Goal: Task Accomplishment & Management: Complete application form

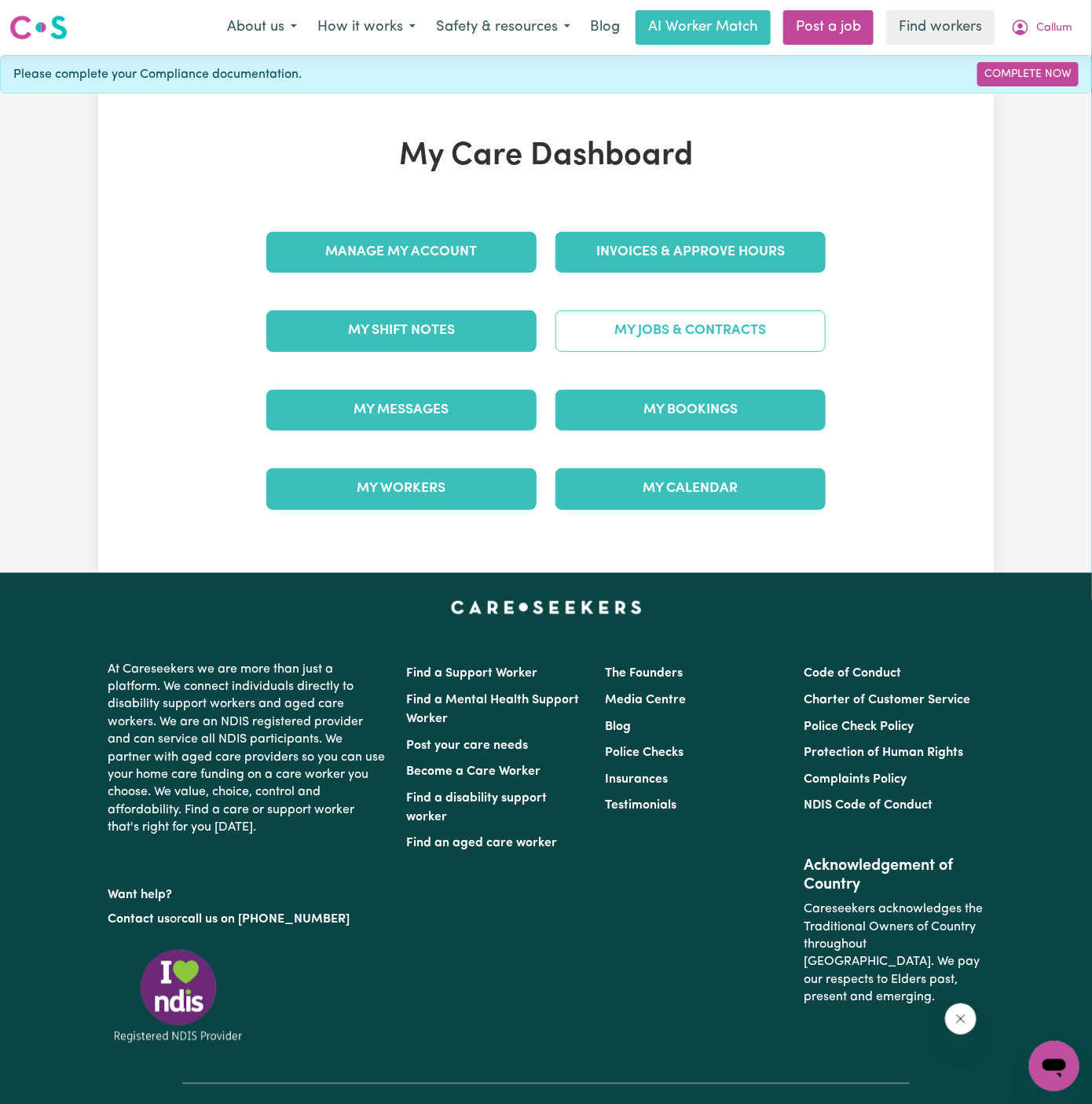
click at [763, 315] on link "My Jobs & Contracts" at bounding box center [689, 331] width 270 height 41
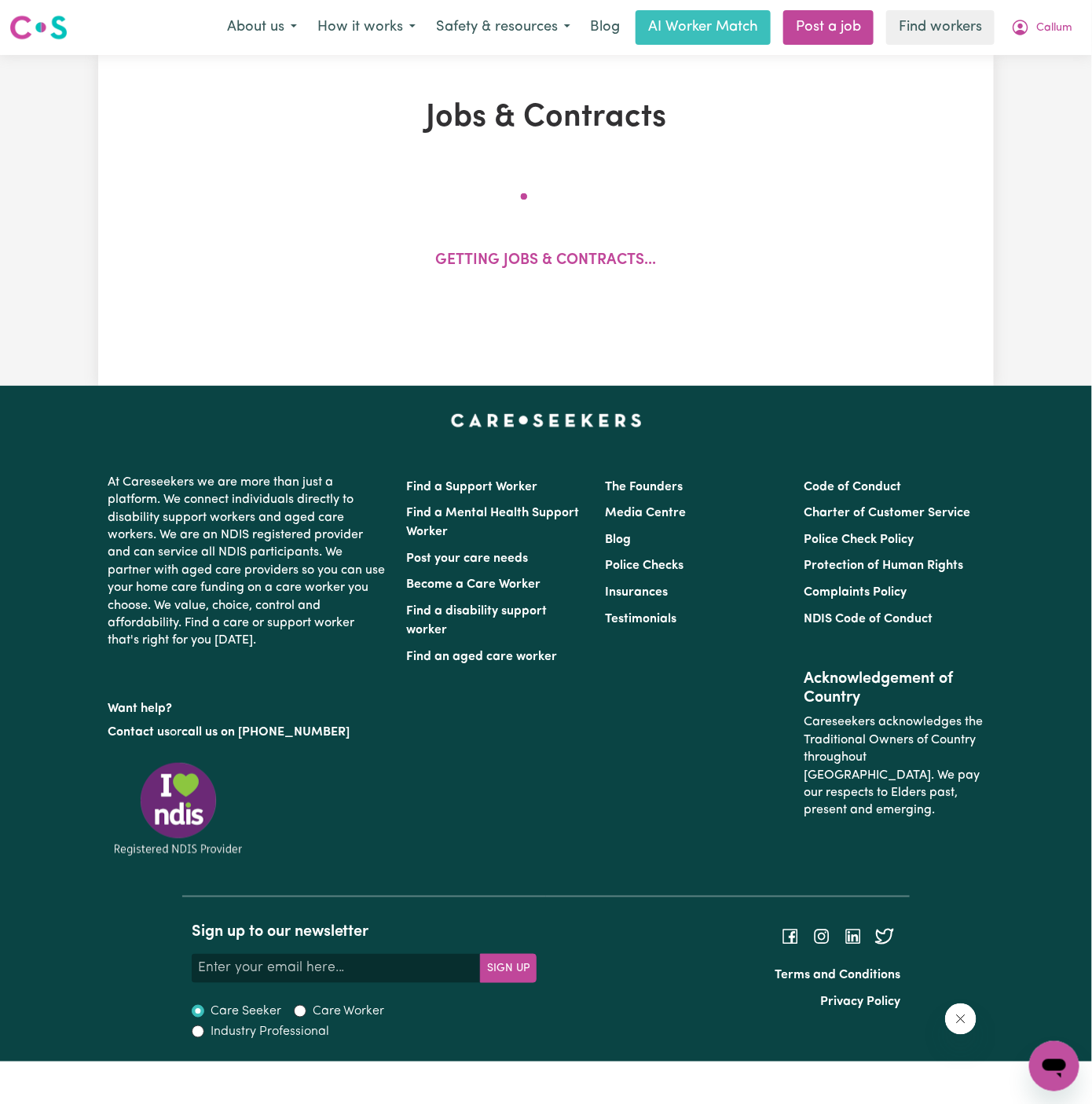
click at [770, 327] on div "Jobs & Contracts Getting jobs & contracts..." at bounding box center [546, 220] width 746 height 243
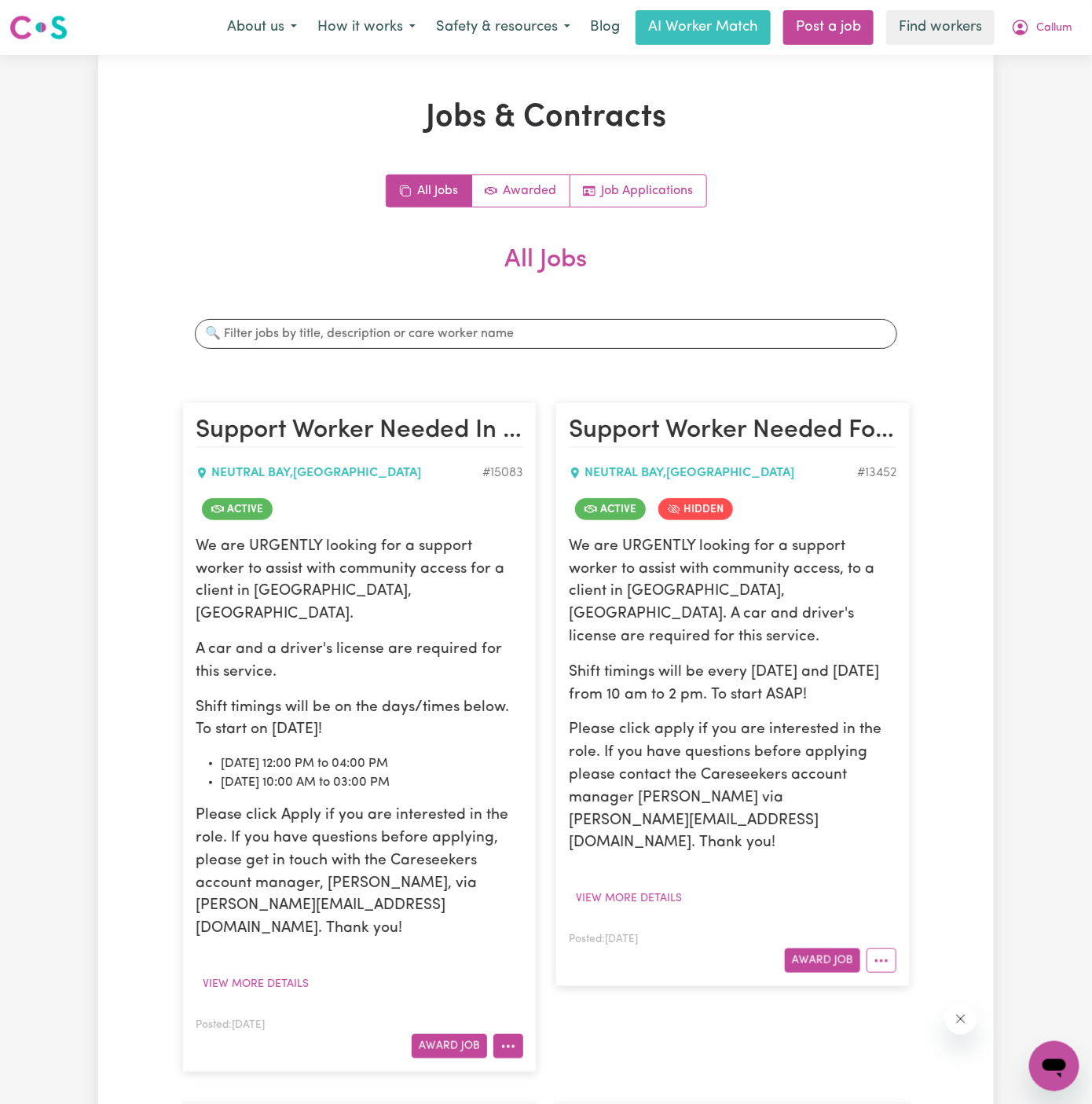
click at [507, 1039] on icon "More options" at bounding box center [508, 1047] width 16 height 16
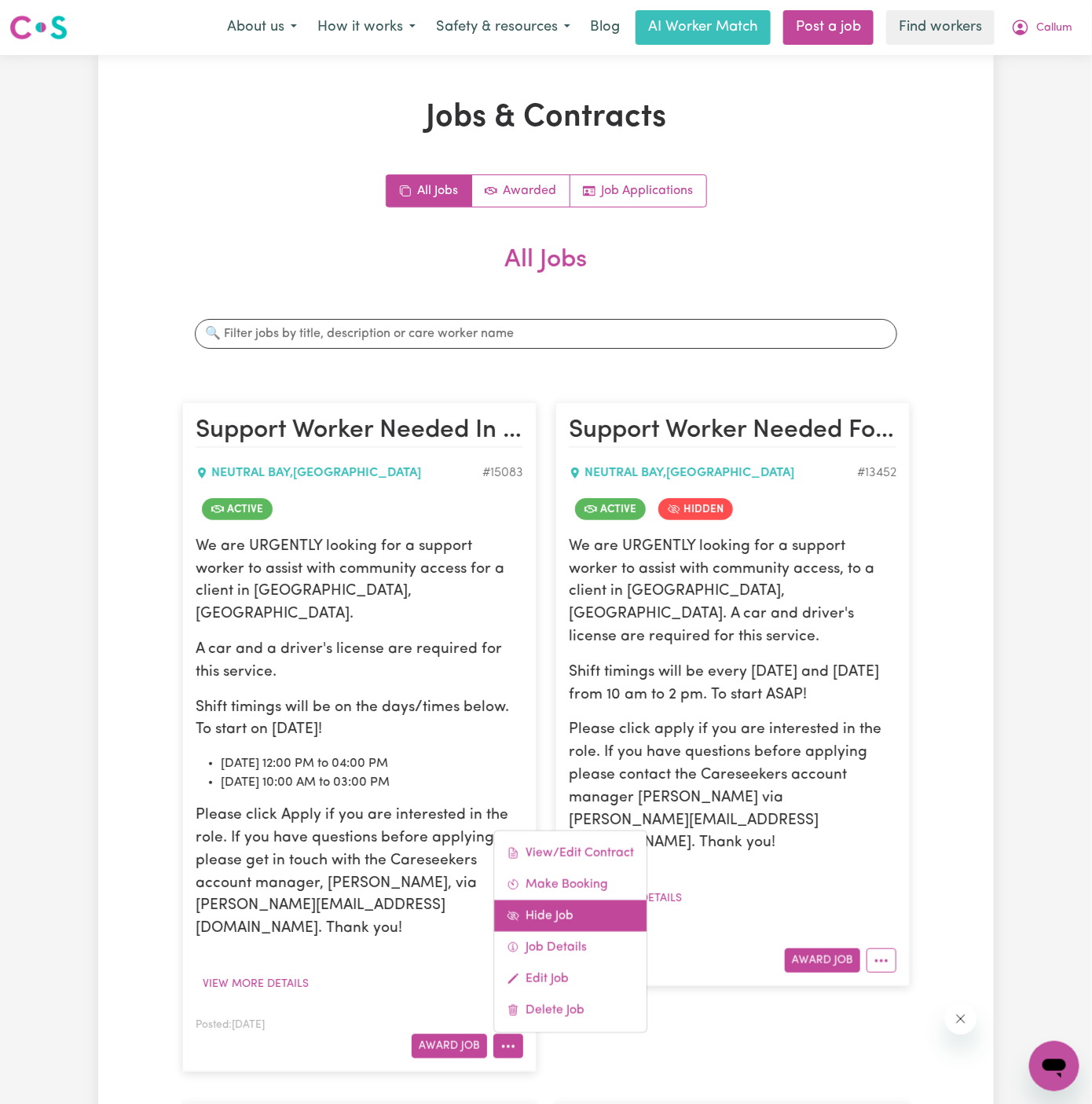
click at [586, 900] on link "Hide Job" at bounding box center [570, 916] width 152 height 31
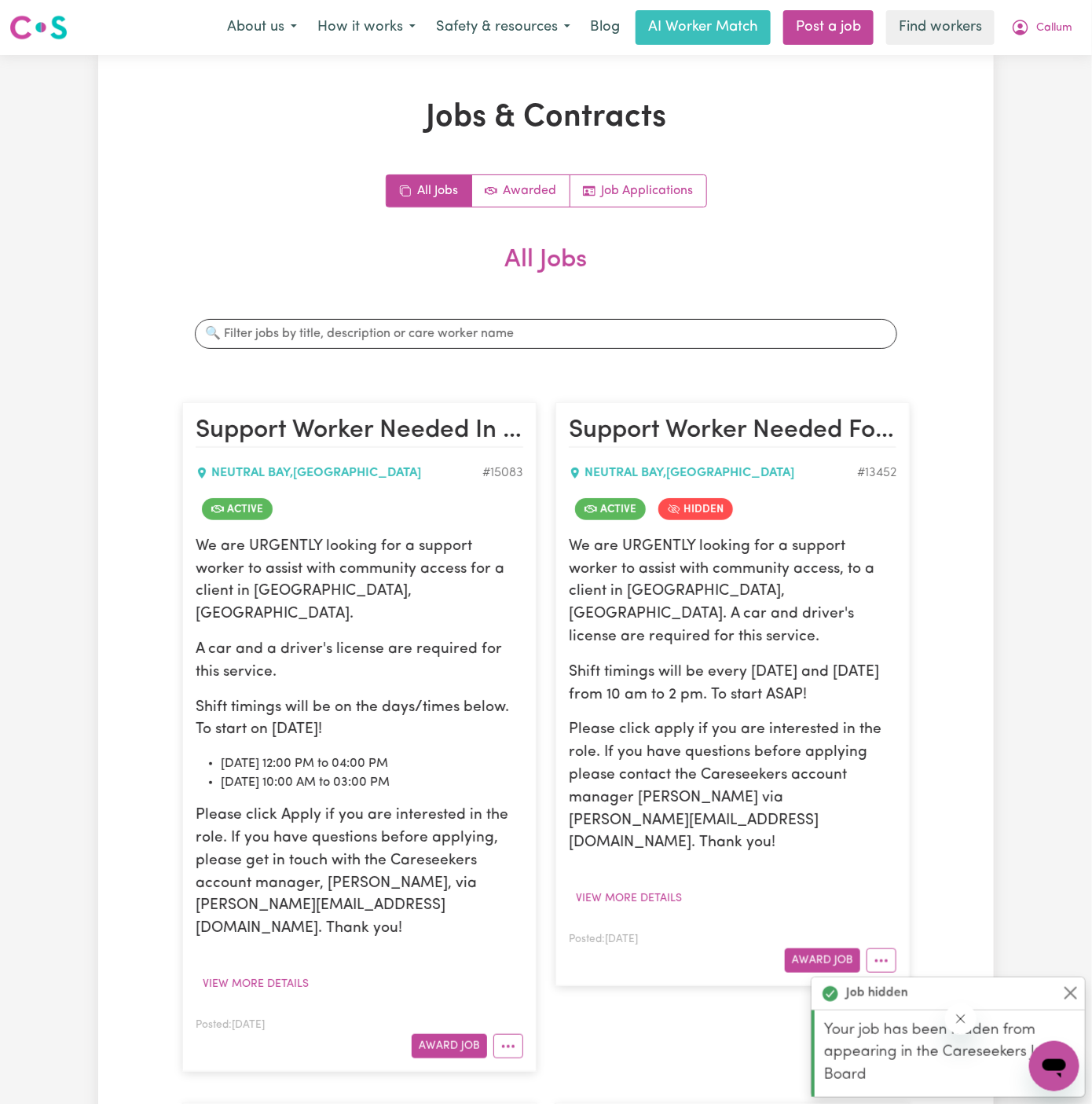
click at [258, 648] on p "A car and a driver's license are required for this service." at bounding box center [359, 661] width 327 height 46
click at [220, 569] on p "We are URGENTLY looking for a support worker to assist with community access fo…" at bounding box center [359, 580] width 327 height 91
click at [280, 961] on article "Support Worker Needed In Lower North Shore, NSW NEUTRAL BAY , New South Wales #…" at bounding box center [359, 736] width 354 height 669
click at [280, 956] on article "Support Worker Needed In Lower North Shore, NSW NEUTRAL BAY , New South Wales #…" at bounding box center [359, 736] width 354 height 669
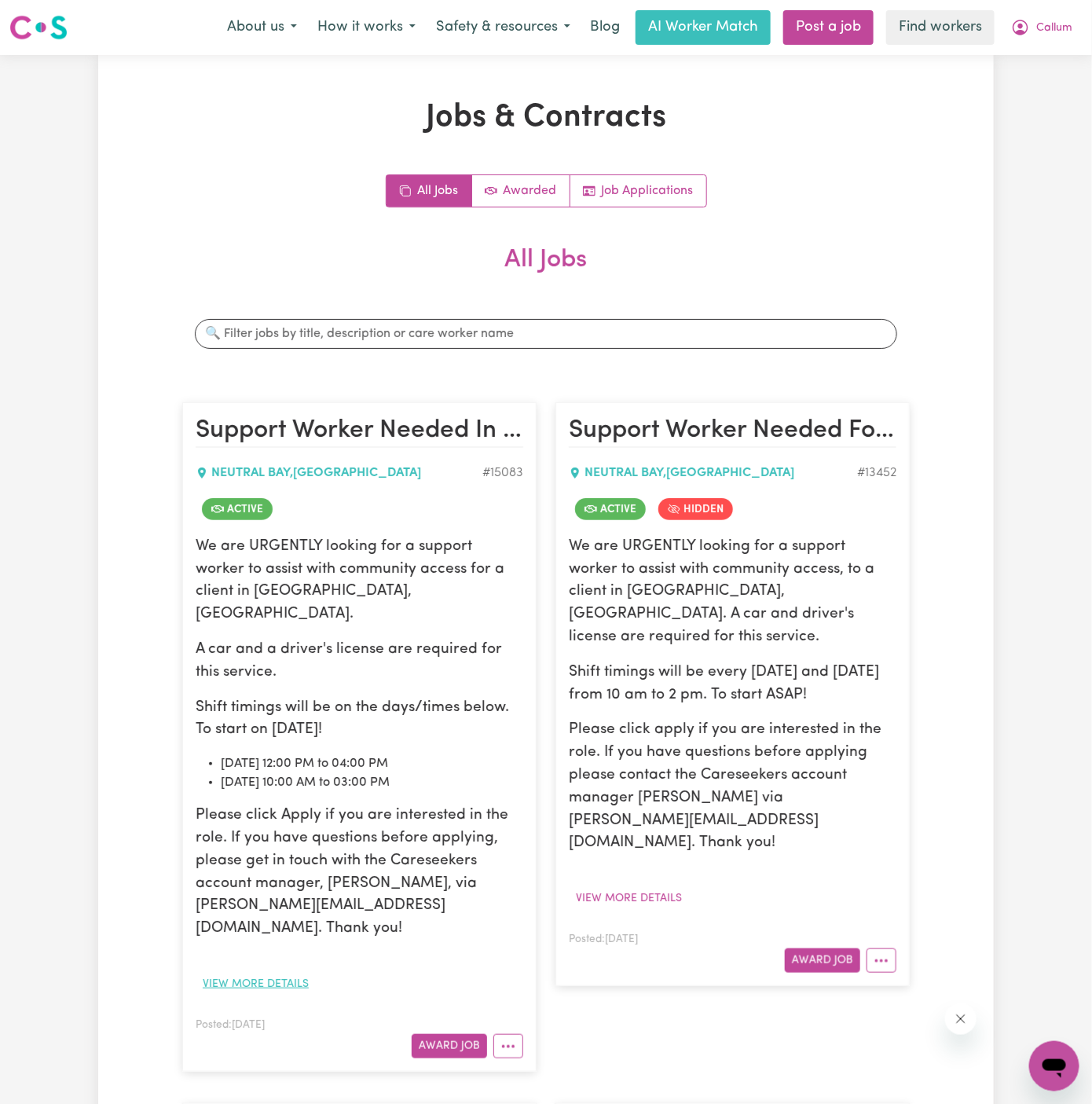
click at [293, 972] on button "View more details" at bounding box center [256, 984] width 120 height 24
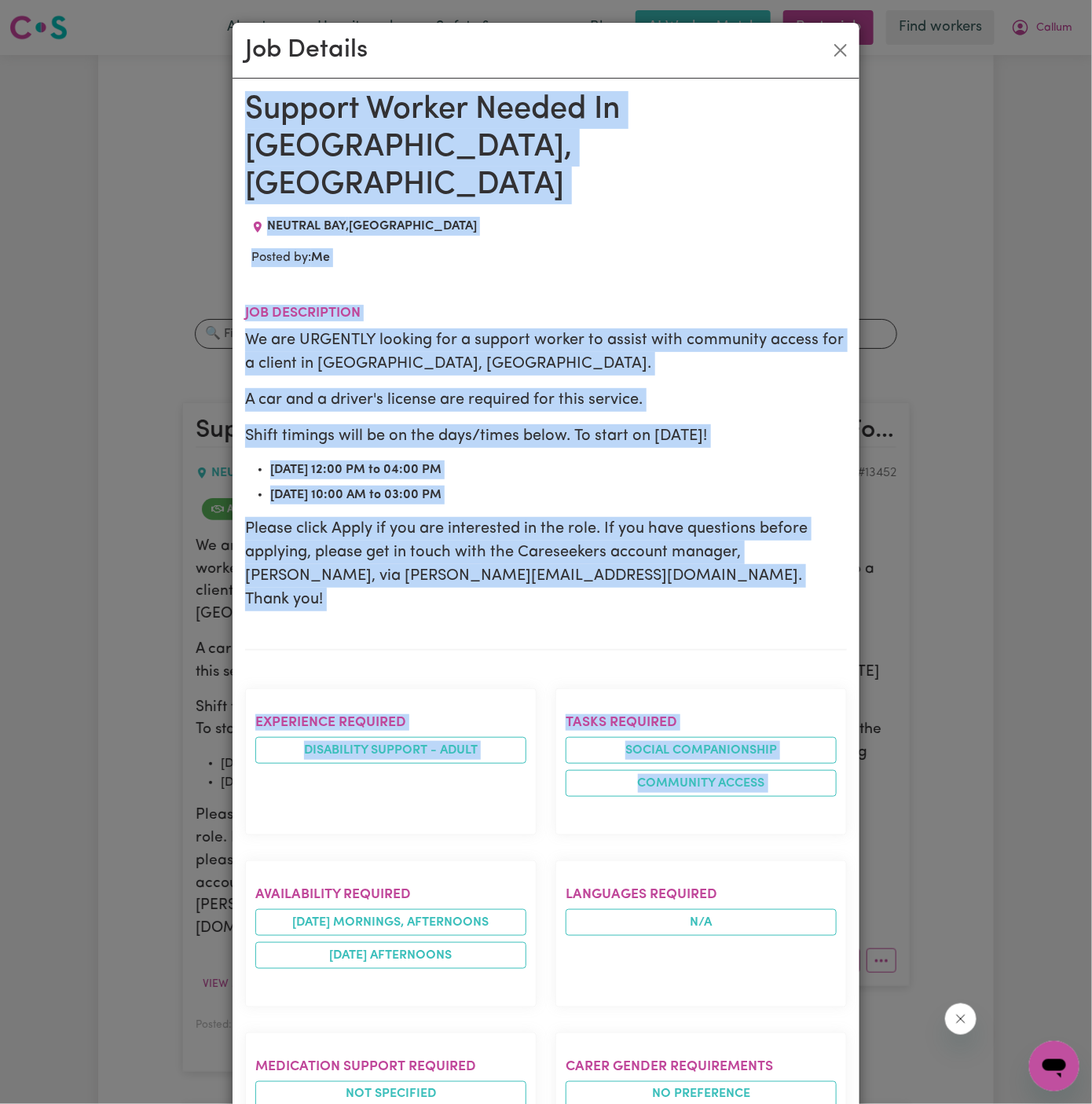
drag, startPoint x: 250, startPoint y: 106, endPoint x: 429, endPoint y: 1105, distance: 1014.9
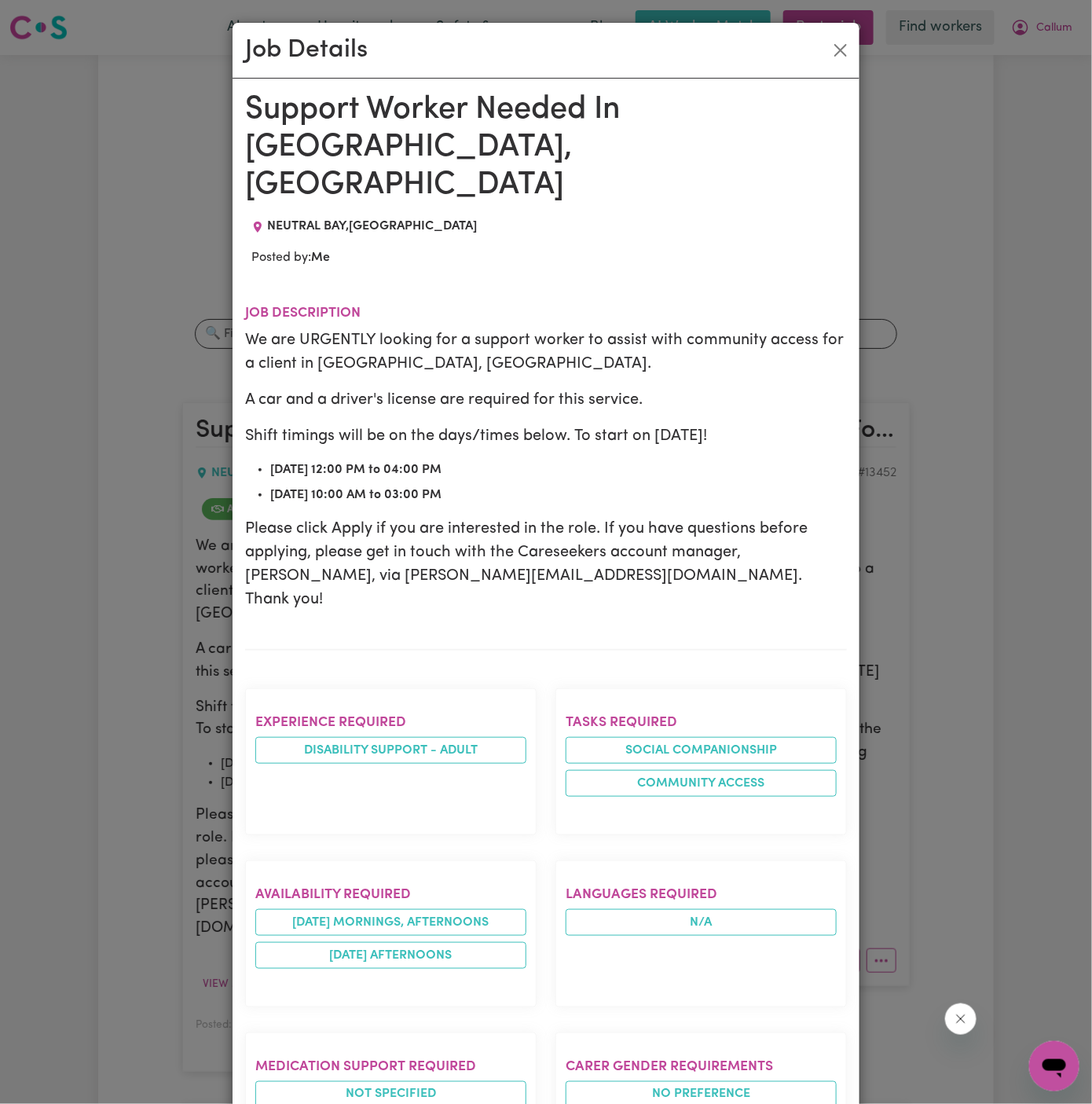
click at [352, 922] on section "Availability required wednesday mornings, afternoons monday afternoons" at bounding box center [390, 934] width 291 height 147
click at [471, 517] on p "Please click Apply if you are interested in the role. If you have questions bef…" at bounding box center [545, 563] width 602 height 94
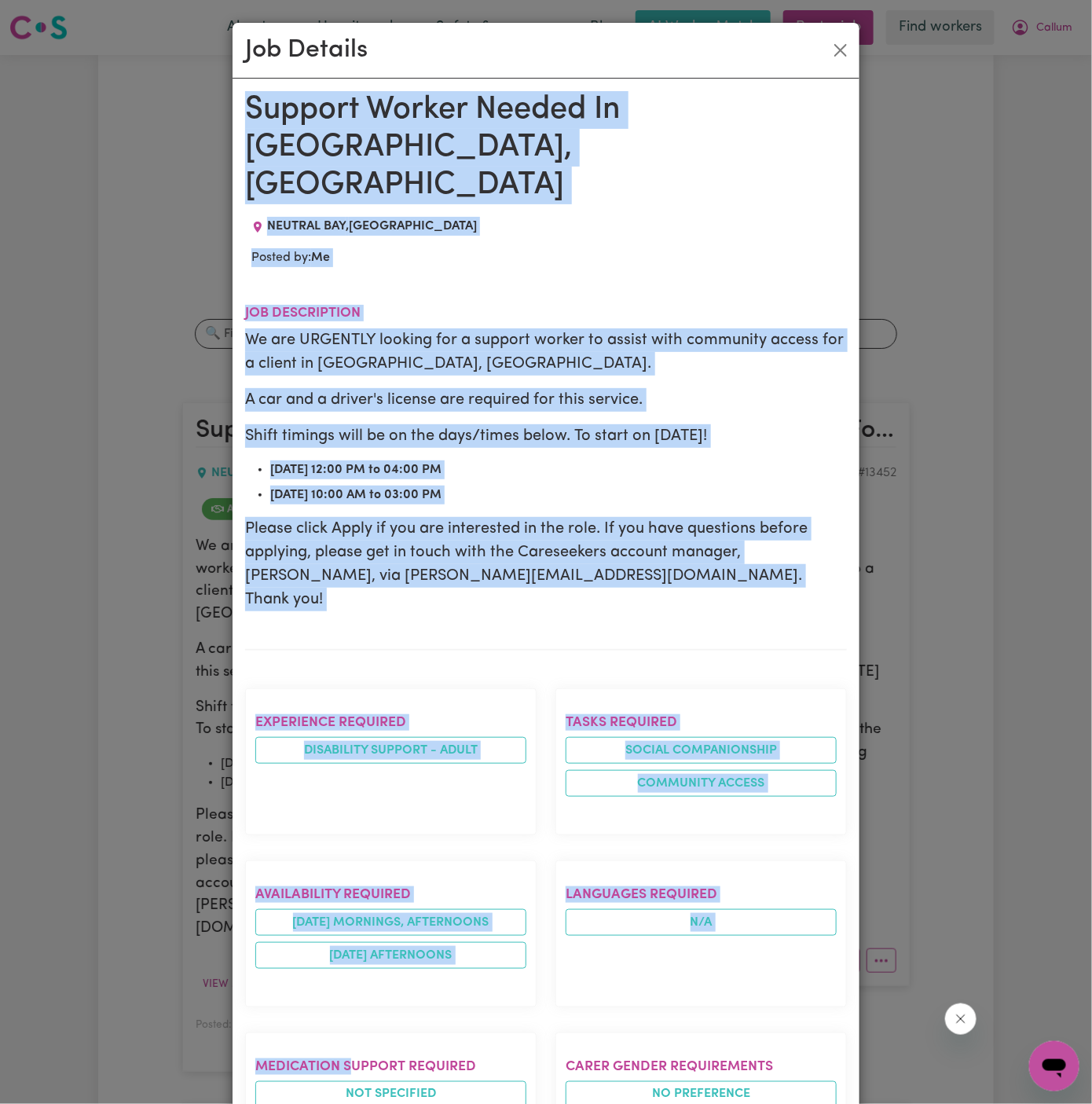
drag, startPoint x: 250, startPoint y: 108, endPoint x: 379, endPoint y: 1105, distance: 1005.3
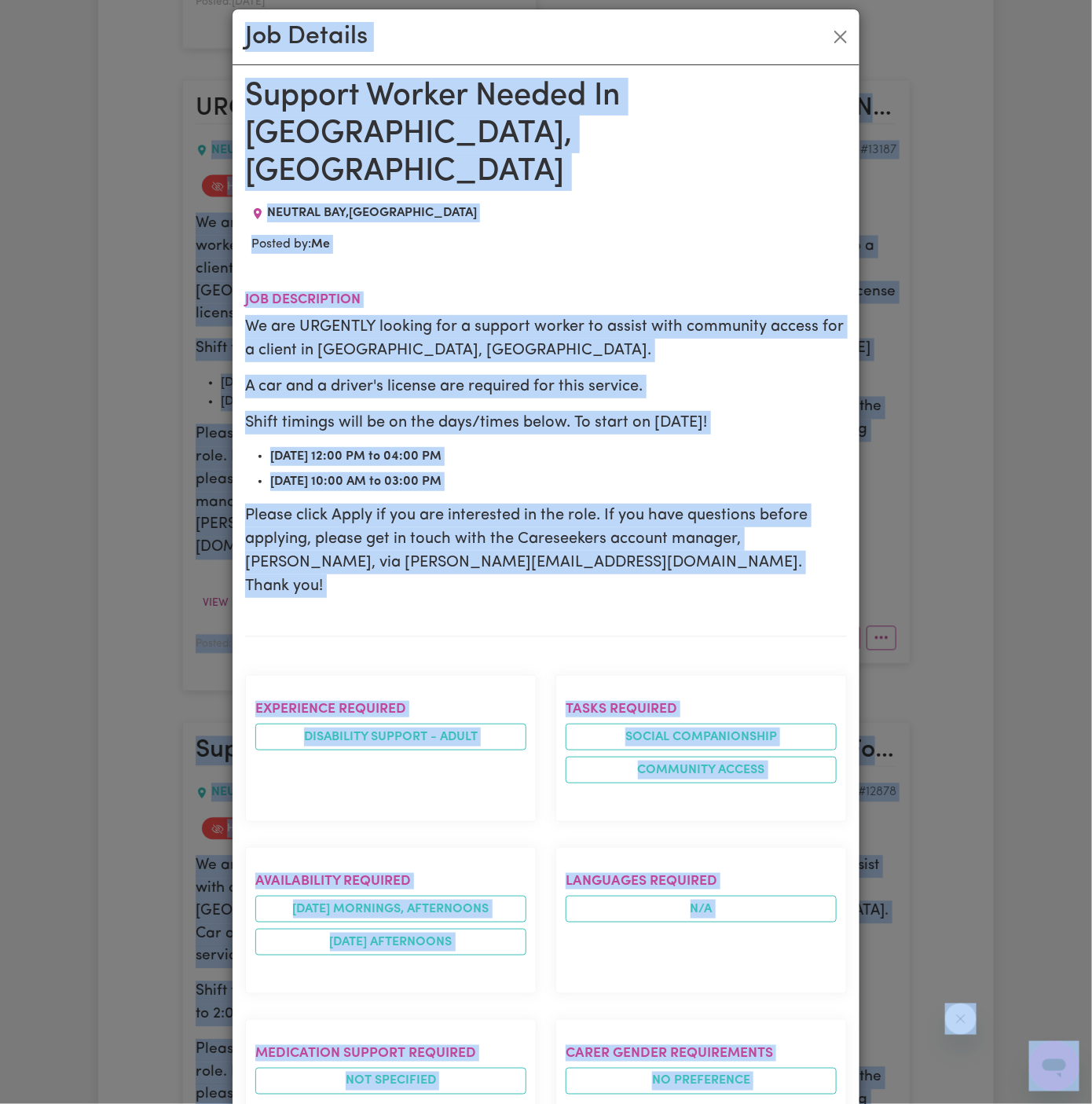
scroll to position [1026, 0]
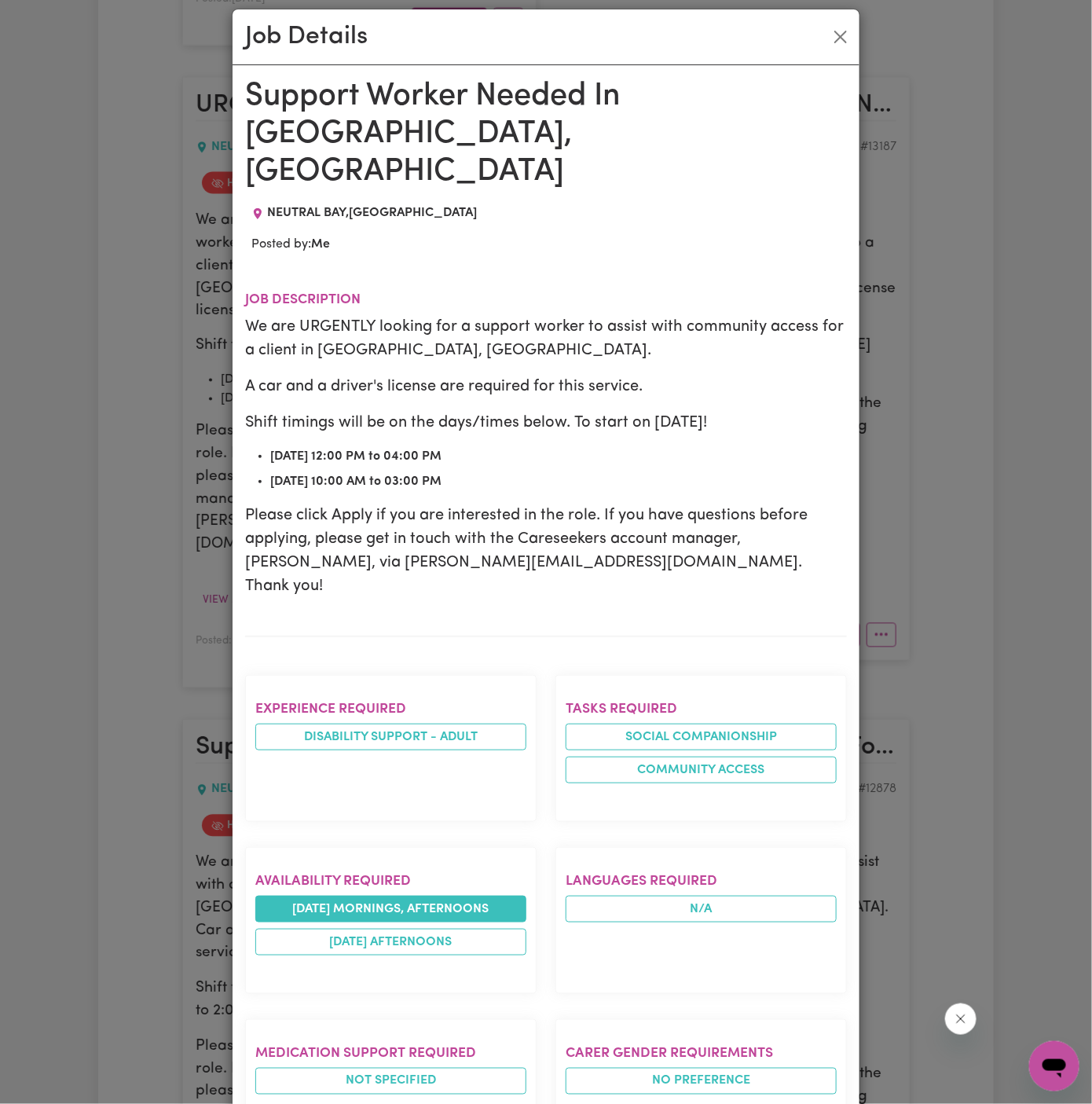
click at [505, 896] on li "wednesday mornings, afternoons" at bounding box center [391, 909] width 271 height 27
click at [366, 556] on section "Job description We are URGENTLY looking for a support worker to assist with com…" at bounding box center [545, 451] width 602 height 370
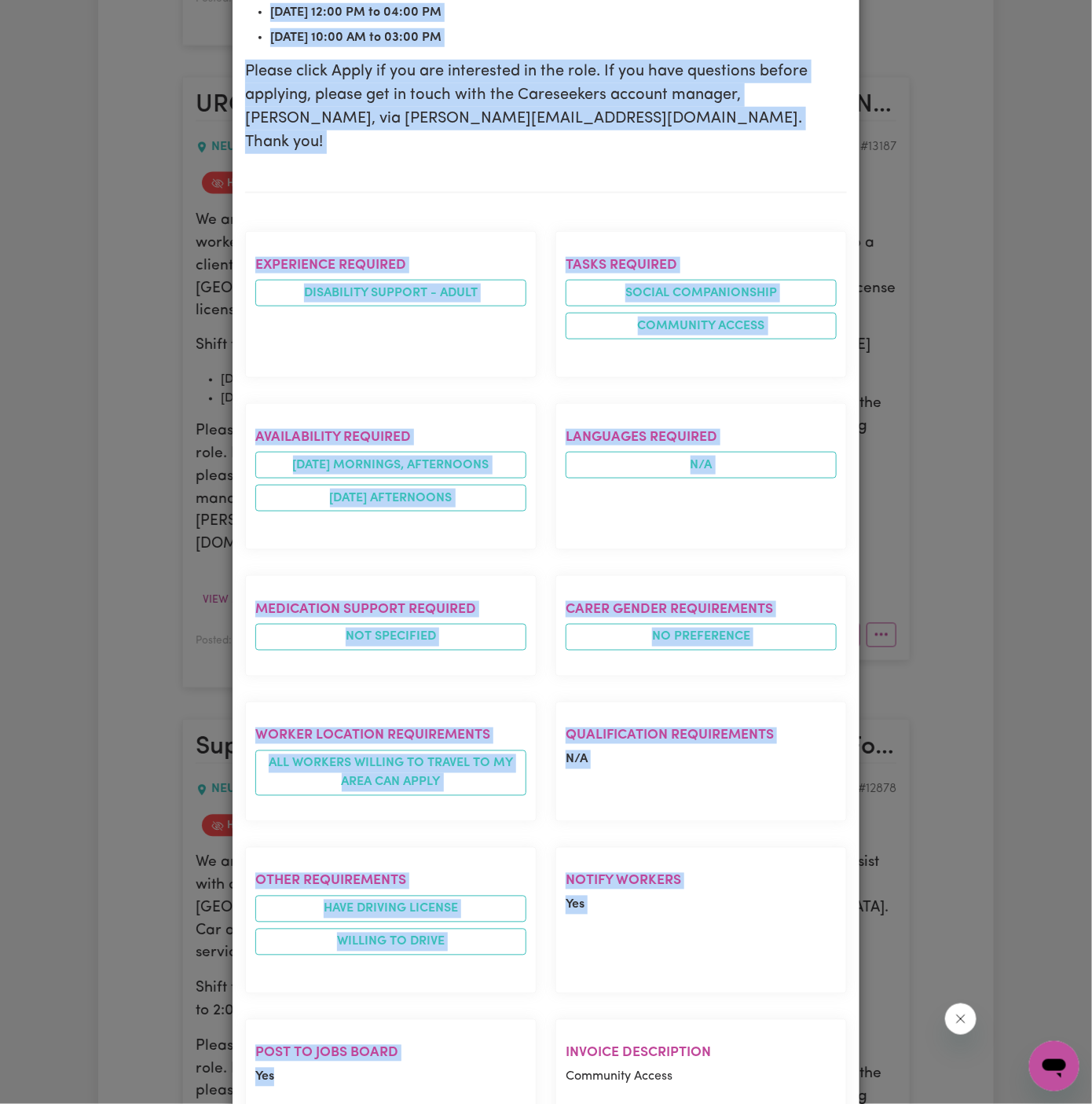
scroll to position [469, 0]
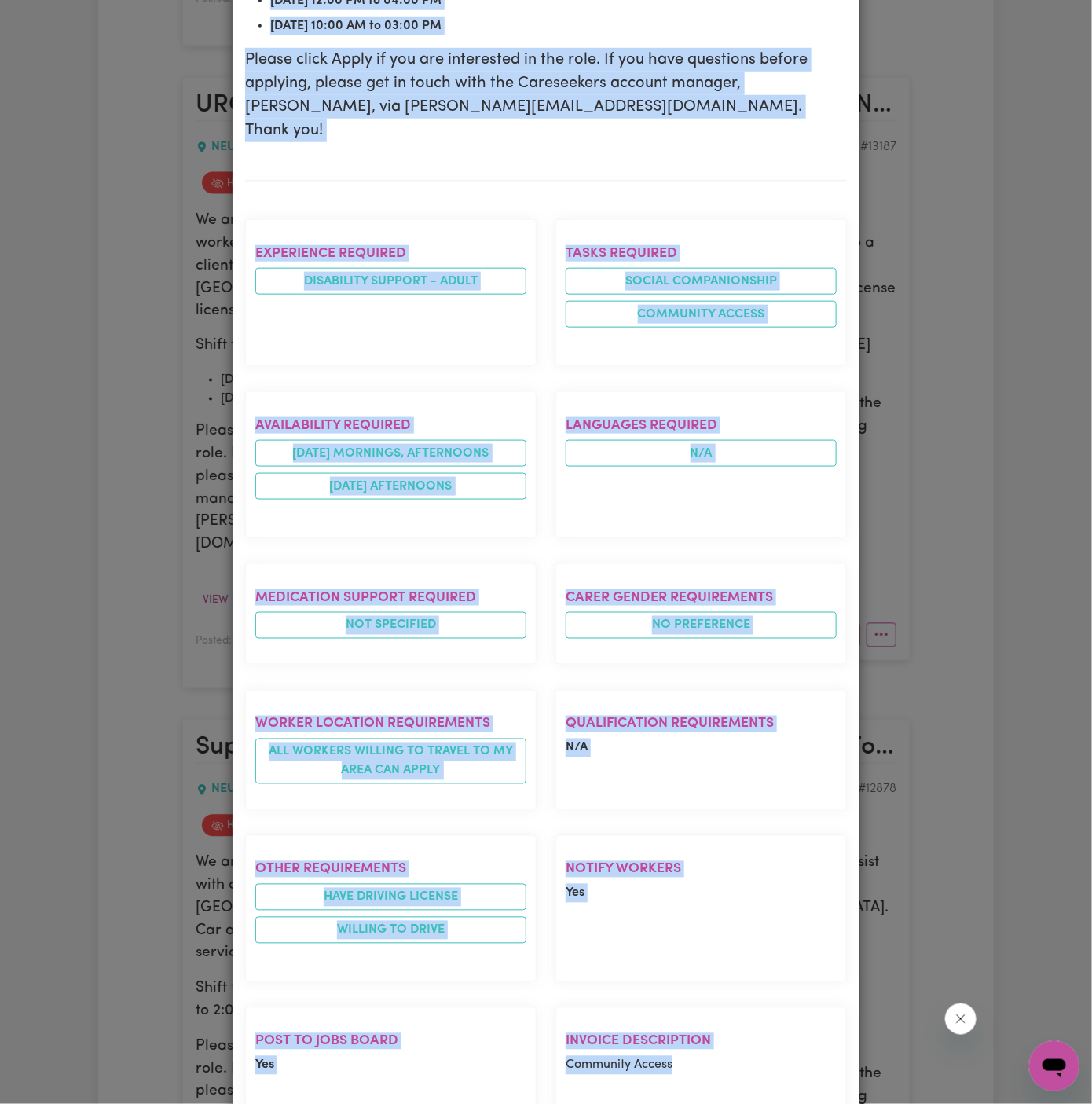
drag, startPoint x: 247, startPoint y: 95, endPoint x: 699, endPoint y: 997, distance: 1008.9
click at [699, 997] on div "Support Worker Needed In Lower North Shore, NSW NEUTRAL BAY , New South Wales P…" at bounding box center [545, 387] width 602 height 1529
copy div "Support Worker Needed In Lower North Shore, NSW NEUTRAL BAY , New South Wales P…"
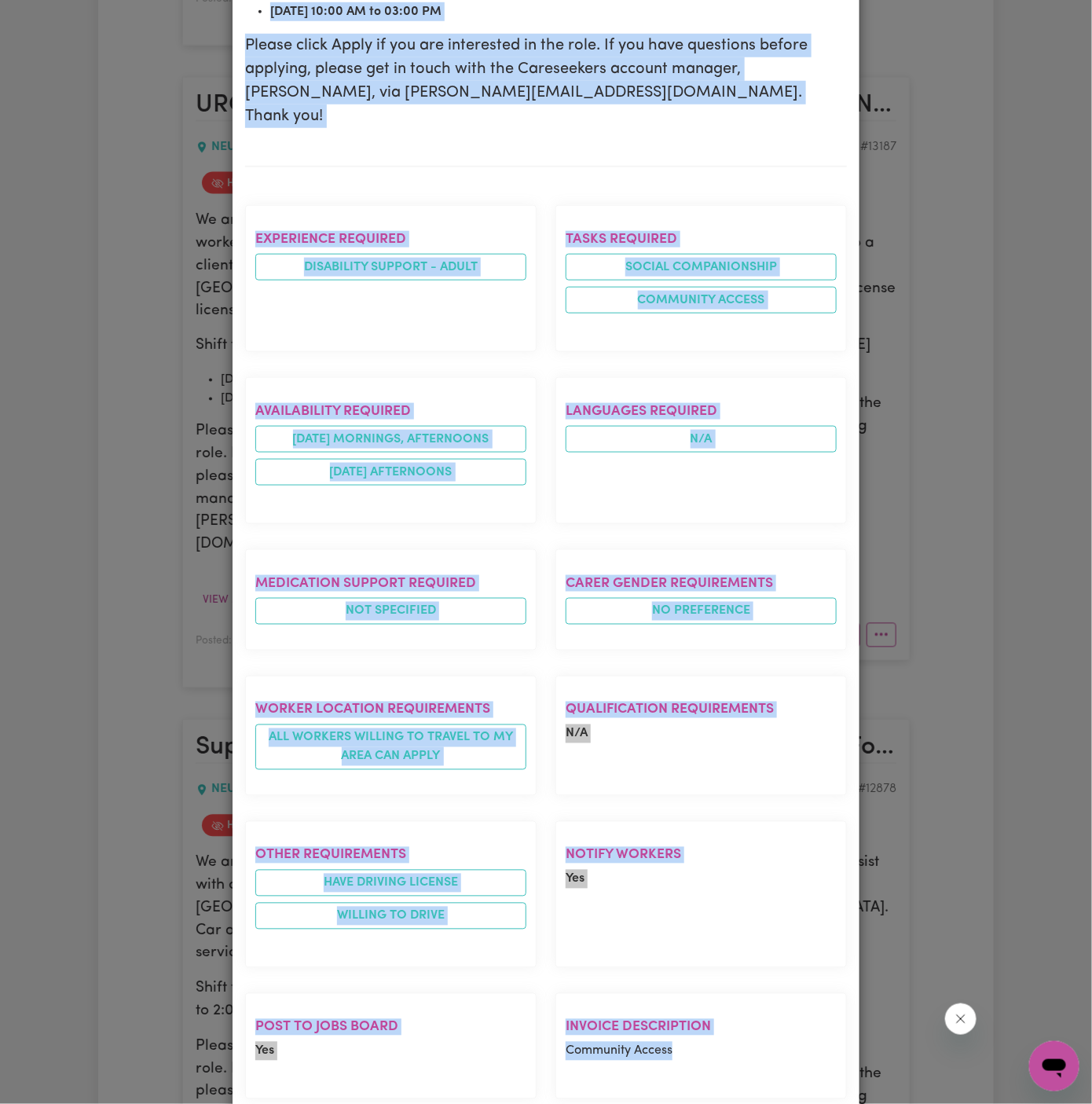
click at [122, 39] on div "Job Details Support Worker Needed In Lower North Shore, NSW NEUTRAL BAY , New S…" at bounding box center [546, 552] width 1092 height 1104
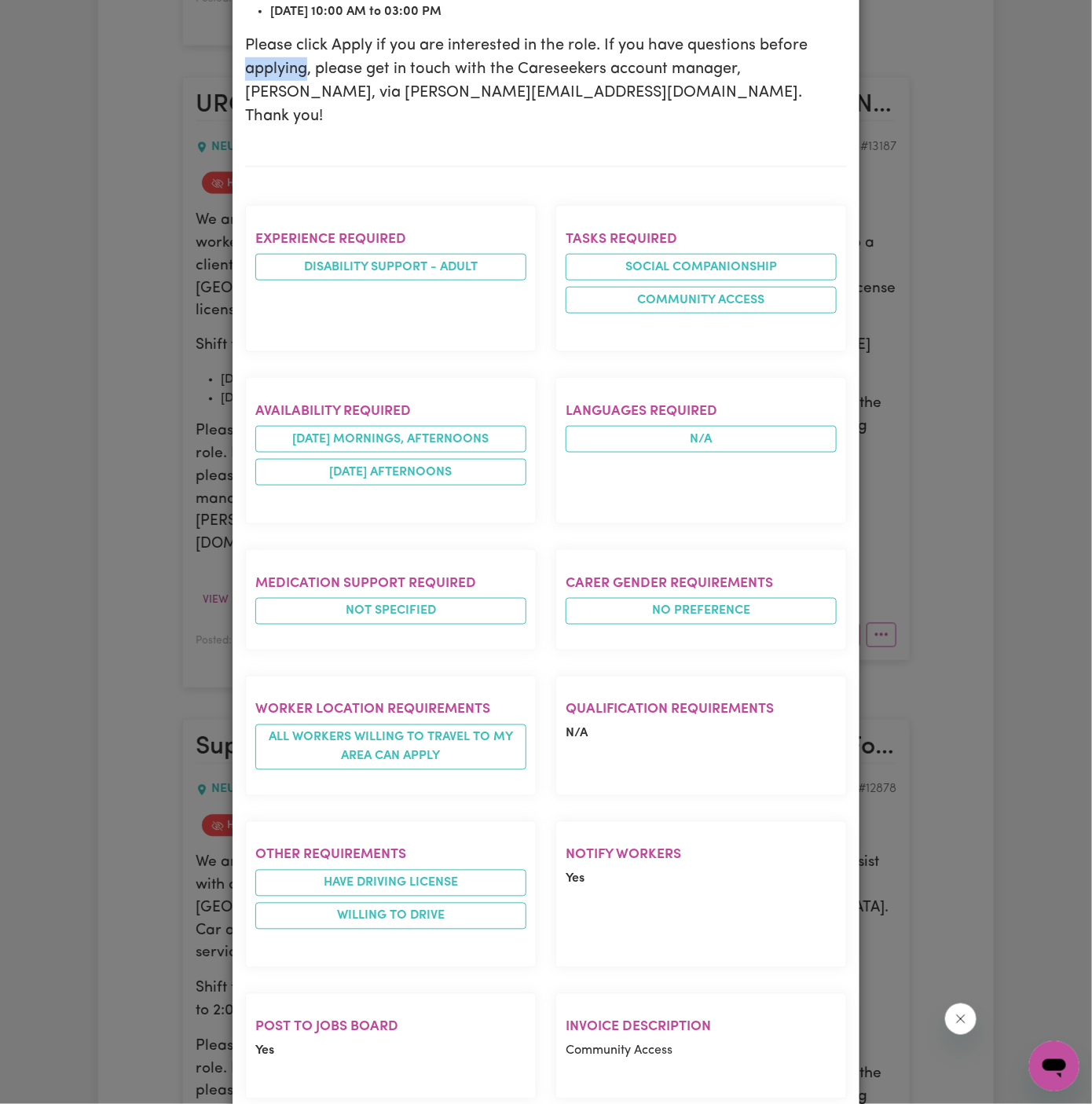
scroll to position [0, 0]
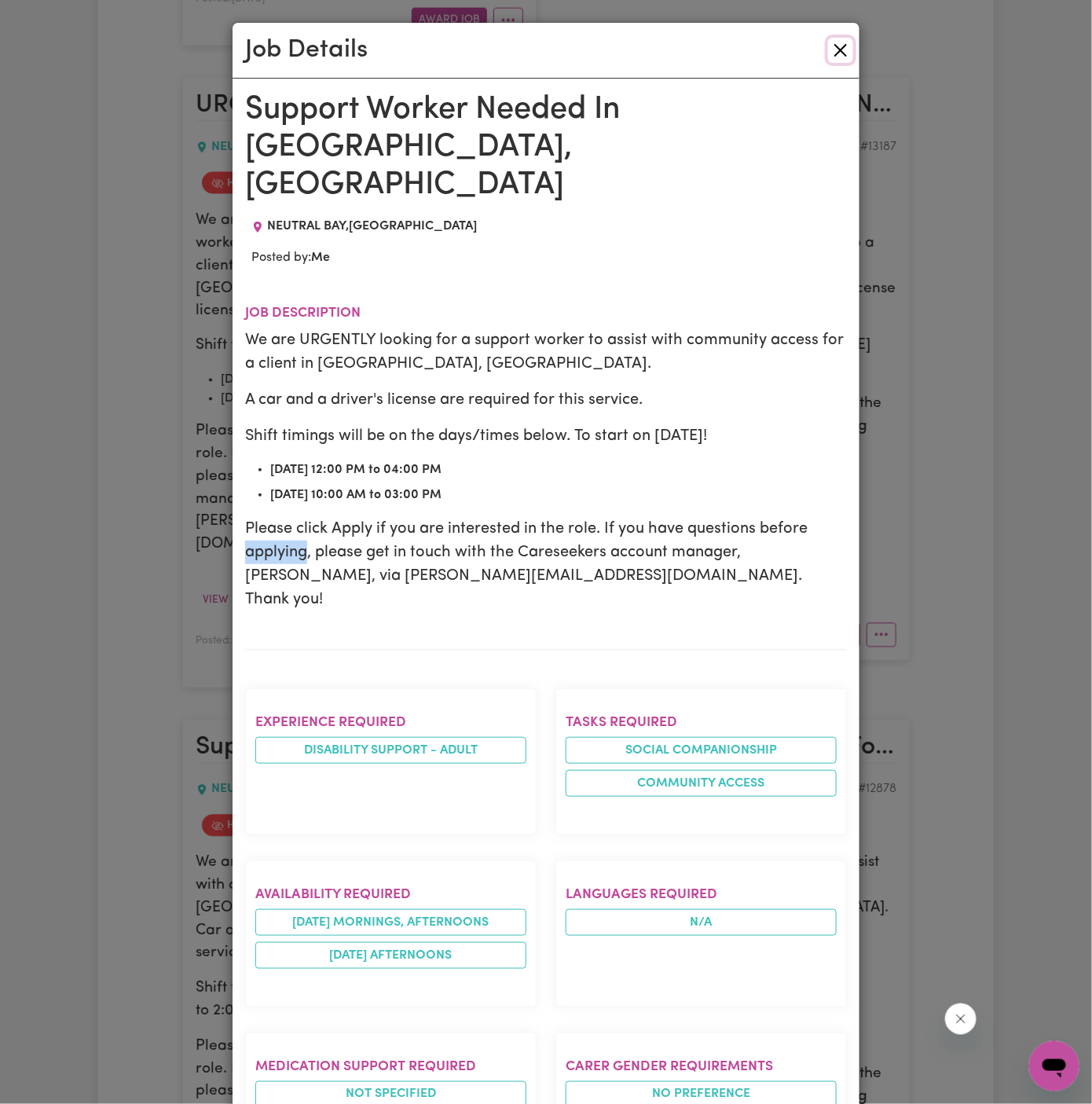
click at [845, 48] on button "Close" at bounding box center [840, 50] width 25 height 25
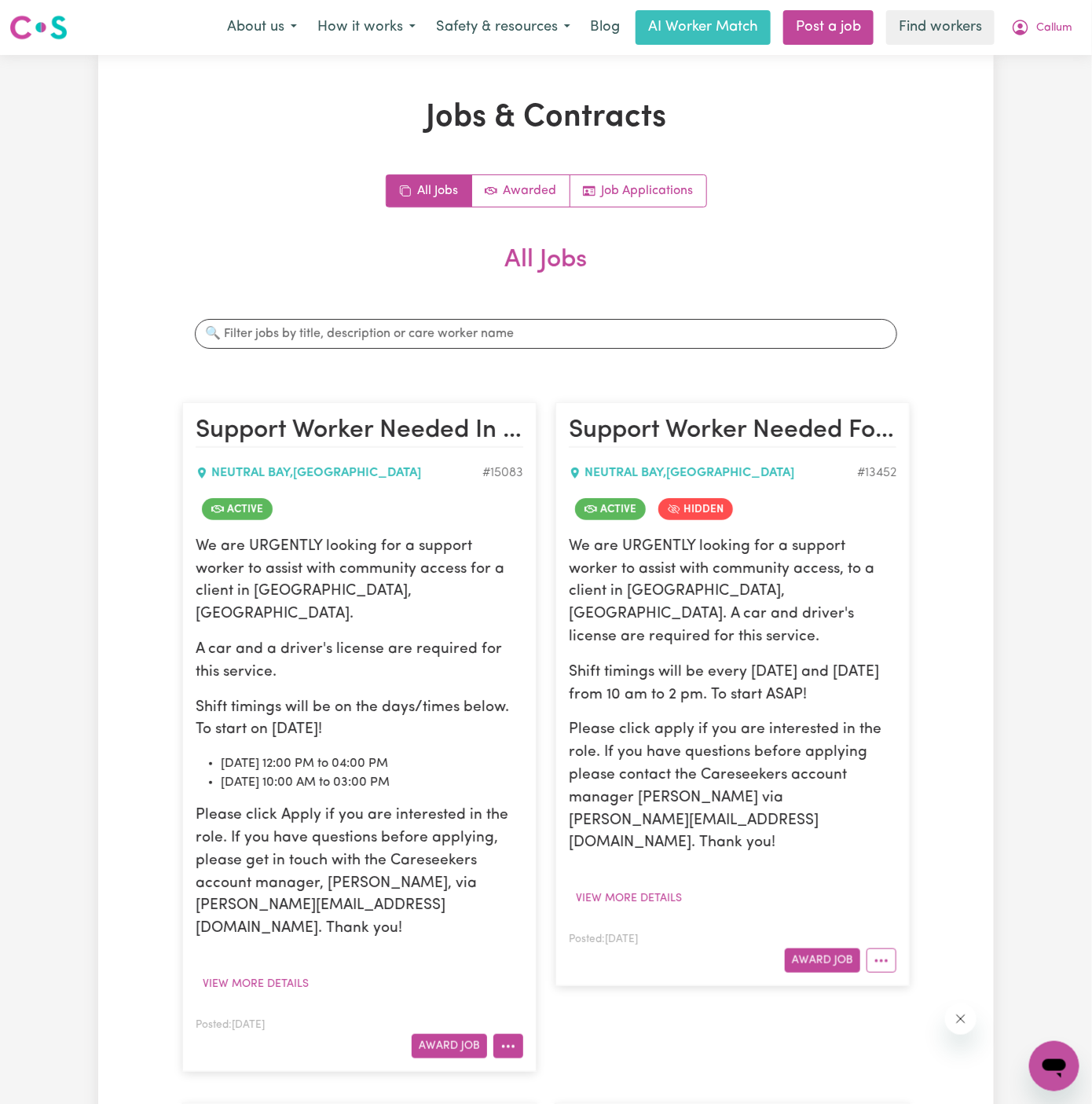
click at [504, 1039] on icon "More options" at bounding box center [508, 1047] width 16 height 16
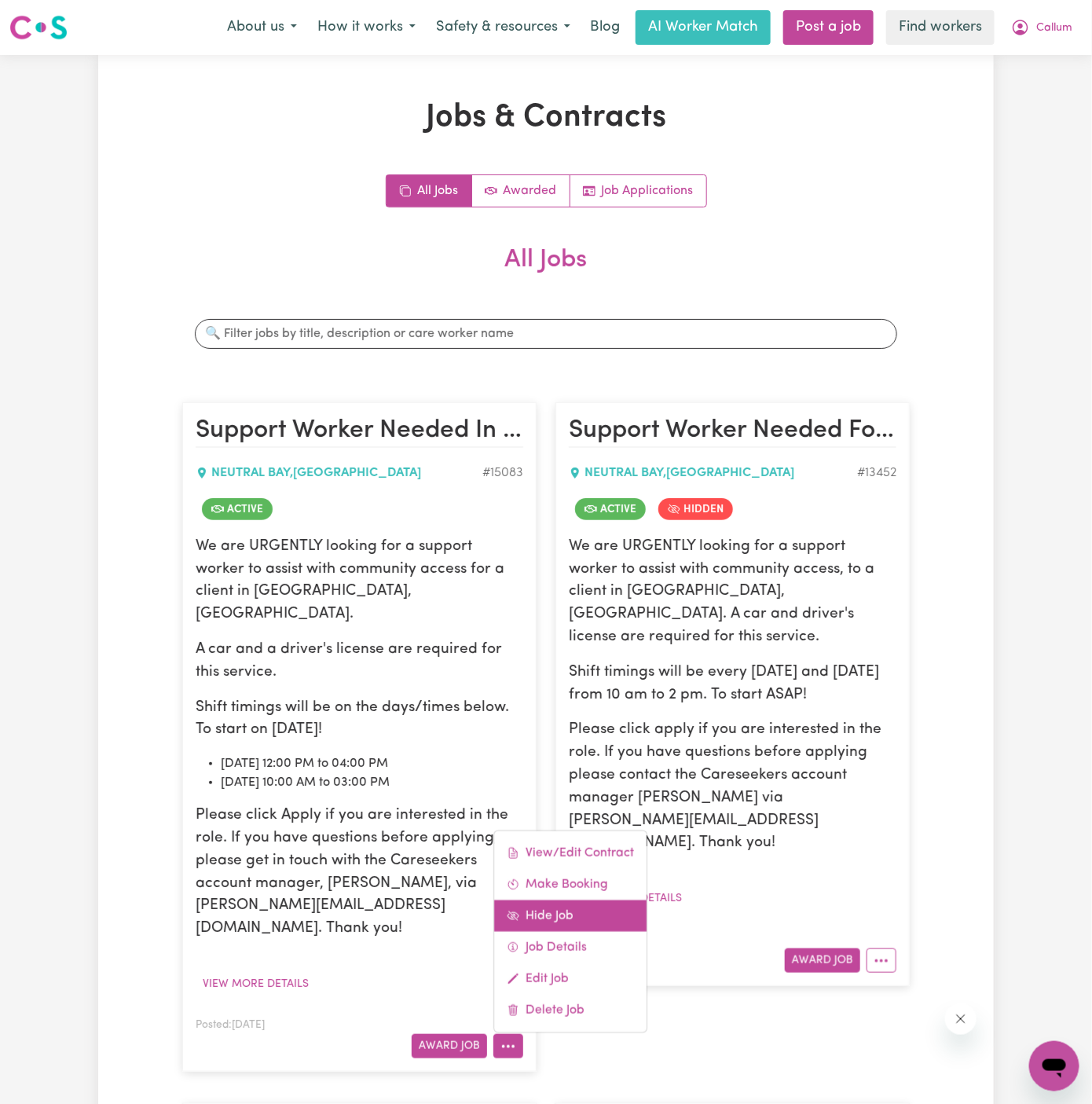
click at [587, 900] on link "Hide Job" at bounding box center [570, 916] width 152 height 31
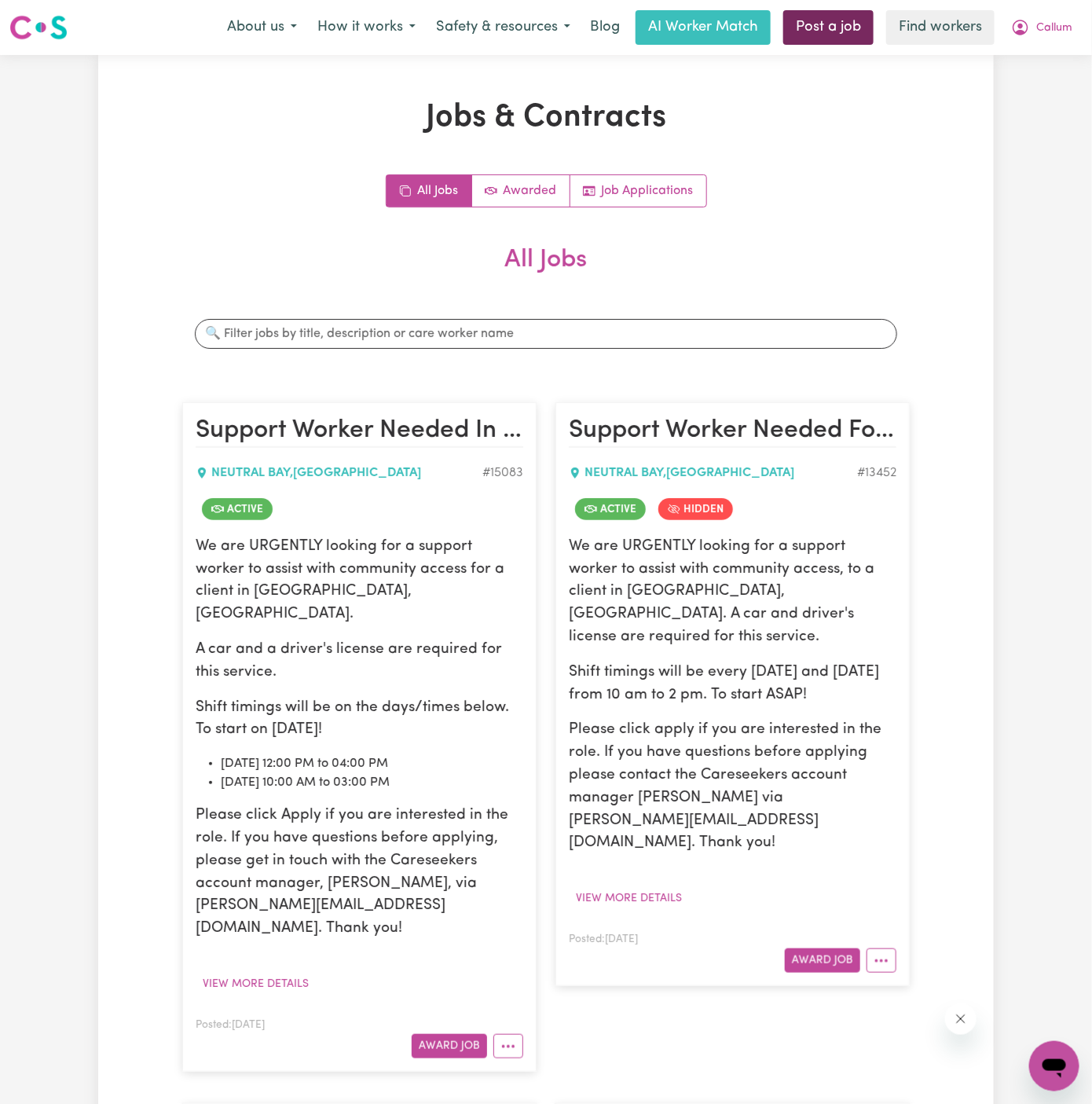
click at [820, 13] on link "Post a job" at bounding box center [828, 27] width 91 height 35
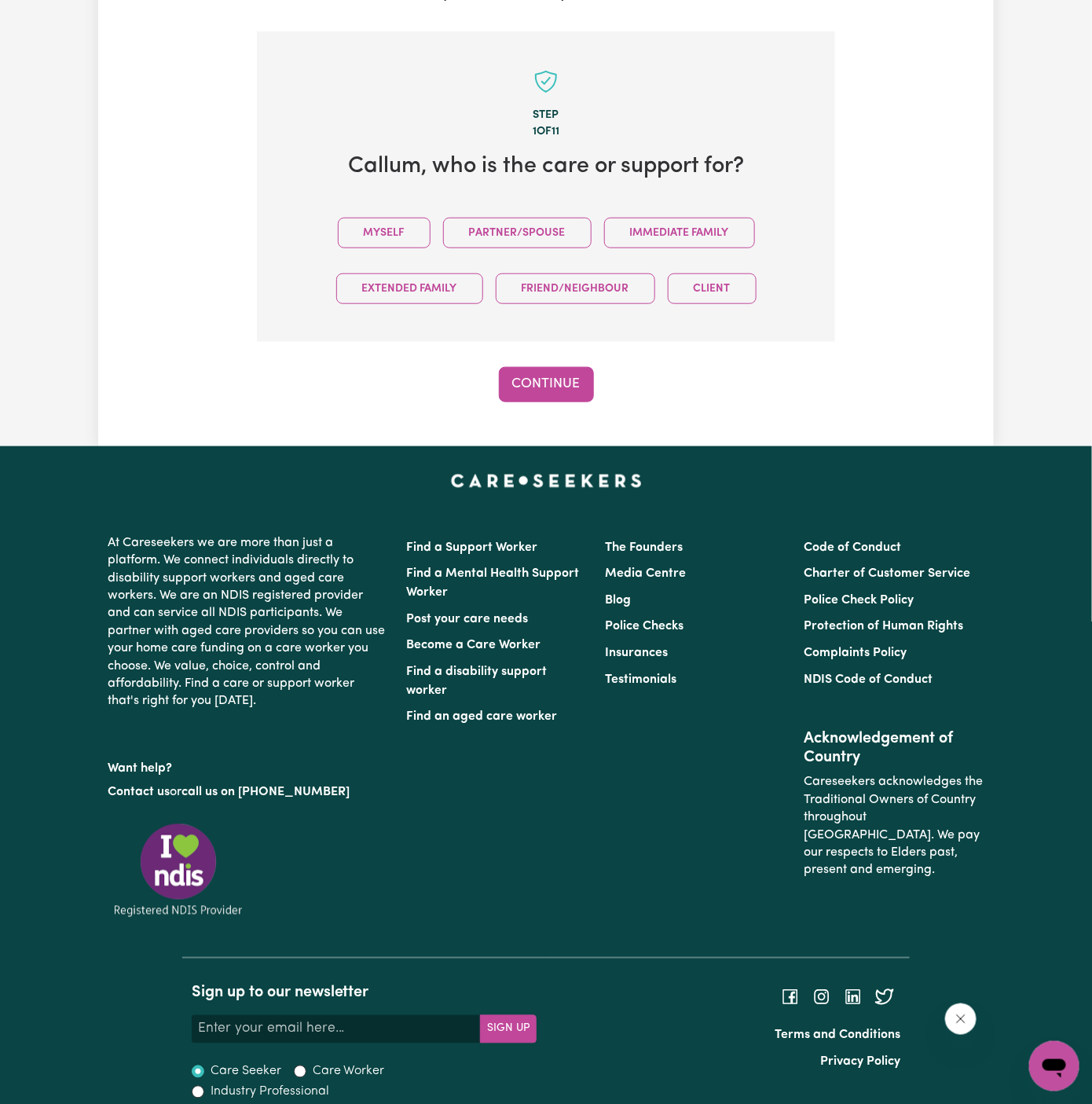
scroll to position [393, 0]
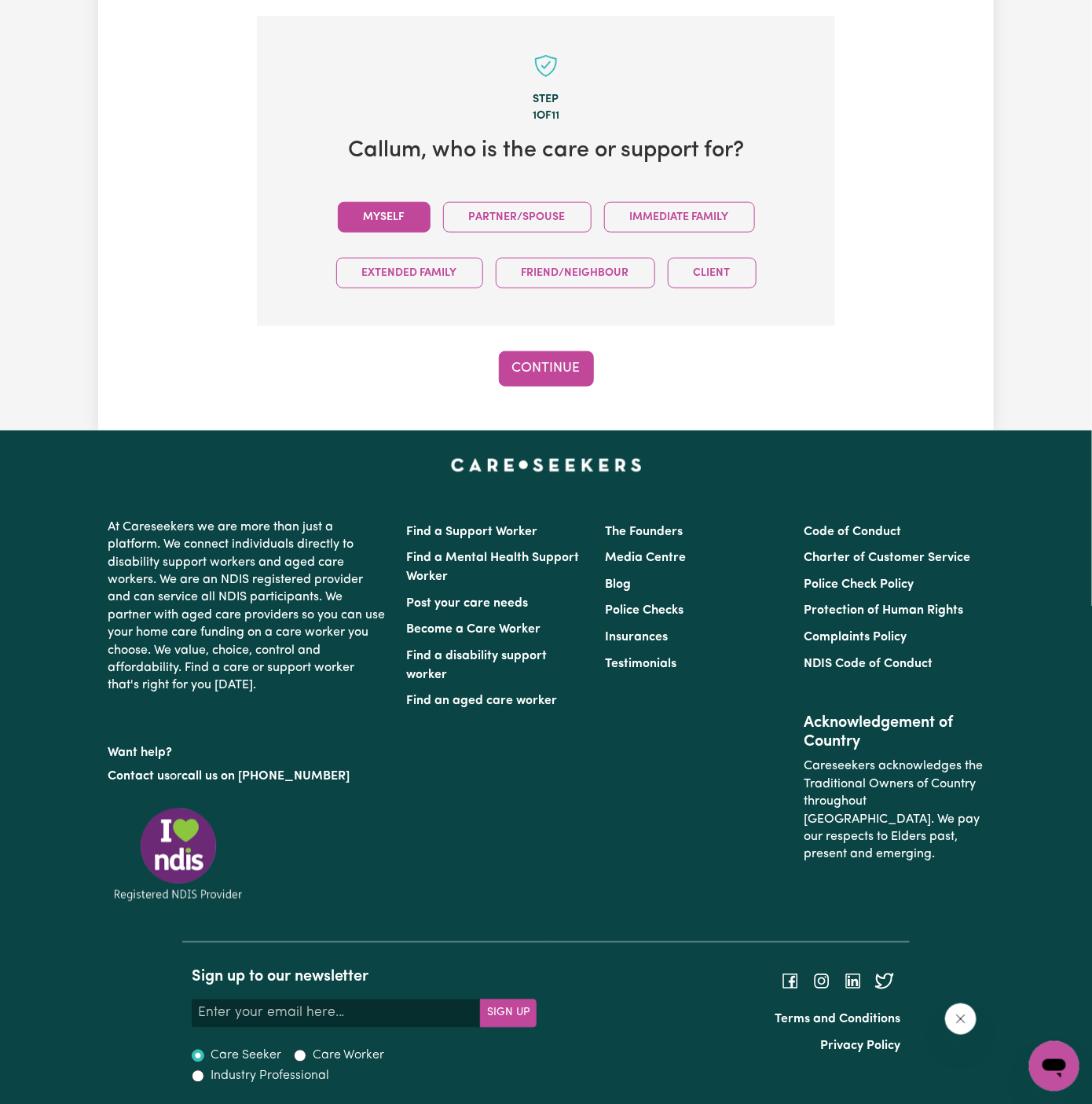
click at [391, 216] on button "Myself" at bounding box center [384, 217] width 92 height 30
click at [540, 372] on button "Continue" at bounding box center [546, 369] width 95 height 35
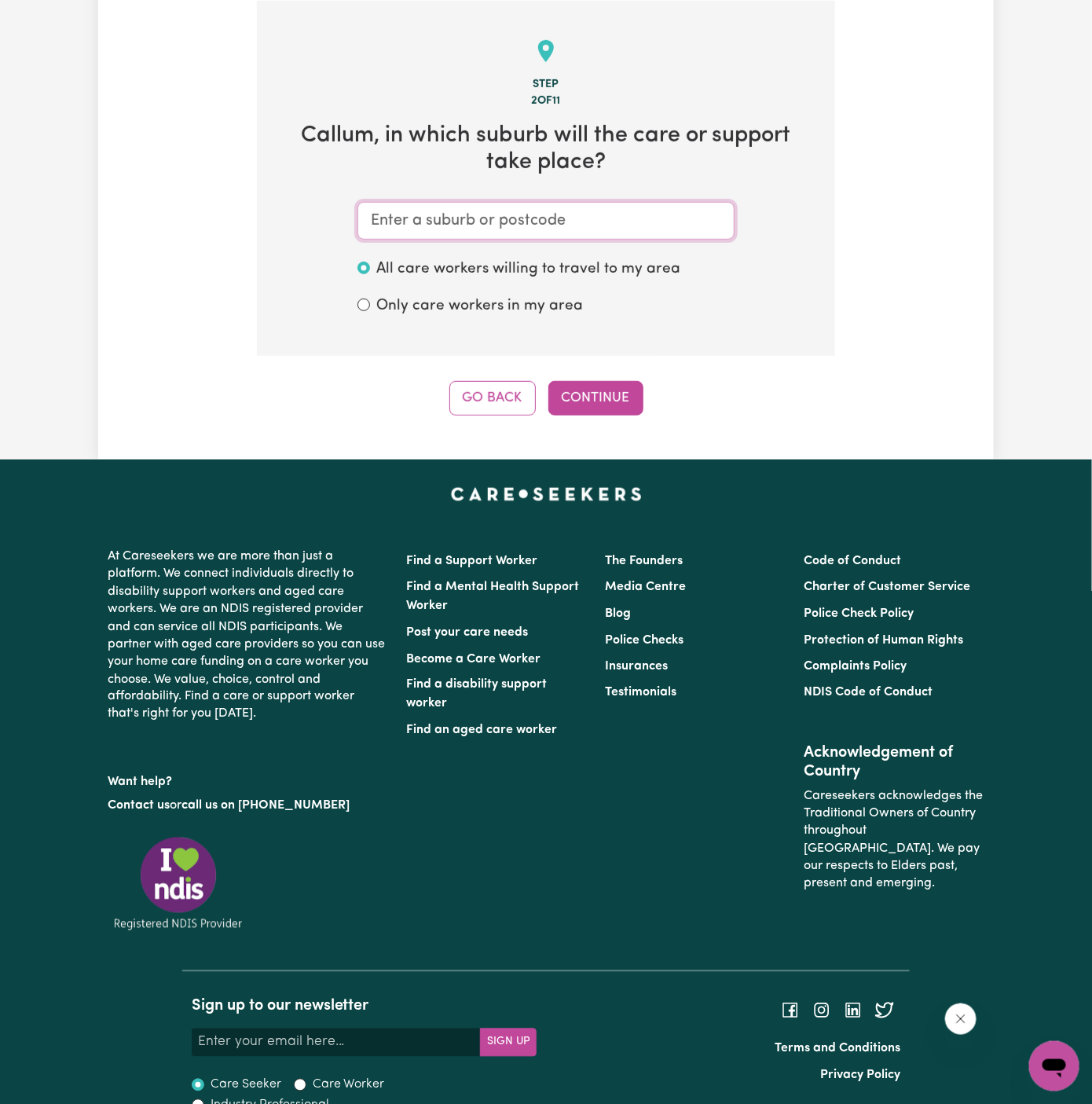
click at [594, 215] on input "text" at bounding box center [546, 221] width 377 height 38
click at [463, 204] on input "text" at bounding box center [546, 221] width 377 height 38
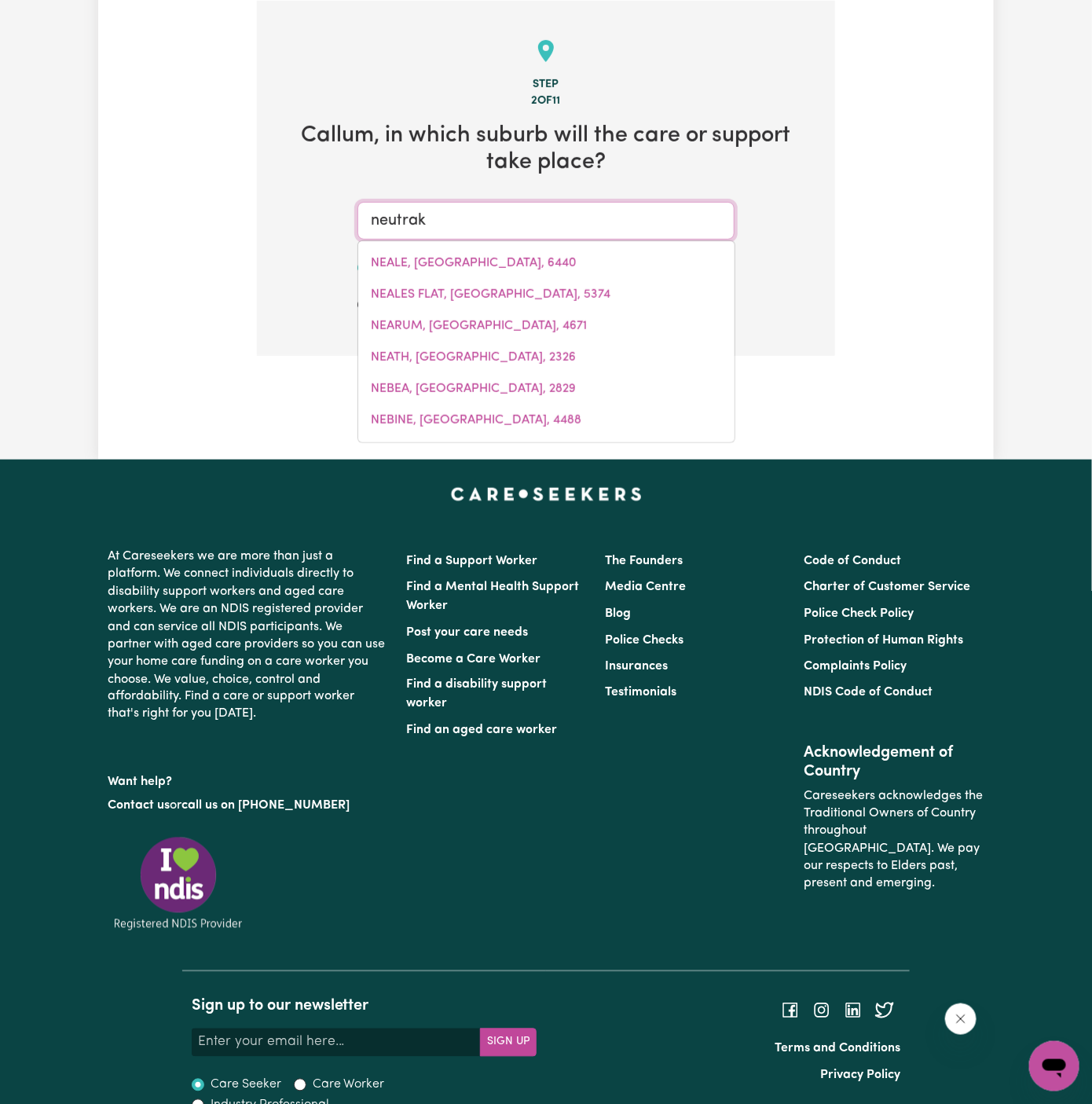
click at [461, 204] on input "neutrak" at bounding box center [546, 221] width 377 height 38
click at [548, 220] on input "neutrak" at bounding box center [546, 221] width 377 height 38
type input "neutra"
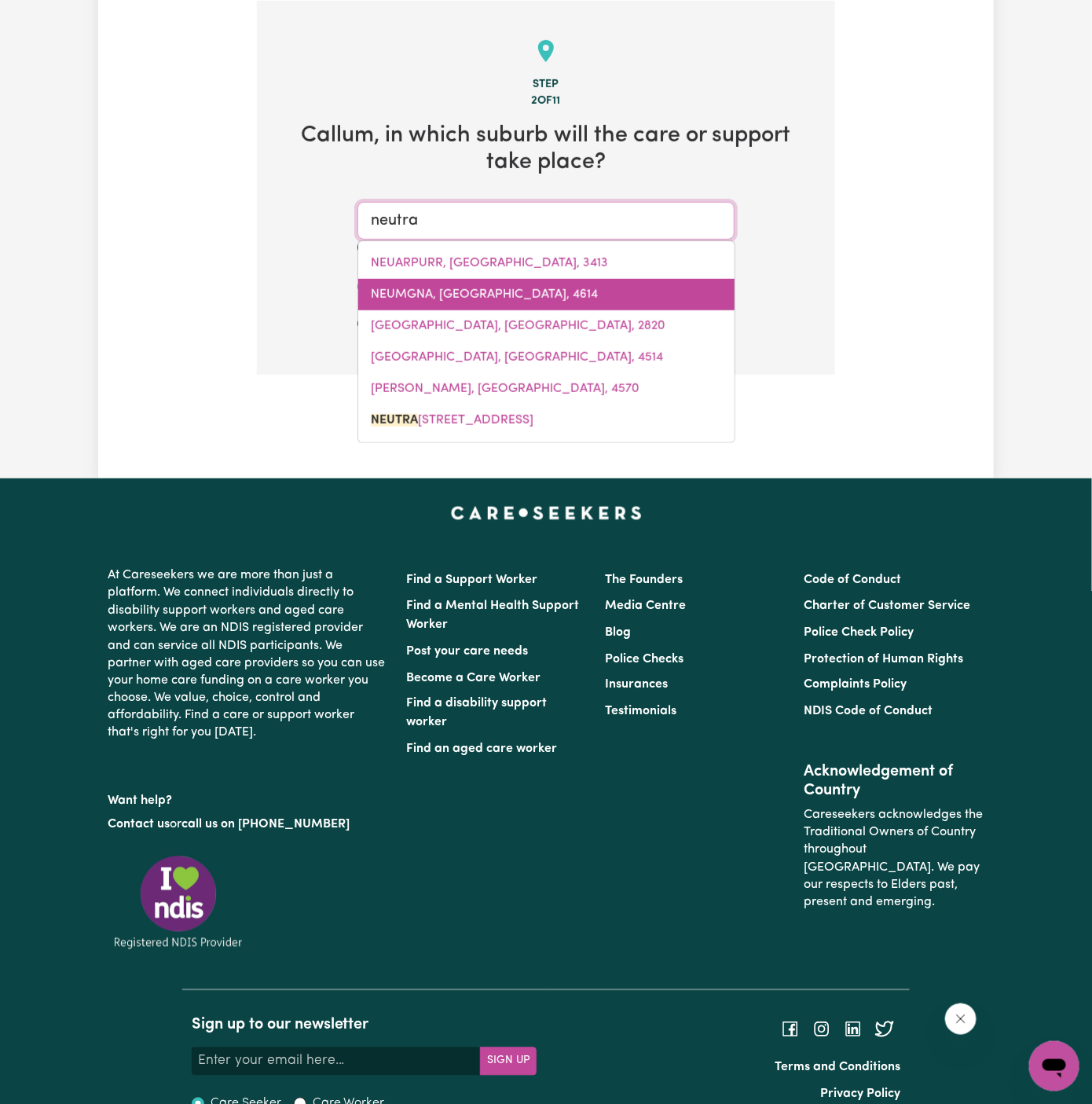
type input "neutraL BAY, New South Wales, 2089"
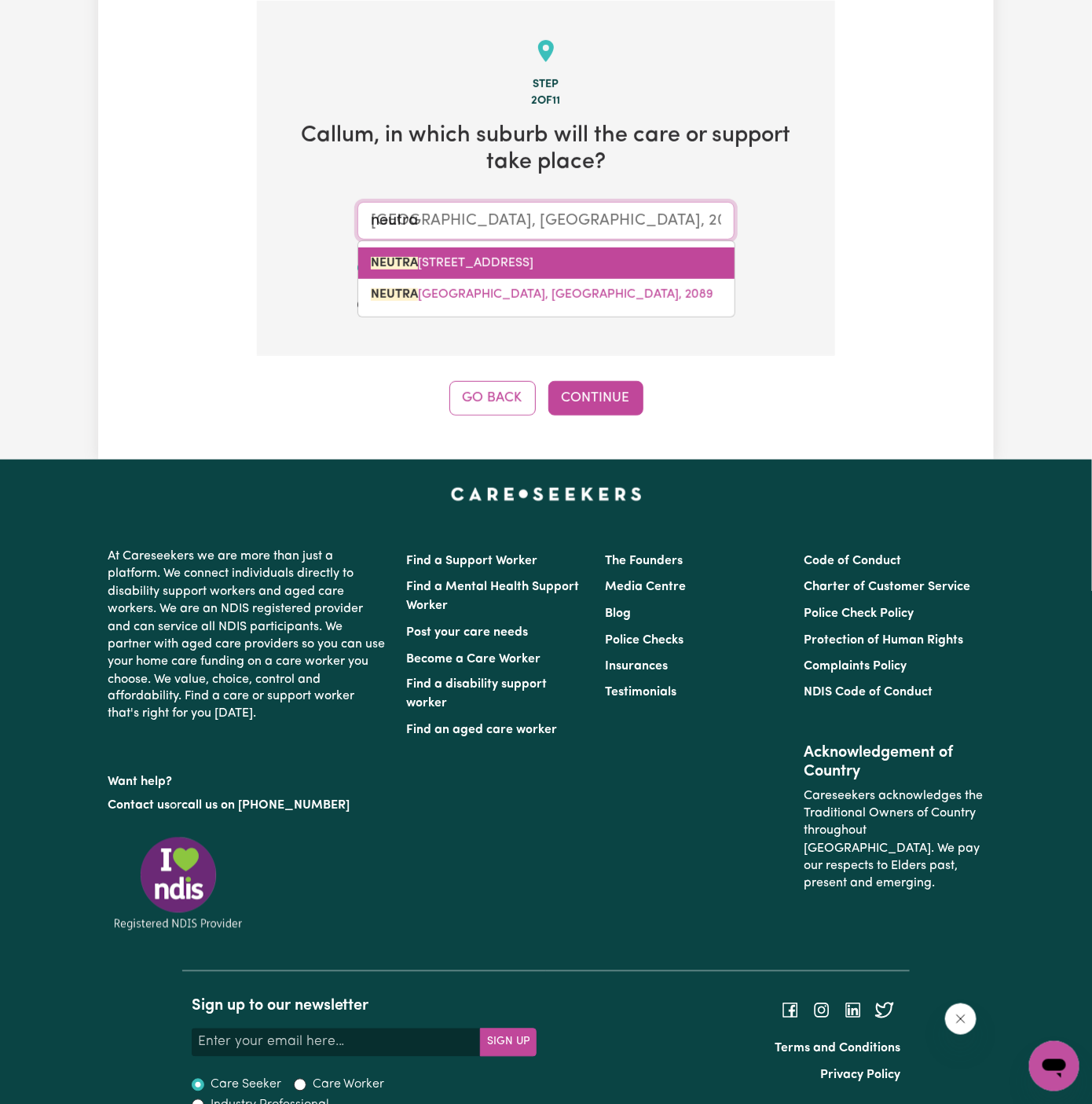
click at [508, 268] on link "NEUTRA L BAY, New South Wales, 2089" at bounding box center [546, 263] width 377 height 31
type input "NEUTRAL BAY, New South Wales, 2089"
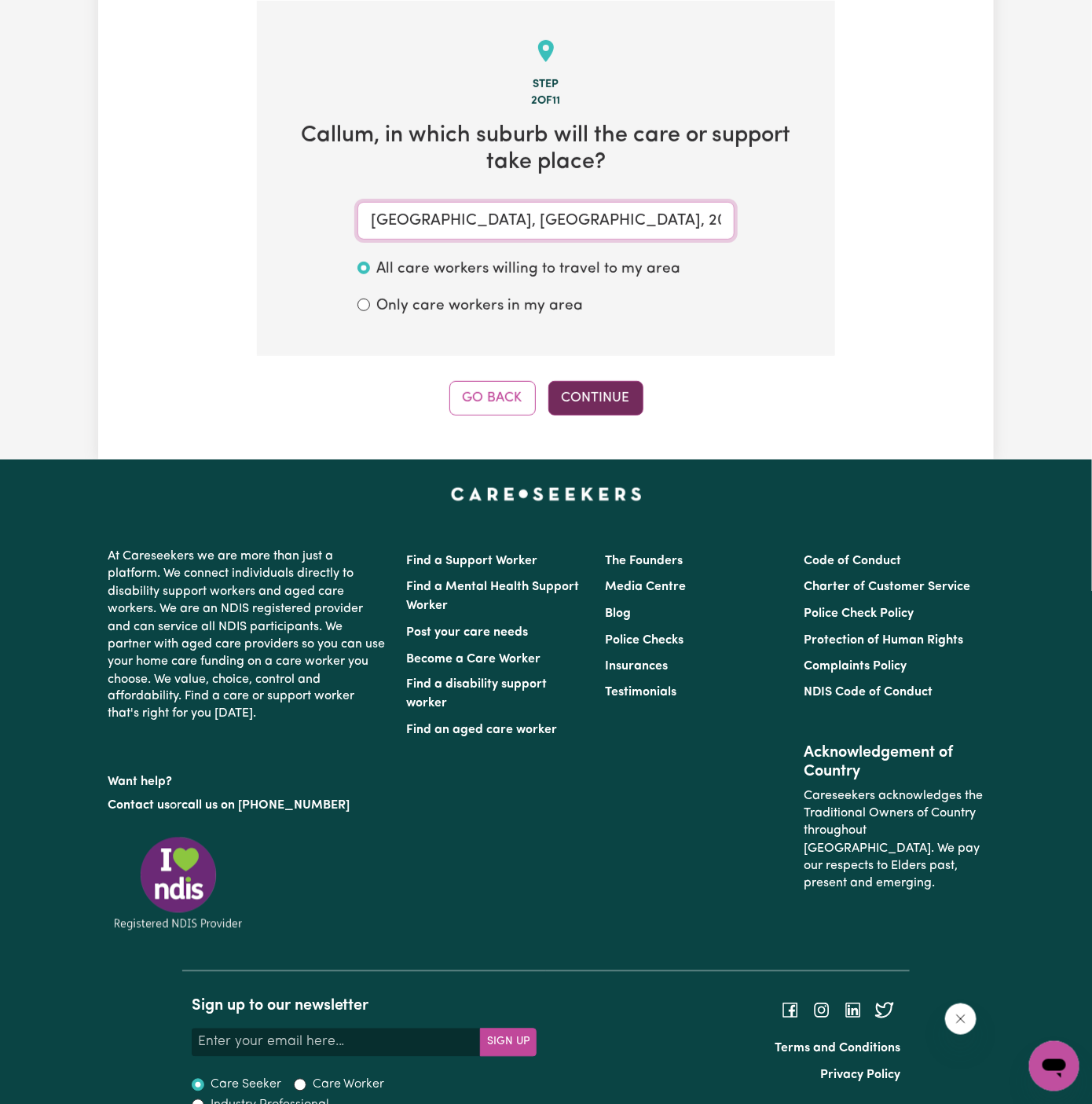
type input "NEUTRAL BAY, New South Wales, 2089"
click at [602, 396] on button "Continue" at bounding box center [595, 398] width 95 height 35
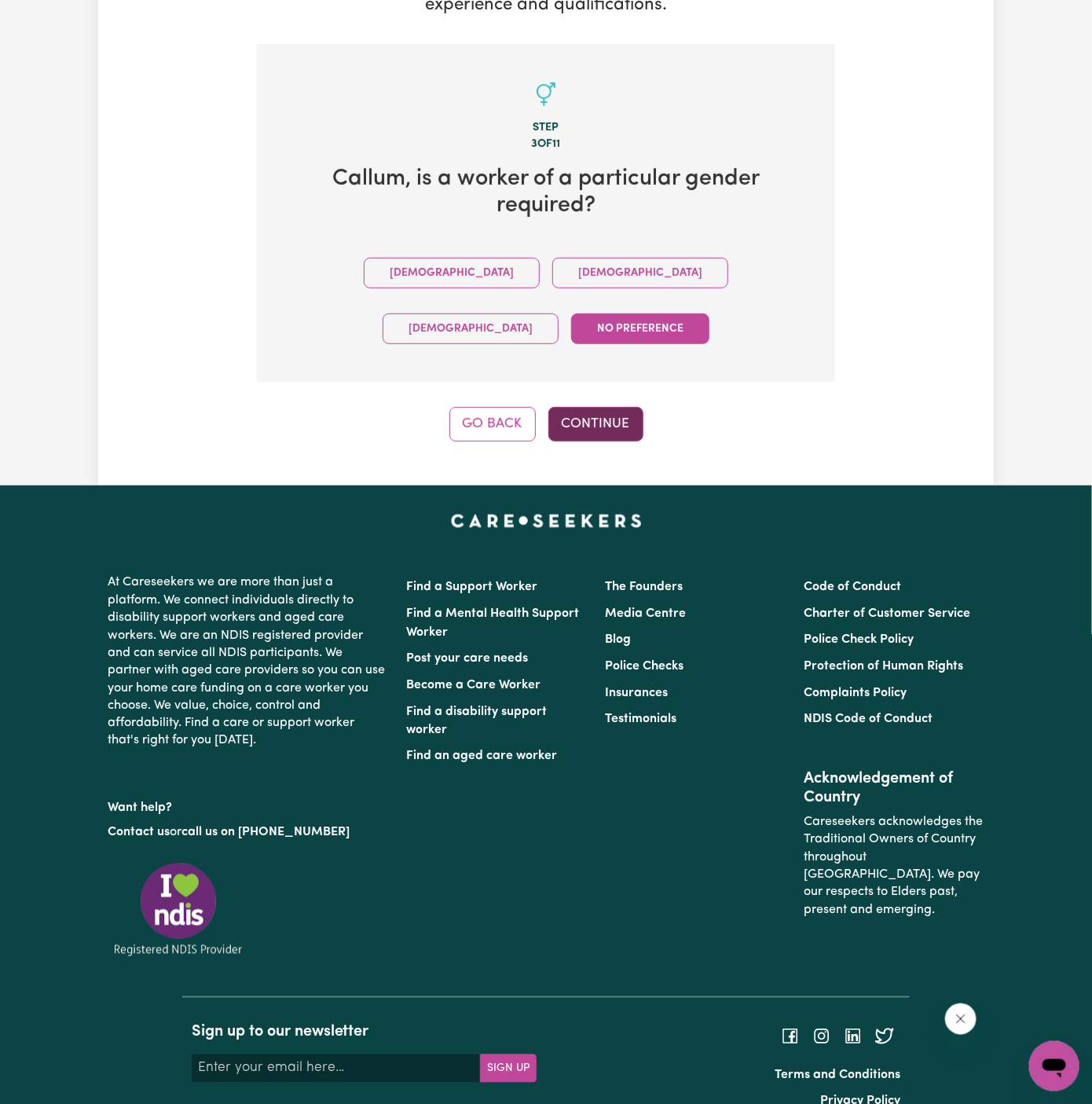
click at [614, 407] on button "Continue" at bounding box center [595, 424] width 95 height 35
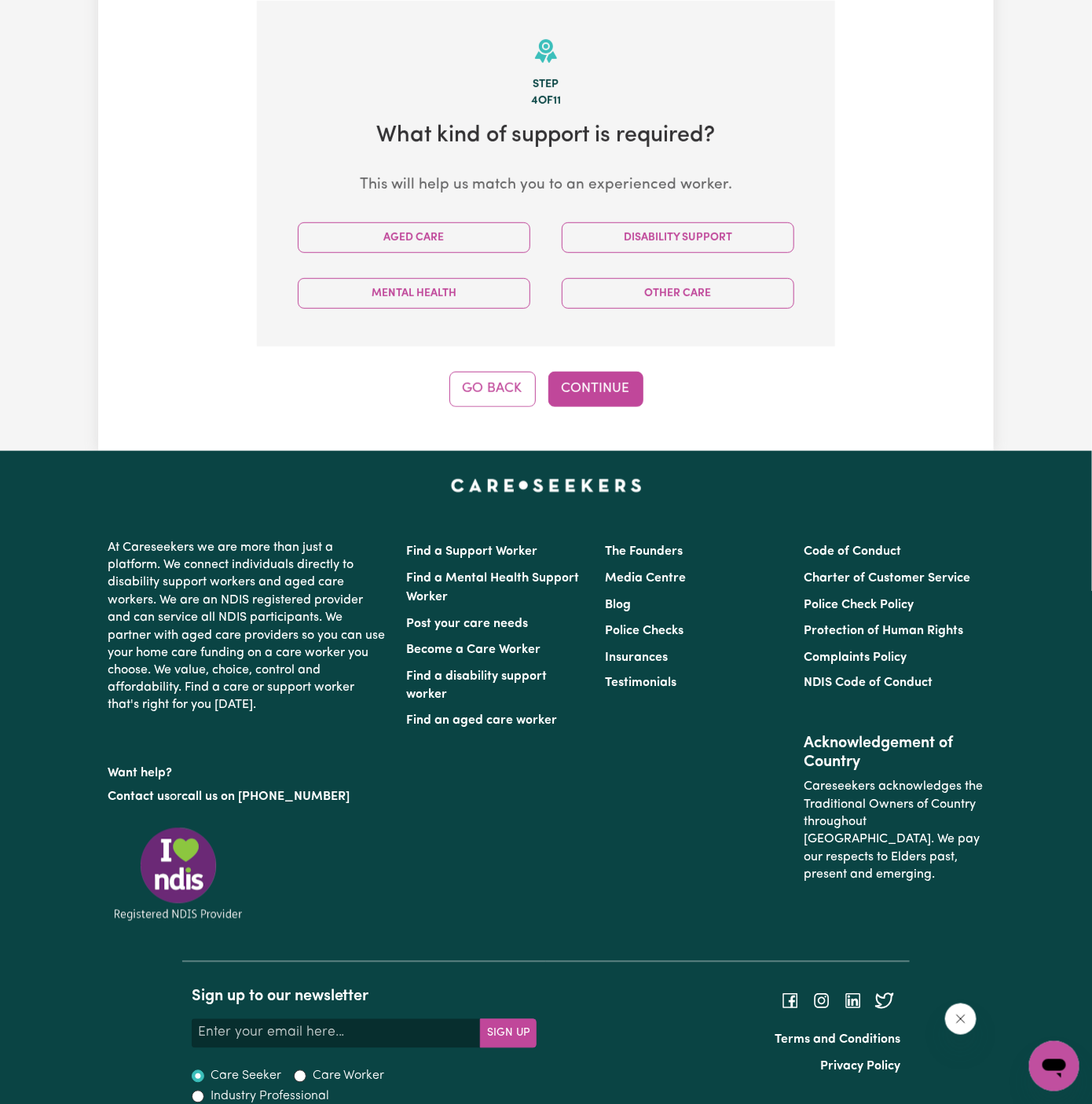
scroll to position [408, 0]
click at [681, 234] on button "Disability Support" at bounding box center [677, 238] width 232 height 30
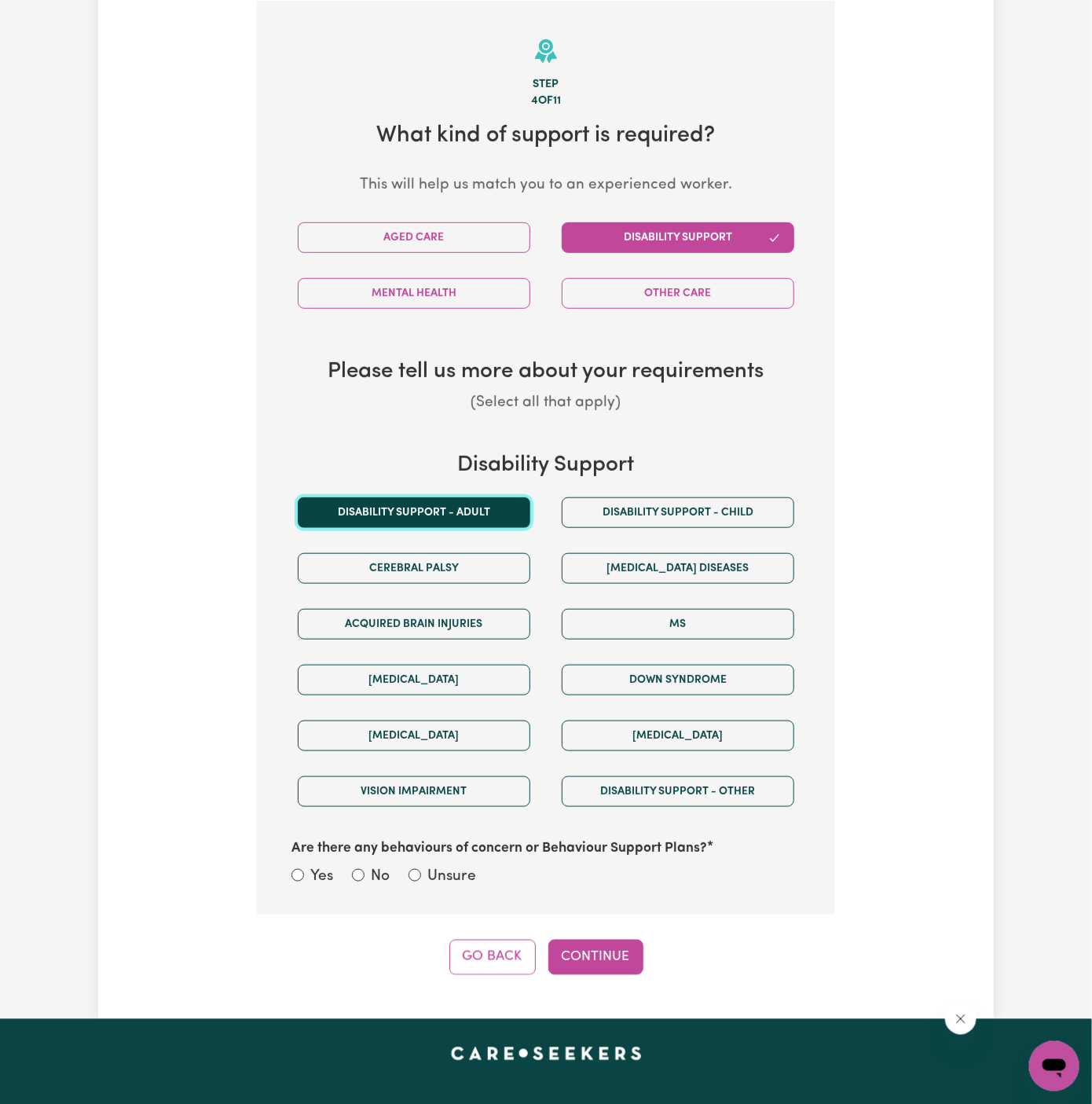
click at [441, 519] on button "Disability support - Adult" at bounding box center [413, 512] width 232 height 30
click at [435, 865] on label "Unsure" at bounding box center [451, 876] width 48 height 22
click at [420, 869] on input "Unsure" at bounding box center [414, 875] width 13 height 13
radio input "true"
click at [585, 949] on button "Continue" at bounding box center [595, 957] width 95 height 35
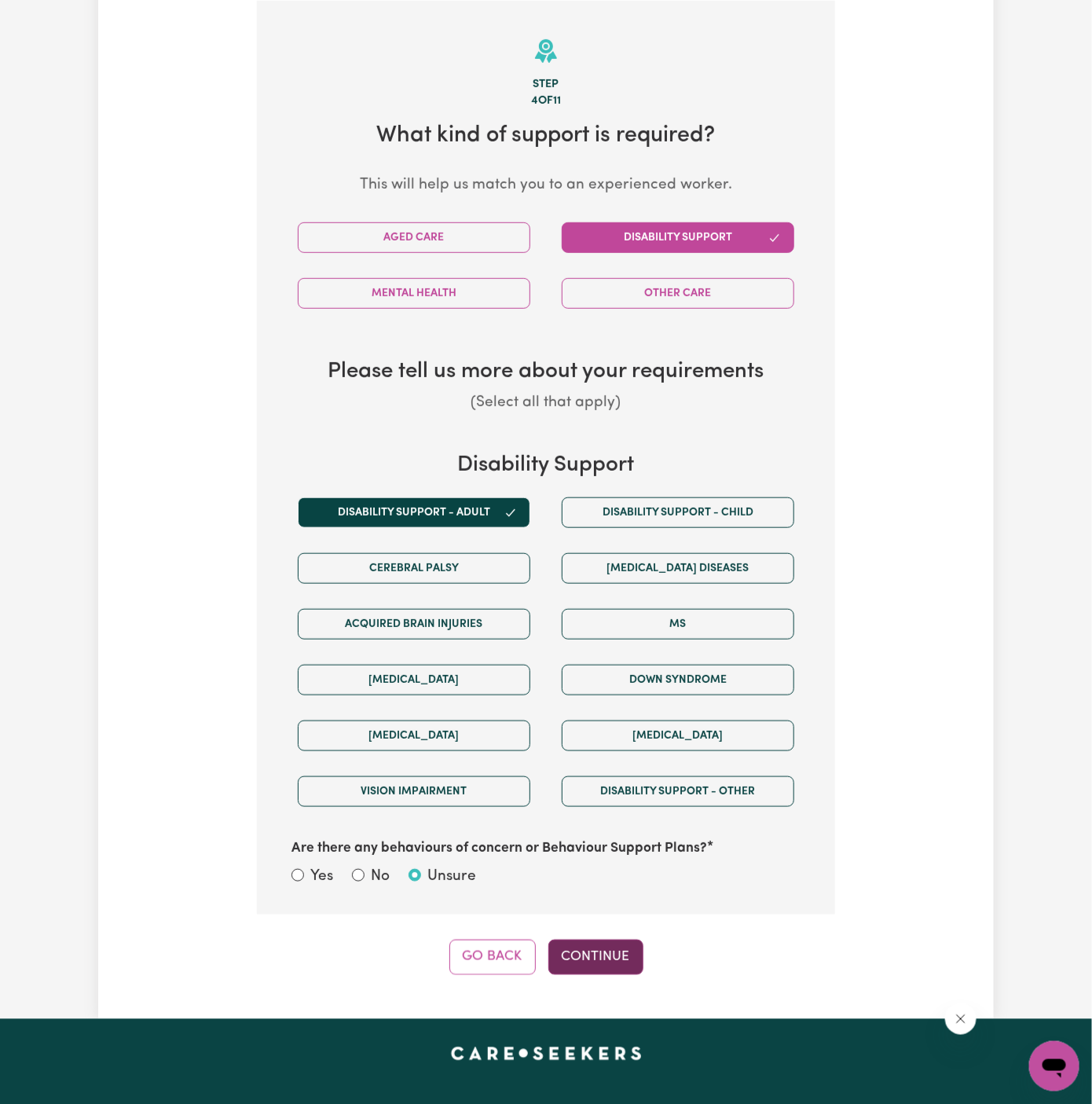
select select "PRIVATELY"
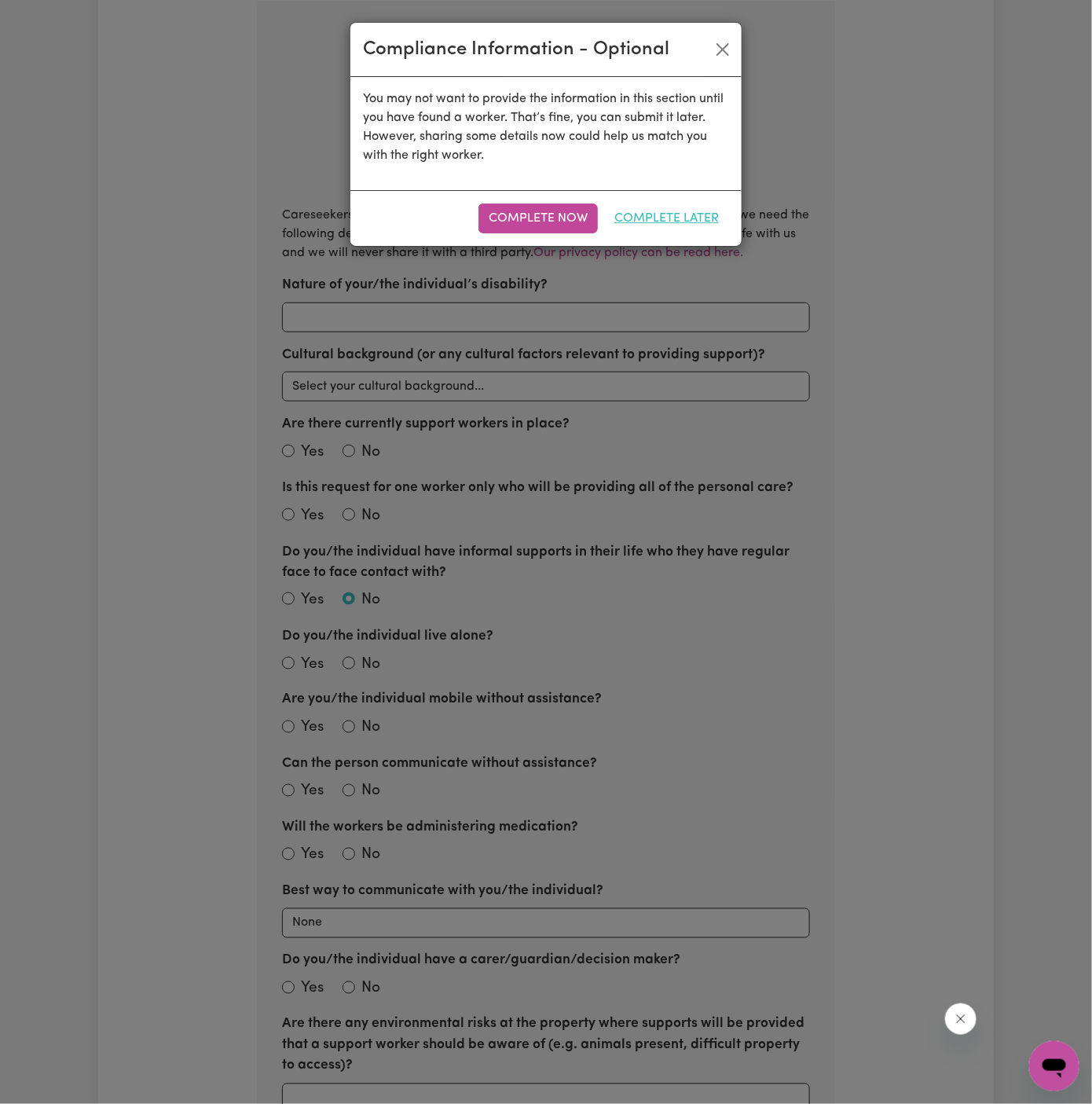
click at [678, 219] on button "Complete Later" at bounding box center [666, 218] width 125 height 30
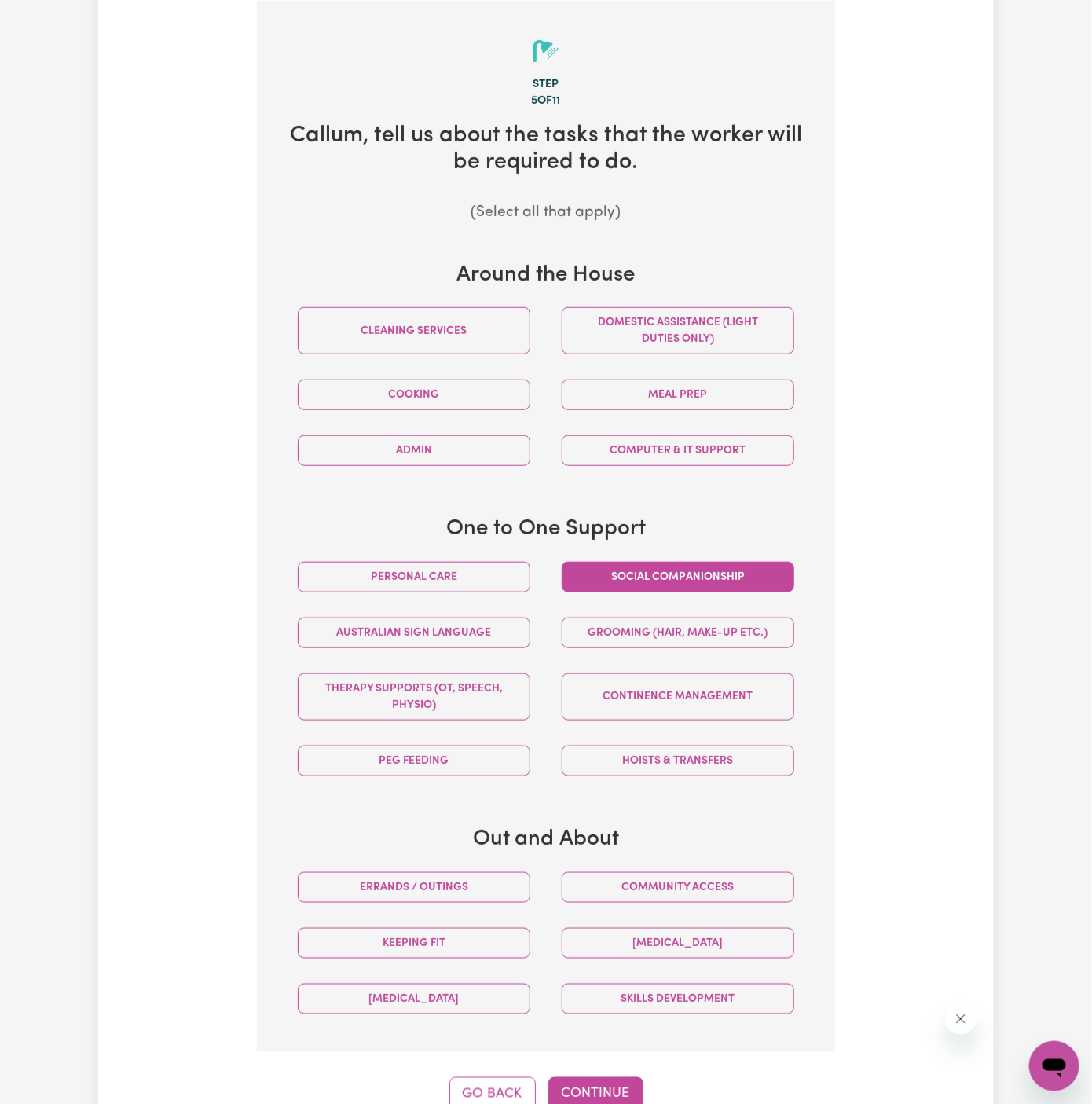
click at [688, 581] on button "Social companionship" at bounding box center [677, 577] width 232 height 30
click at [662, 879] on button "Community access" at bounding box center [677, 887] width 232 height 30
click at [609, 1082] on button "Continue" at bounding box center [595, 1094] width 95 height 35
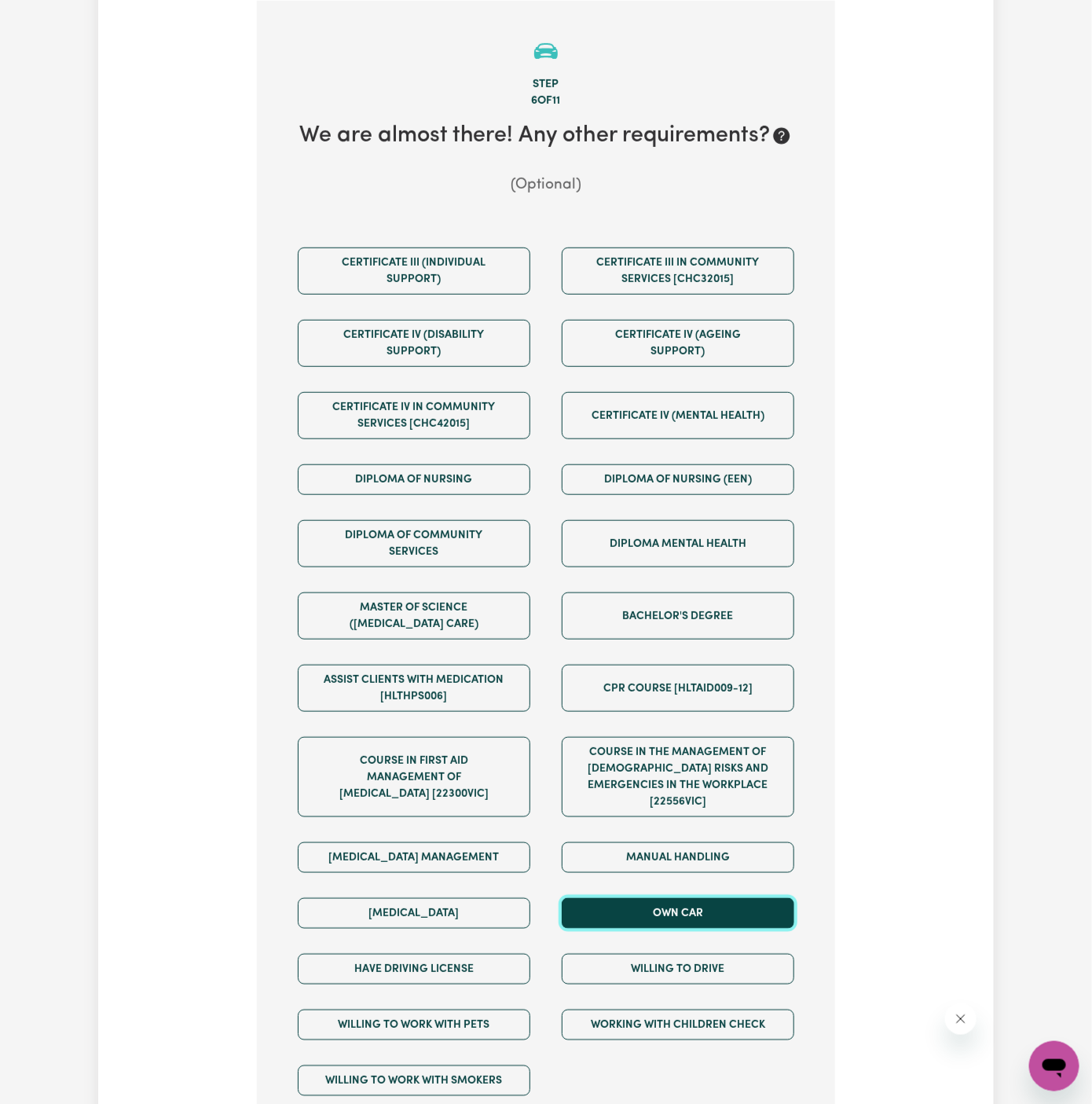
click at [689, 898] on button "Own Car" at bounding box center [677, 913] width 232 height 30
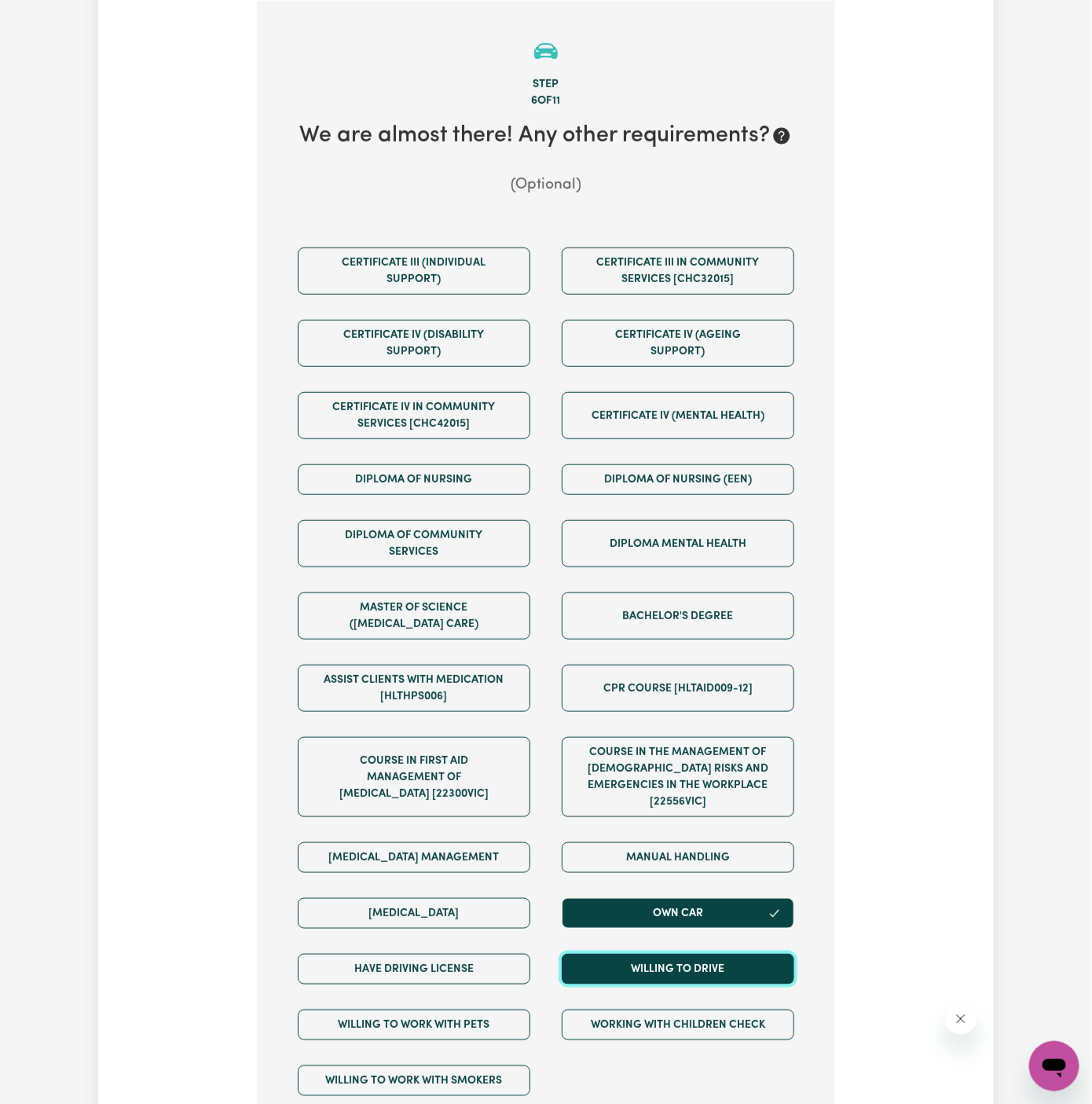
click at [689, 953] on button "Willing to drive" at bounding box center [677, 969] width 232 height 30
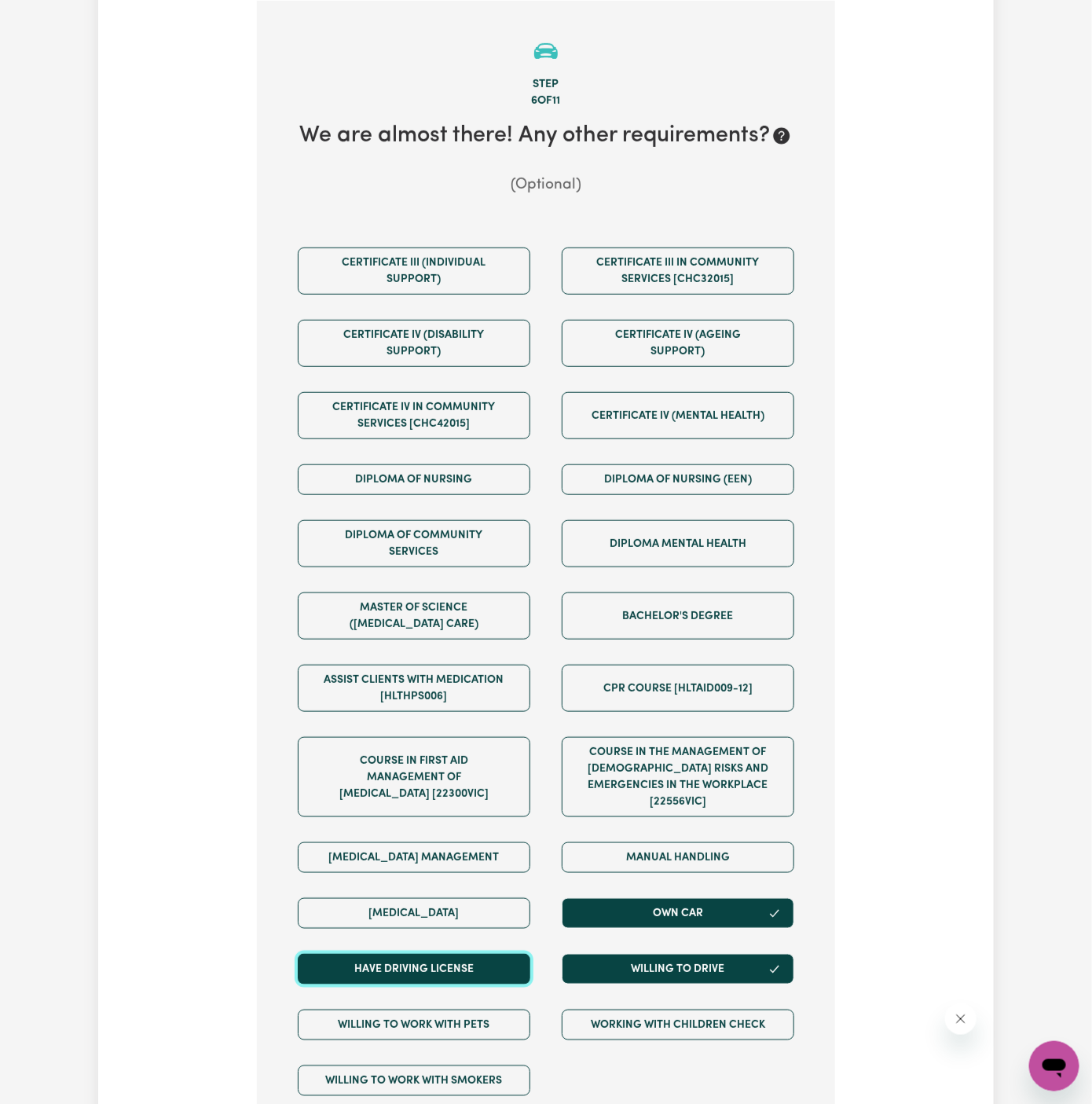
click at [507, 961] on button "Have driving license" at bounding box center [413, 969] width 232 height 30
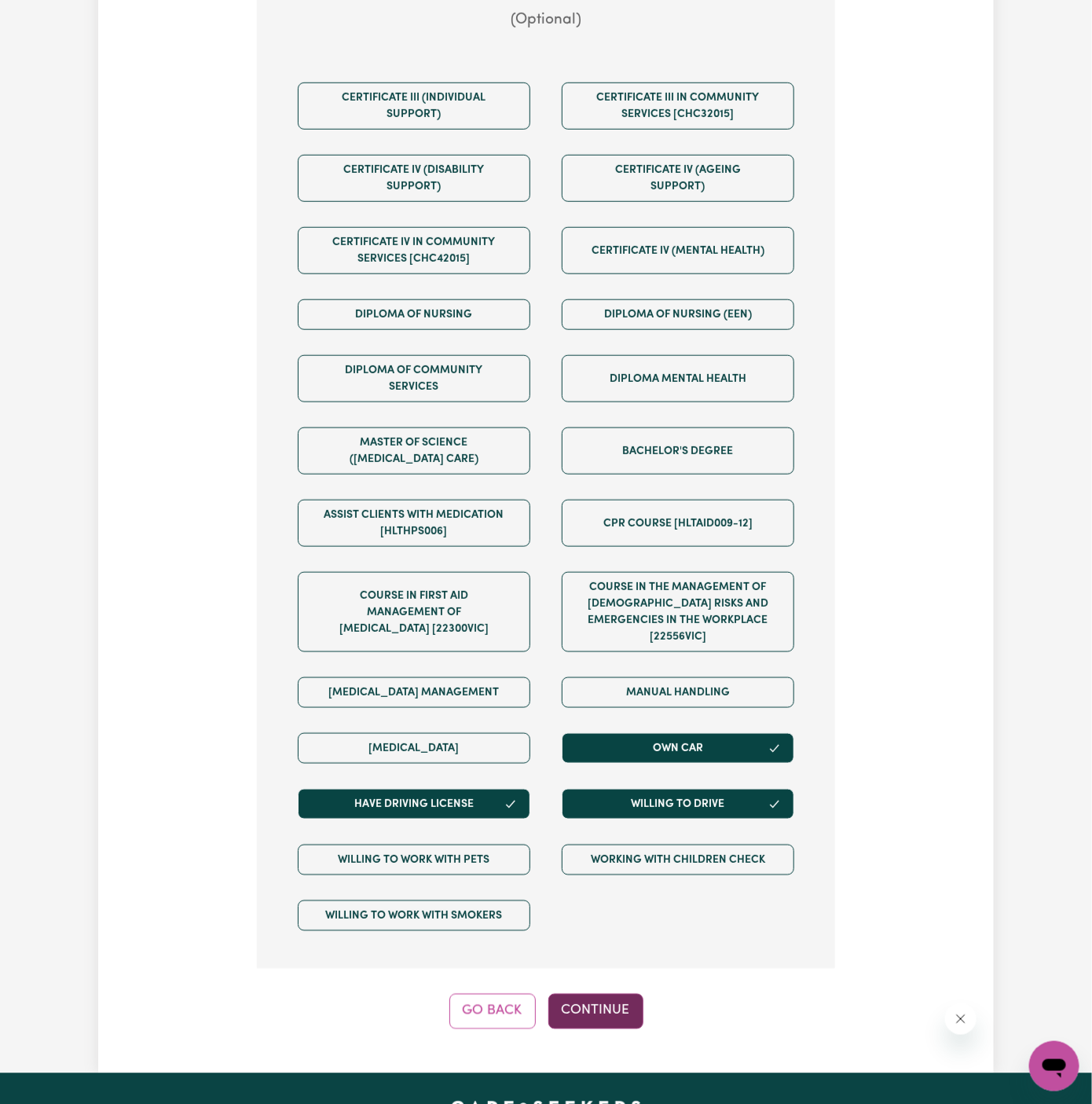
click at [597, 994] on button "Continue" at bounding box center [595, 1011] width 95 height 35
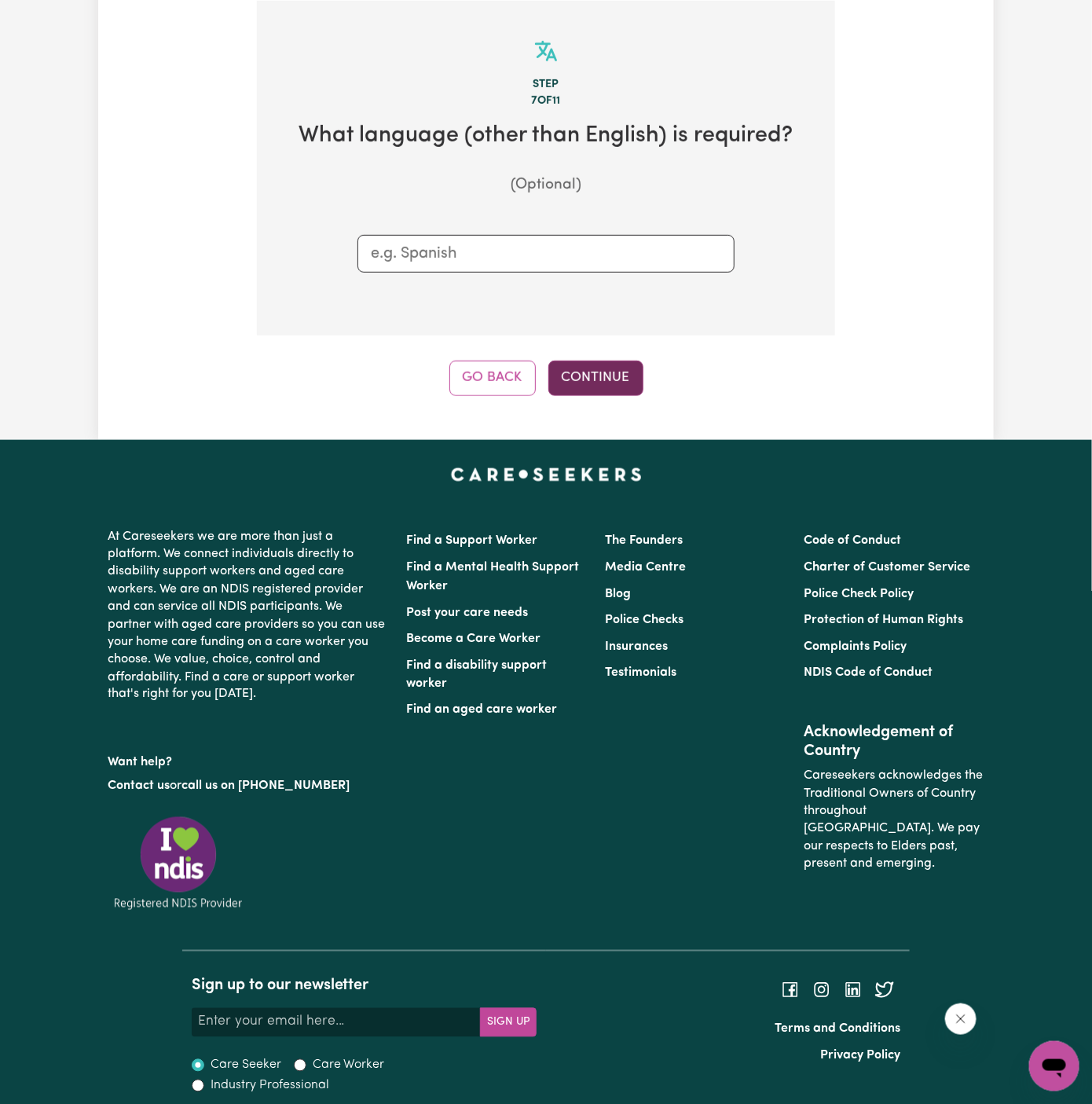
click at [593, 377] on button "Continue" at bounding box center [595, 378] width 95 height 35
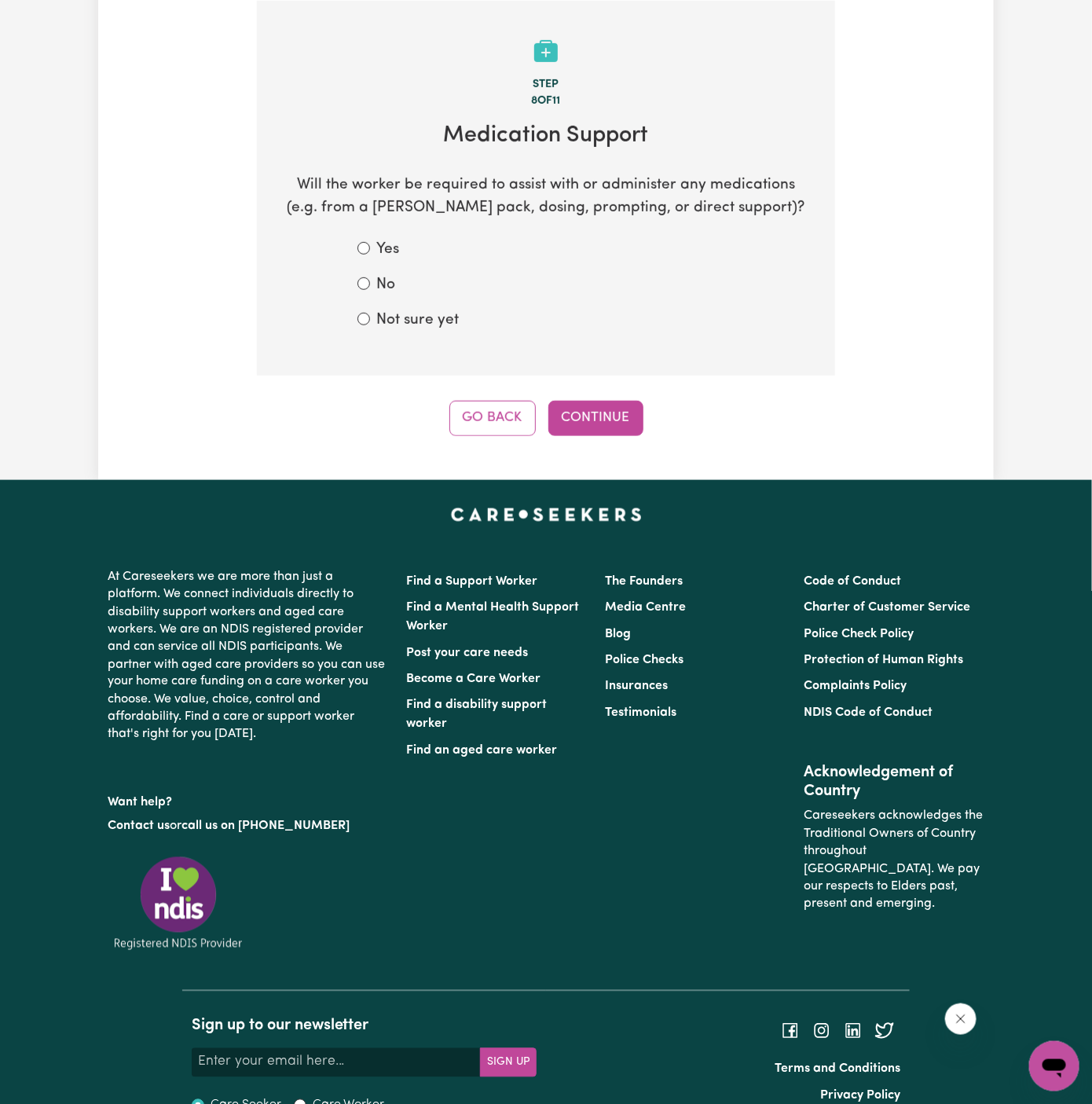
click at [395, 284] on div "No" at bounding box center [546, 285] width 377 height 22
click at [377, 290] on label "No" at bounding box center [386, 285] width 19 height 22
click at [370, 290] on input "No" at bounding box center [364, 283] width 13 height 13
radio input "true"
click at [631, 447] on div "Tell us your care and support requirements Welcome to Careseekers. We are excit…" at bounding box center [545, 64] width 896 height 832
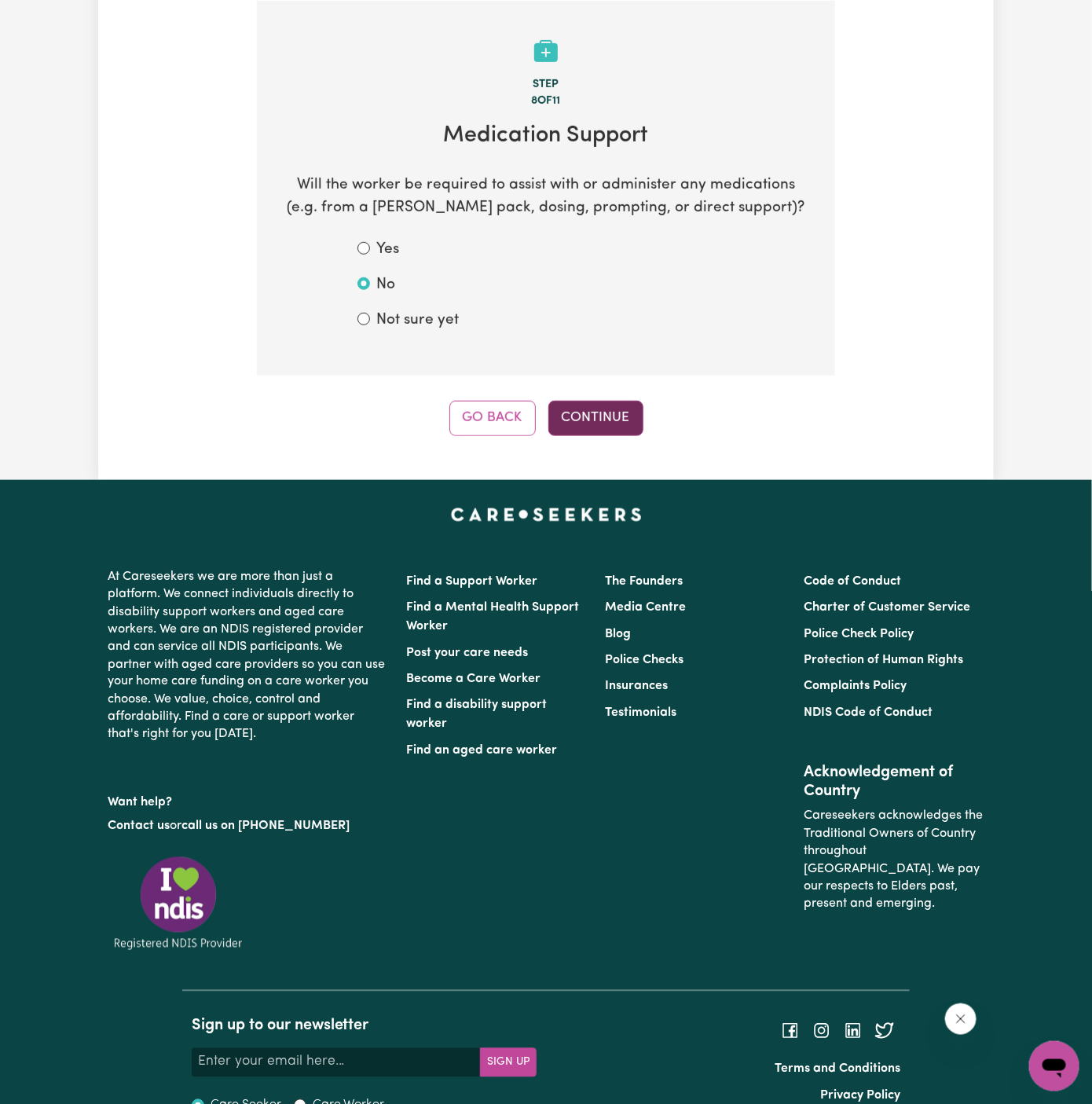
click at [597, 404] on button "Continue" at bounding box center [595, 418] width 95 height 35
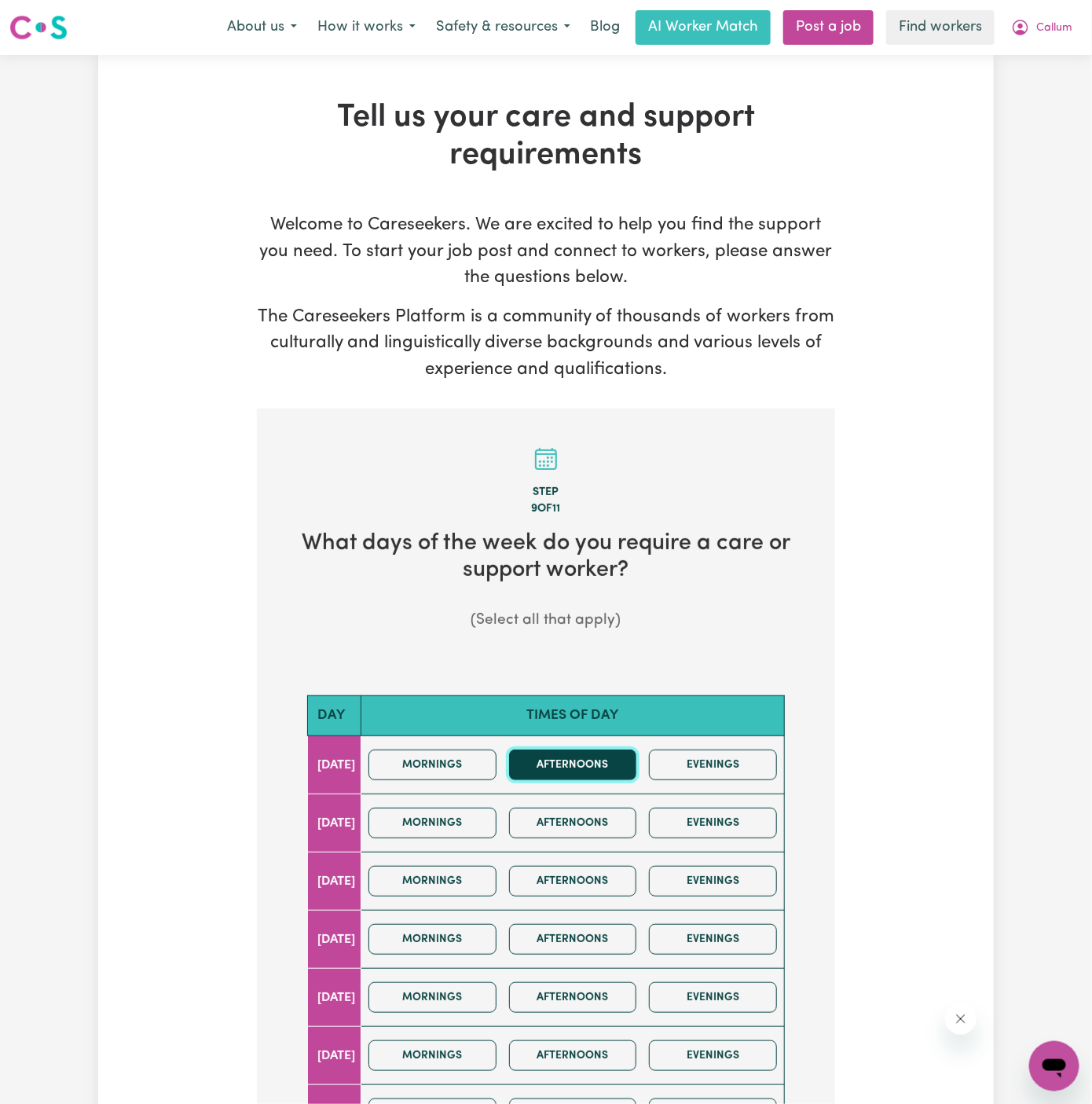
click at [584, 777] on button "Afternoons" at bounding box center [573, 765] width 128 height 30
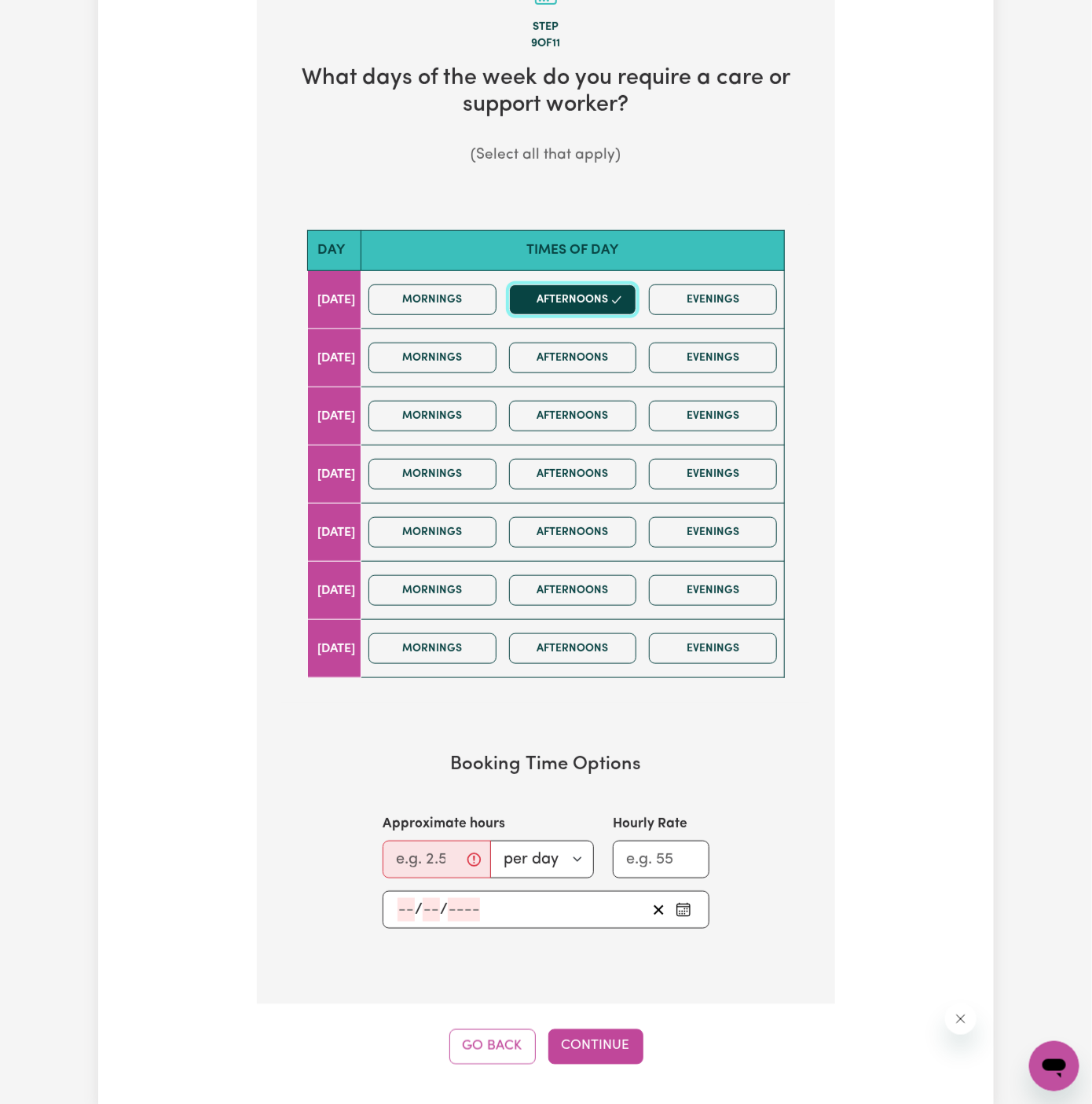
scroll to position [500, 0]
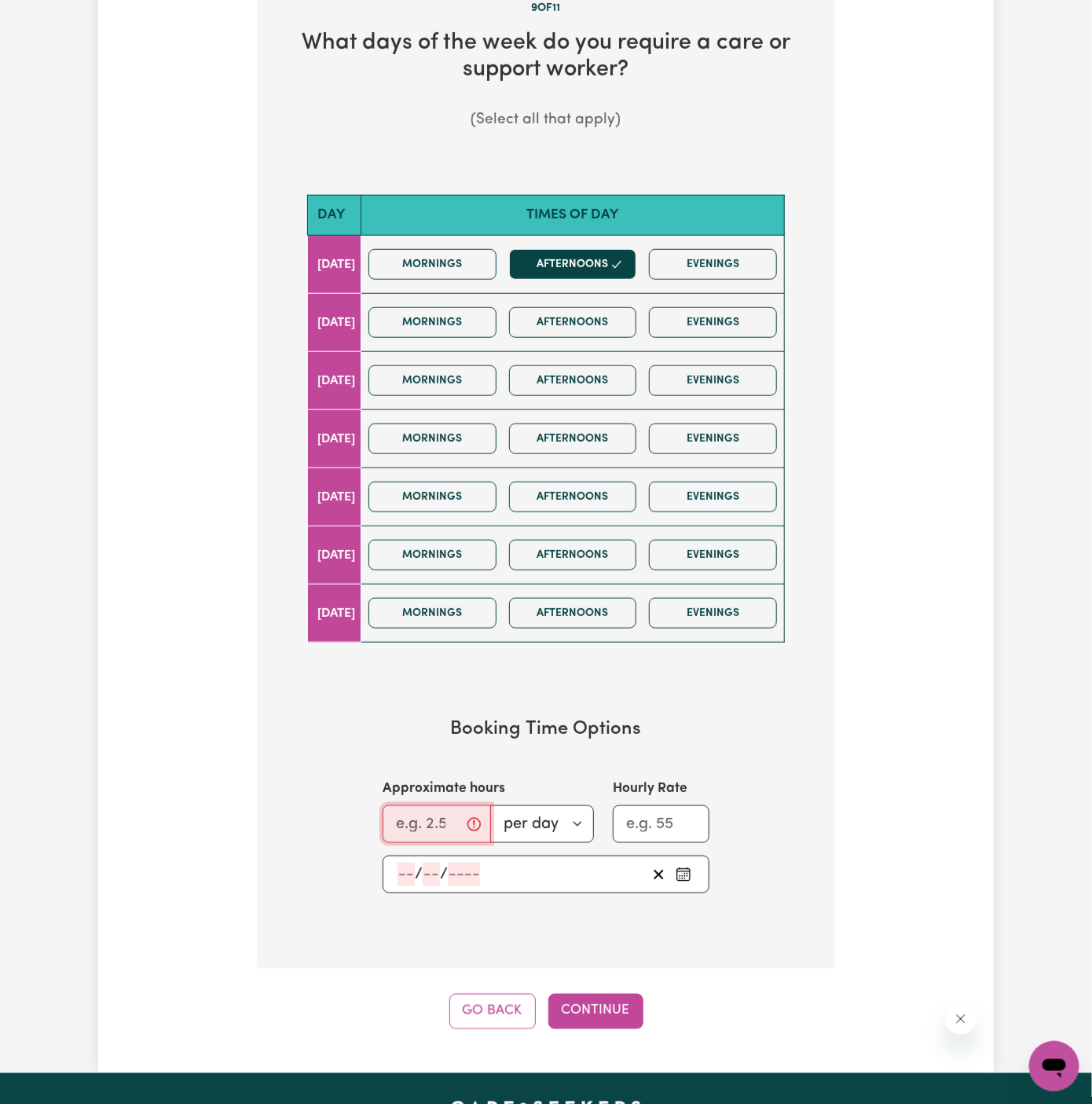
click at [413, 807] on input "Approximate hours" at bounding box center [437, 824] width 108 height 38
drag, startPoint x: 408, startPoint y: 814, endPoint x: 383, endPoint y: 814, distance: 25.0
click at [383, 814] on input "3" at bounding box center [431, 824] width 98 height 38
type input "4"
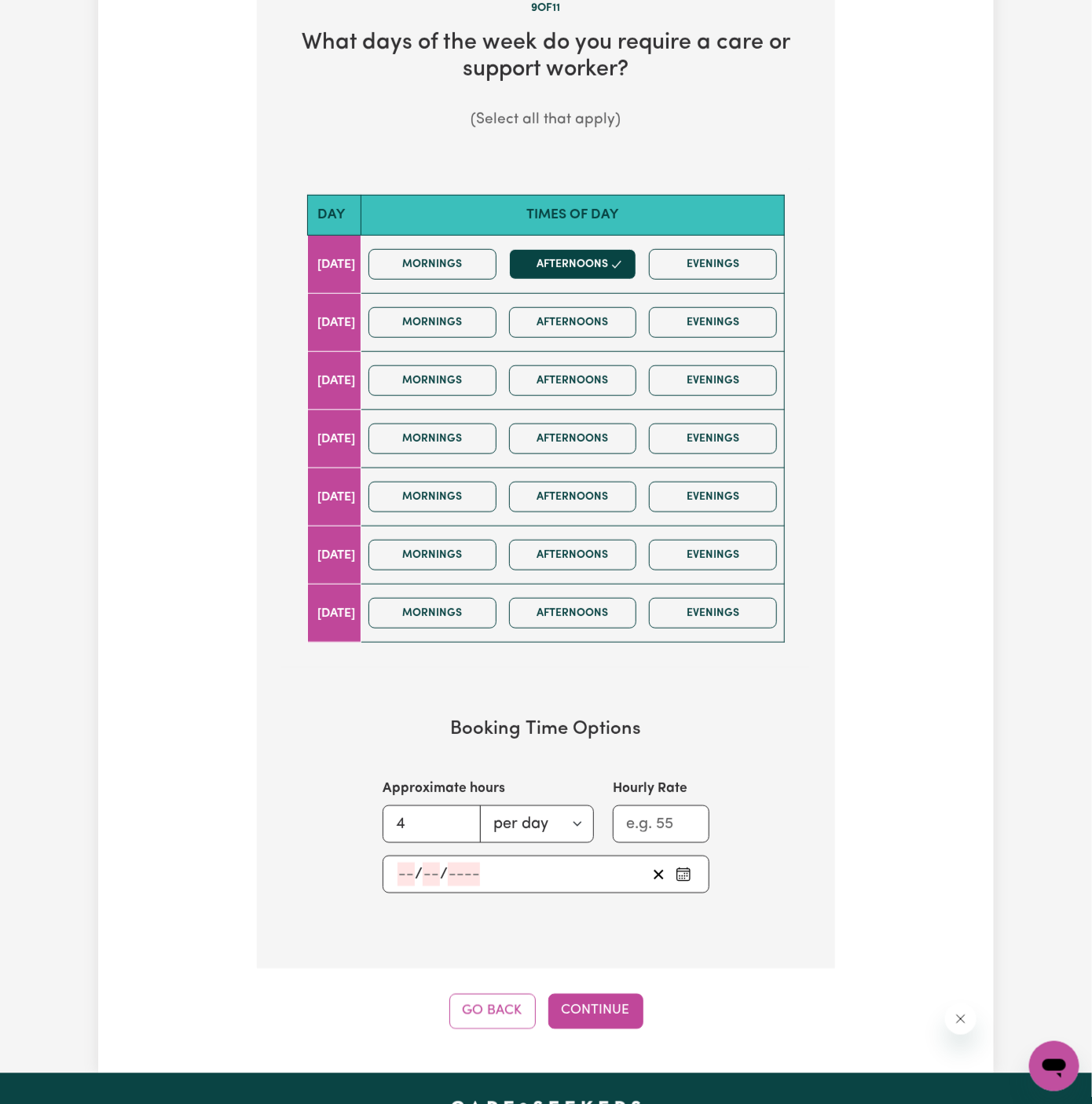
click at [412, 869] on input "number" at bounding box center [405, 874] width 17 height 23
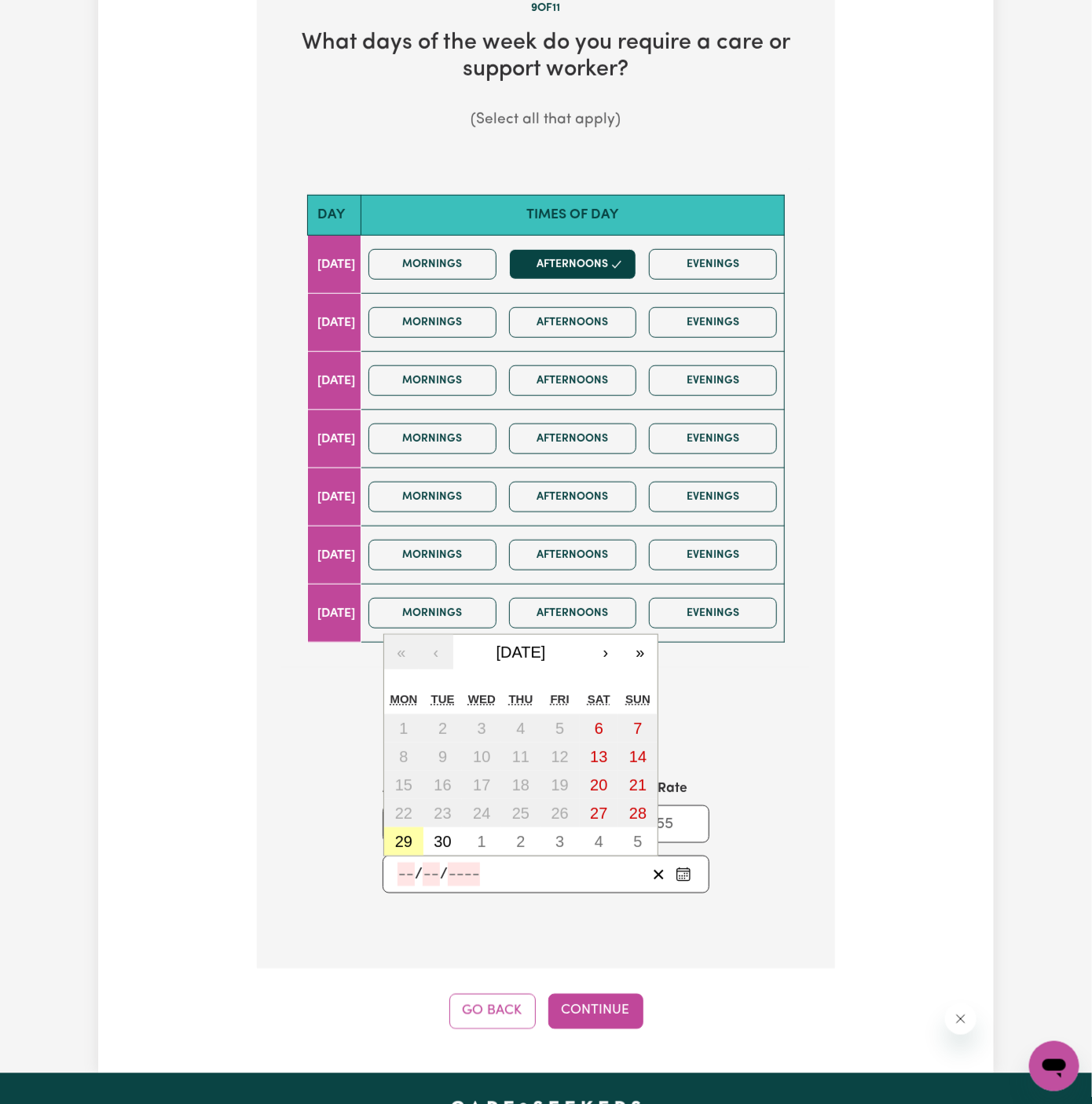
click at [403, 832] on abbr "29" at bounding box center [403, 840] width 17 height 17
type input "2025-09-29"
type input "29"
type input "9"
type input "2025"
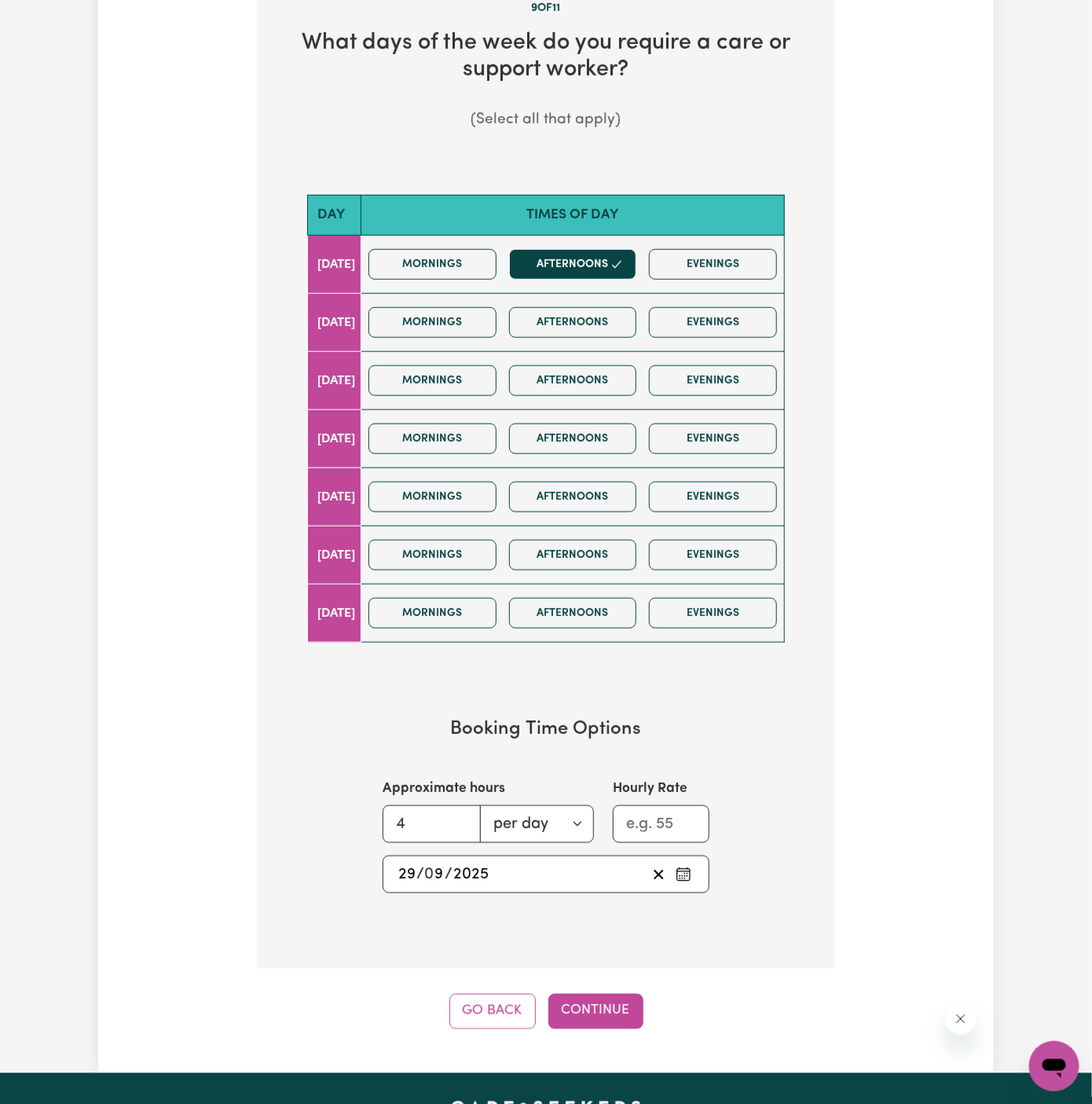
click at [408, 863] on input "29" at bounding box center [406, 874] width 19 height 23
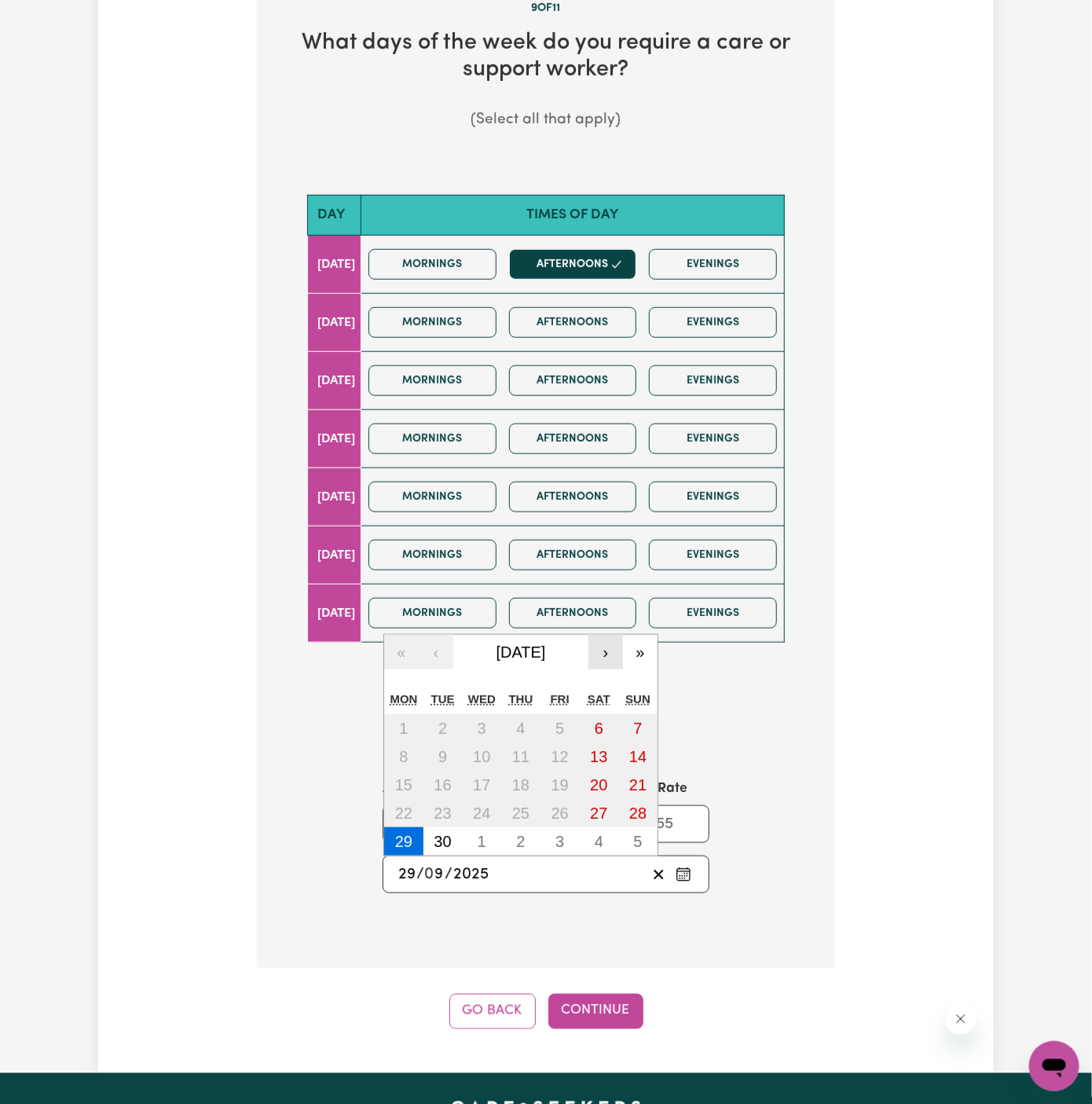
click at [611, 648] on button "›" at bounding box center [605, 652] width 35 height 35
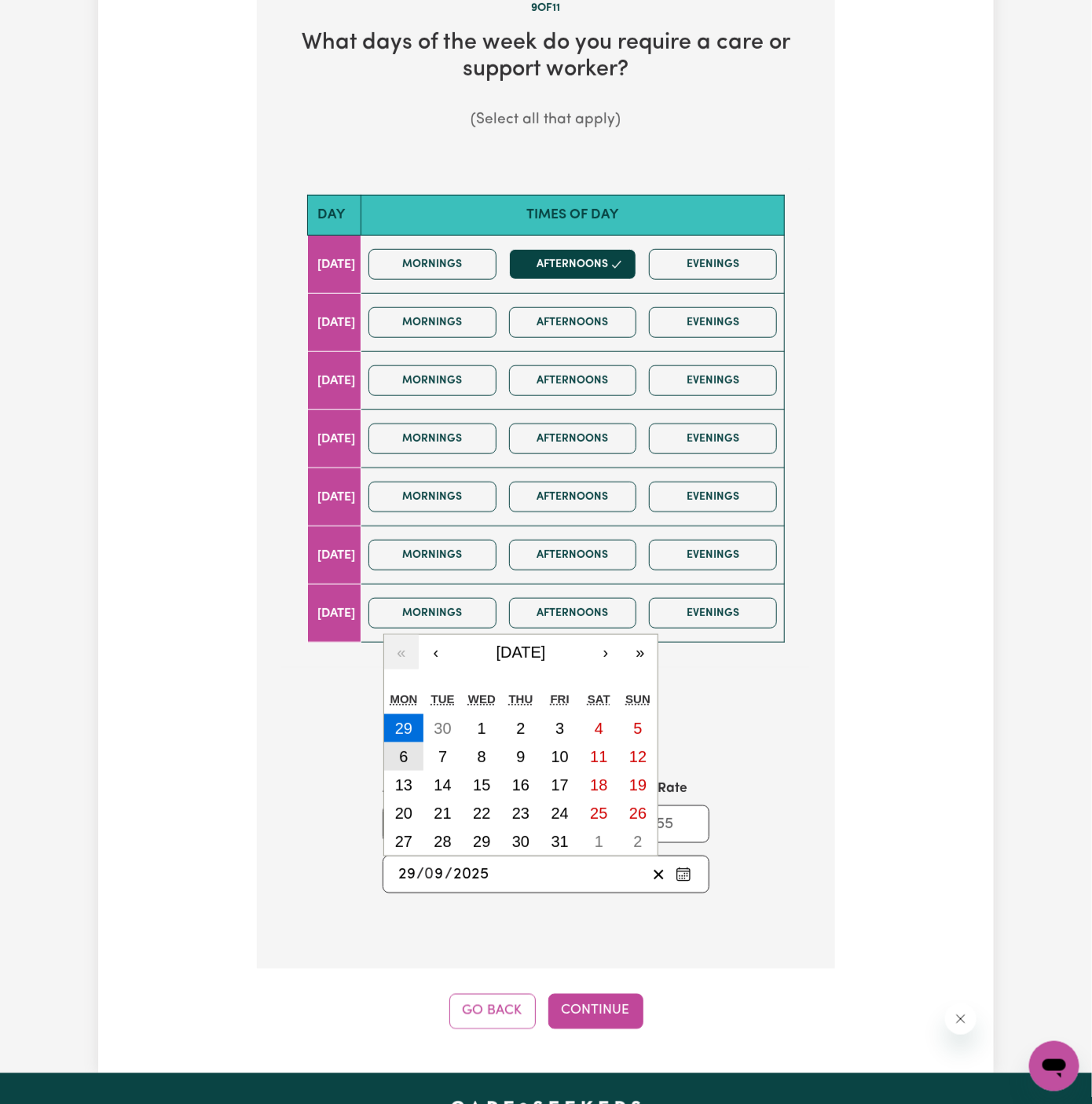
click at [405, 753] on abbr "6" at bounding box center [403, 756] width 9 height 17
type input "2025-10-06"
type input "6"
type input "10"
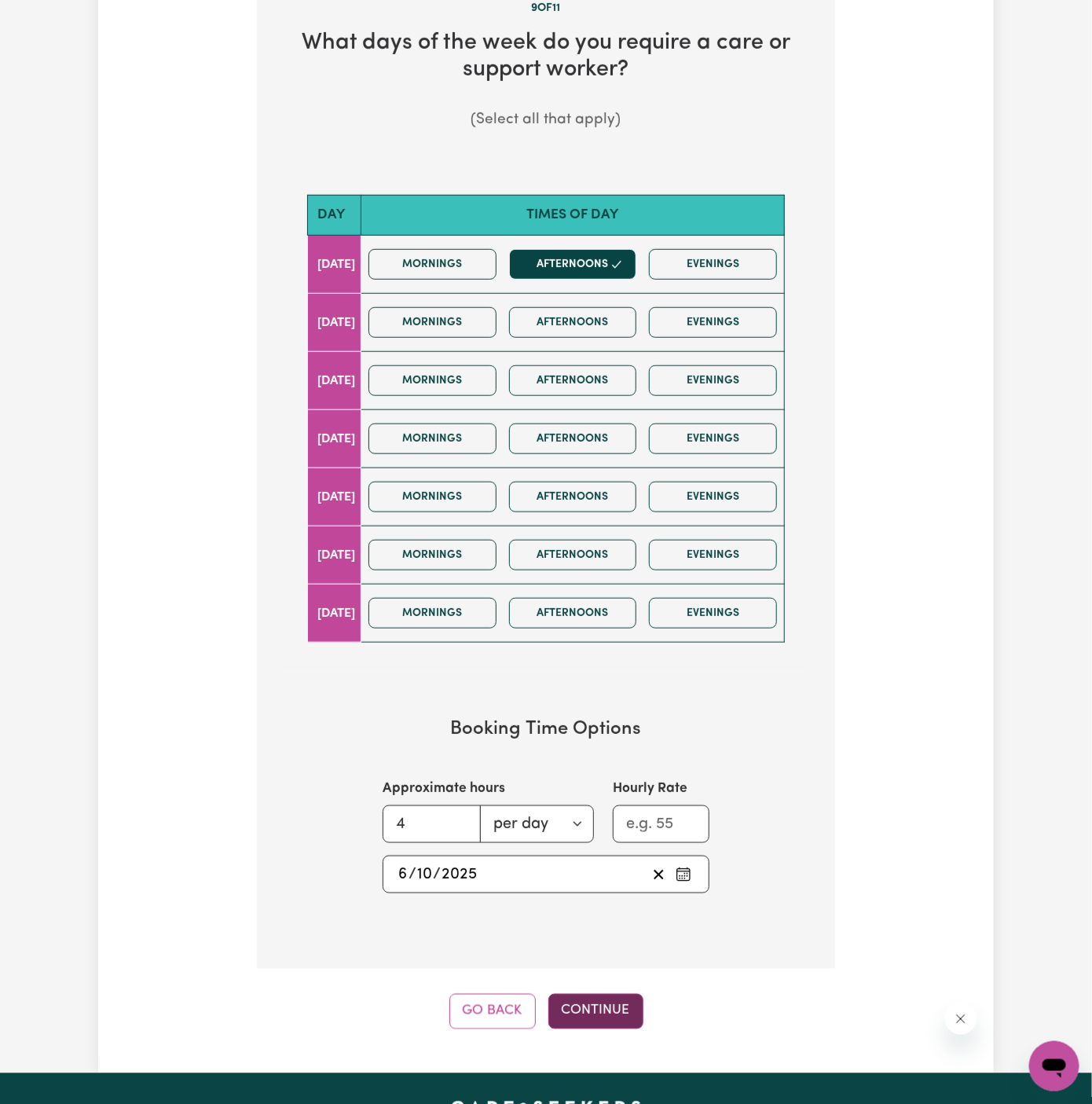
click at [596, 1000] on button "Continue" at bounding box center [595, 1011] width 95 height 35
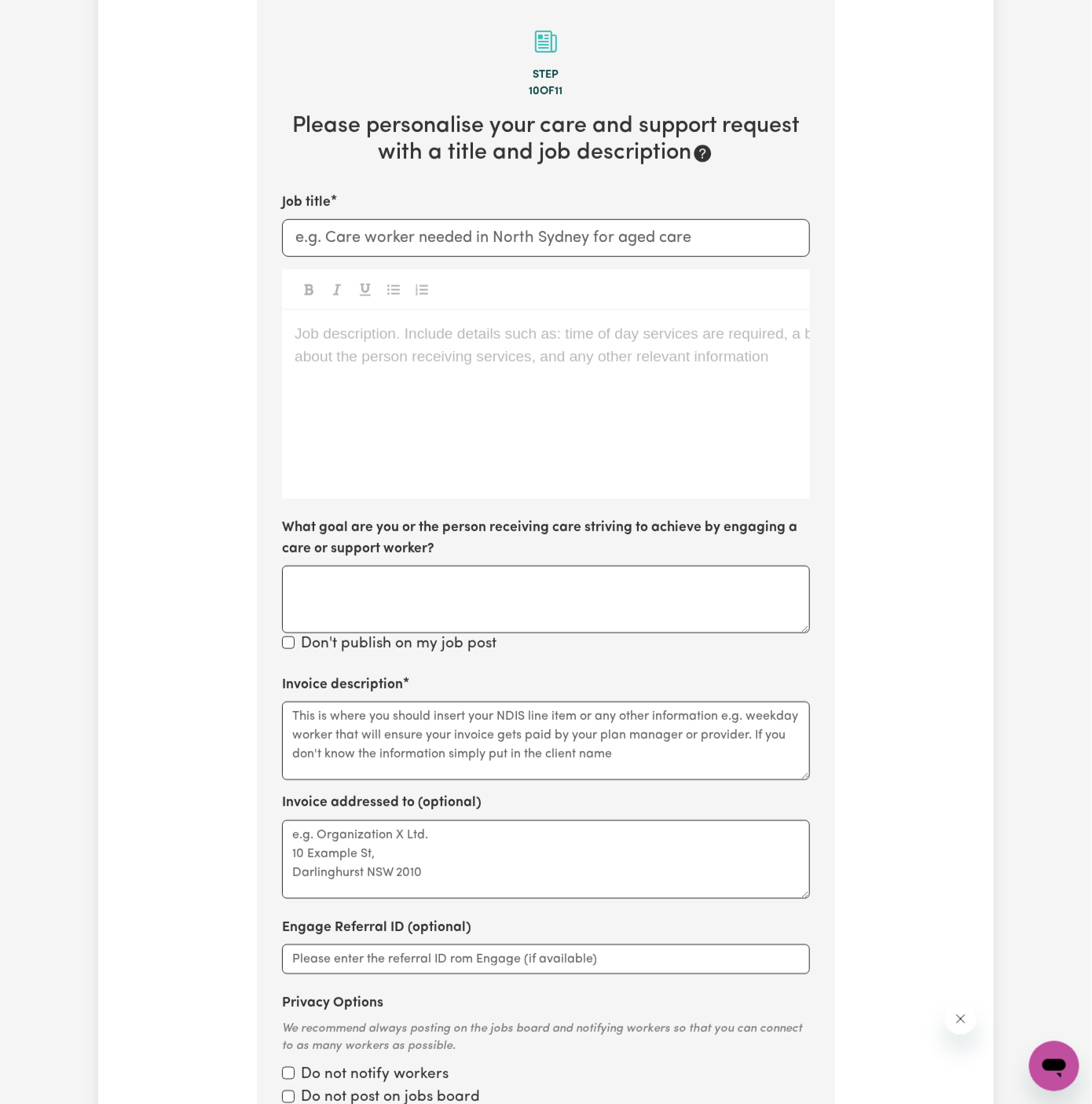
scroll to position [408, 0]
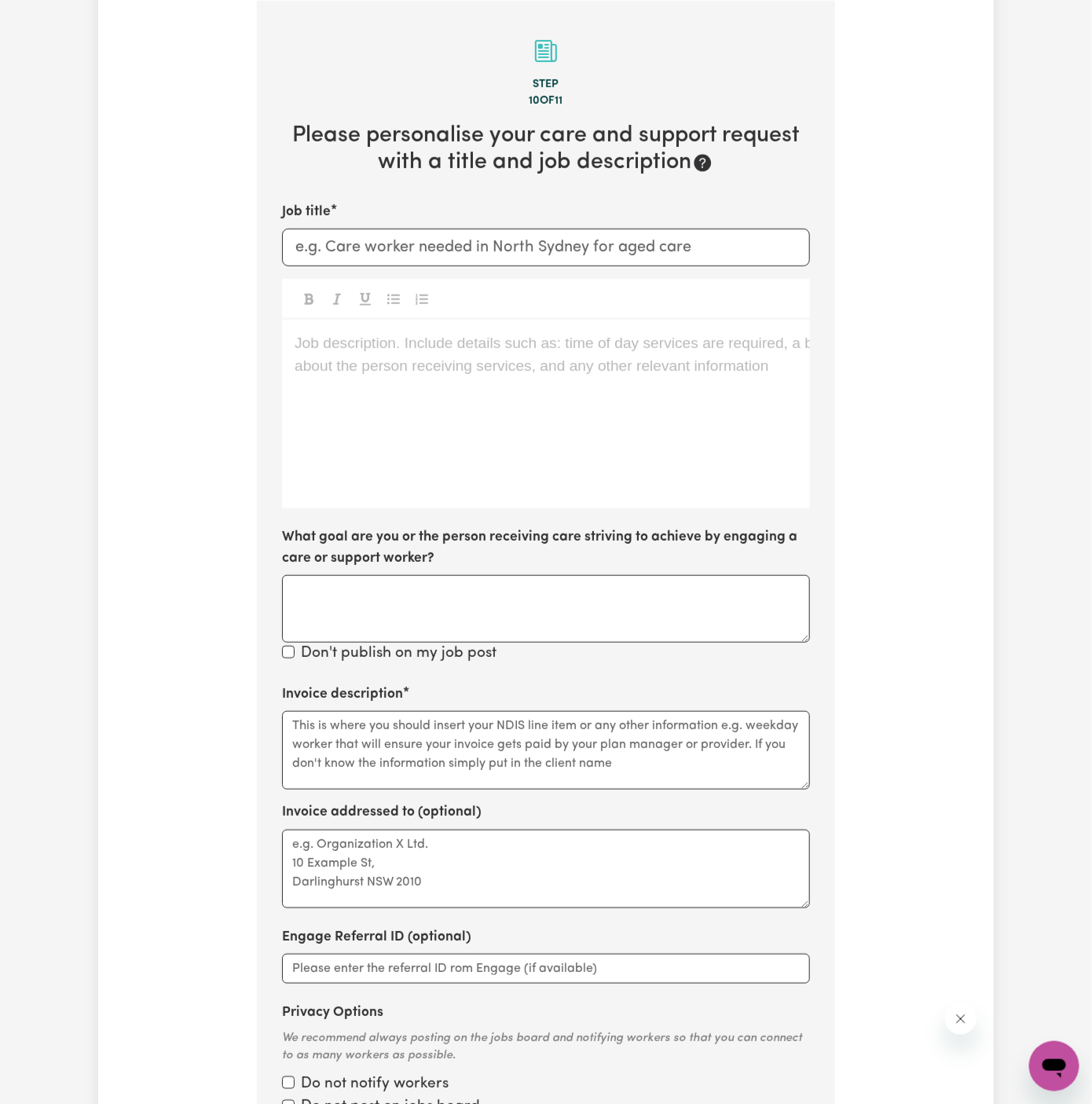
click at [542, 378] on div "Job description. Include details such as: time of day services are required, a …" at bounding box center [545, 413] width 528 height 188
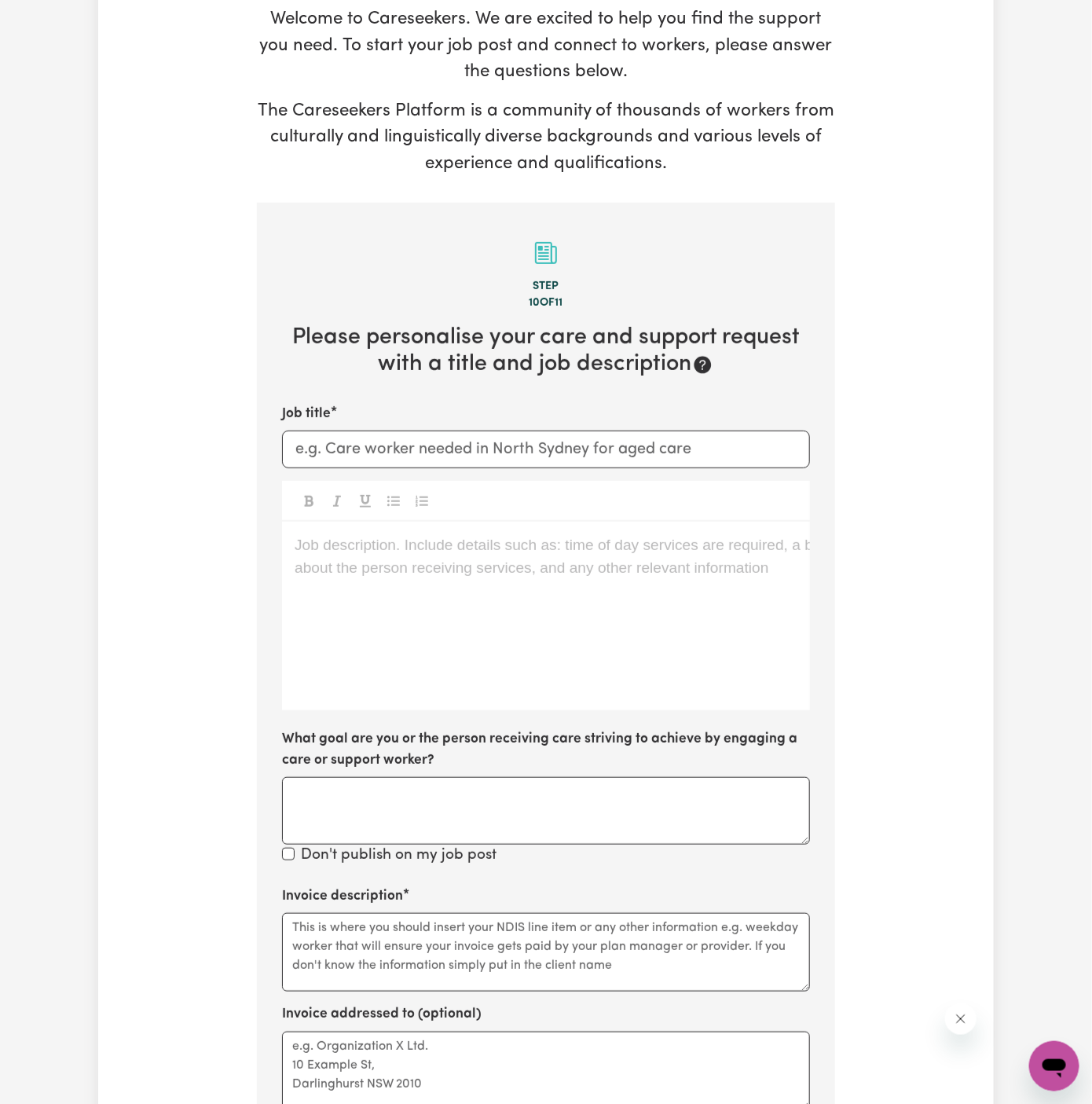
scroll to position [198, 0]
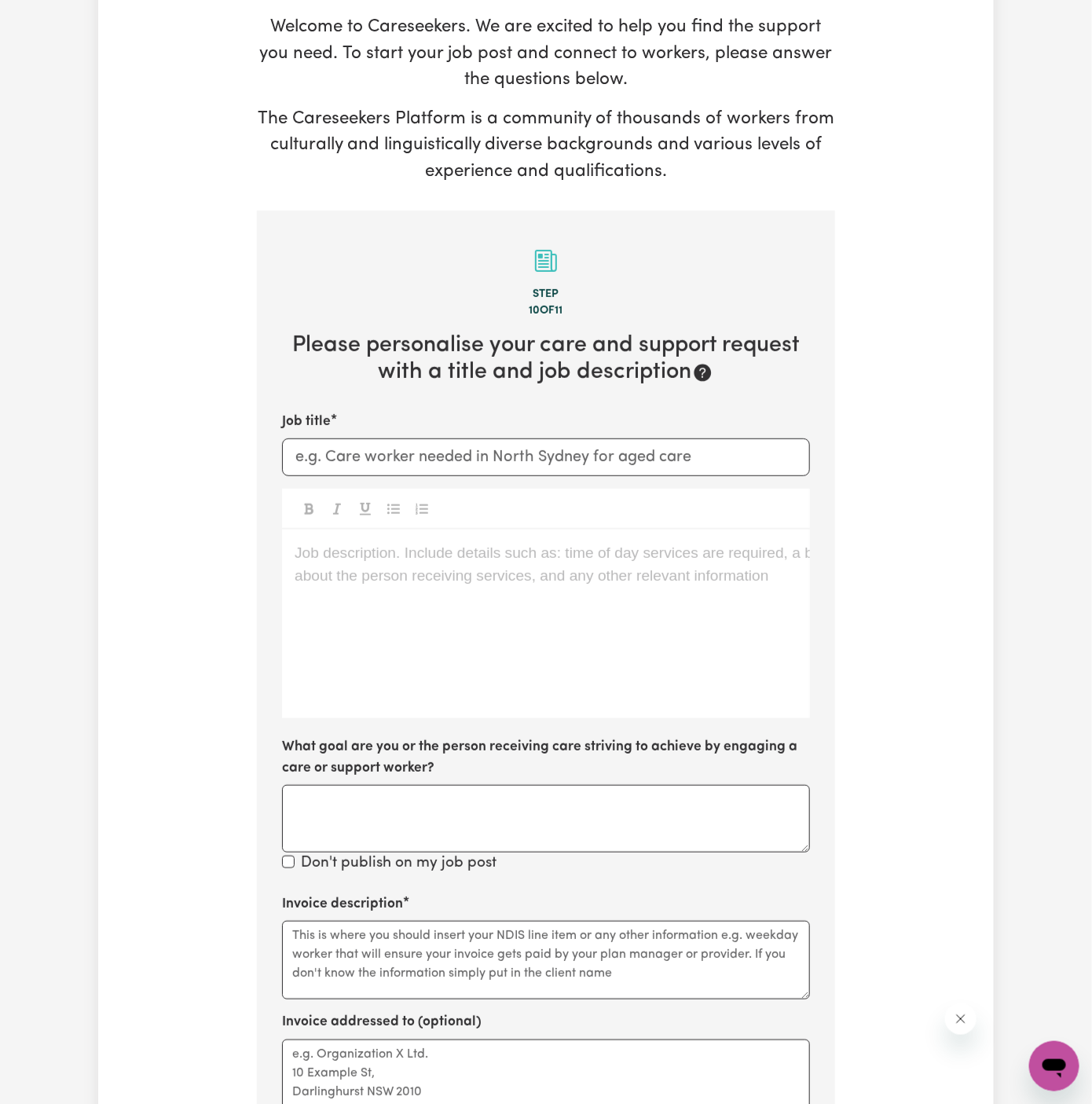
click at [360, 531] on div "Job description. Include details such as: time of day services are required, a …" at bounding box center [545, 623] width 528 height 188
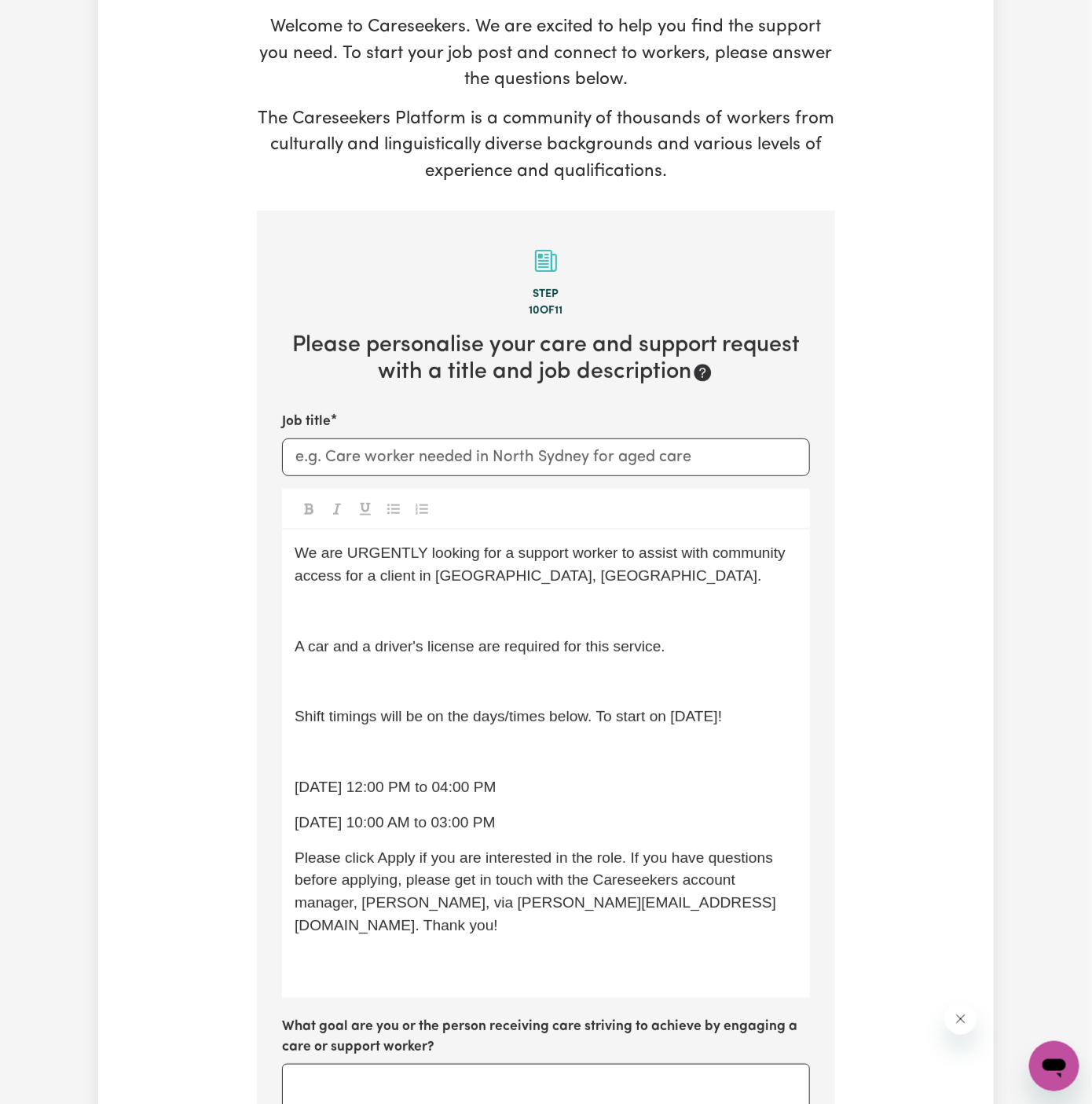
click at [628, 595] on div "We are URGENTLY looking for a support worker to assist with community access fo…" at bounding box center [545, 762] width 528 height 467
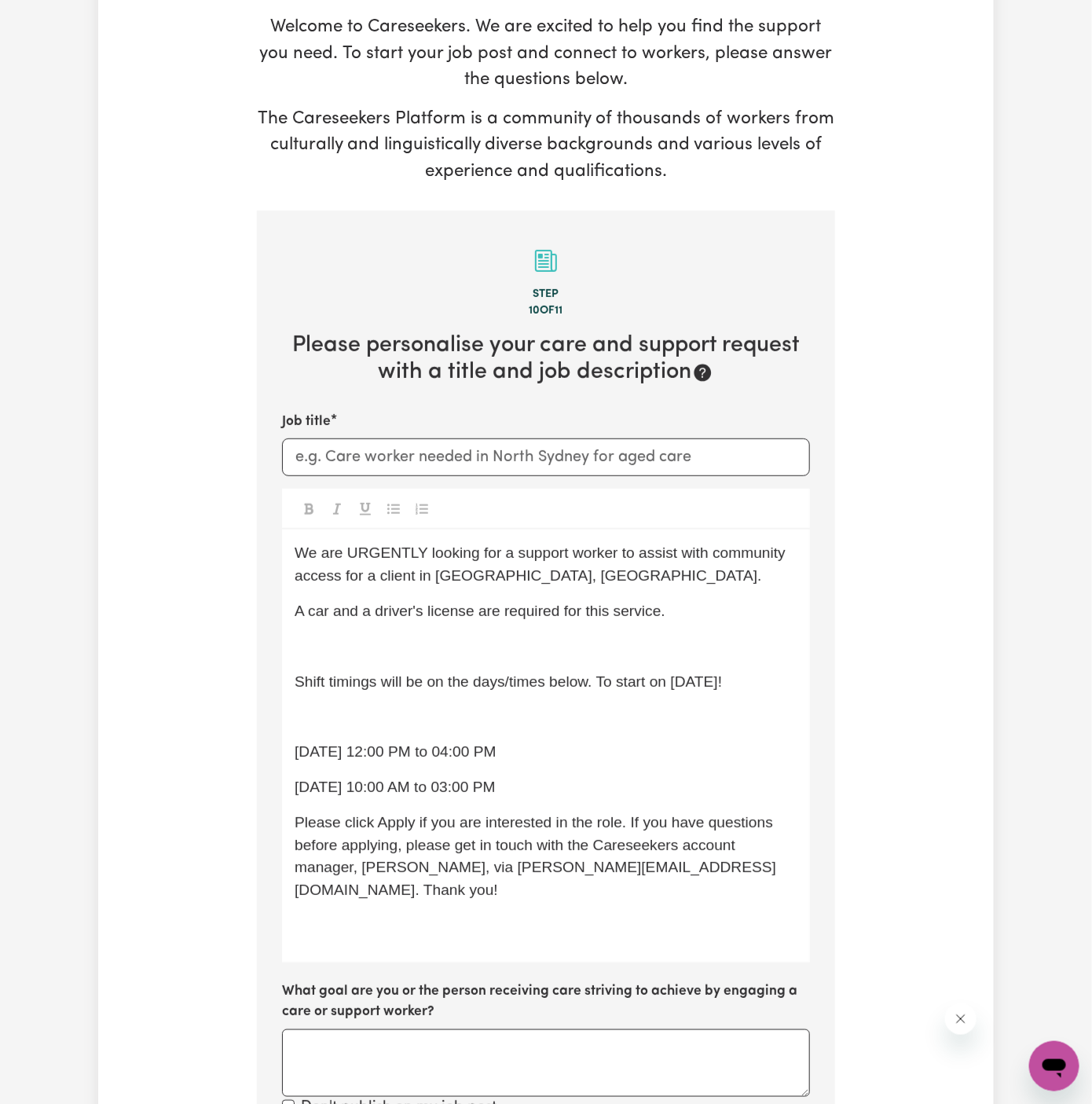
click at [620, 605] on span "A car and a driver's license are required for this service." at bounding box center [479, 611] width 370 height 16
click at [620, 630] on div "We are URGENTLY looking for a support worker to assist with community access fo…" at bounding box center [545, 745] width 528 height 432
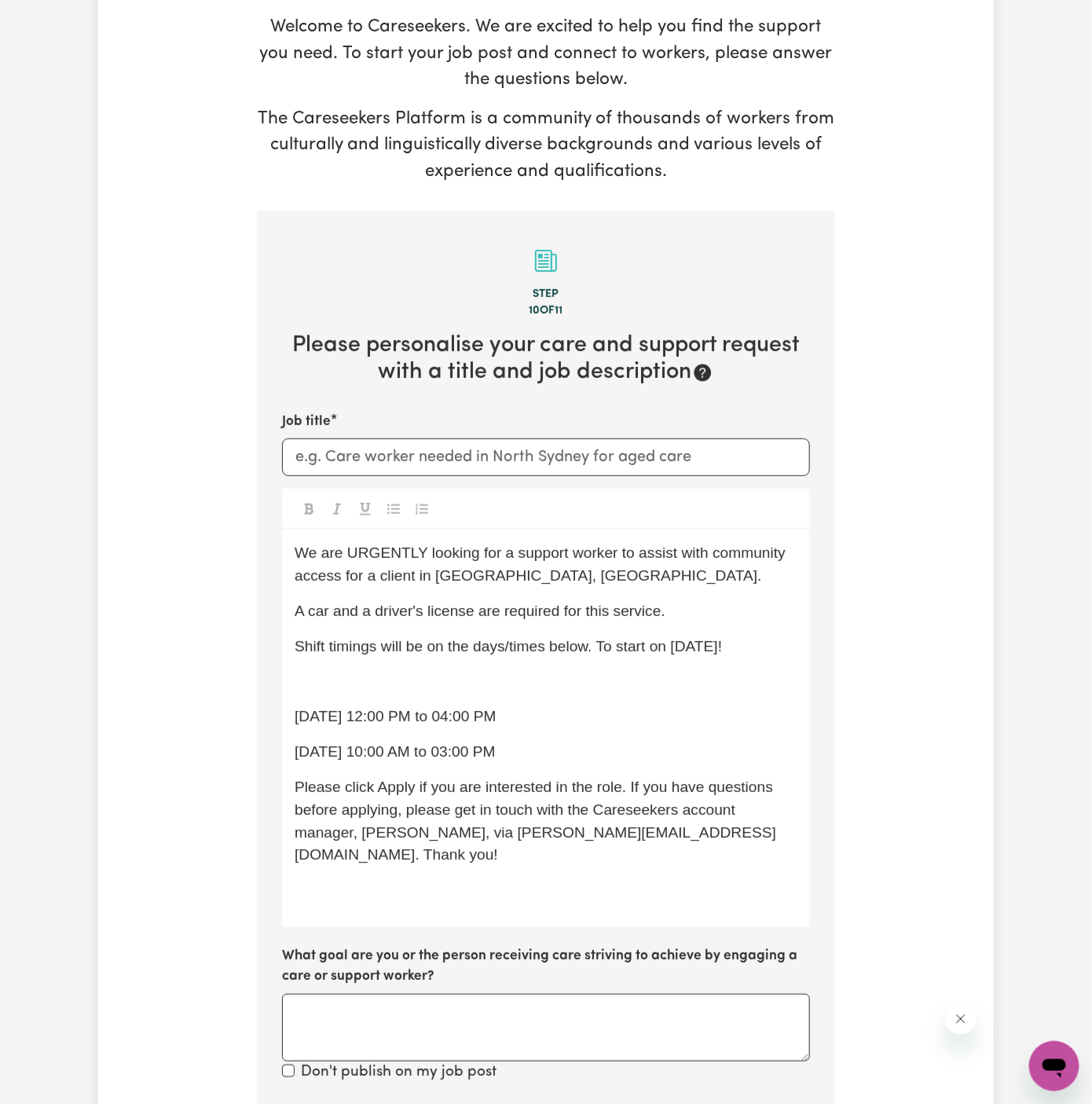
click at [620, 672] on p "﻿" at bounding box center [545, 682] width 503 height 22
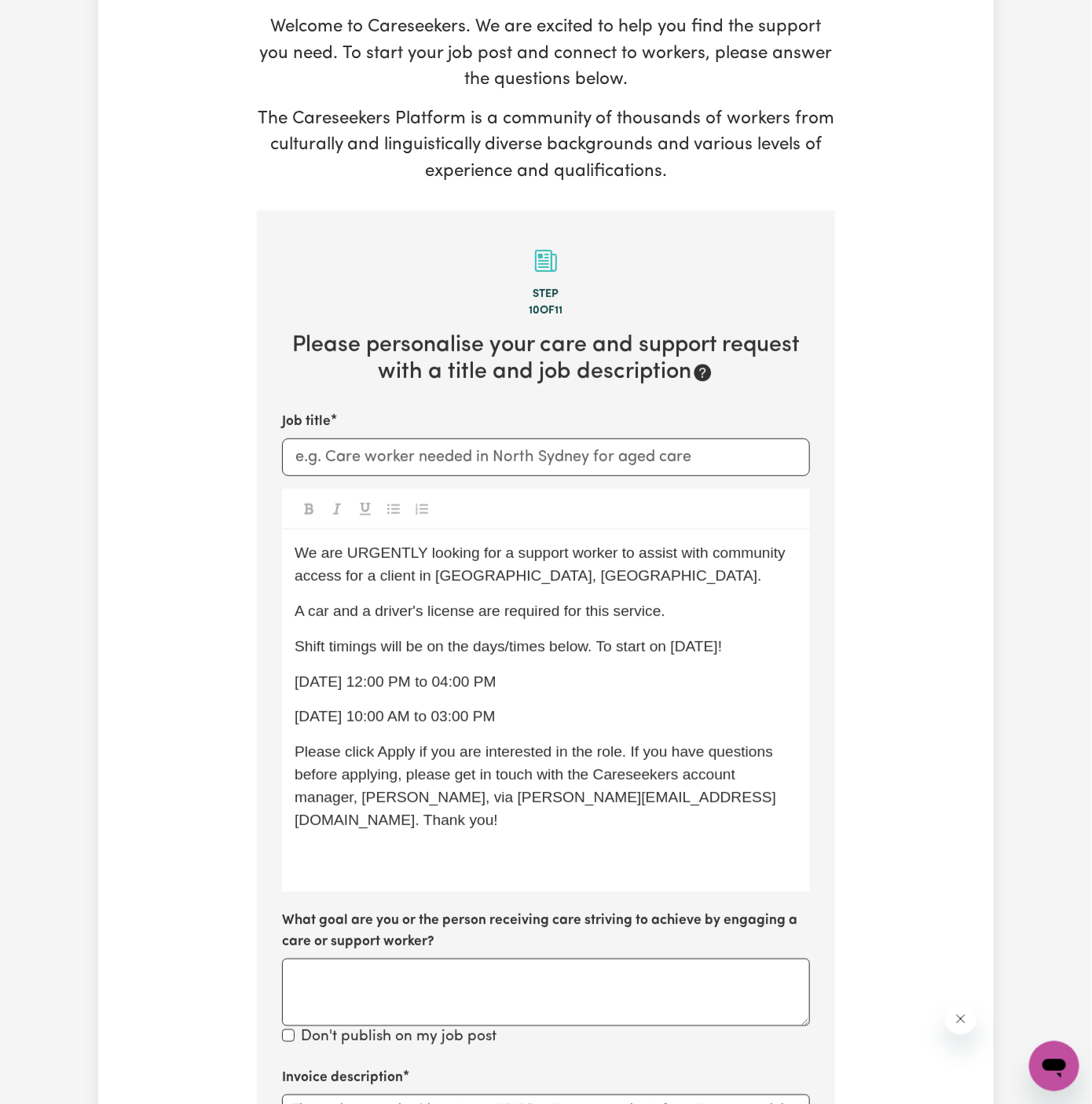
click at [680, 648] on span "Shift timings will be on the days/times below. To start on 22/09 Monday!" at bounding box center [507, 646] width 427 height 16
drag, startPoint x: 561, startPoint y: 721, endPoint x: 228, endPoint y: 718, distance: 333.0
click at [228, 718] on div "Tell us your care and support requirements Welcome to Careseekers. We are excit…" at bounding box center [545, 751] width 896 height 1699
click at [342, 674] on span "Monday 12:00 PM to 04:00 PM" at bounding box center [394, 682] width 202 height 16
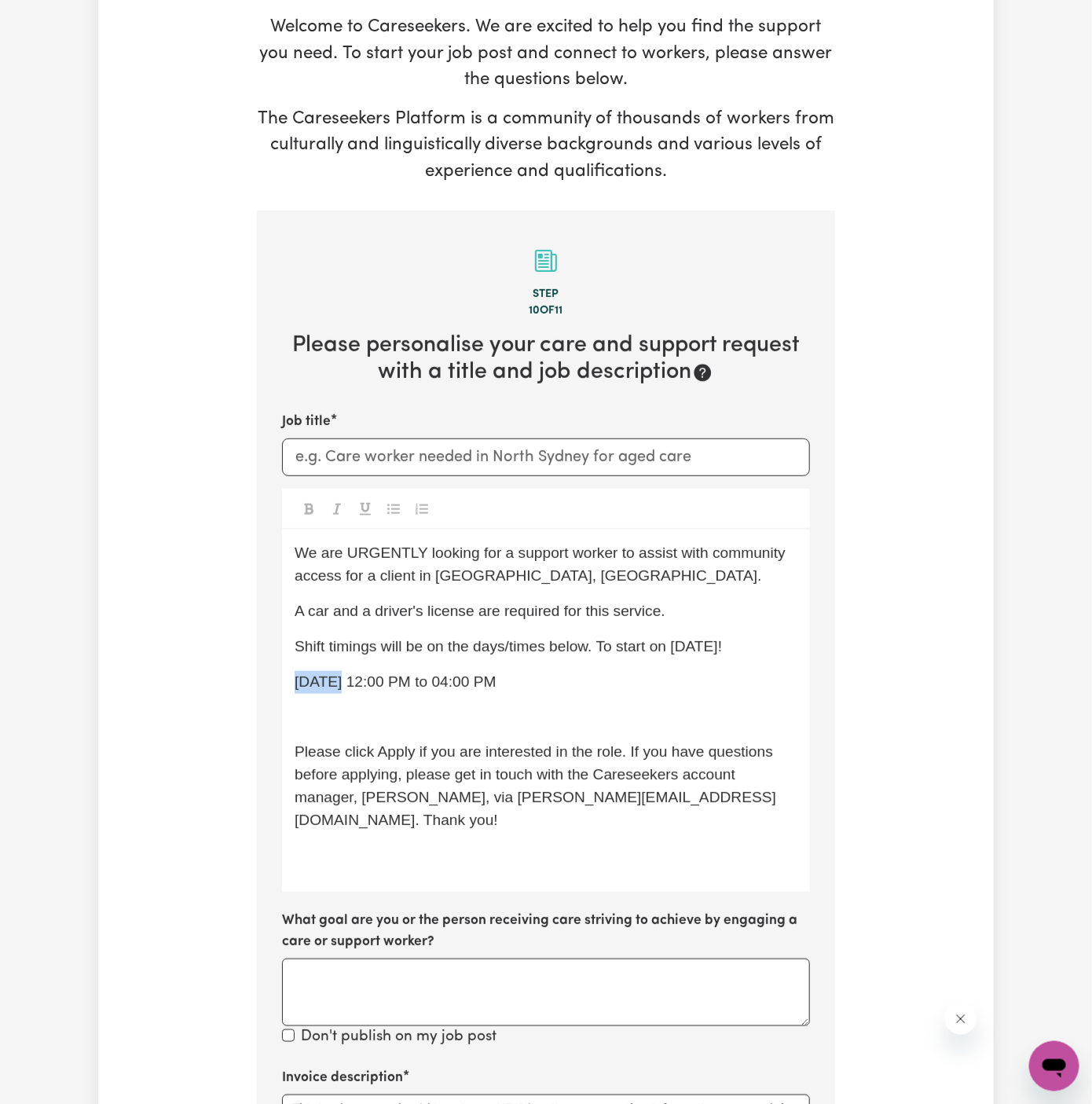
click at [342, 674] on span "Monday 12:00 PM to 04:00 PM" at bounding box center [394, 682] width 202 height 16
click at [642, 666] on div "We are URGENTLY looking for a support worker to assist with community access fo…" at bounding box center [545, 710] width 528 height 362
click at [590, 649] on span "Shift timings will be on the days/times below. To start on 06/10 Monday!" at bounding box center [507, 646] width 427 height 16
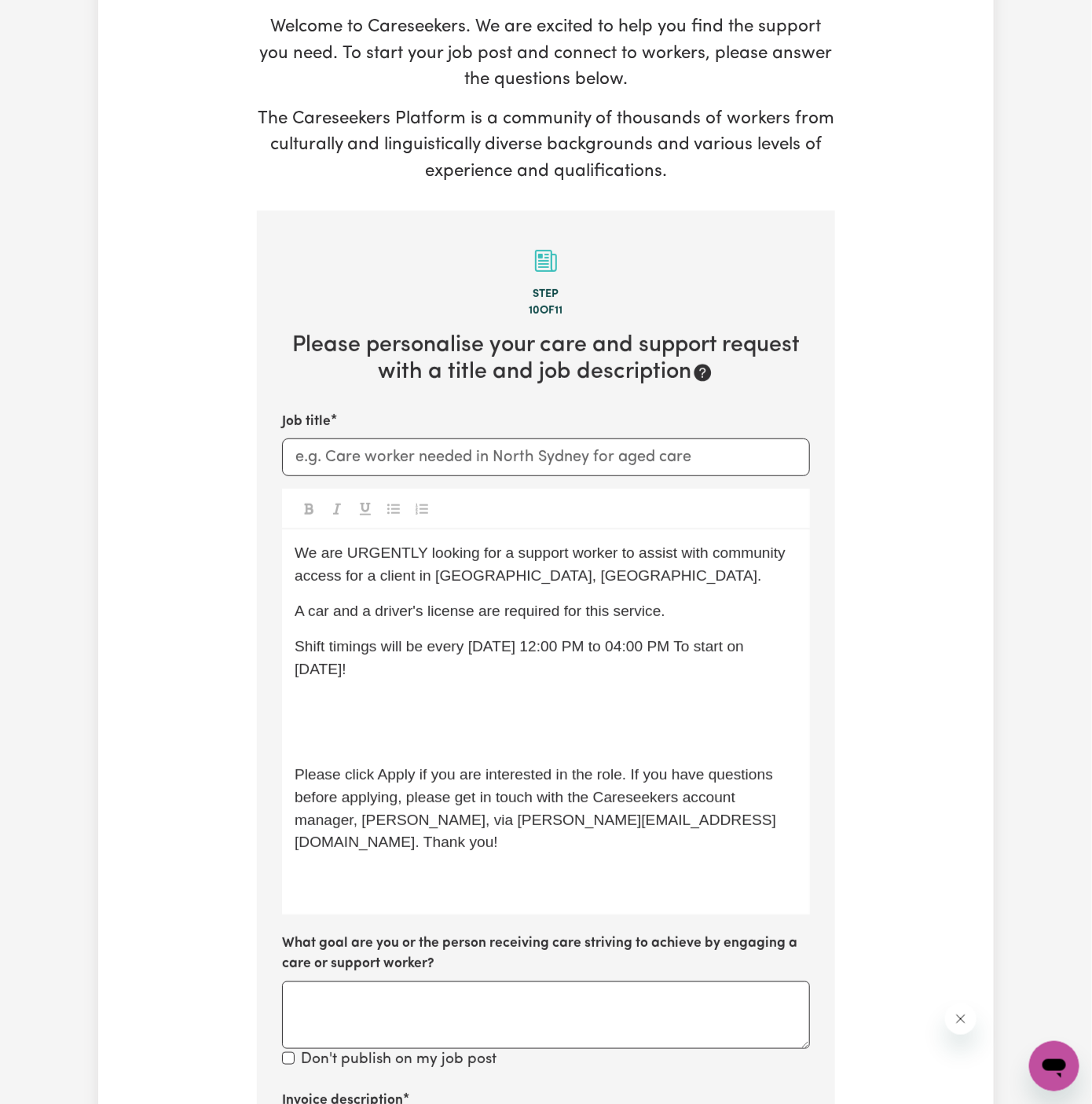
click at [555, 724] on div "We are URGENTLY looking for a support worker to assist with community access fo…" at bounding box center [545, 721] width 528 height 385
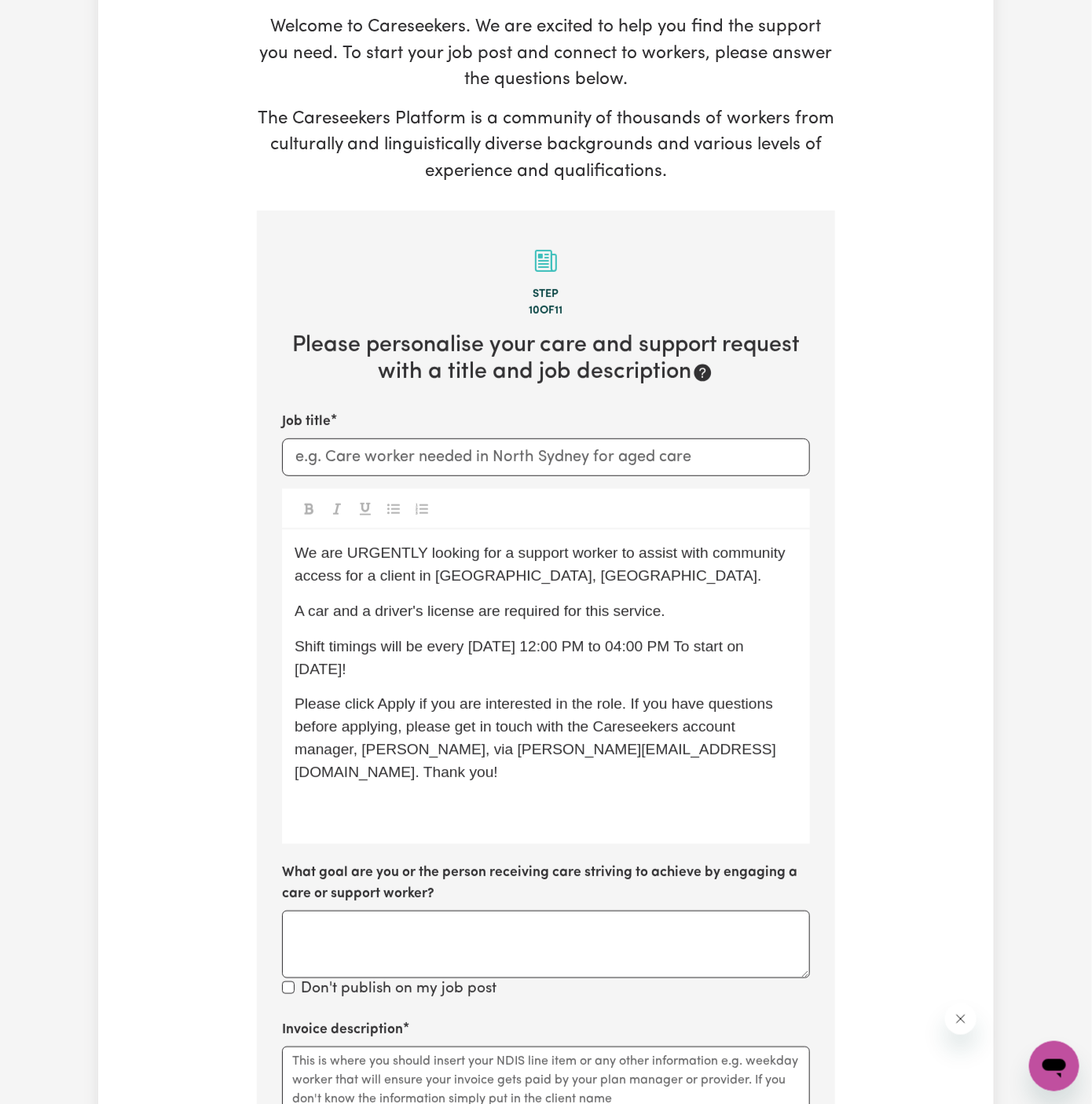
click at [494, 647] on span "Shift timings will be every Monday 12:00 PM to 04:00 PM To start on 06/10 Monda…" at bounding box center [520, 657] width 453 height 39
click at [459, 585] on p "We are URGENTLY looking for a support worker to assist with community access fo…" at bounding box center [545, 564] width 503 height 46
click at [523, 636] on p "Shift timings will be every Monday, 12:00 PM to 04:00 PM To start on 06/10 Mond…" at bounding box center [545, 658] width 503 height 46
click at [535, 795] on div "We are URGENTLY looking for a support worker to assist with community access fo…" at bounding box center [545, 686] width 528 height 314
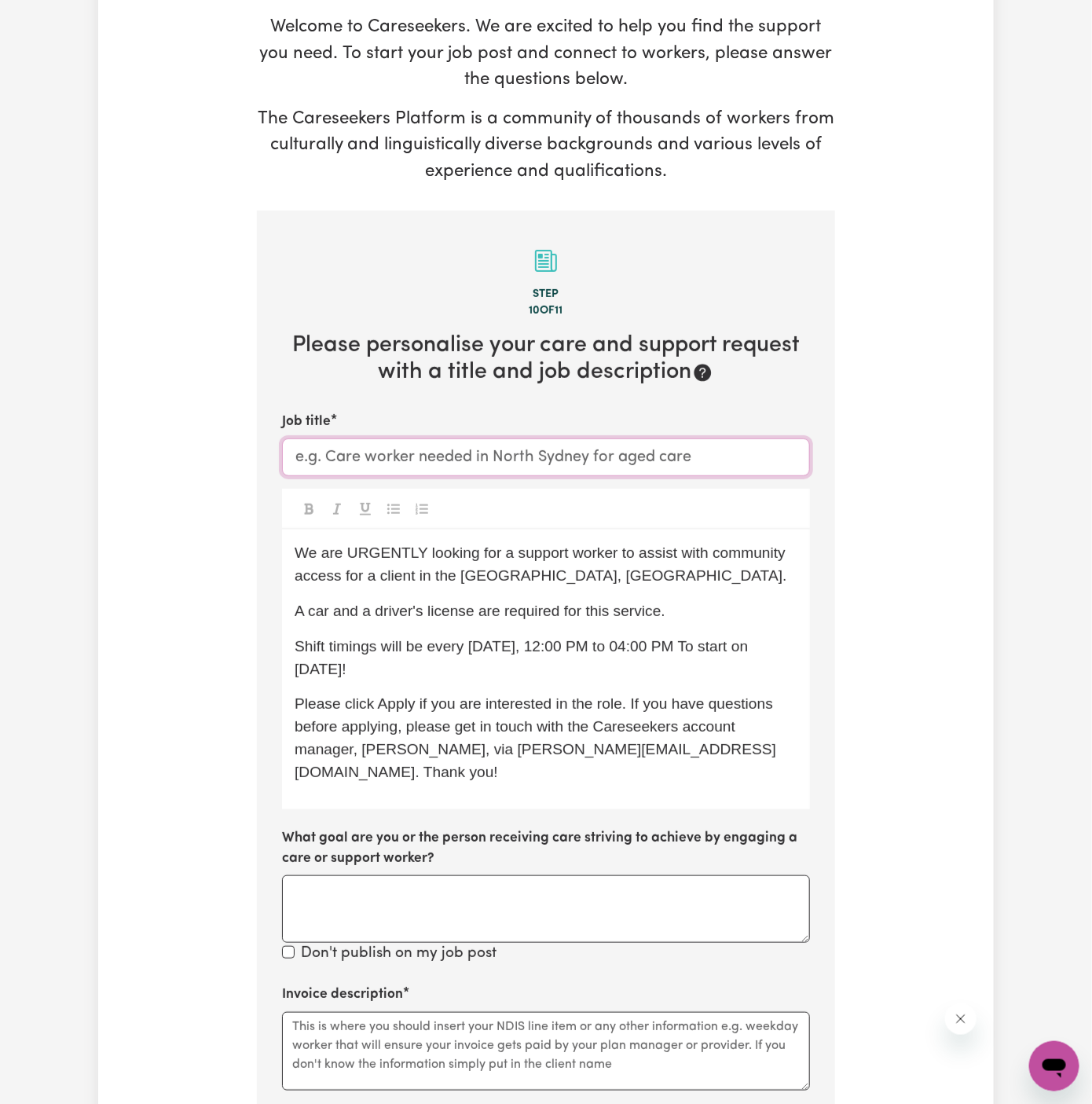
click at [483, 447] on input "Job title" at bounding box center [545, 457] width 528 height 38
paste input "Support Worker Needed In Lower North Shore, NSW"
drag, startPoint x: 483, startPoint y: 447, endPoint x: 597, endPoint y: 447, distance: 114.0
click at [539, 447] on input "Support Worker Needed In Lower North Shore, NSW" at bounding box center [545, 457] width 528 height 38
type input "Support Worker Needed In Lower North Shore, NSW"
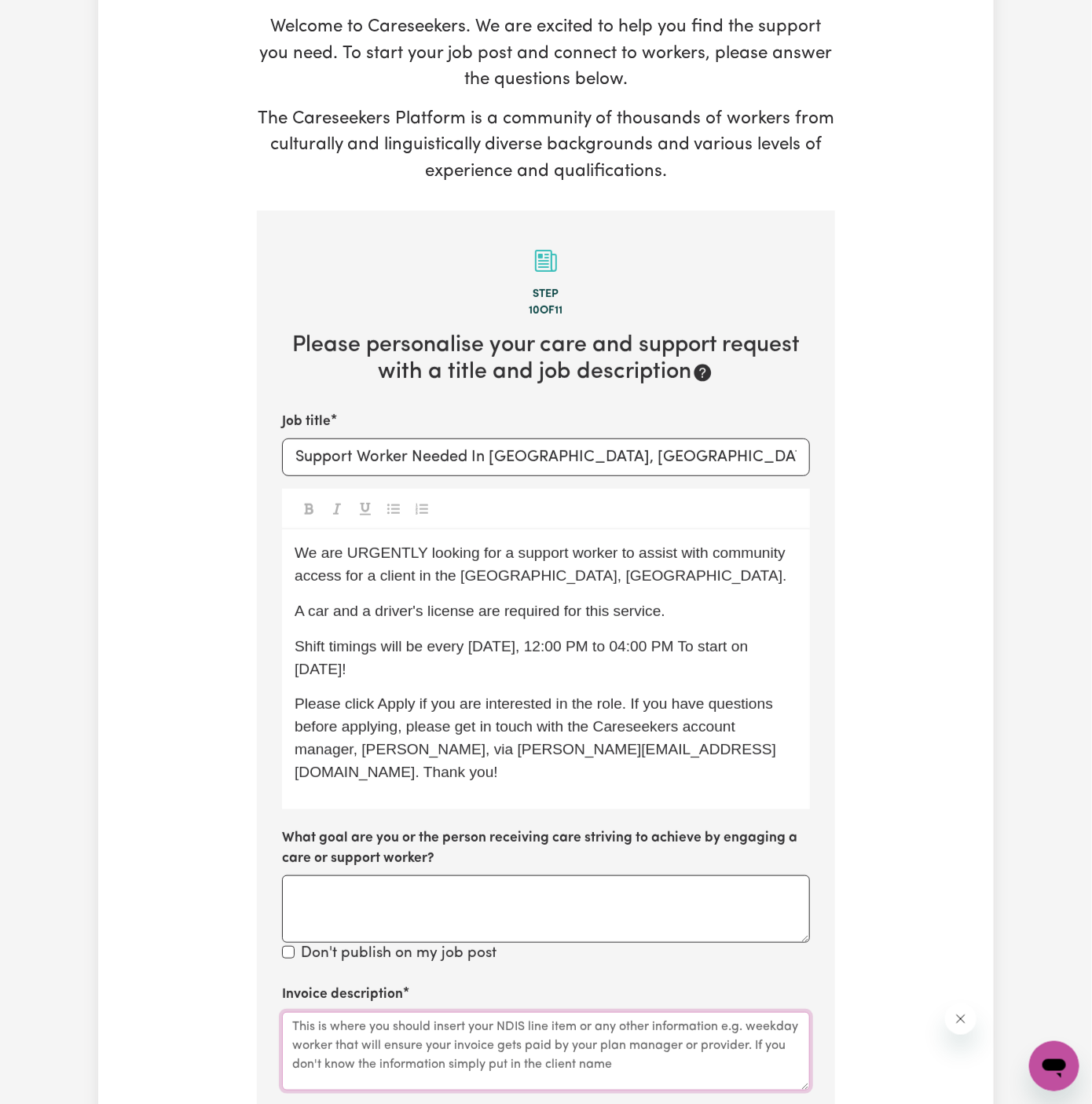
click at [424, 1034] on textarea "Invoice description" at bounding box center [545, 1051] width 528 height 79
paste textarea "Community Access"
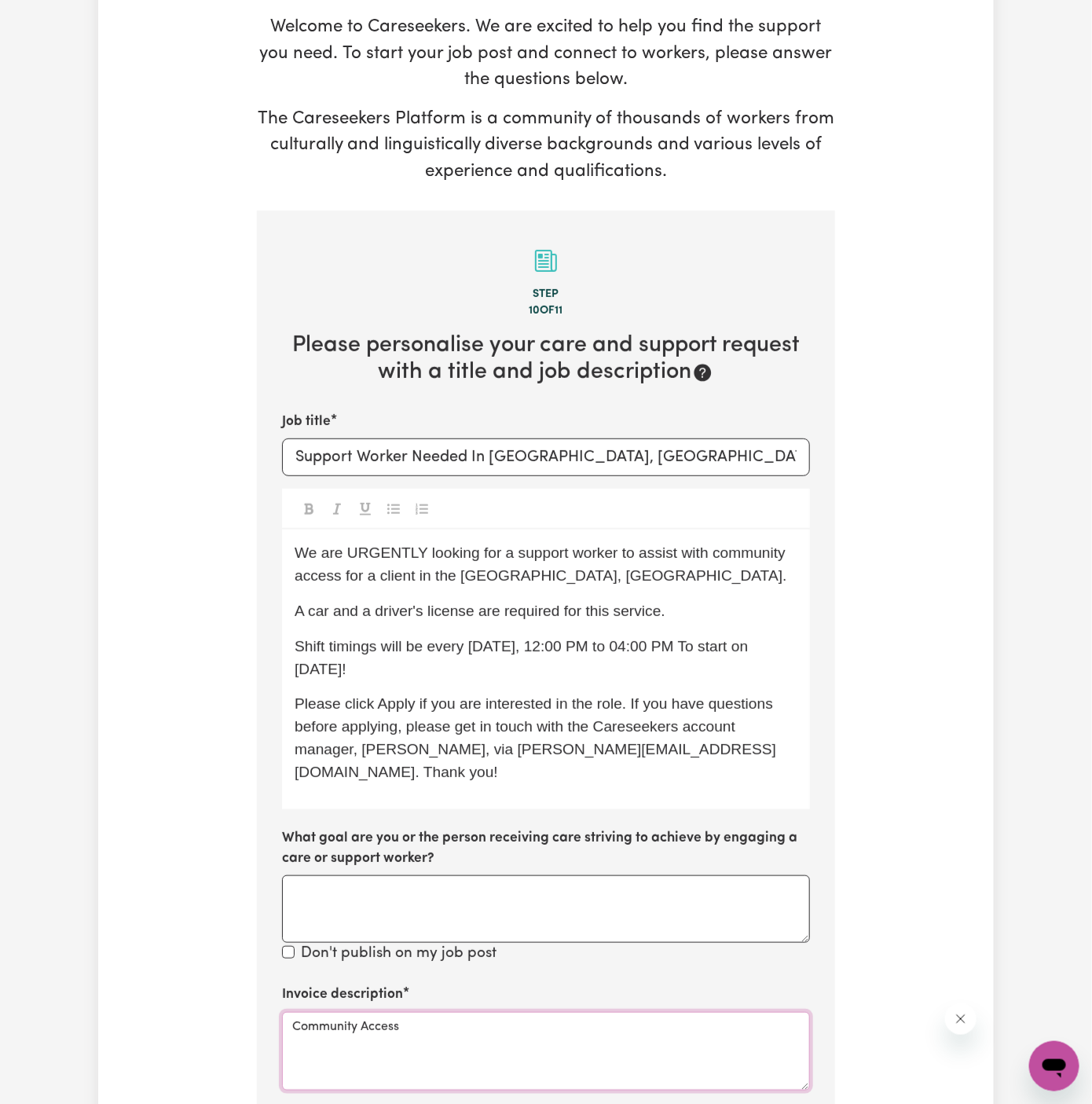
type textarea "Community Access"
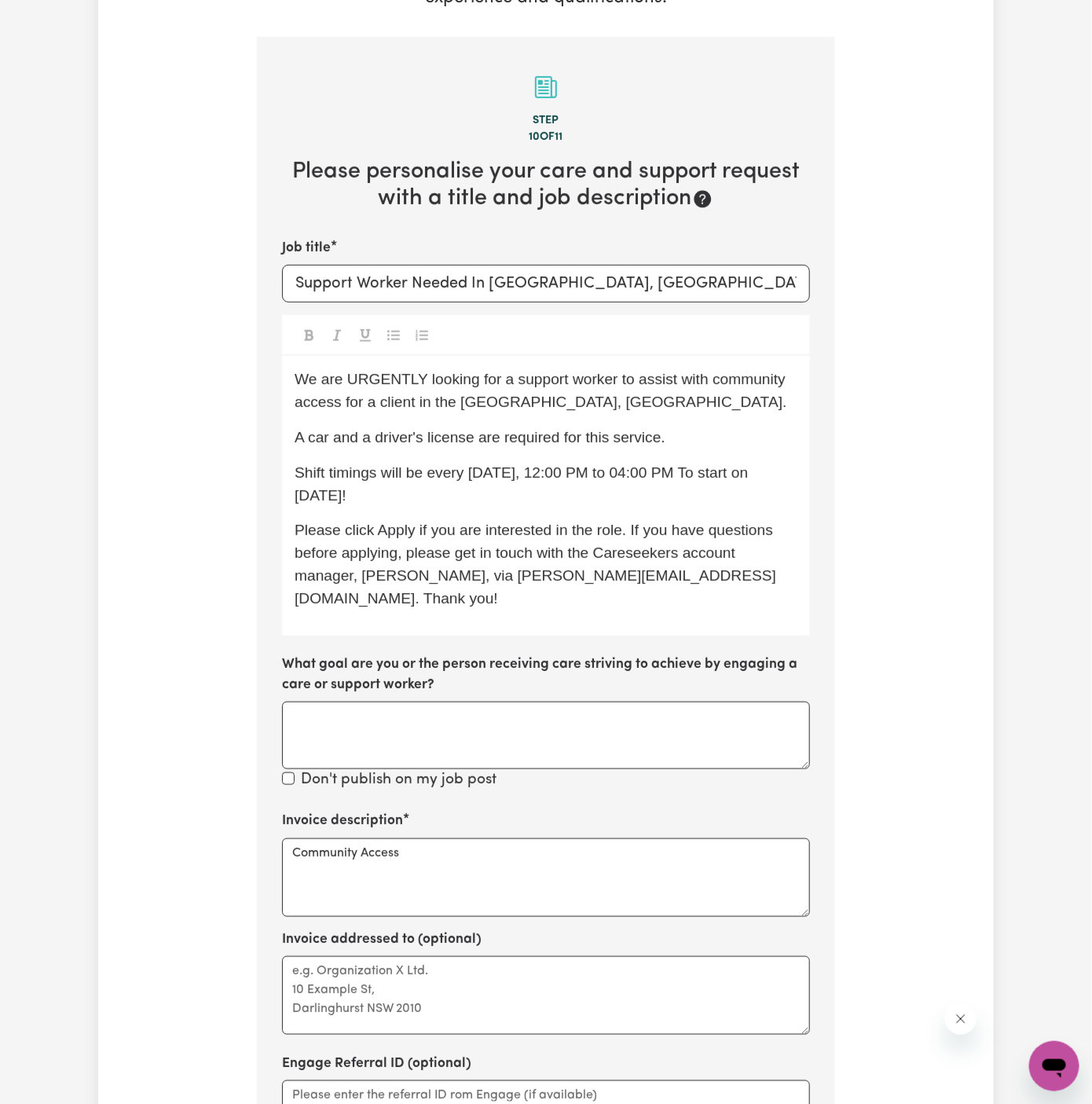
scroll to position [693, 0]
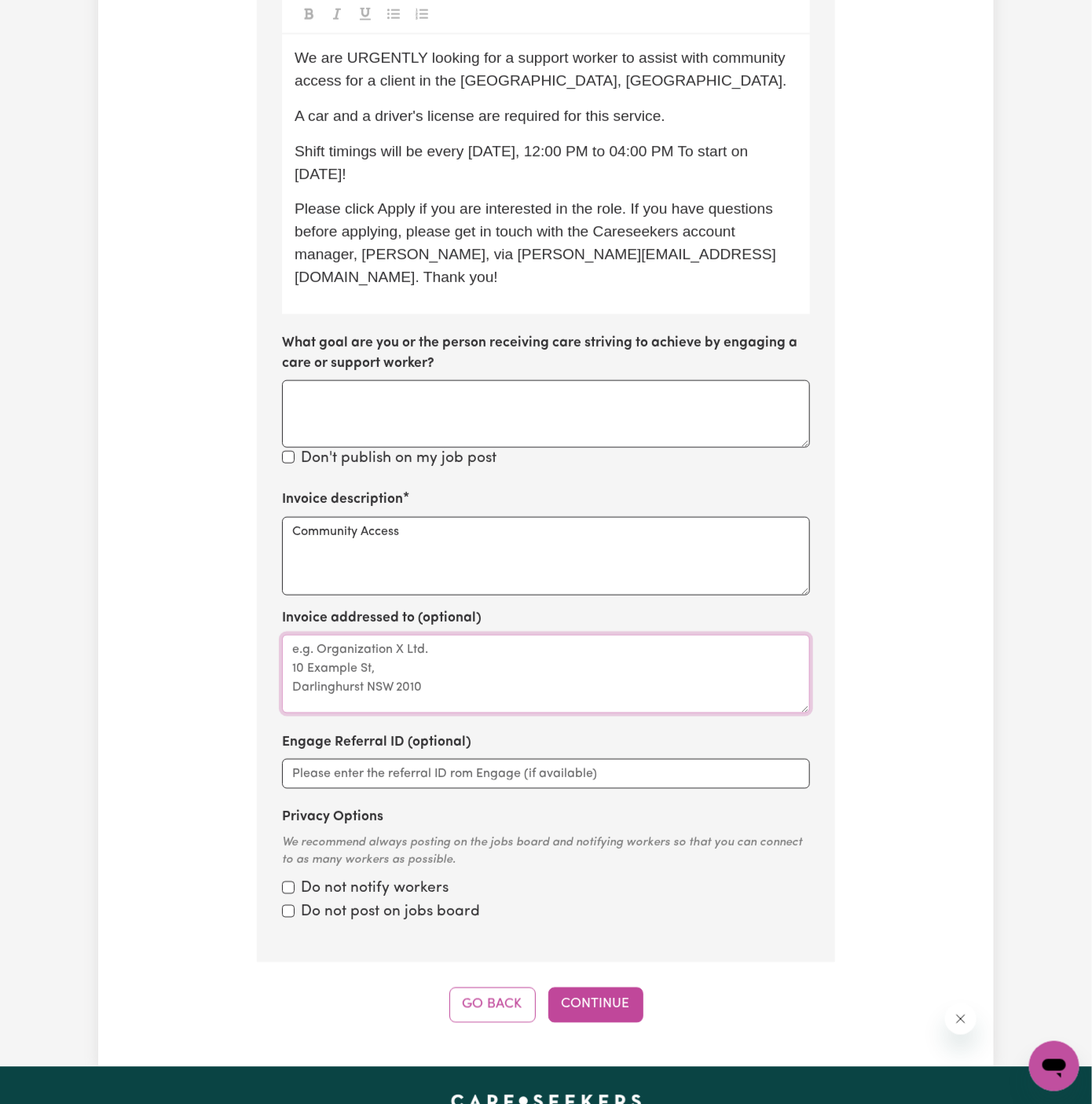
click at [484, 636] on textarea "Invoice addressed to (optional)" at bounding box center [545, 674] width 528 height 79
paste textarea "Chosen Family"
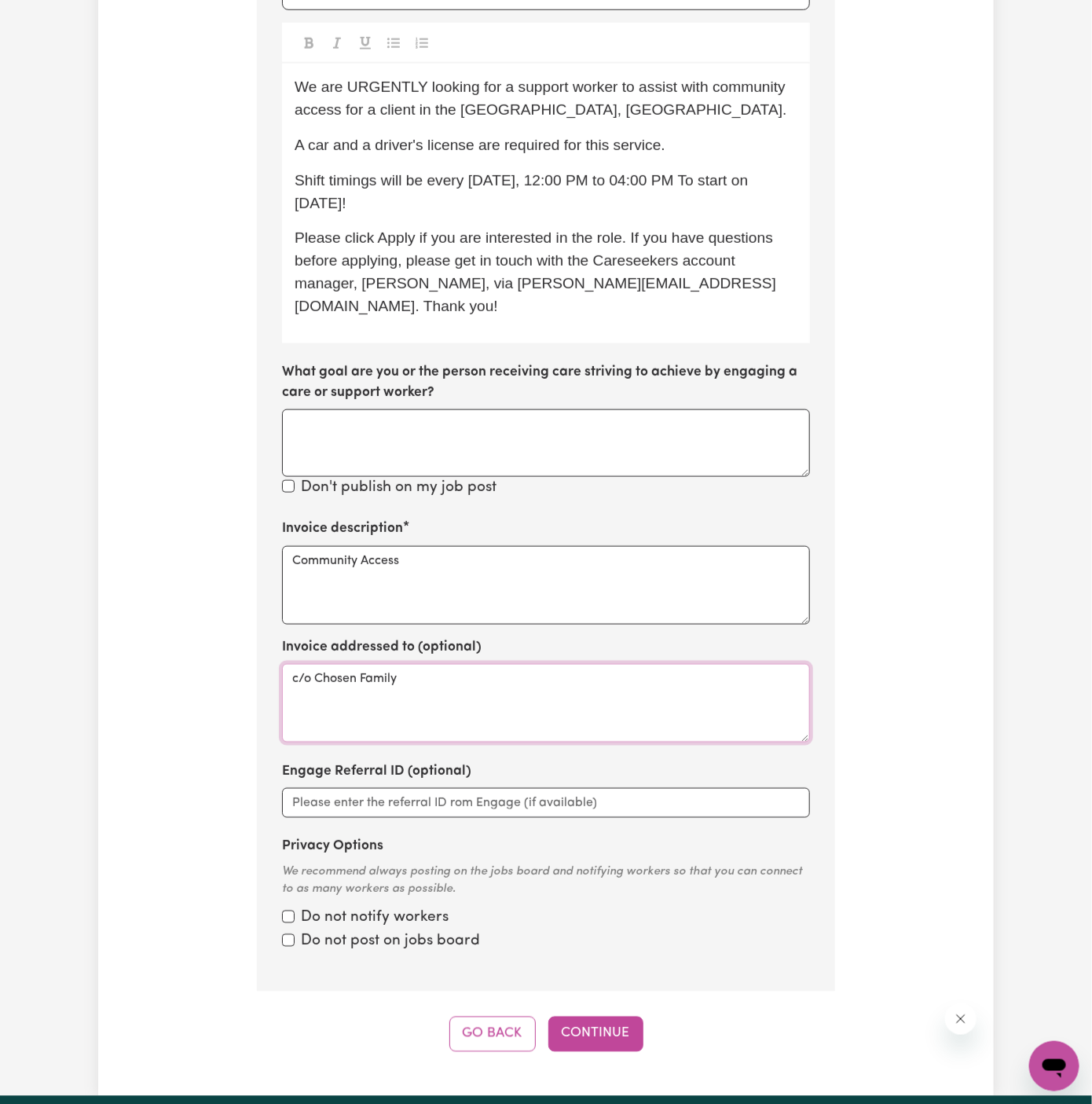
scroll to position [878, 0]
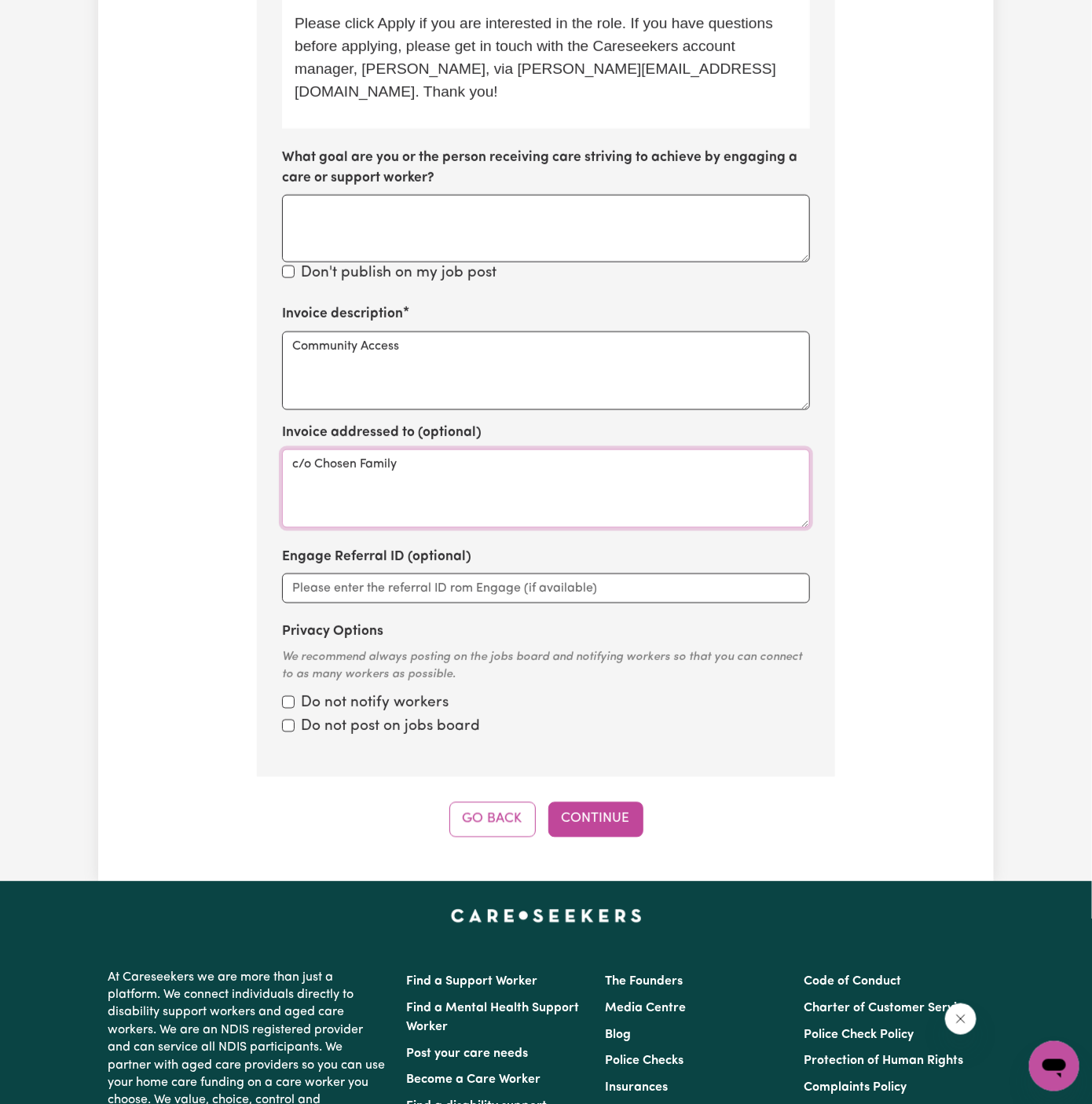
type textarea "c/o Chosen Family"
click at [627, 770] on div "Step 10 of 11 Please personalise your care and support request with a title and…" at bounding box center [545, 184] width 578 height 1308
click at [615, 802] on button "Continue" at bounding box center [595, 819] width 95 height 35
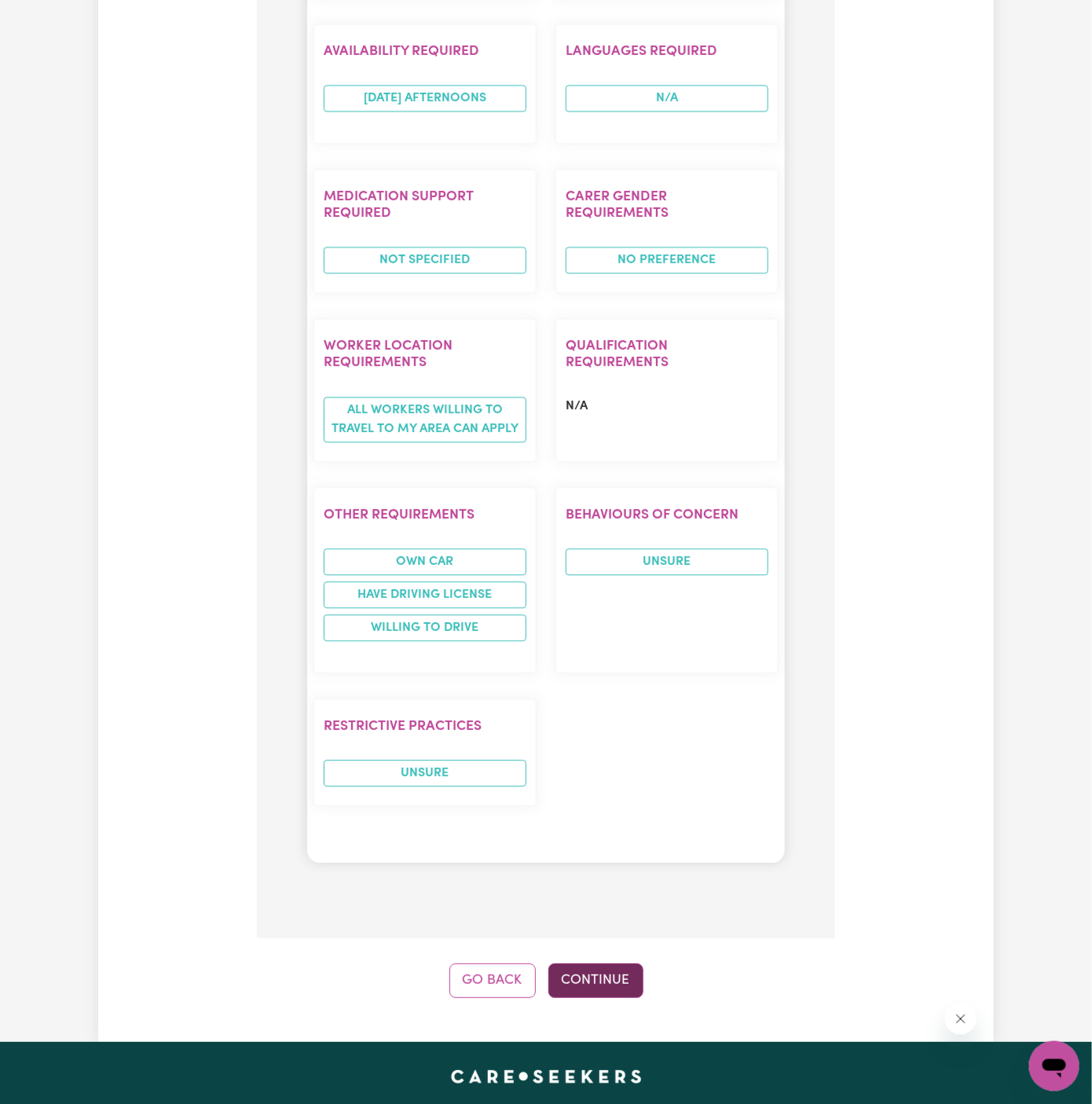
click at [596, 963] on button "Continue" at bounding box center [595, 980] width 95 height 35
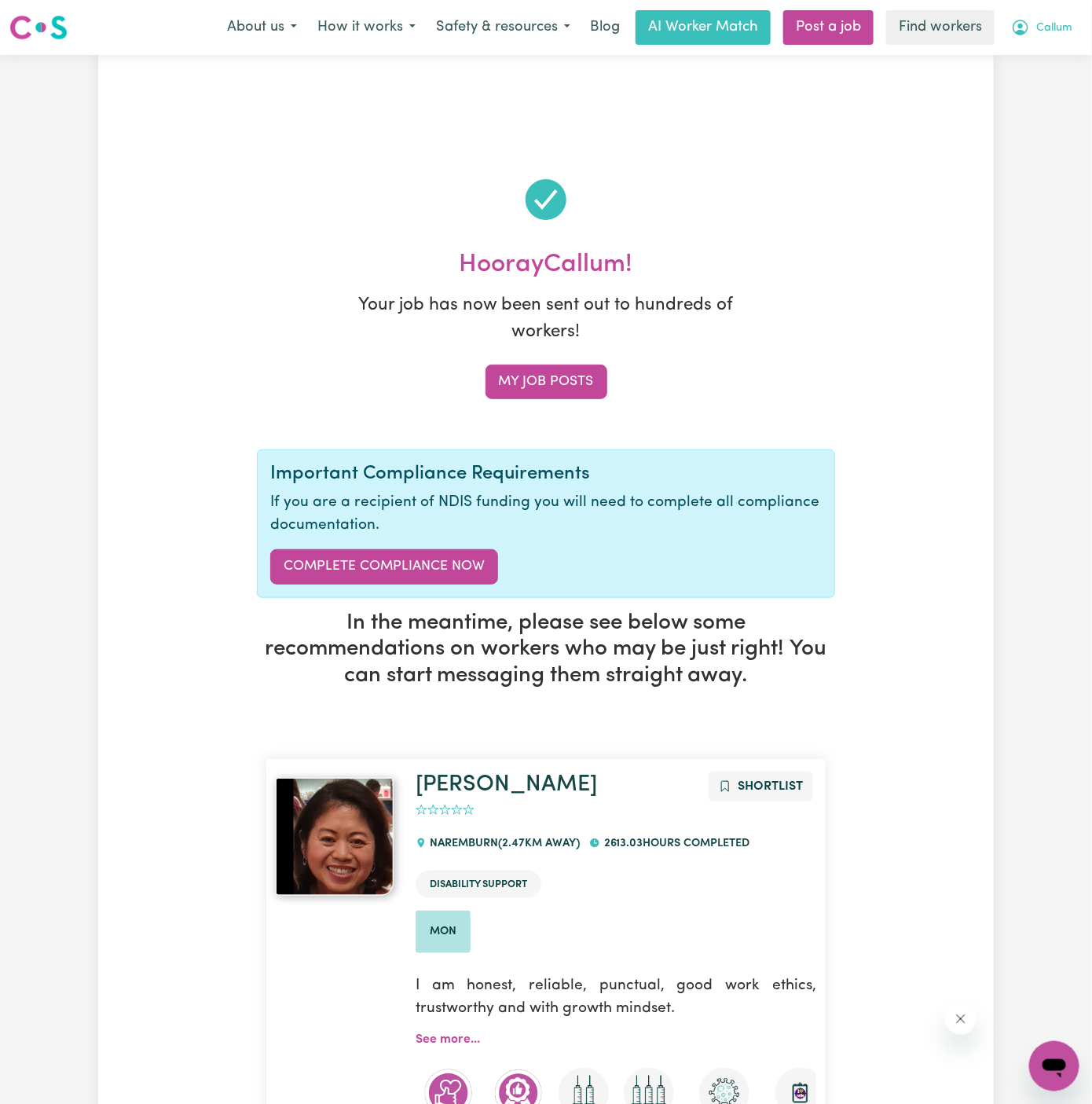
click at [1045, 26] on span "Callum" at bounding box center [1053, 28] width 36 height 17
click at [1045, 40] on button "Callum" at bounding box center [1041, 27] width 82 height 33
click at [1045, 28] on span "Callum" at bounding box center [1053, 28] width 36 height 17
click at [1045, 47] on link "My Dashboard" at bounding box center [1019, 61] width 124 height 30
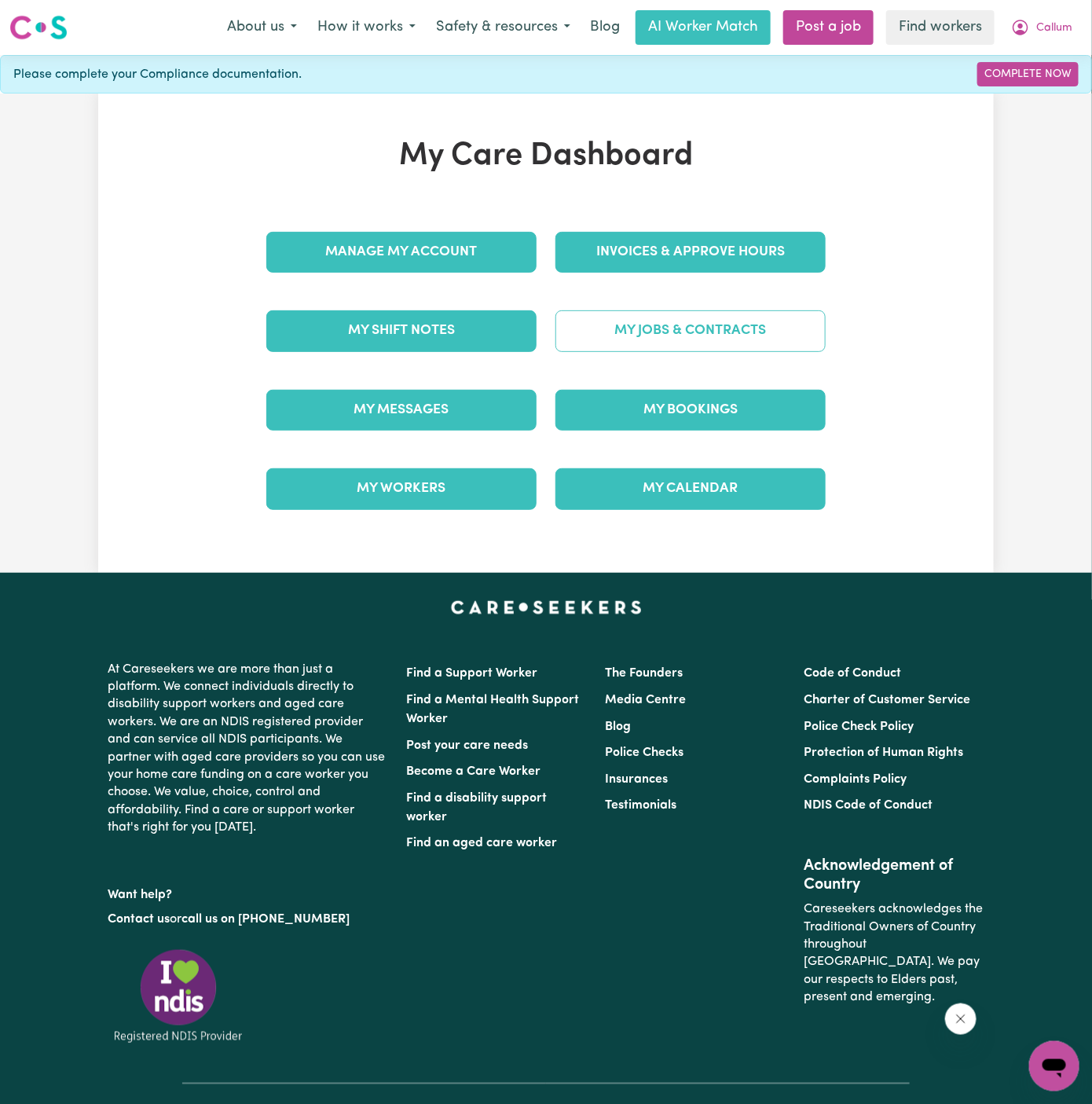
click at [748, 351] on div "My Jobs & Contracts" at bounding box center [690, 331] width 289 height 79
click at [760, 333] on link "My Jobs & Contracts" at bounding box center [689, 331] width 270 height 41
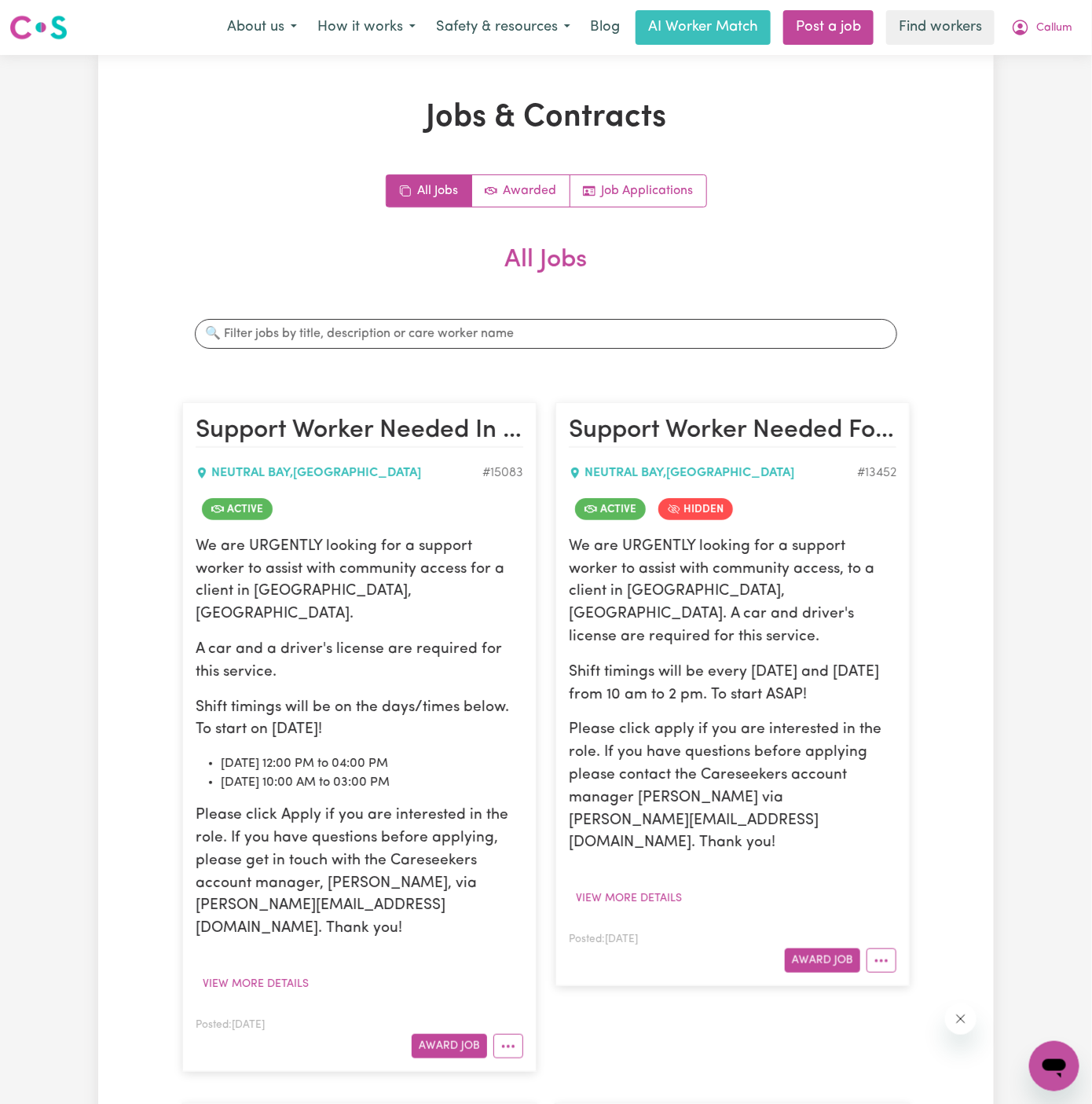
click at [316, 598] on p "We are URGENTLY looking for a support worker to assist with community access fo…" at bounding box center [359, 580] width 327 height 91
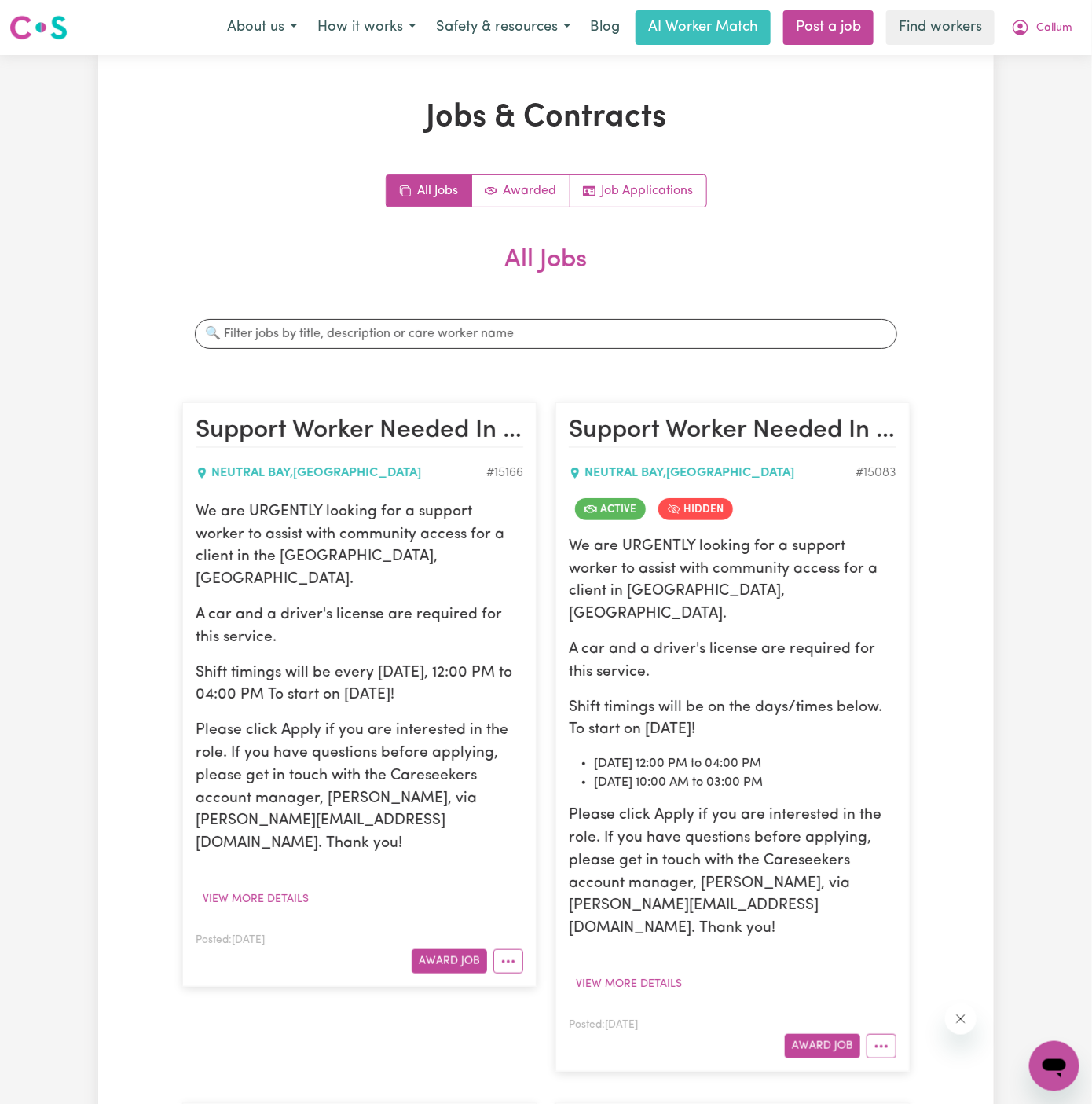
drag, startPoint x: 196, startPoint y: 502, endPoint x: 510, endPoint y: 665, distance: 353.8
click at [510, 665] on div "We are URGENTLY looking for a support worker to assist with community access fo…" at bounding box center [359, 678] width 327 height 354
copy div "We are URGENTLY looking for a support worker to assist with community access fo…"
click at [1062, 26] on span "Callum" at bounding box center [1053, 28] width 36 height 17
click at [1060, 38] on button "Callum" at bounding box center [1041, 27] width 82 height 33
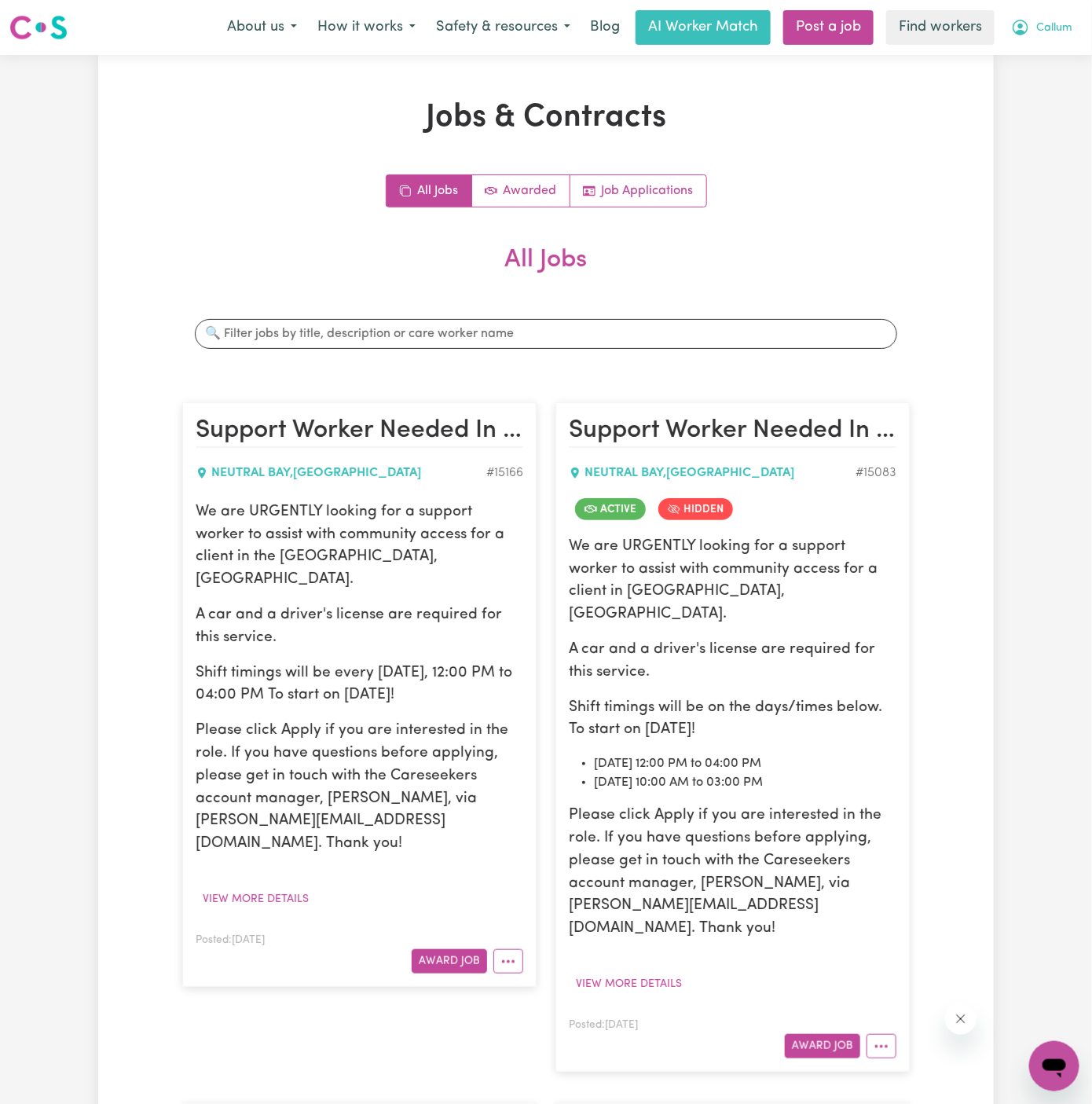
click at [1060, 38] on button "Callum" at bounding box center [1041, 27] width 82 height 33
click at [1056, 62] on link "My Dashboard" at bounding box center [1019, 61] width 124 height 30
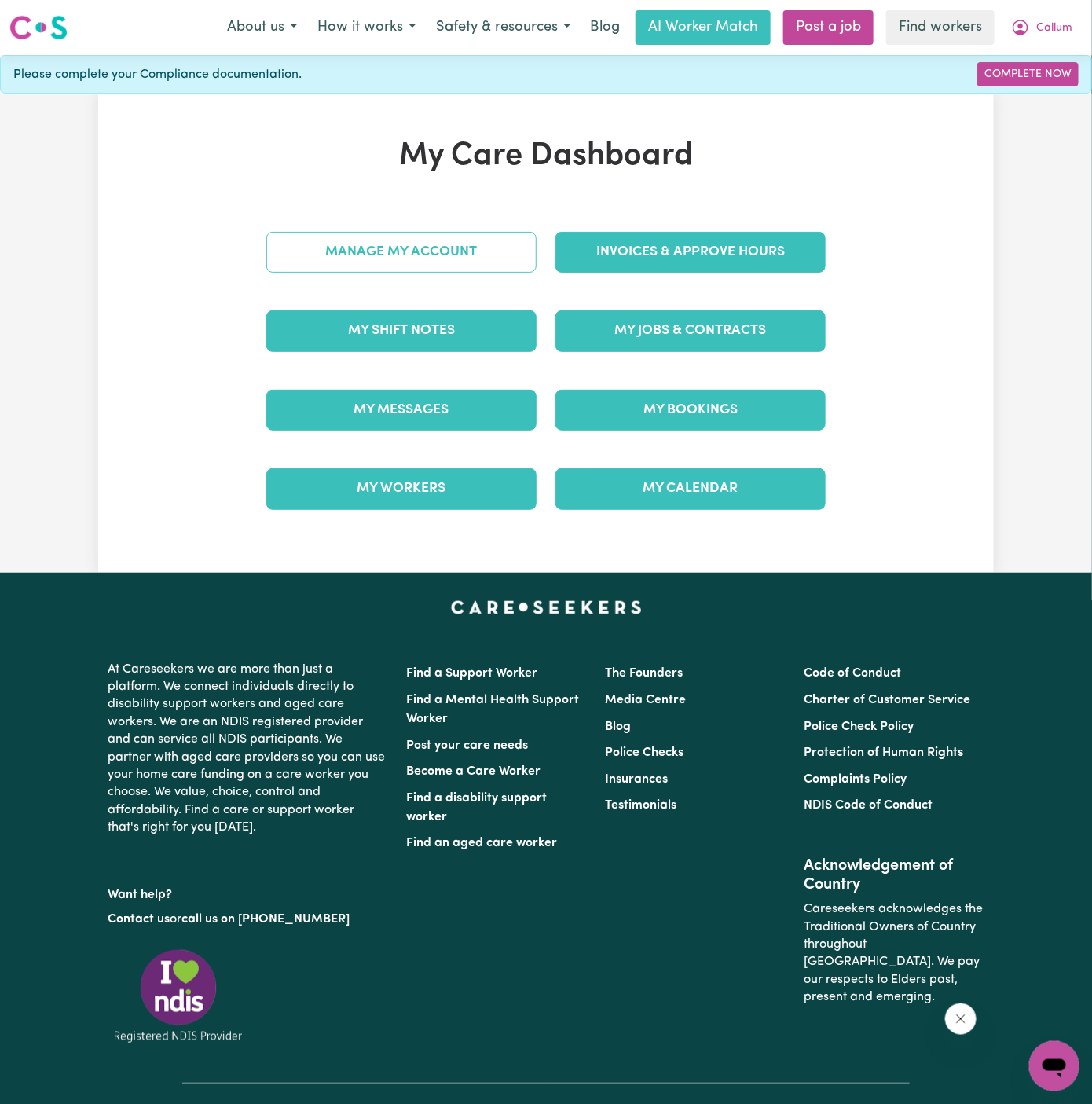
click at [504, 240] on link "Manage My Account" at bounding box center [401, 252] width 270 height 41
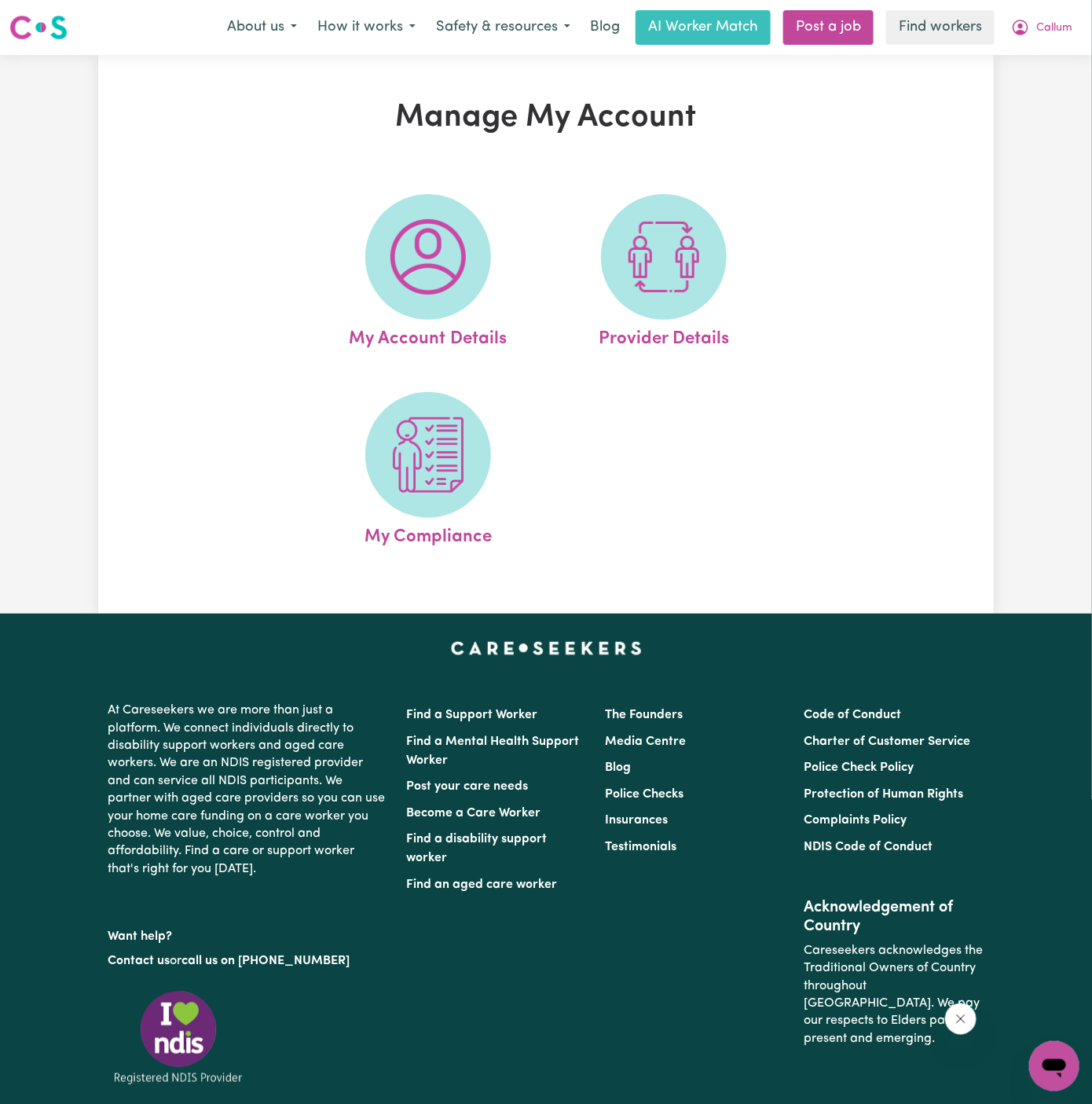
click at [504, 240] on link "My Account Details" at bounding box center [428, 273] width 226 height 159
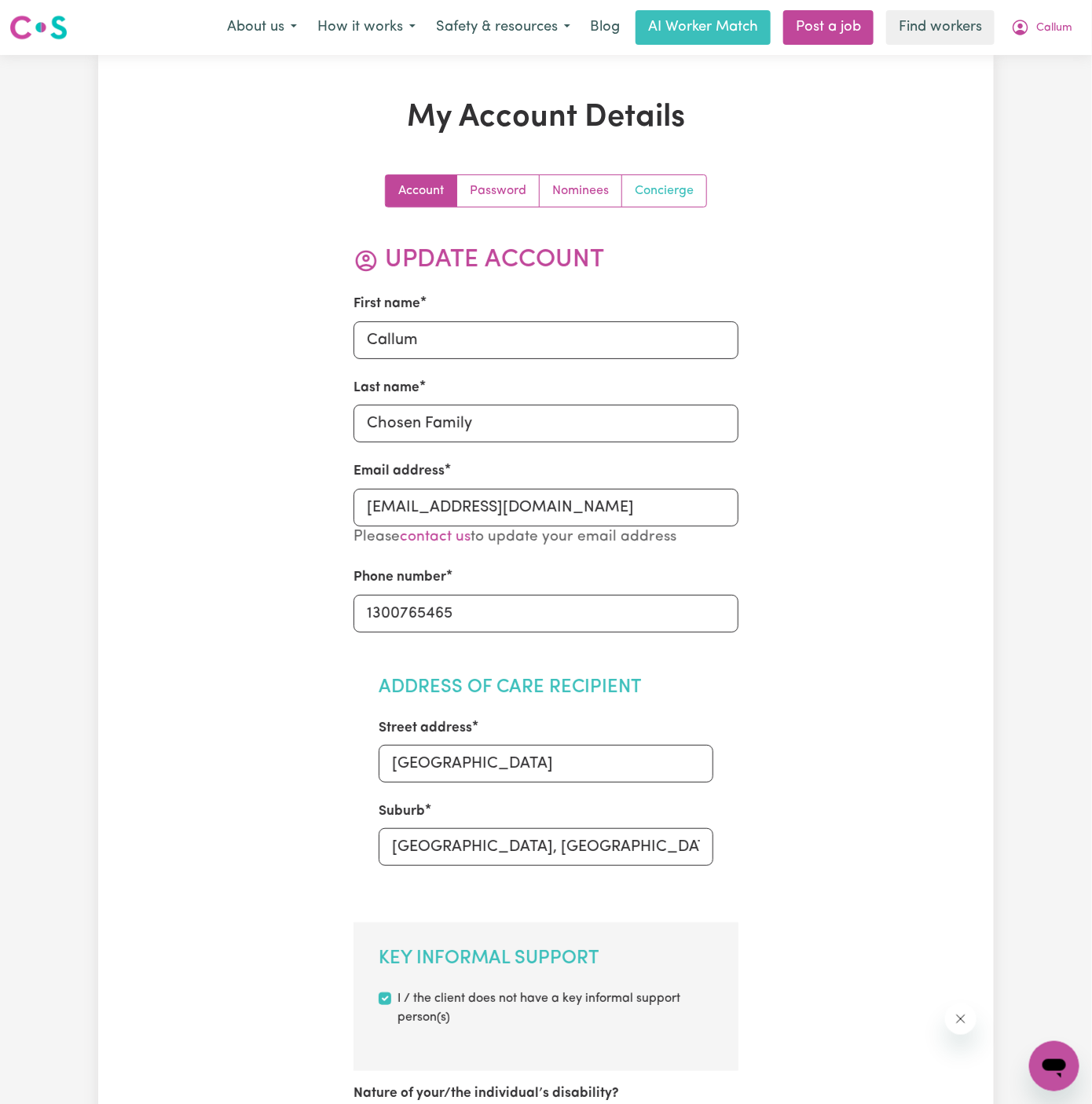
click at [700, 201] on link "Concierge" at bounding box center [664, 190] width 84 height 31
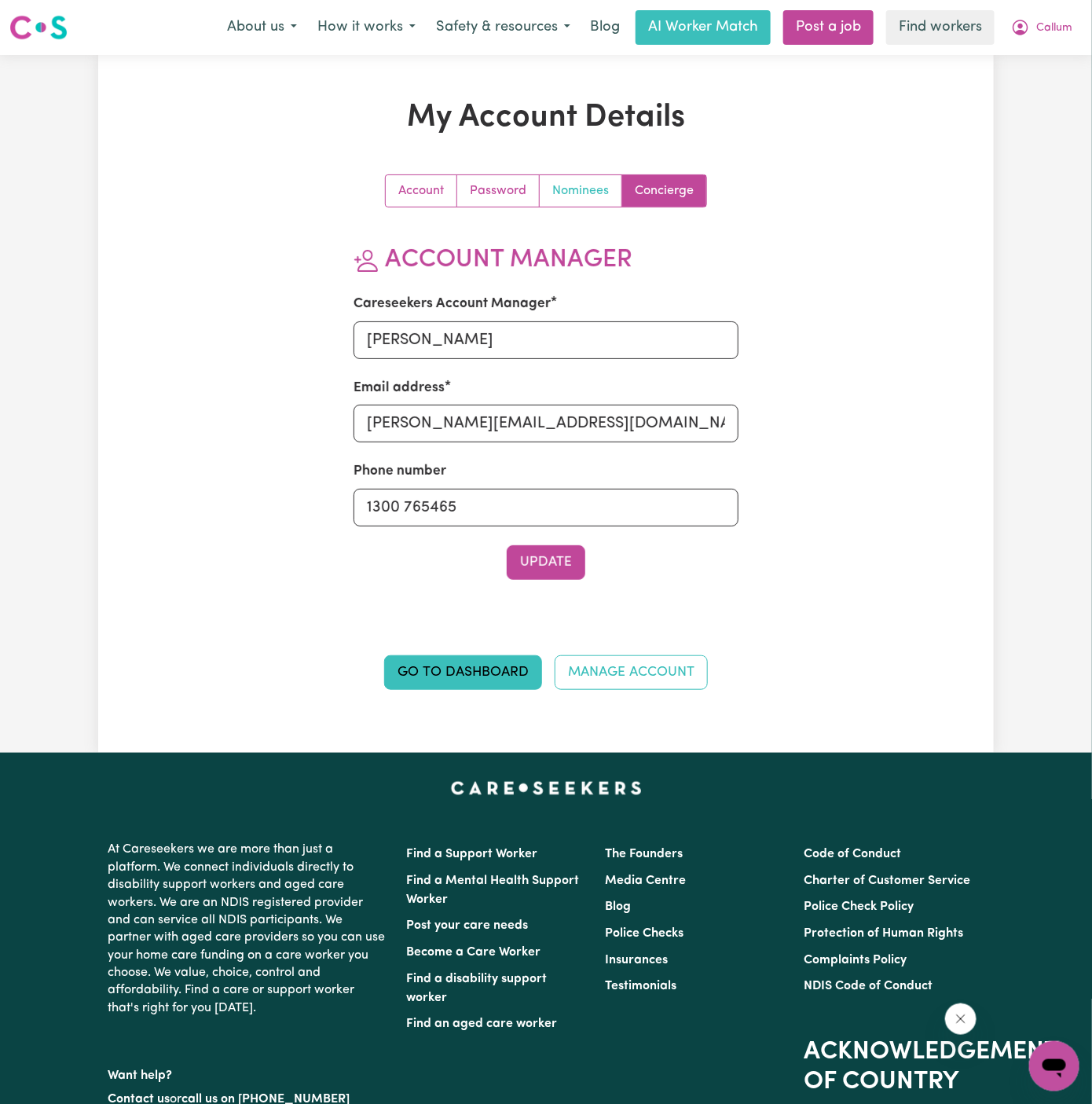
click at [579, 178] on link "Nominees" at bounding box center [581, 190] width 82 height 31
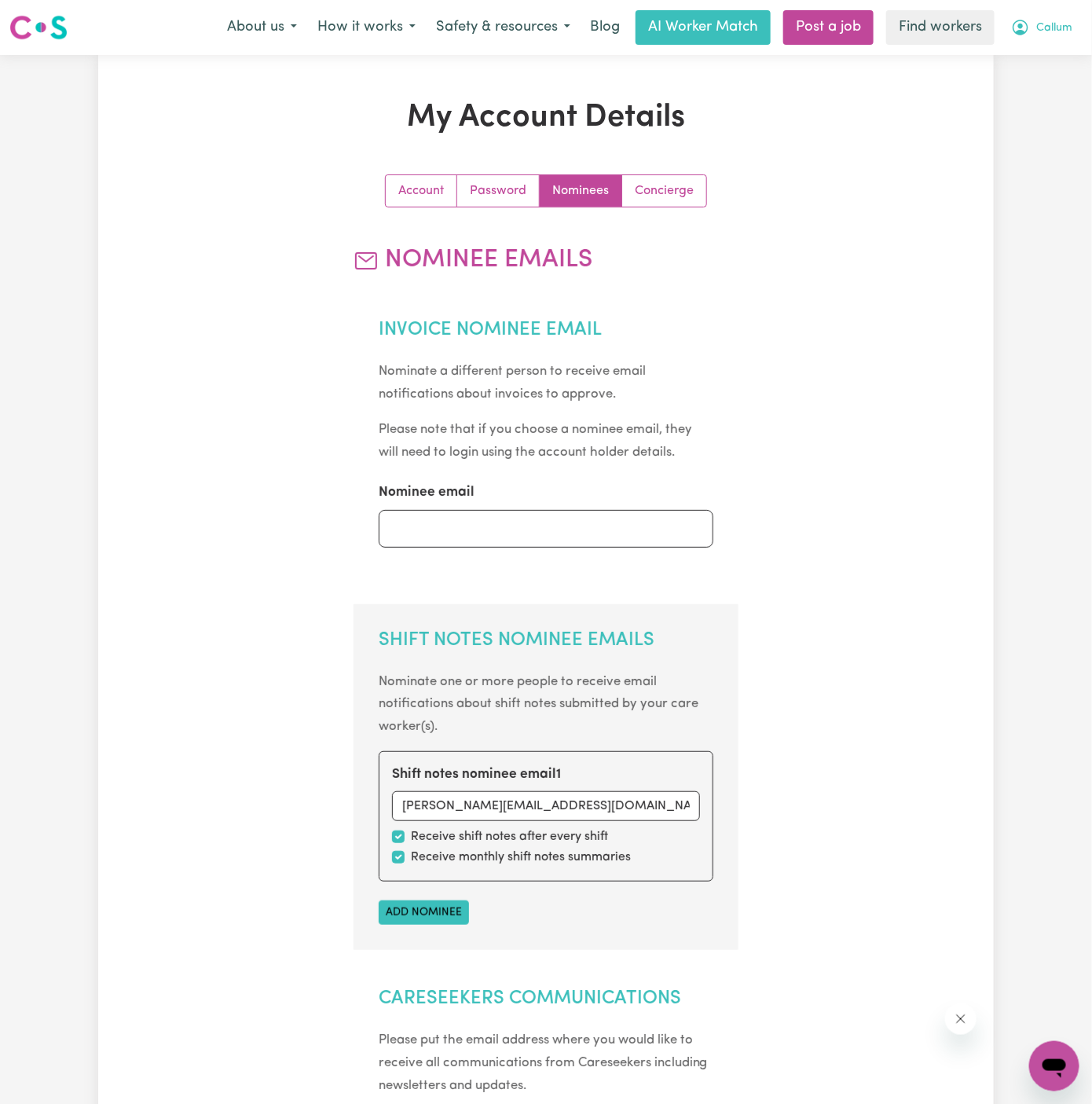
drag, startPoint x: 981, startPoint y: 96, endPoint x: 1050, endPoint y: 21, distance: 101.9
click at [1050, 21] on div "Menu About us How it works Safety & resources Blog AI Worker Match Post a job F…" at bounding box center [546, 1112] width 1092 height 2225
click at [1050, 21] on span "Callum" at bounding box center [1053, 28] width 36 height 17
click at [1047, 89] on link "Logout" at bounding box center [1019, 90] width 124 height 30
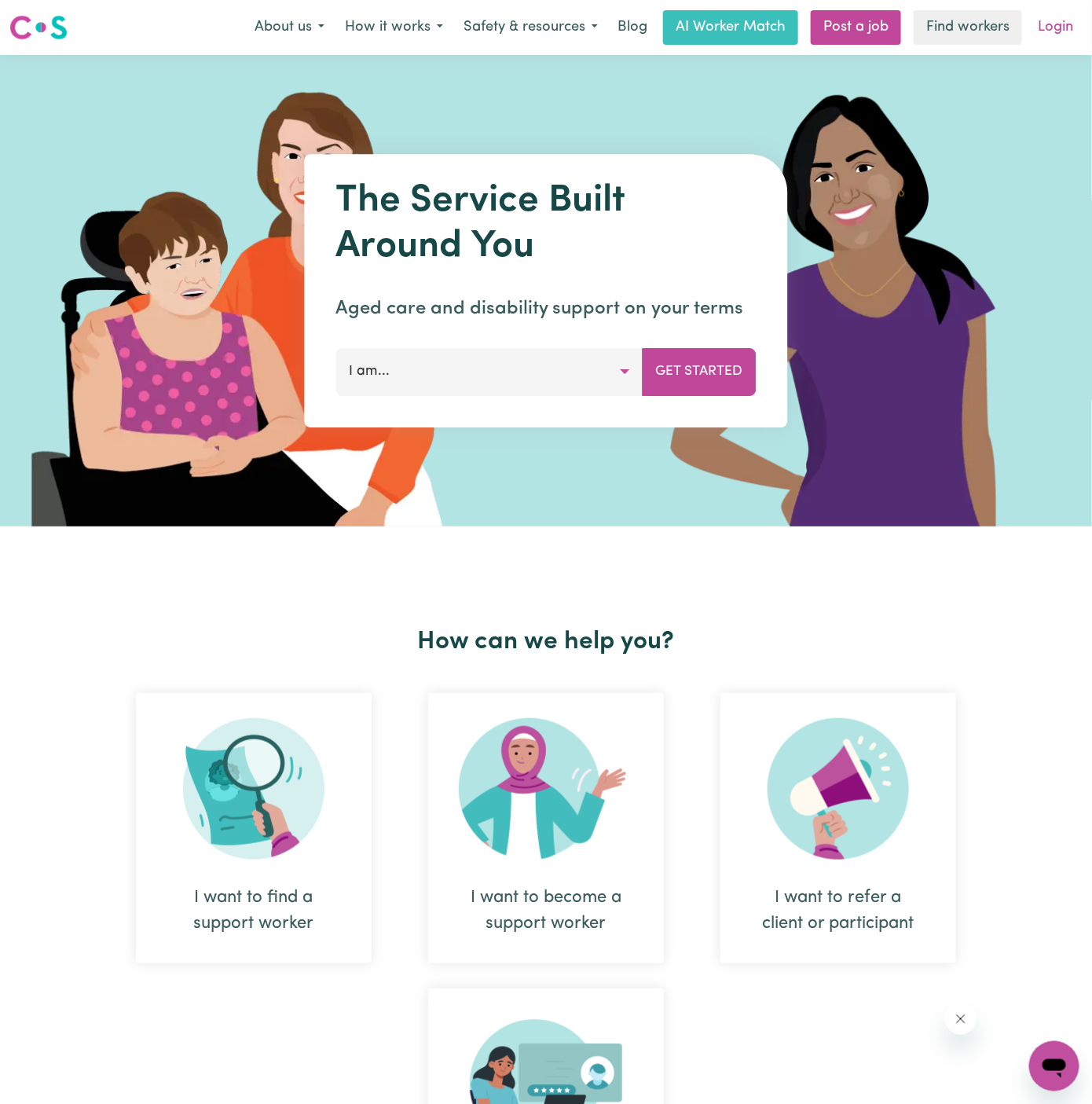
click at [1057, 21] on link "Login" at bounding box center [1055, 27] width 54 height 35
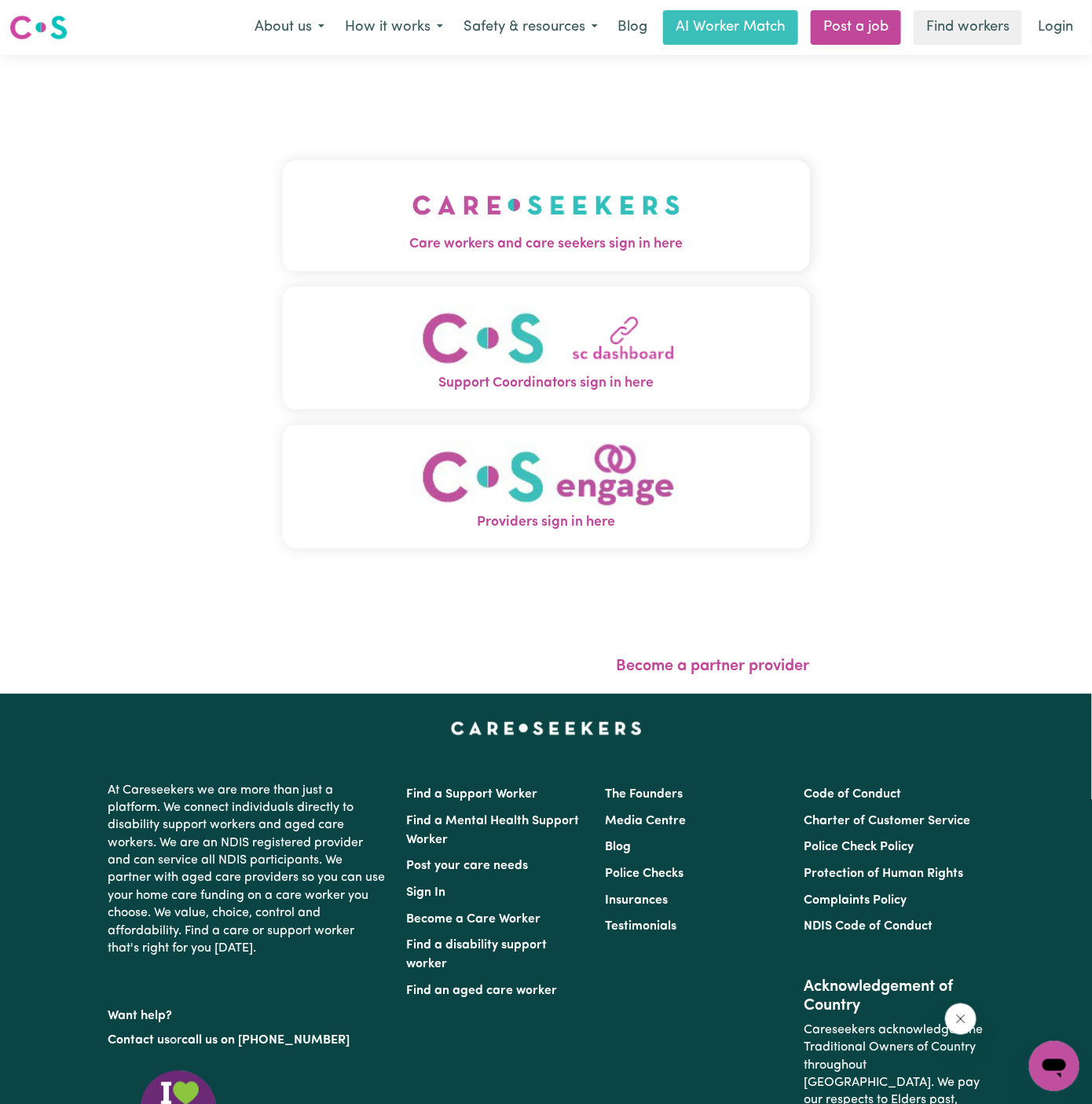
click at [531, 225] on img "Care workers and care seekers sign in here" at bounding box center [546, 204] width 268 height 58
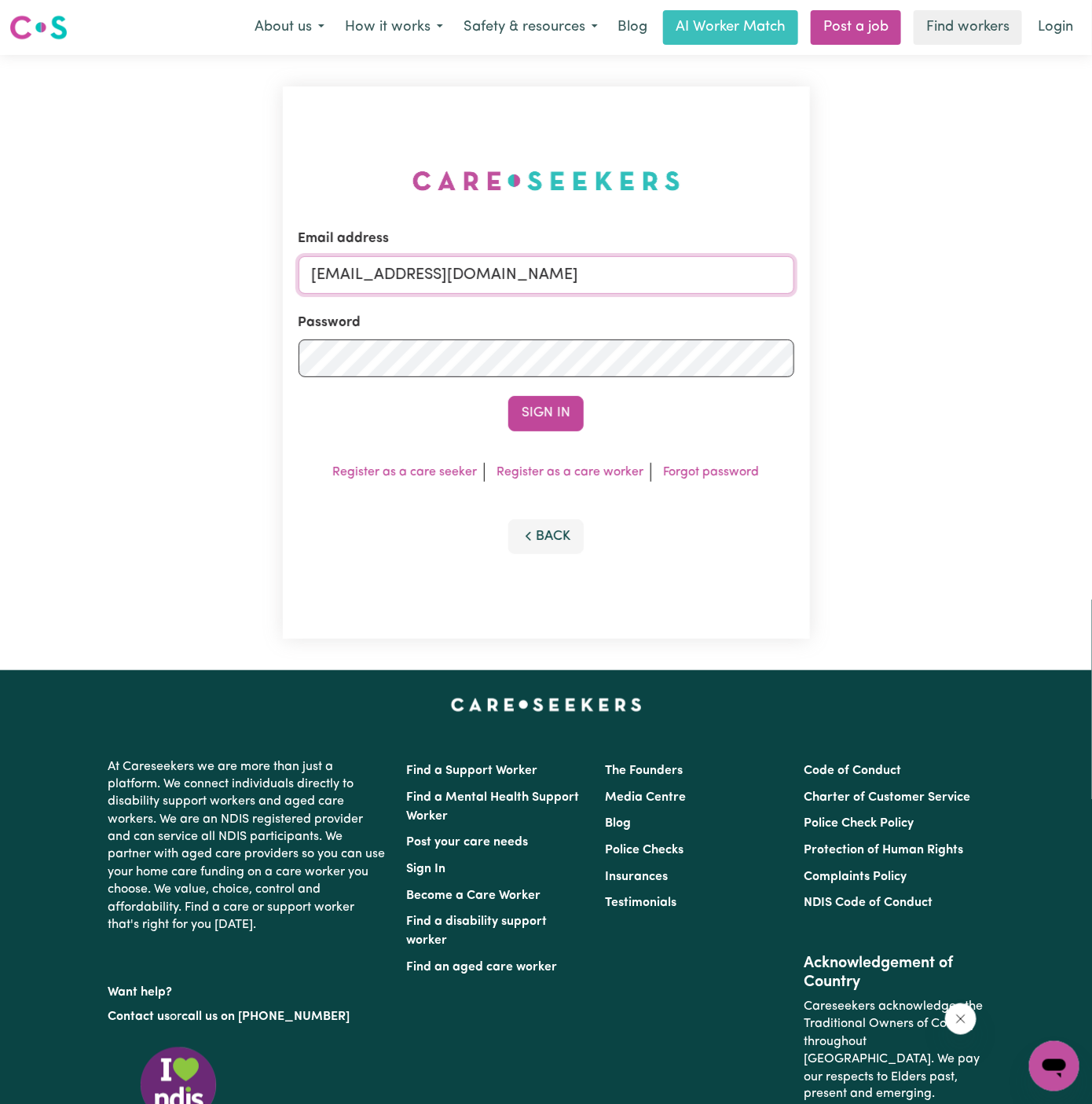
click at [664, 279] on input "superuser~ltrusler@legalsuper.com.au" at bounding box center [546, 275] width 496 height 38
drag, startPoint x: 390, startPoint y: 281, endPoint x: 898, endPoint y: 272, distance: 508.1
click at [898, 272] on div "Email address superuser~ltrusler@legalsuper.com.au Password Sign In Register as…" at bounding box center [546, 362] width 1092 height 615
click at [571, 404] on button "Sign In" at bounding box center [546, 413] width 75 height 35
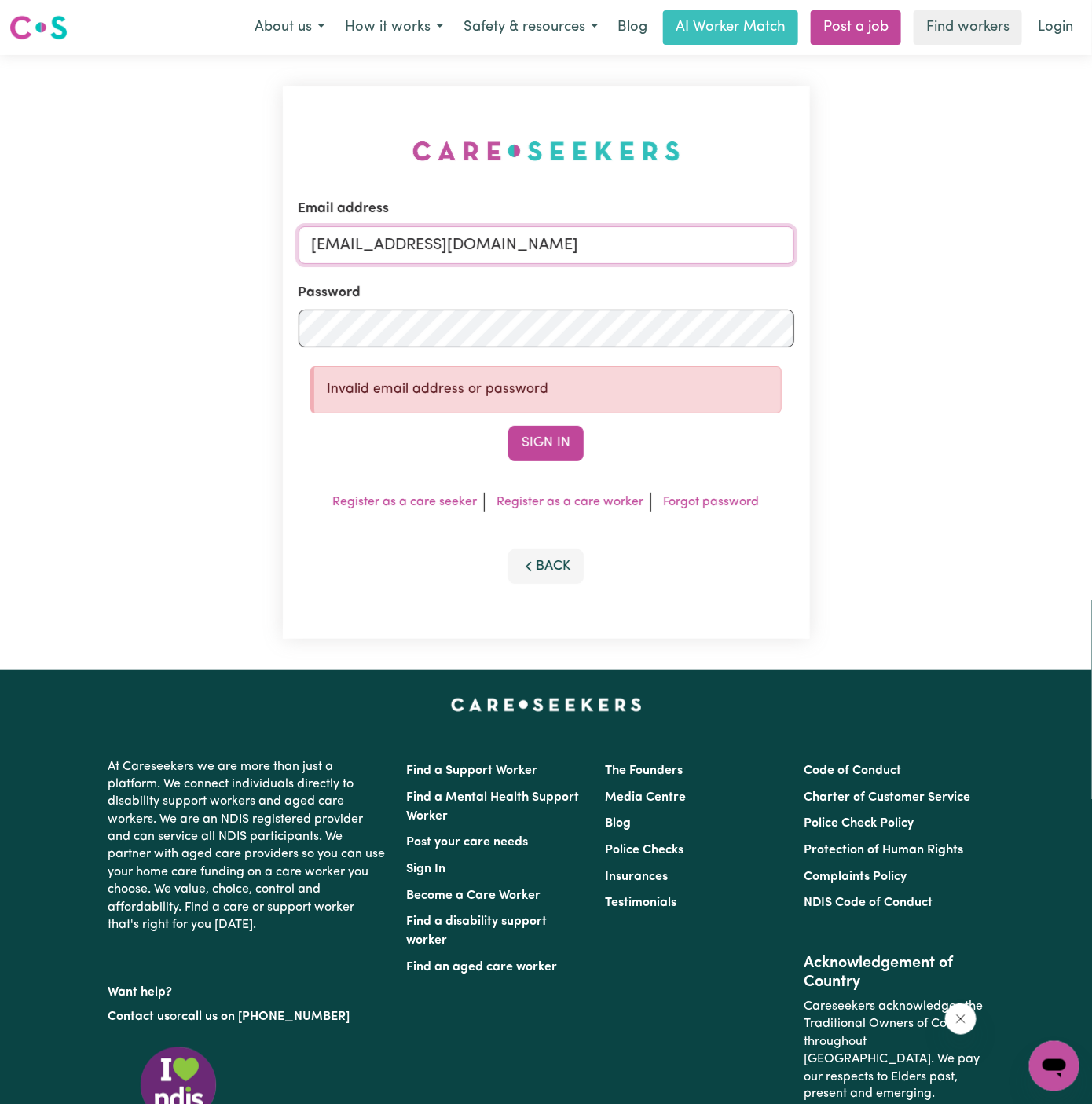
click at [444, 255] on input "superuser~CallumLowerNorthShoreCF@careseekers.com.au" at bounding box center [546, 245] width 496 height 38
drag, startPoint x: 443, startPoint y: 246, endPoint x: 970, endPoint y: 246, distance: 527.0
click at [970, 246] on div "Email address superuser~CallumLowerNorthShoreCF@careseekers.com.au Password Inv…" at bounding box center [546, 362] width 1092 height 615
type input "superuser~CallumCF@careseekers.com.au"
click at [542, 436] on button "Sign In" at bounding box center [546, 443] width 75 height 35
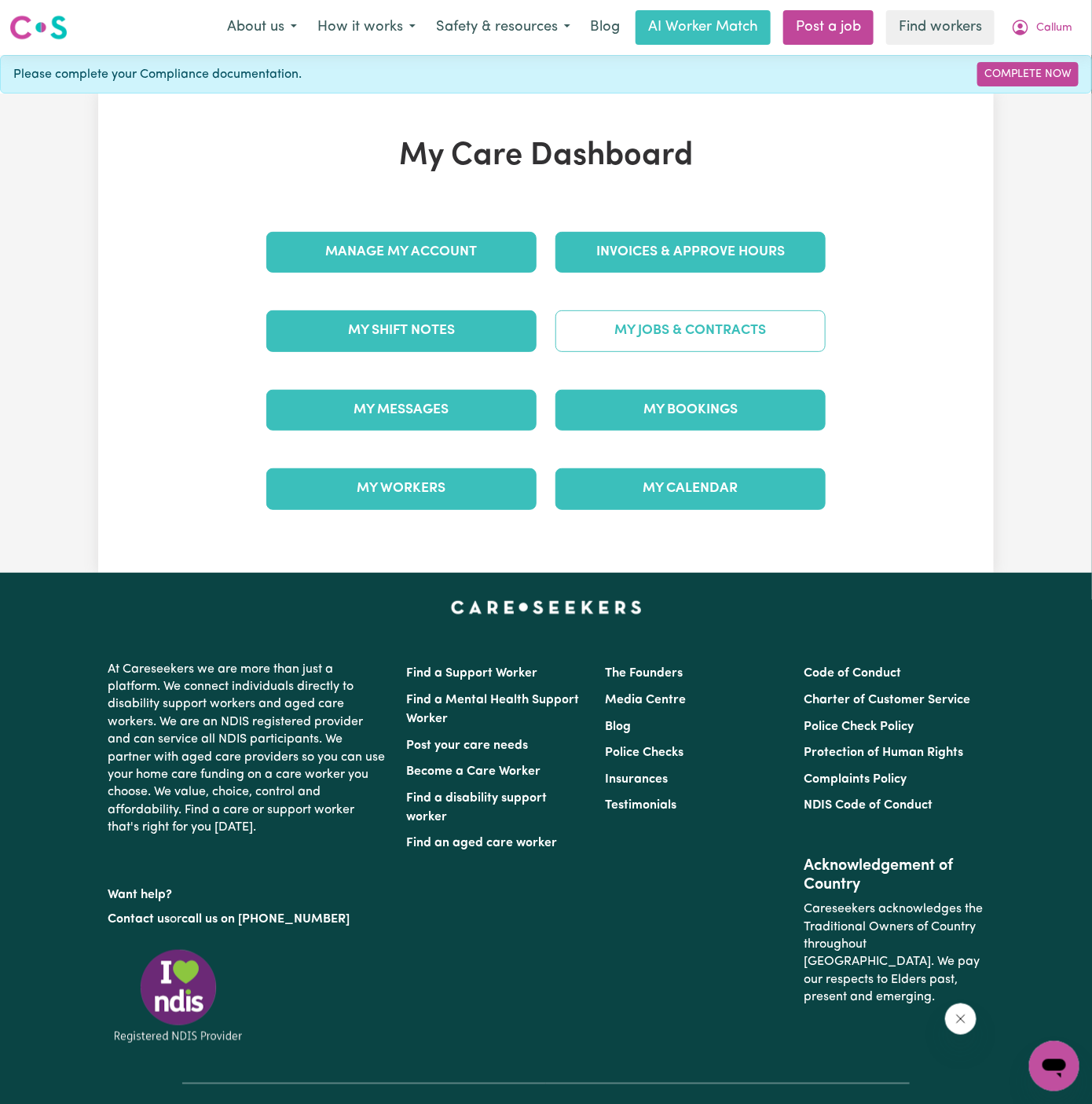
click at [712, 327] on link "My Jobs & Contracts" at bounding box center [689, 331] width 270 height 41
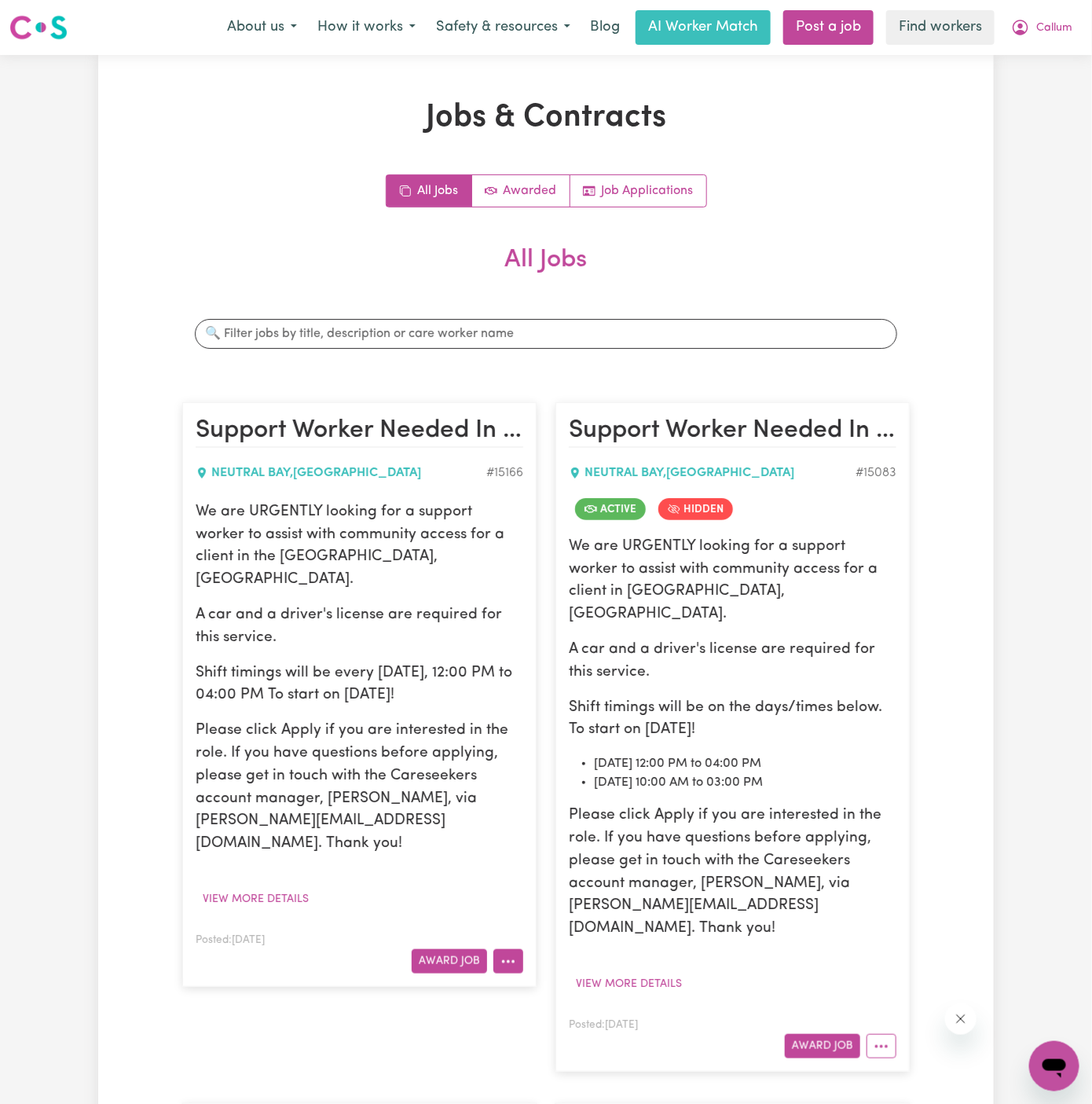
click at [509, 949] on button "More options" at bounding box center [507, 961] width 30 height 24
click at [580, 1044] on link "Edit Job" at bounding box center [556, 1059] width 124 height 31
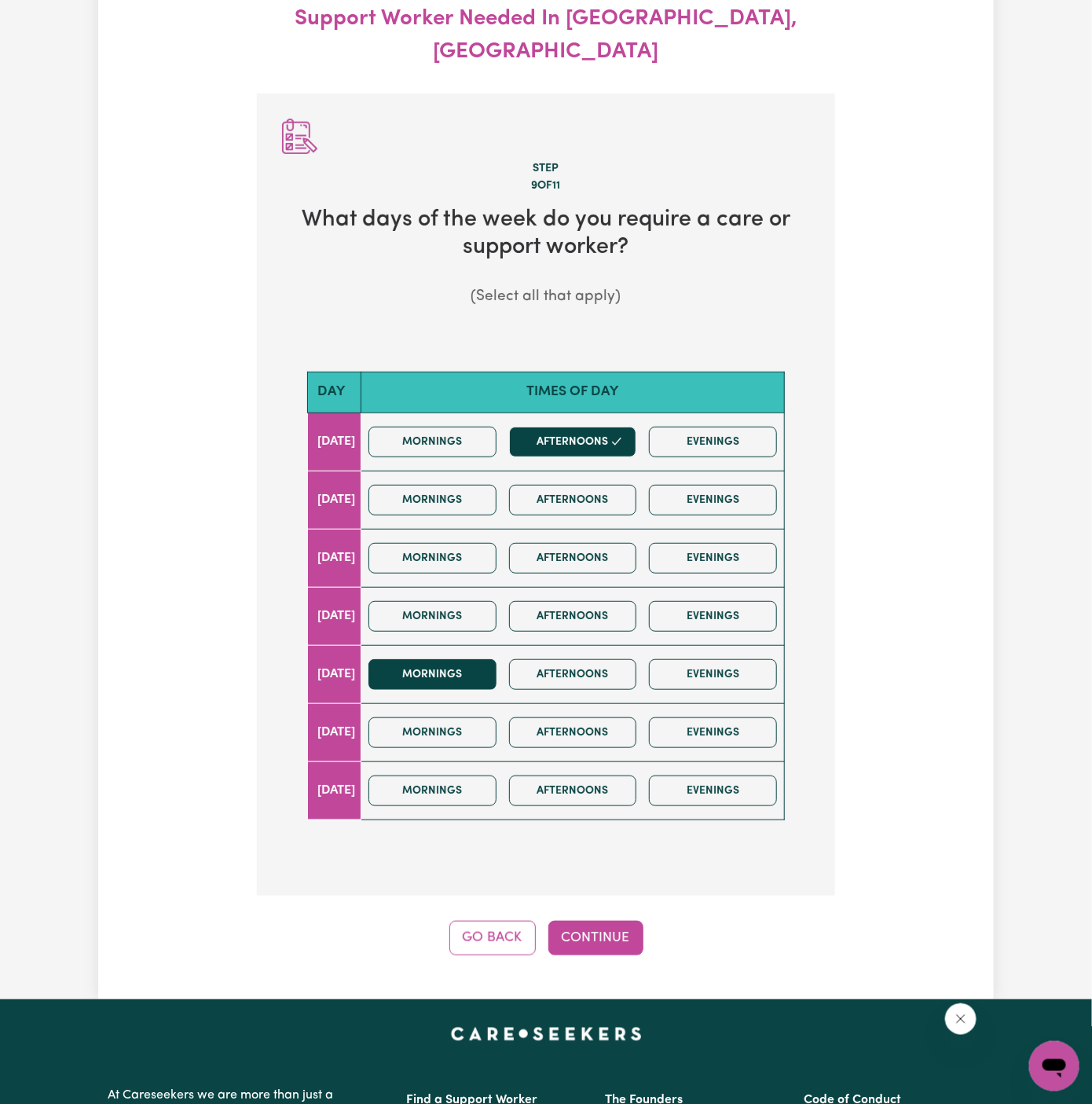
scroll to position [174, 0]
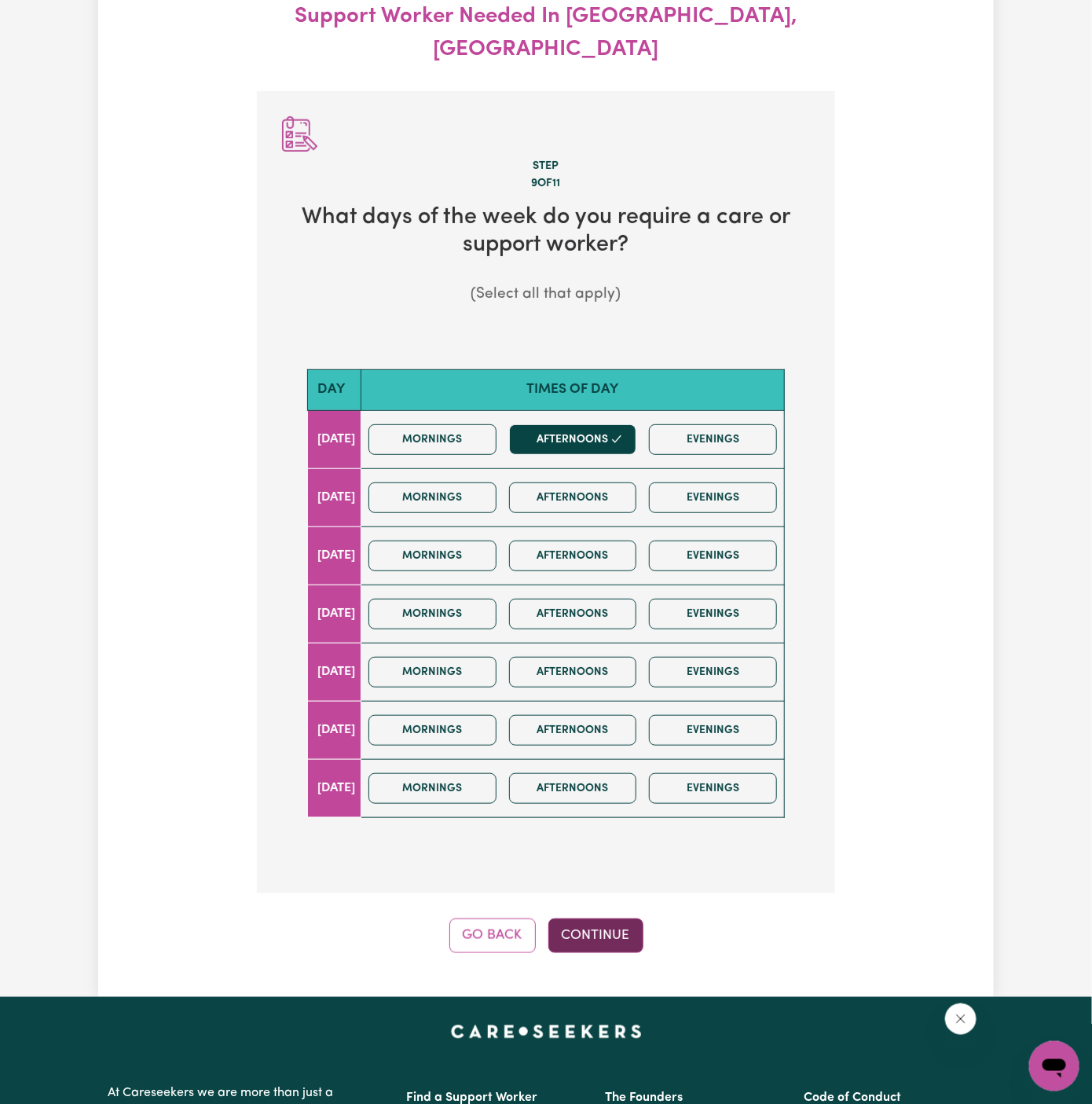
click at [599, 918] on button "Continue" at bounding box center [595, 935] width 95 height 35
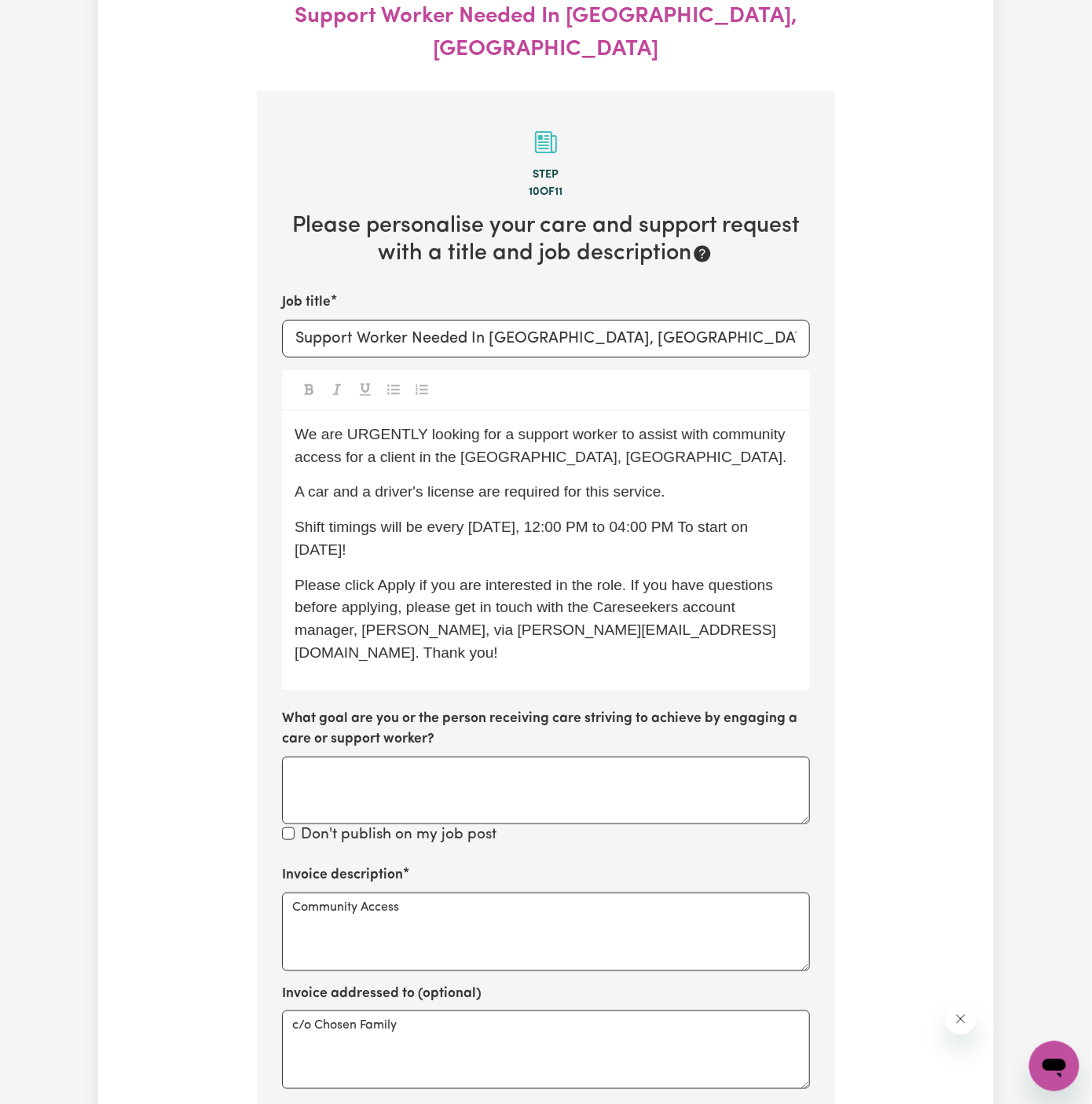
scroll to position [232, 0]
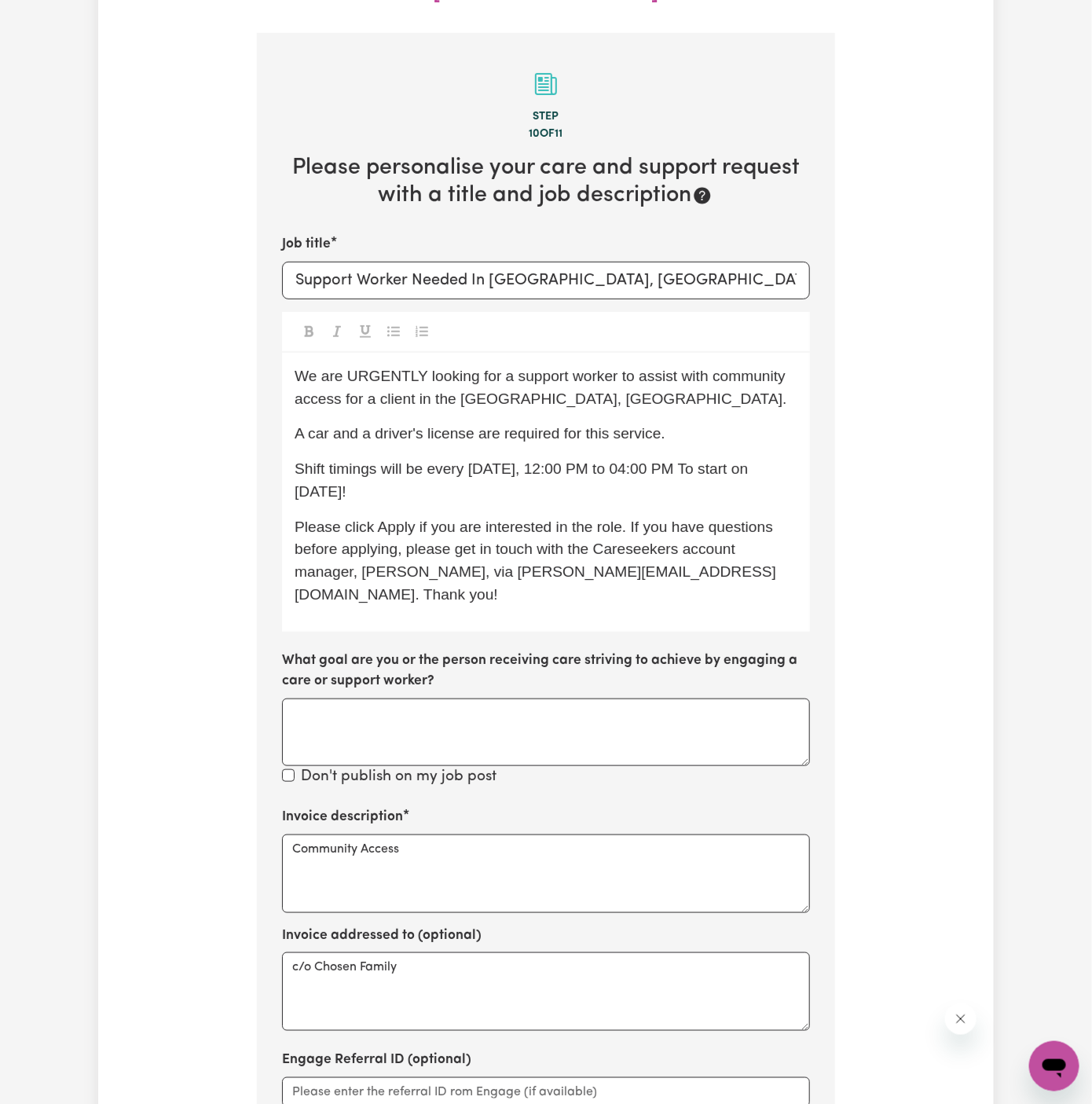
click at [536, 460] on span "Shift timings will be every Monday, 12:00 PM to 04:00 PM To start on 06/10 Mond…" at bounding box center [523, 480] width 458 height 39
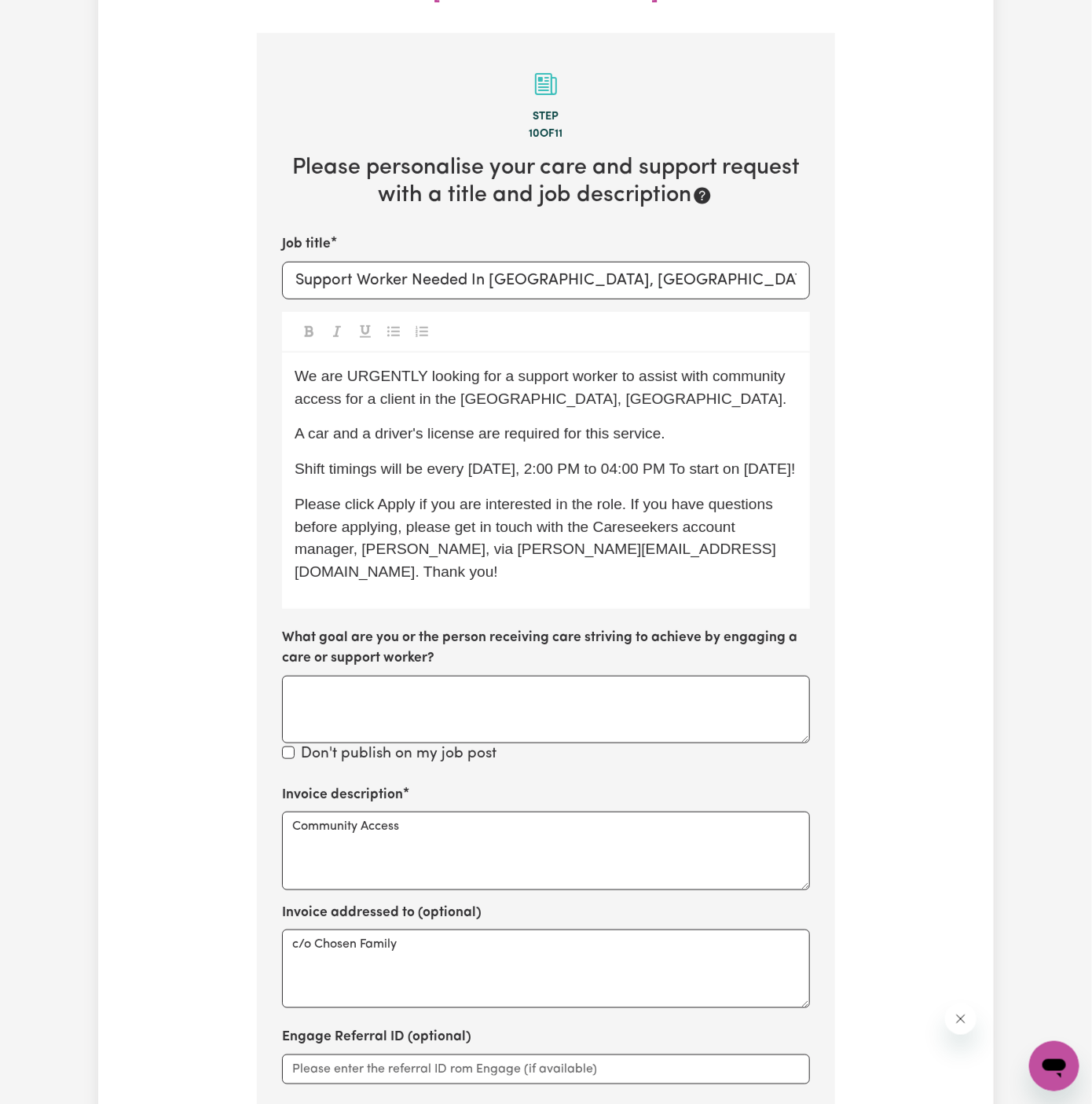
click at [569, 460] on span "Shift timings will be every Monday, 2:00 PM to 04:00 PM To start on 06/10 Monda…" at bounding box center [544, 468] width 501 height 16
click at [534, 460] on span "Shift timings will be every Monday, 2:00 PM to 04:00 PM To start on 06/10 Monda…" at bounding box center [544, 468] width 501 height 16
click at [545, 460] on span "Shift timings will be every Monday, 1:00 PM to 04:00 PM To start on 06/10 Monda…" at bounding box center [544, 468] width 501 height 16
click at [620, 460] on span "Shift timings will be every Monday, 1:30 PM to 04:00 PM To start on 06/10 Monda…" at bounding box center [544, 468] width 501 height 16
click at [624, 460] on span "Shift timings will be every Monday, 1:30 PM to 5:00 PM To start on 06/10 Monday!" at bounding box center [540, 468] width 492 height 16
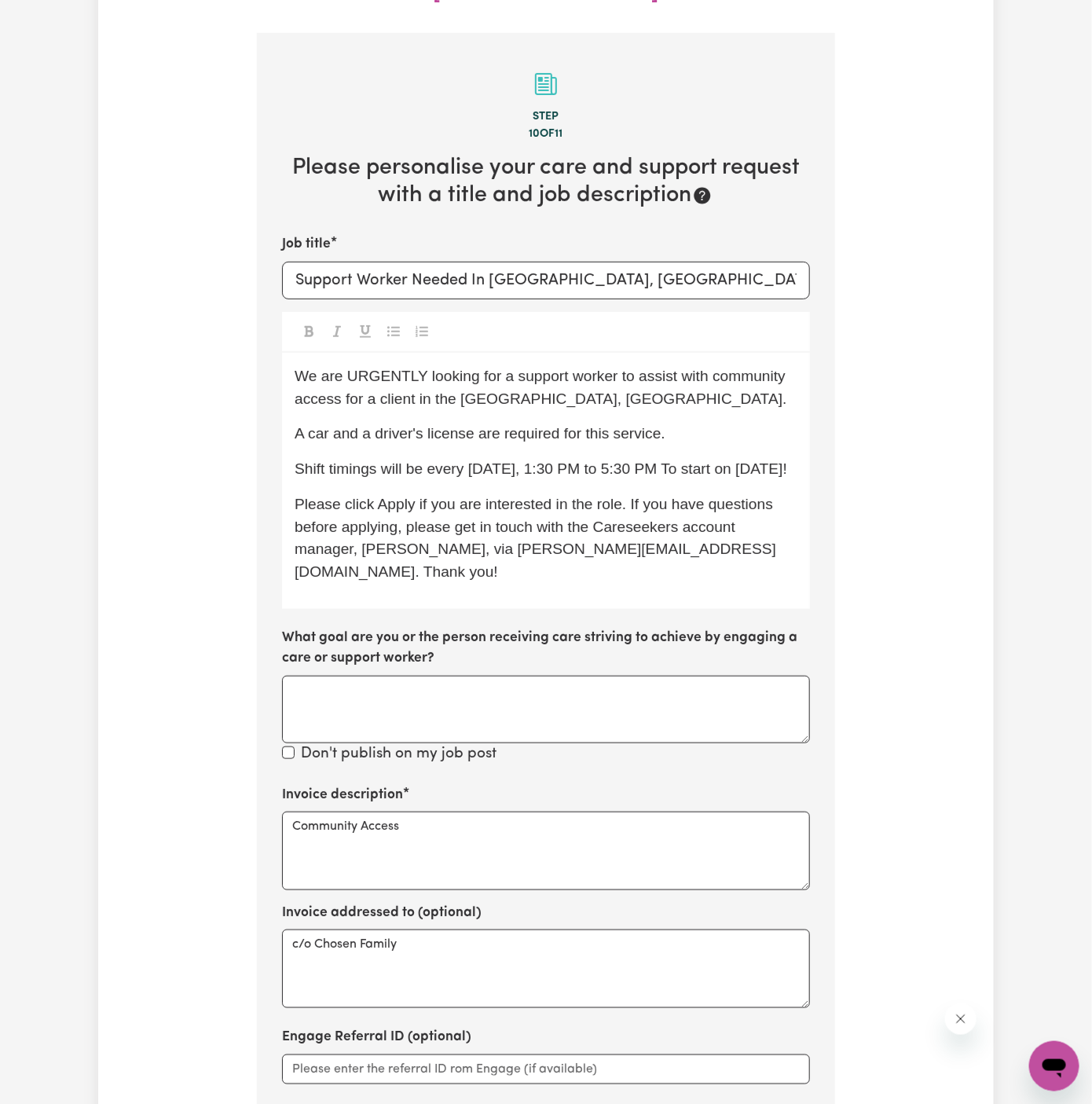
click at [658, 460] on span "Shift timings will be every Monday, 1:30 PM to 5:30 PM To start on 06/10 Monday!" at bounding box center [540, 468] width 492 height 16
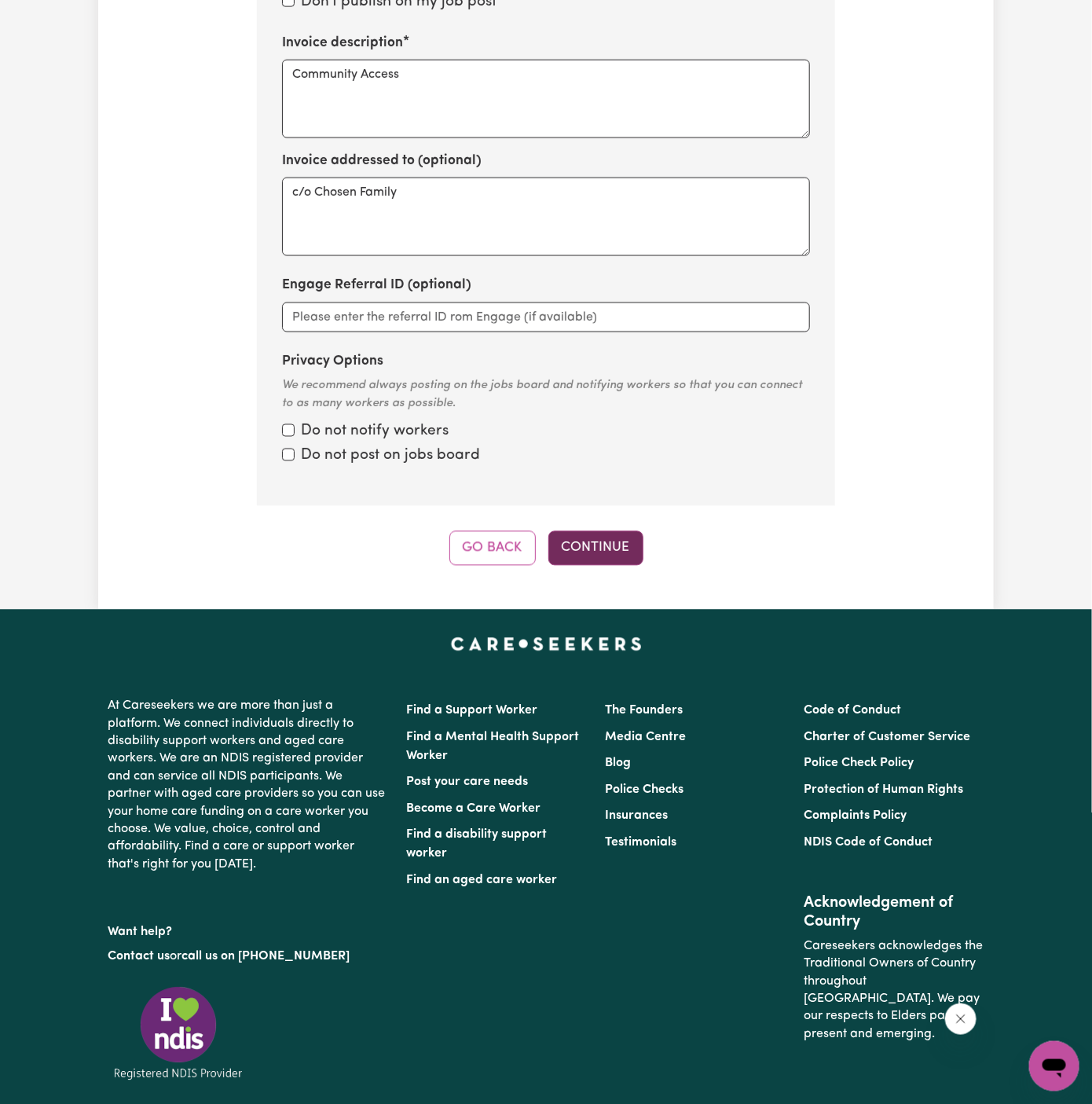
click at [593, 531] on button "Continue" at bounding box center [595, 548] width 95 height 35
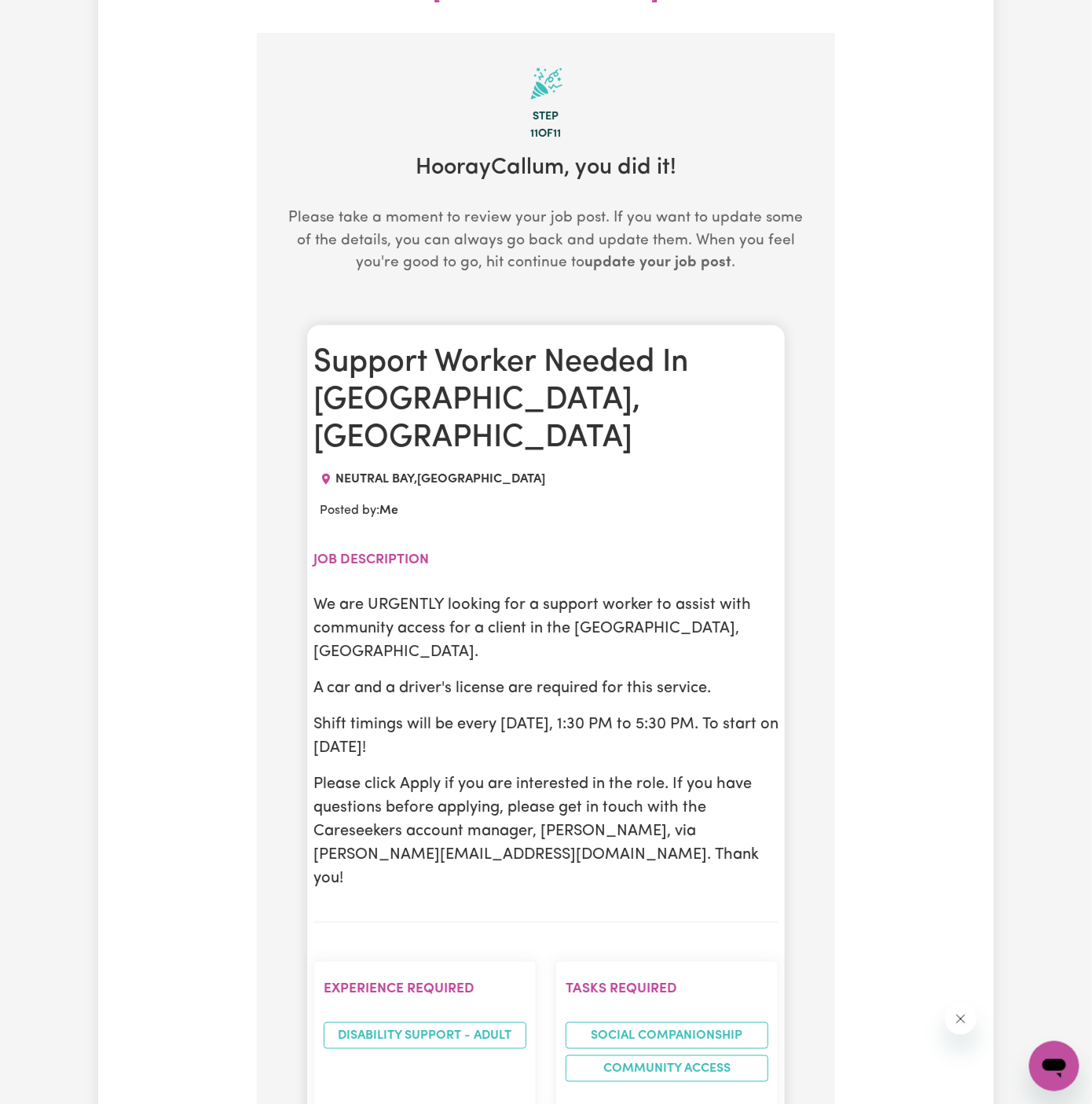
drag, startPoint x: 309, startPoint y: 534, endPoint x: 522, endPoint y: 650, distance: 242.5
copy div "We are URGENTLY looking for a support worker to assist with community access fo…"
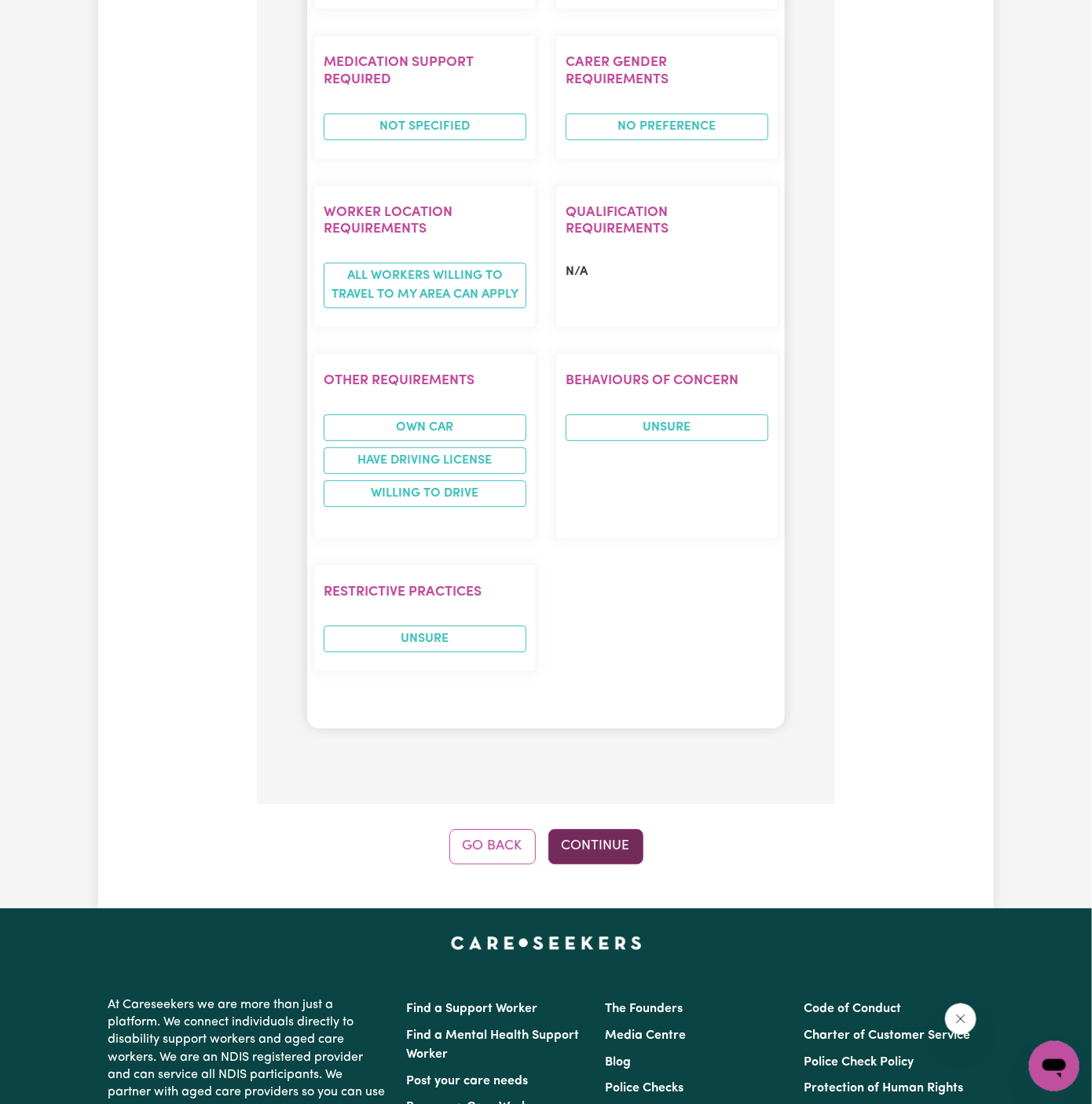
click at [598, 829] on button "Continue" at bounding box center [595, 846] width 95 height 35
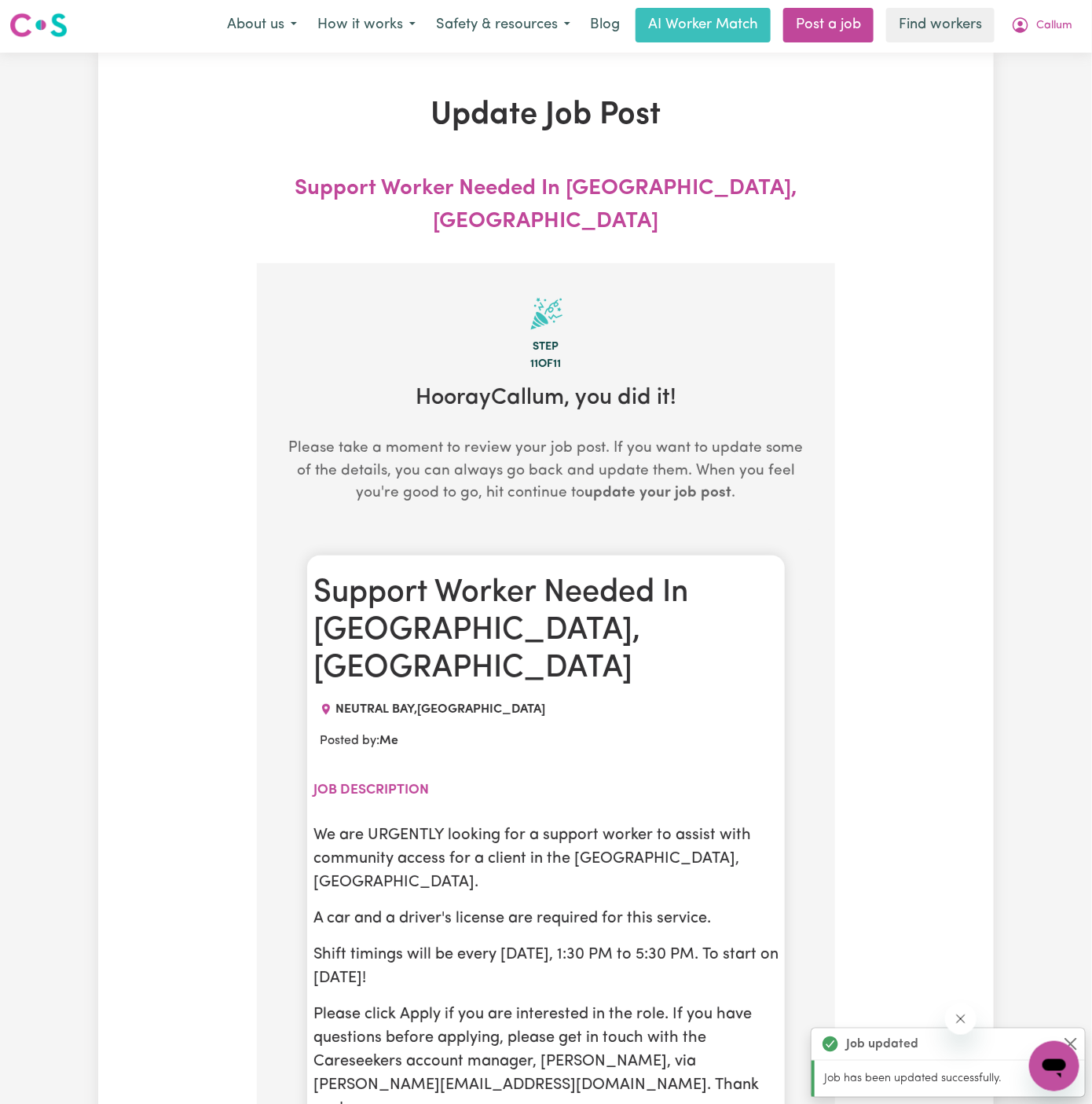
scroll to position [0, 0]
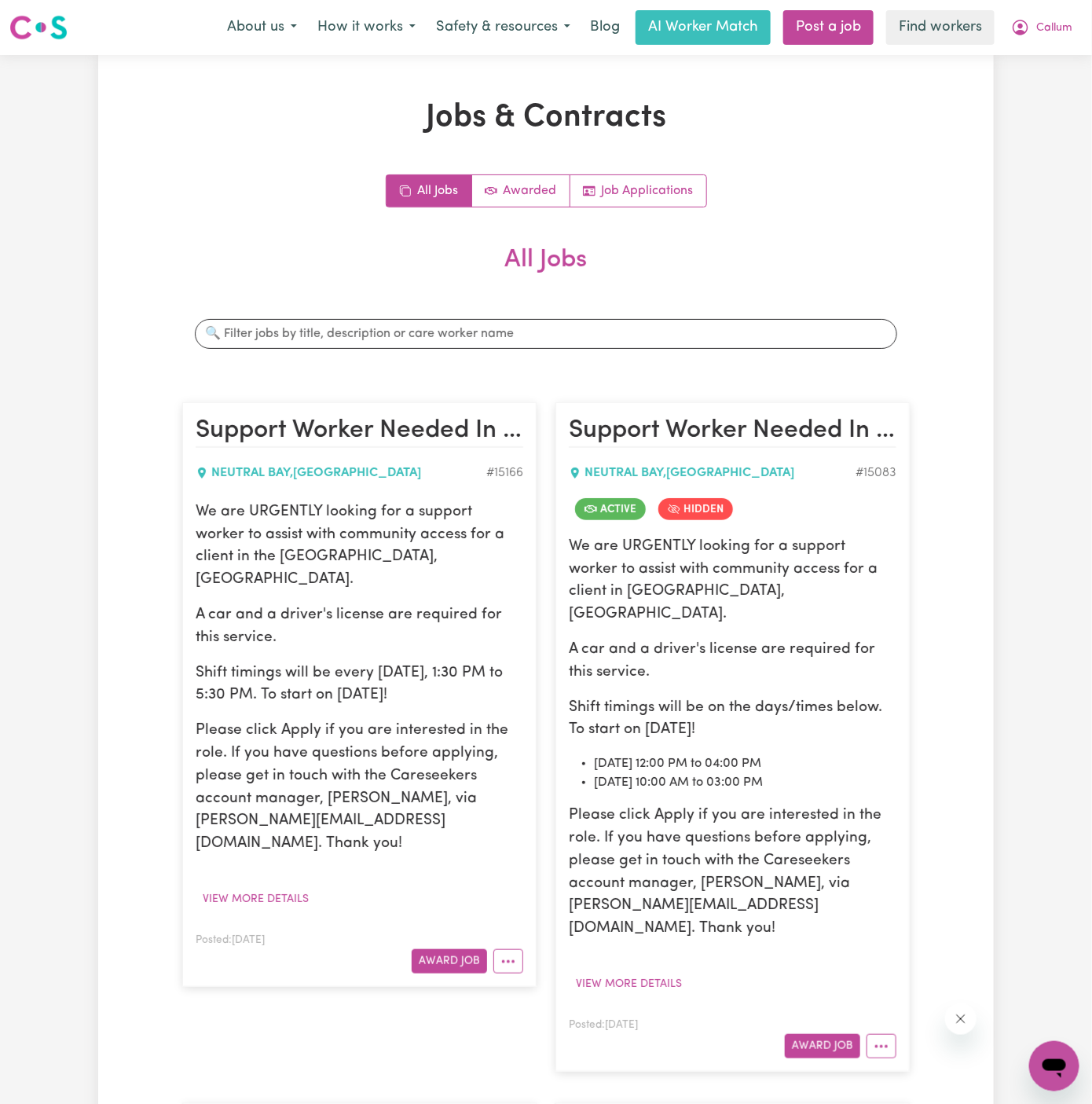
click at [395, 669] on p "Shift timings will be every Monday, 1:30 PM to 5:30 PM. To start on 06/10 Monda…" at bounding box center [359, 684] width 327 height 46
drag, startPoint x: 399, startPoint y: 659, endPoint x: 383, endPoint y: 659, distance: 16.0
click at [389, 662] on p "Shift timings will be every Monday, 1:30 PM to 5:30 PM. To start on 06/10 Monda…" at bounding box center [359, 684] width 327 height 46
click at [304, 757] on p "Please click Apply if you are interested in the role. If you have questions bef…" at bounding box center [359, 787] width 327 height 136
click at [193, 501] on article "Support Worker Needed In Lower North Shore, NSW NEUTRAL BAY , New South Wales #…" at bounding box center [359, 694] width 354 height 585
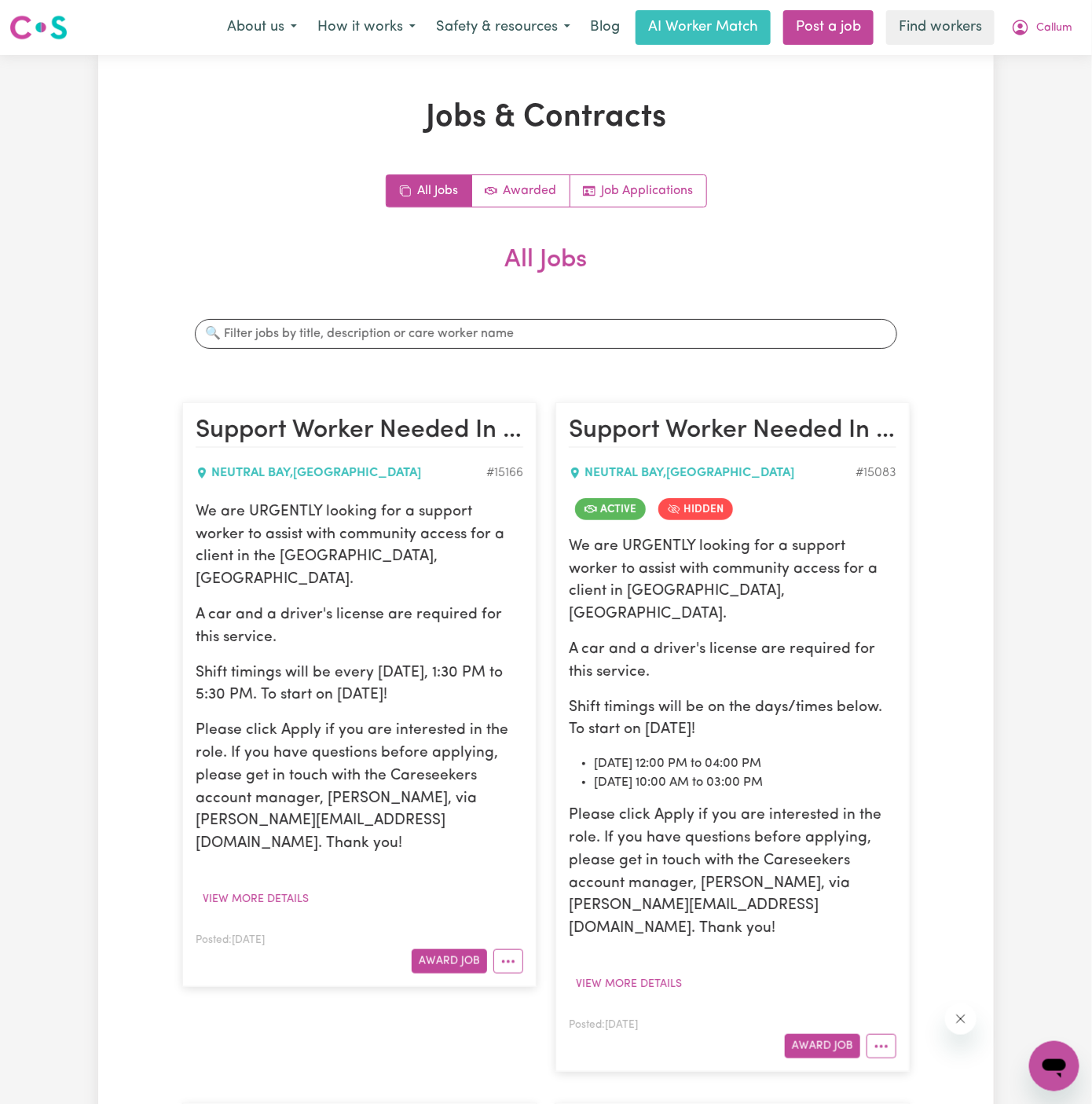
drag, startPoint x: 195, startPoint y: 503, endPoint x: 524, endPoint y: 660, distance: 364.5
click at [524, 660] on article "Support Worker Needed In Lower North Shore, NSW NEUTRAL BAY , New South Wales #…" at bounding box center [359, 694] width 354 height 585
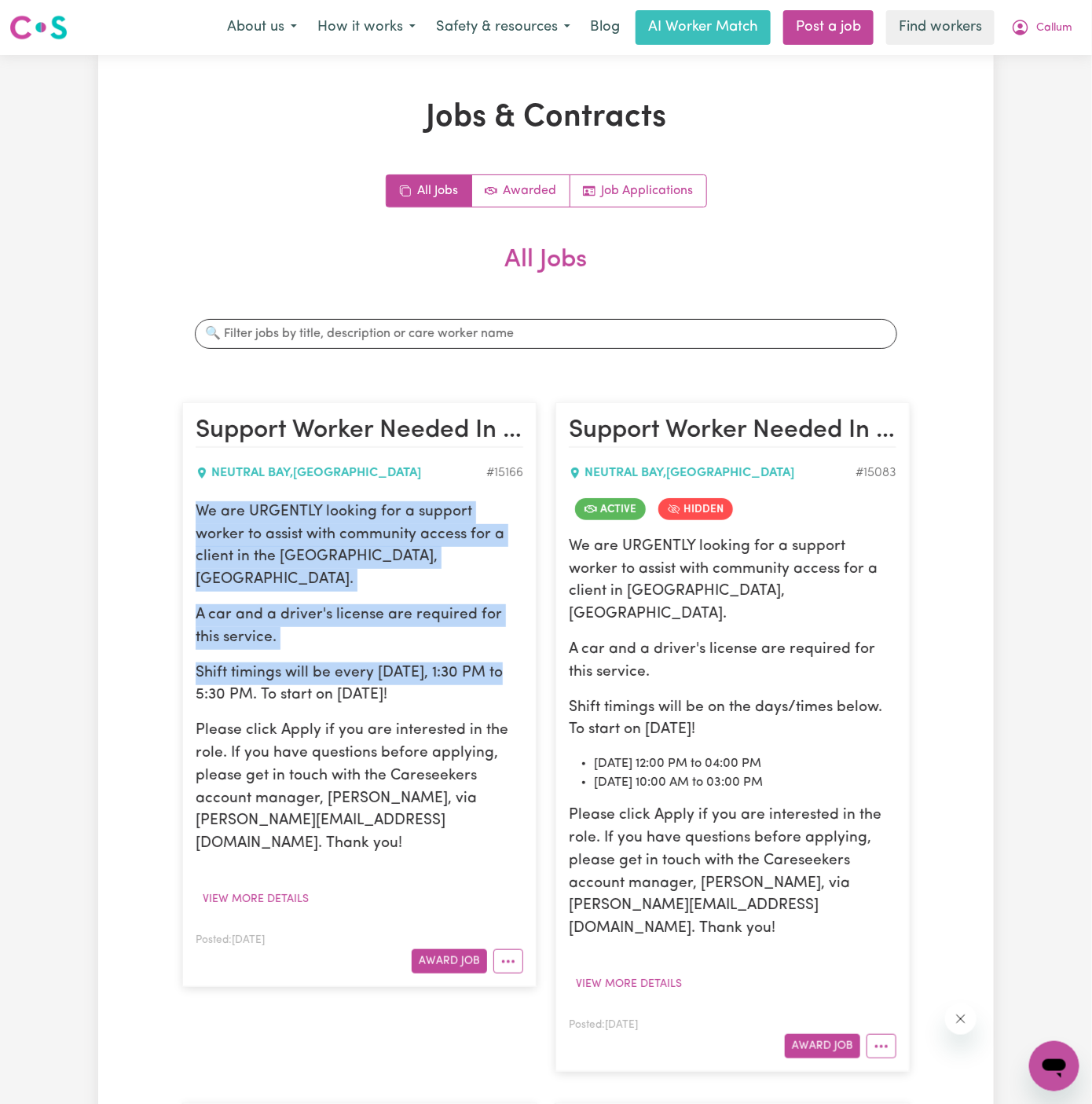
copy div "We are URGENTLY looking for a support worker to assist with community access fo…"
click at [214, 528] on p "We are URGENTLY looking for a support worker to assist with community access fo…" at bounding box center [359, 546] width 327 height 91
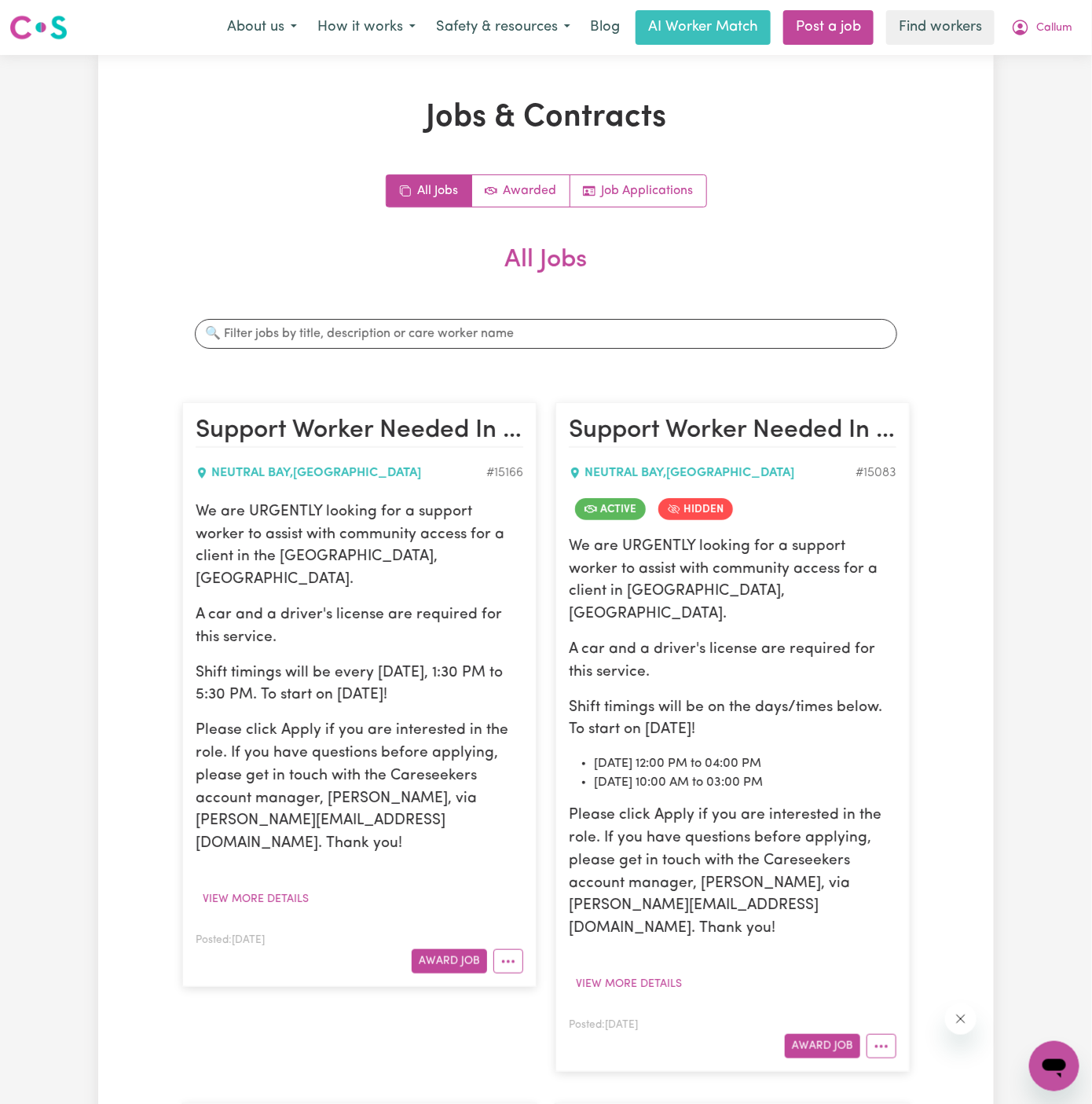
drag, startPoint x: 196, startPoint y: 511, endPoint x: 498, endPoint y: 676, distance: 344.1
click at [498, 676] on div "We are URGENTLY looking for a support worker to assist with community access fo…" at bounding box center [359, 678] width 327 height 354
copy div "We are URGENTLY looking for a support worker to assist with community access fo…"
click at [1057, 35] on span "Callum" at bounding box center [1053, 28] width 36 height 17
click at [1057, 60] on link "My Dashboard" at bounding box center [1019, 61] width 124 height 30
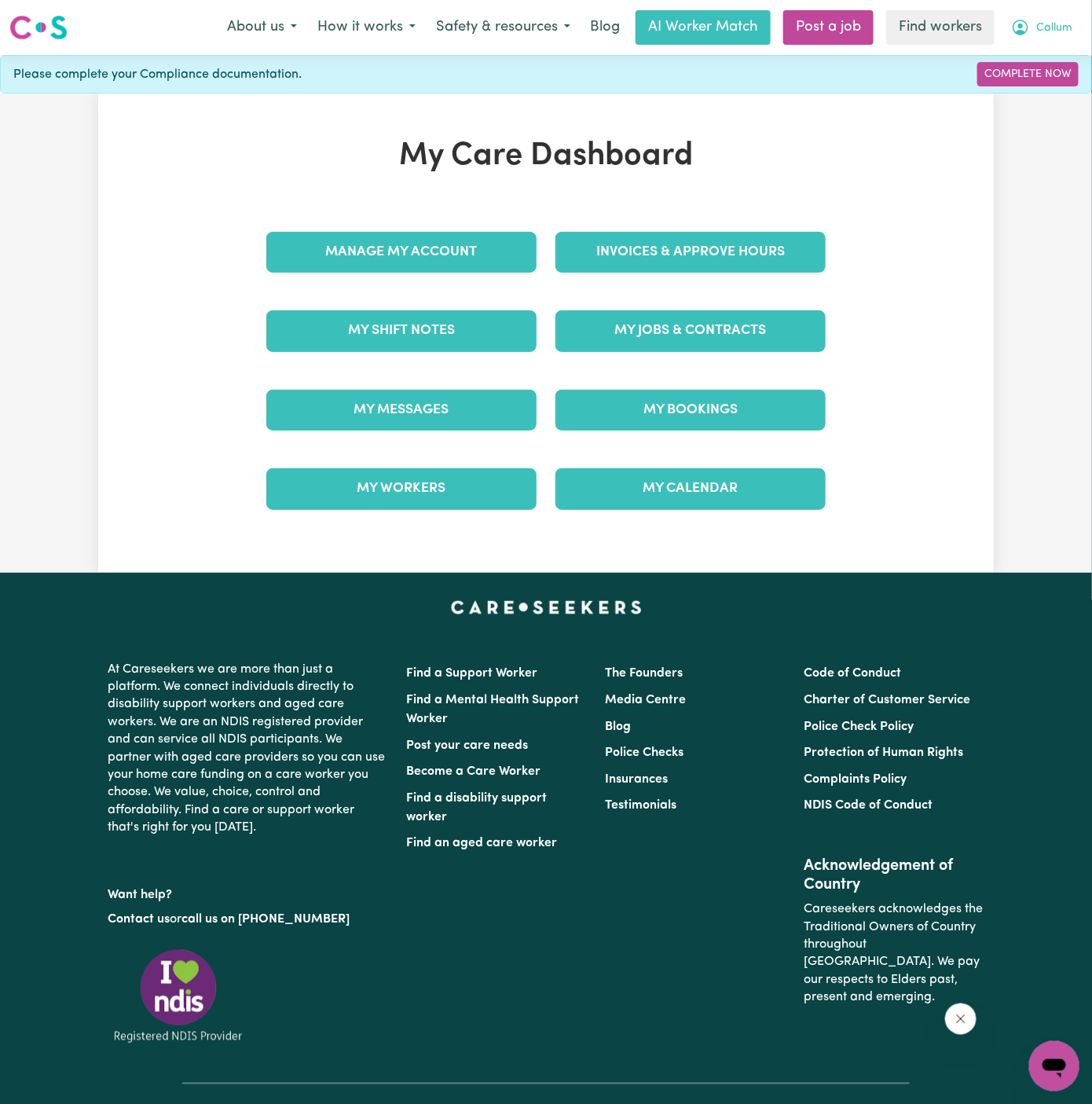
click at [1056, 31] on span "Callum" at bounding box center [1053, 28] width 36 height 17
click at [1053, 83] on link "Logout" at bounding box center [1019, 90] width 124 height 30
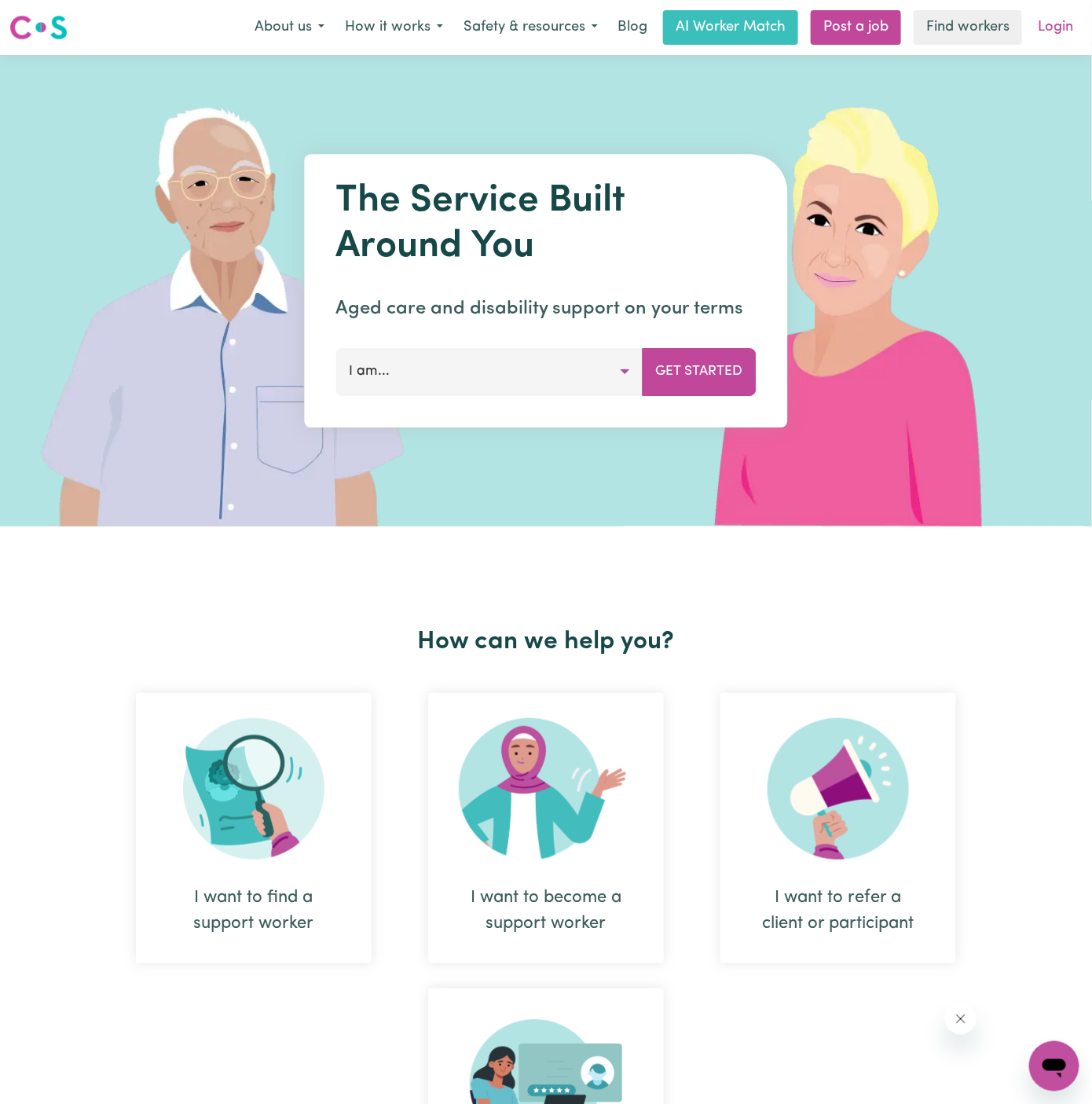
click at [1059, 32] on link "Login" at bounding box center [1055, 27] width 54 height 35
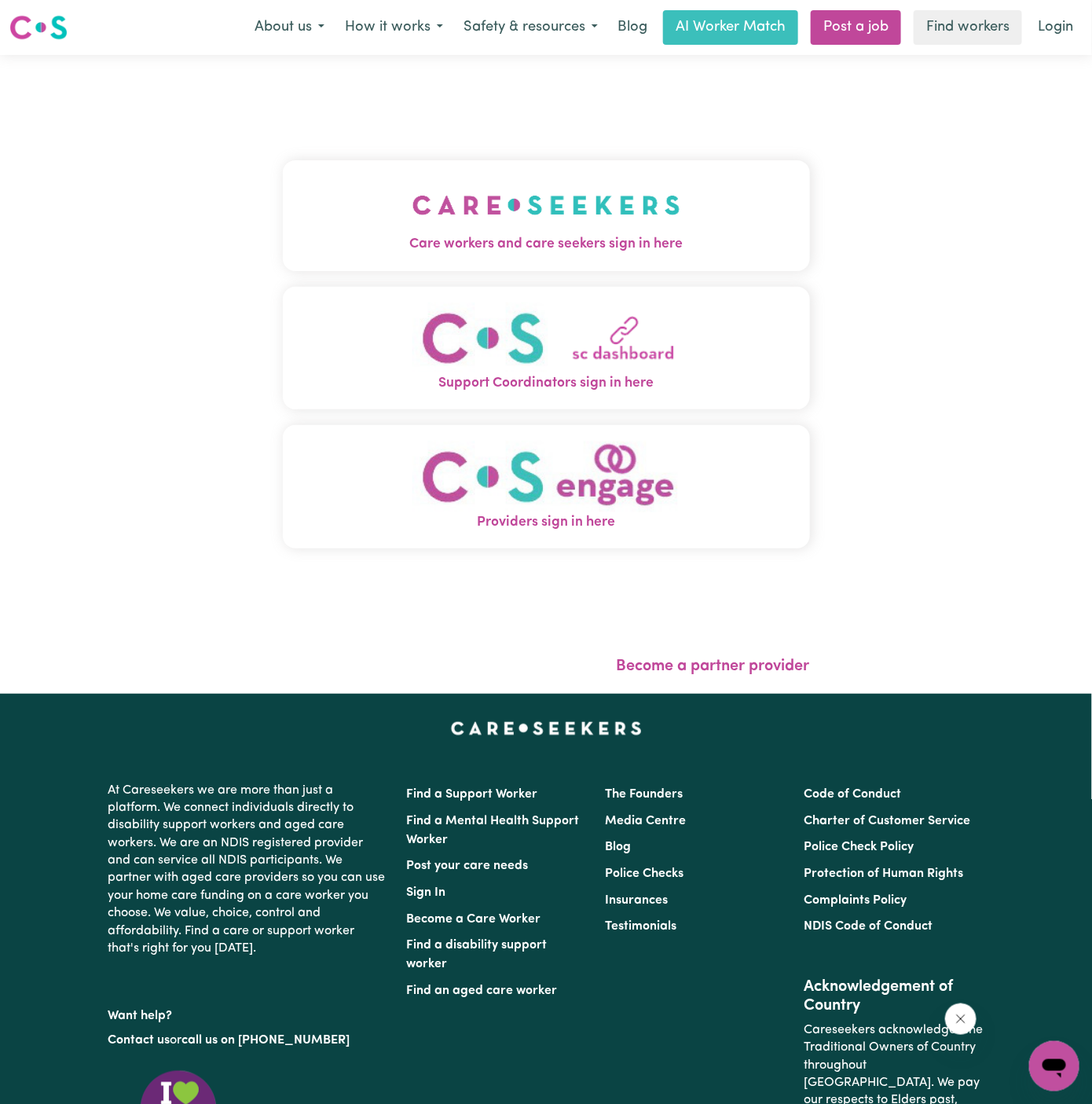
click at [414, 228] on img "Care workers and care seekers sign in here" at bounding box center [546, 204] width 268 height 58
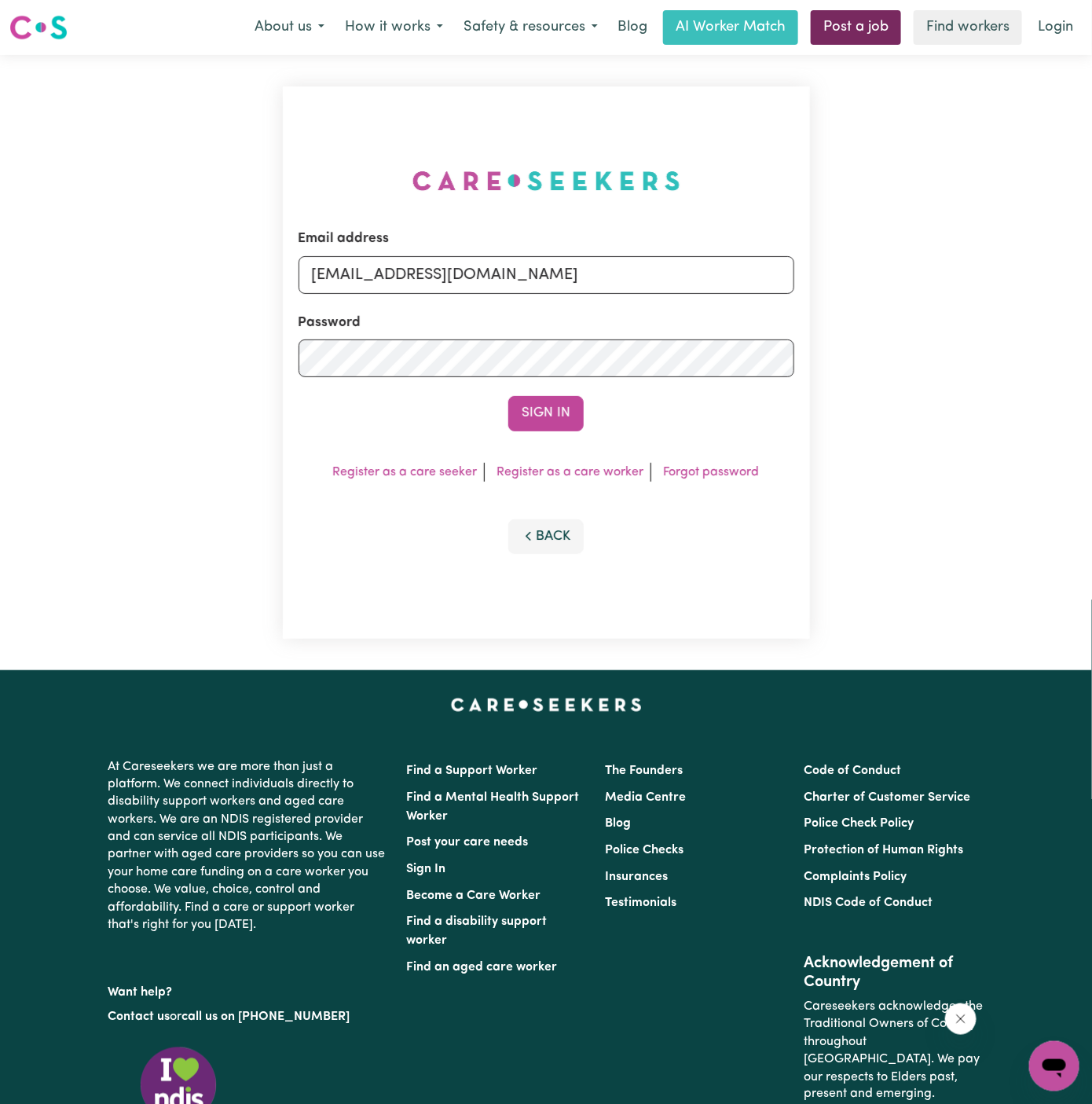
click at [871, 38] on link "Post a job" at bounding box center [855, 27] width 91 height 35
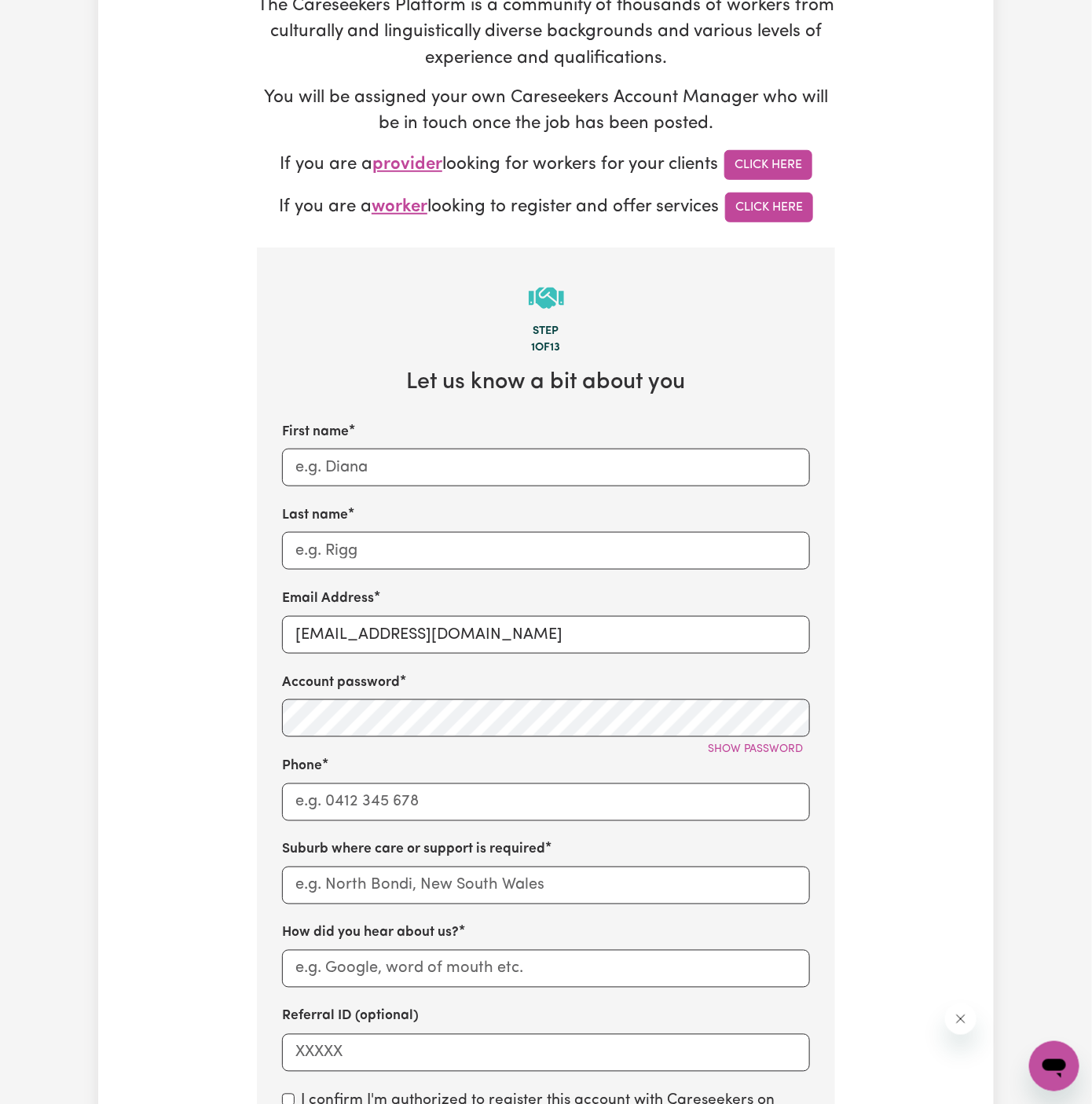
scroll to position [493, 0]
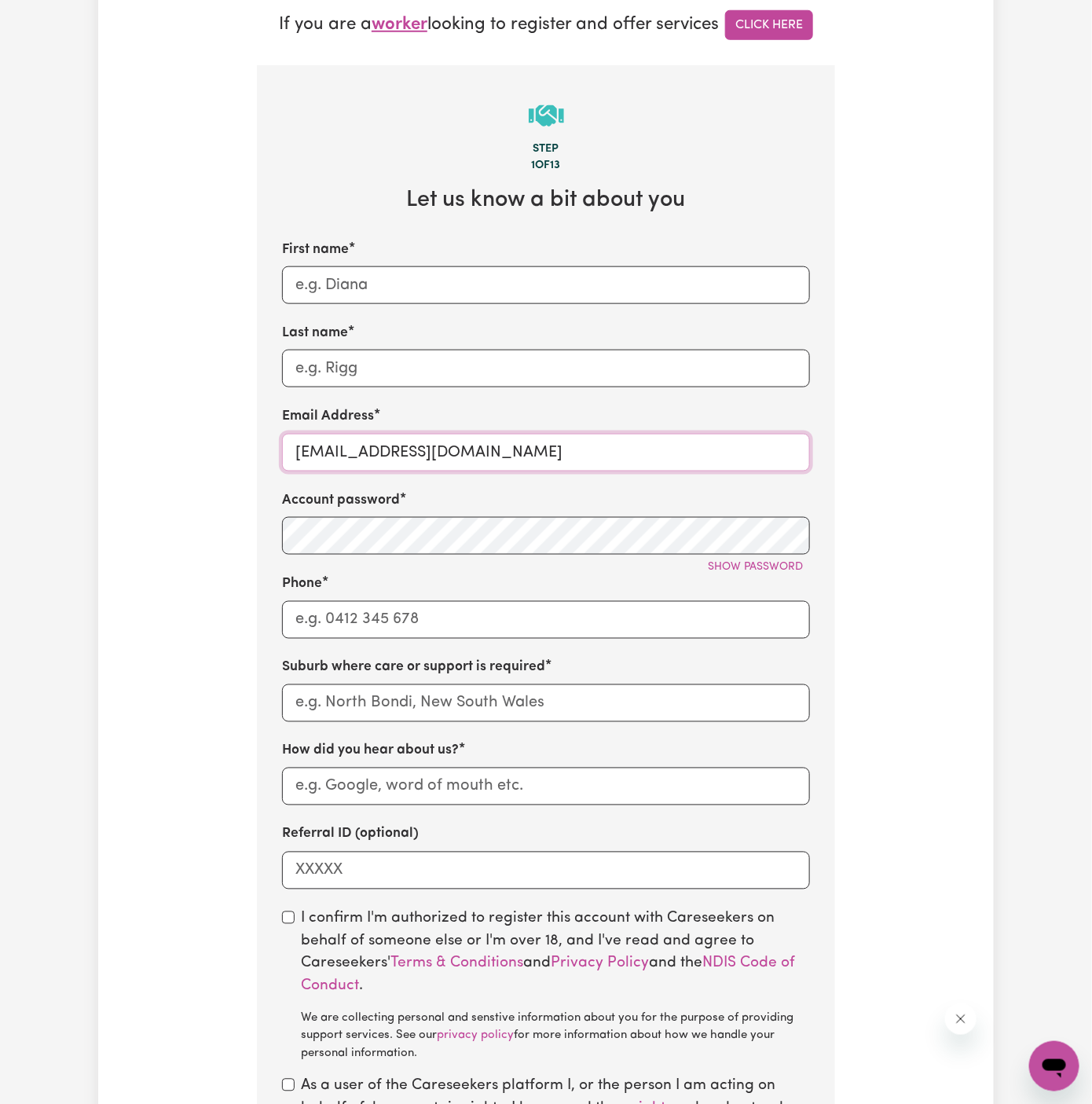
click at [427, 449] on input "superuser~ltrusler@legalsuper.com.au" at bounding box center [545, 453] width 528 height 38
click at [380, 440] on input "superuser~ltrusler@legalsuper.com.au" at bounding box center [545, 453] width 528 height 38
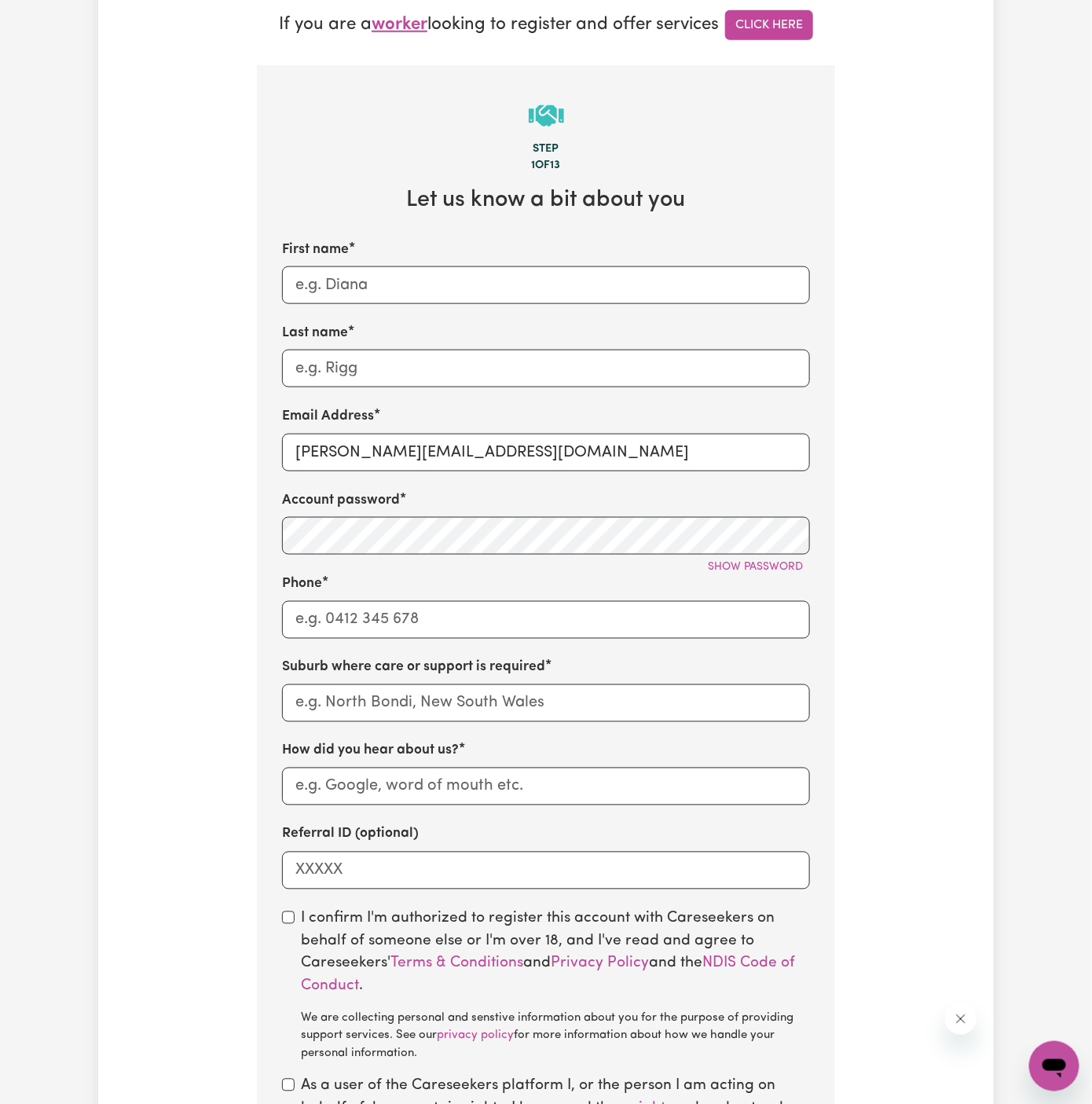
click at [401, 467] on input "dyan@careseekers.com.au" at bounding box center [545, 453] width 528 height 38
drag, startPoint x: 333, startPoint y: 452, endPoint x: 689, endPoint y: 445, distance: 356.1
click at [689, 445] on input "dyan@careseekers.com.au" at bounding box center [545, 453] width 528 height 38
click at [412, 446] on input "dyan@careseekers.com.au" at bounding box center [545, 453] width 528 height 38
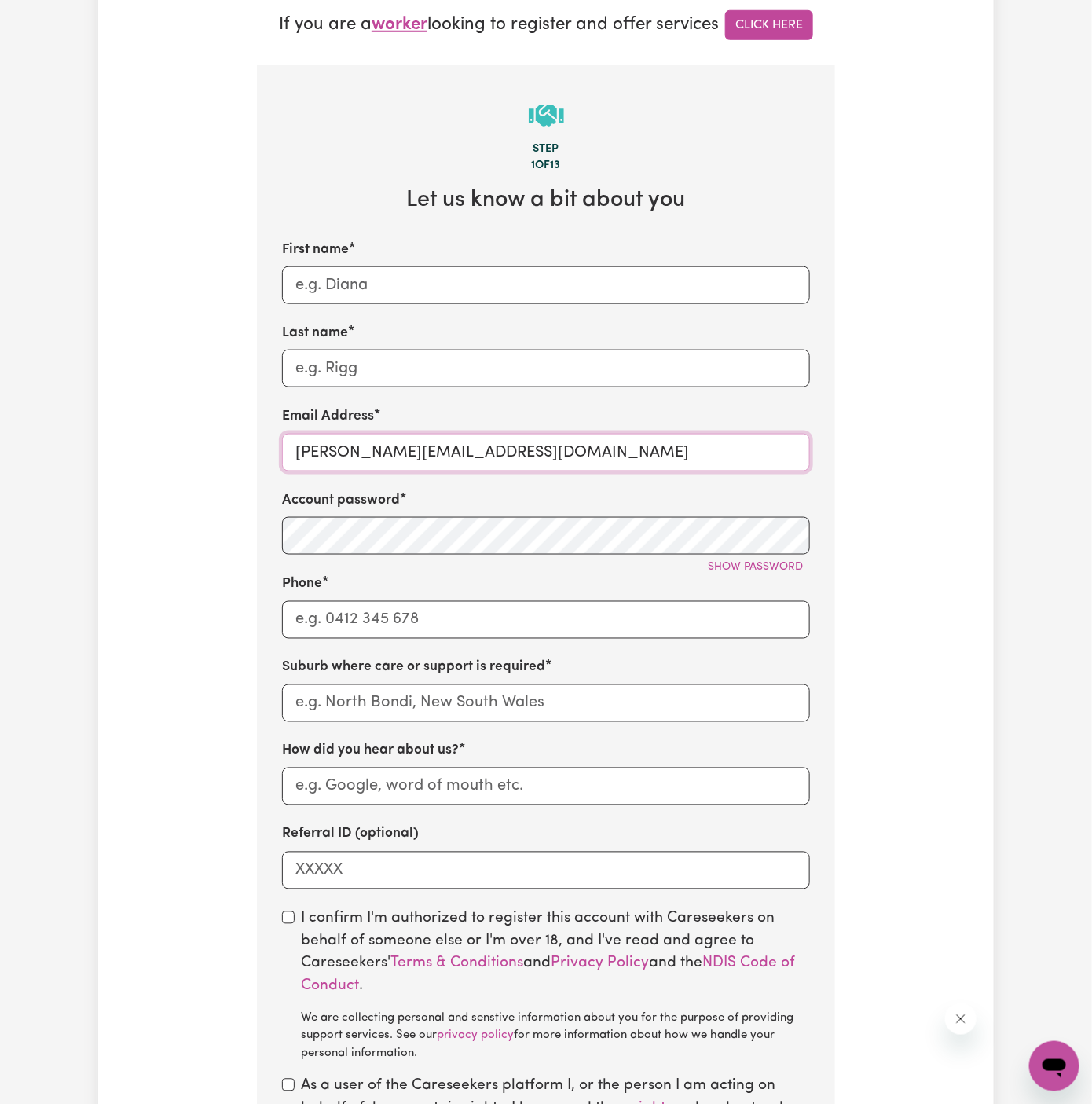
click at [412, 446] on input "dyan@careseekers.com.au" at bounding box center [545, 453] width 528 height 38
paste input "ToulaVC"
drag, startPoint x: 339, startPoint y: 448, endPoint x: 248, endPoint y: 455, distance: 91.3
click at [248, 455] on div "Tell us your care and support requirements Welcome to Careseekers. We are excit…" at bounding box center [546, 455] width 597 height 1699
click at [315, 440] on input "ToulaVC@careseekers.com.au" at bounding box center [545, 453] width 528 height 38
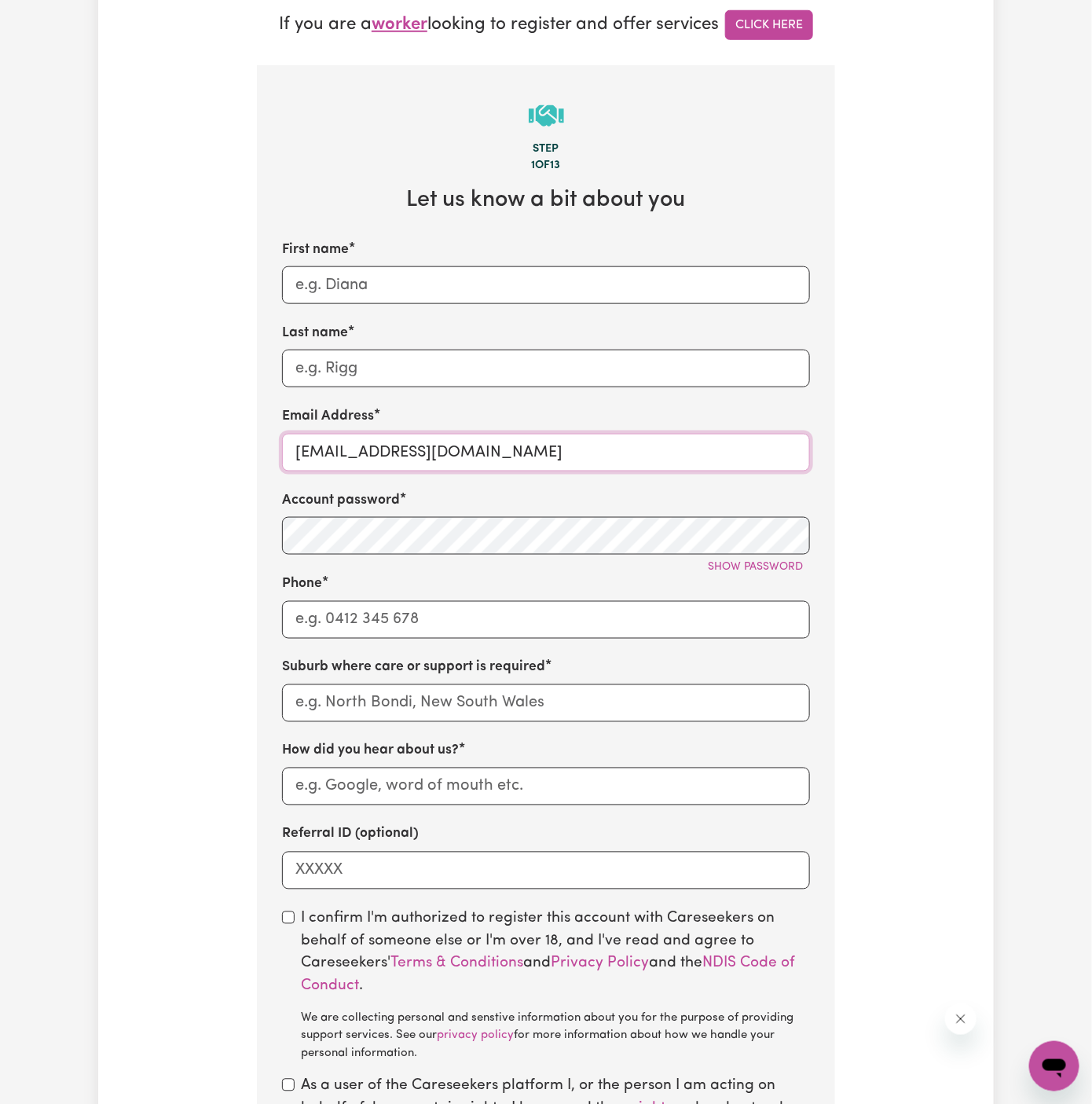
click at [315, 440] on input "ToulaVC@careseekers.com.au" at bounding box center [545, 453] width 528 height 38
type input "ToulaVC@careseekers.com.au"
click at [572, 284] on input "First name" at bounding box center [545, 285] width 528 height 38
paste input "Toula"
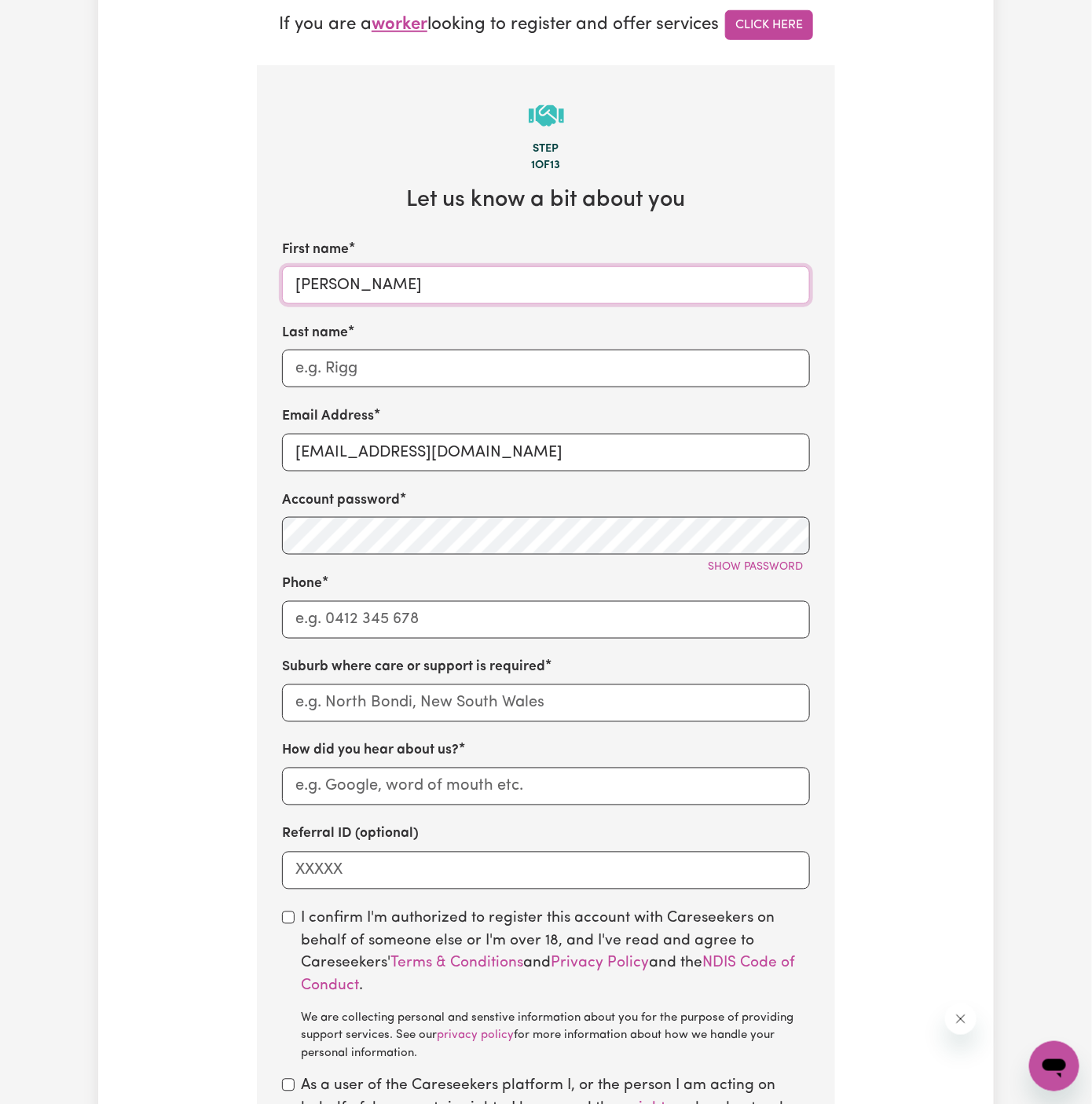
type input "Toula"
click at [650, 364] on input "Last name" at bounding box center [545, 369] width 528 height 38
paste input "Vitality Club"
type input "Vitality Club"
click at [441, 613] on input "Phone" at bounding box center [545, 620] width 528 height 38
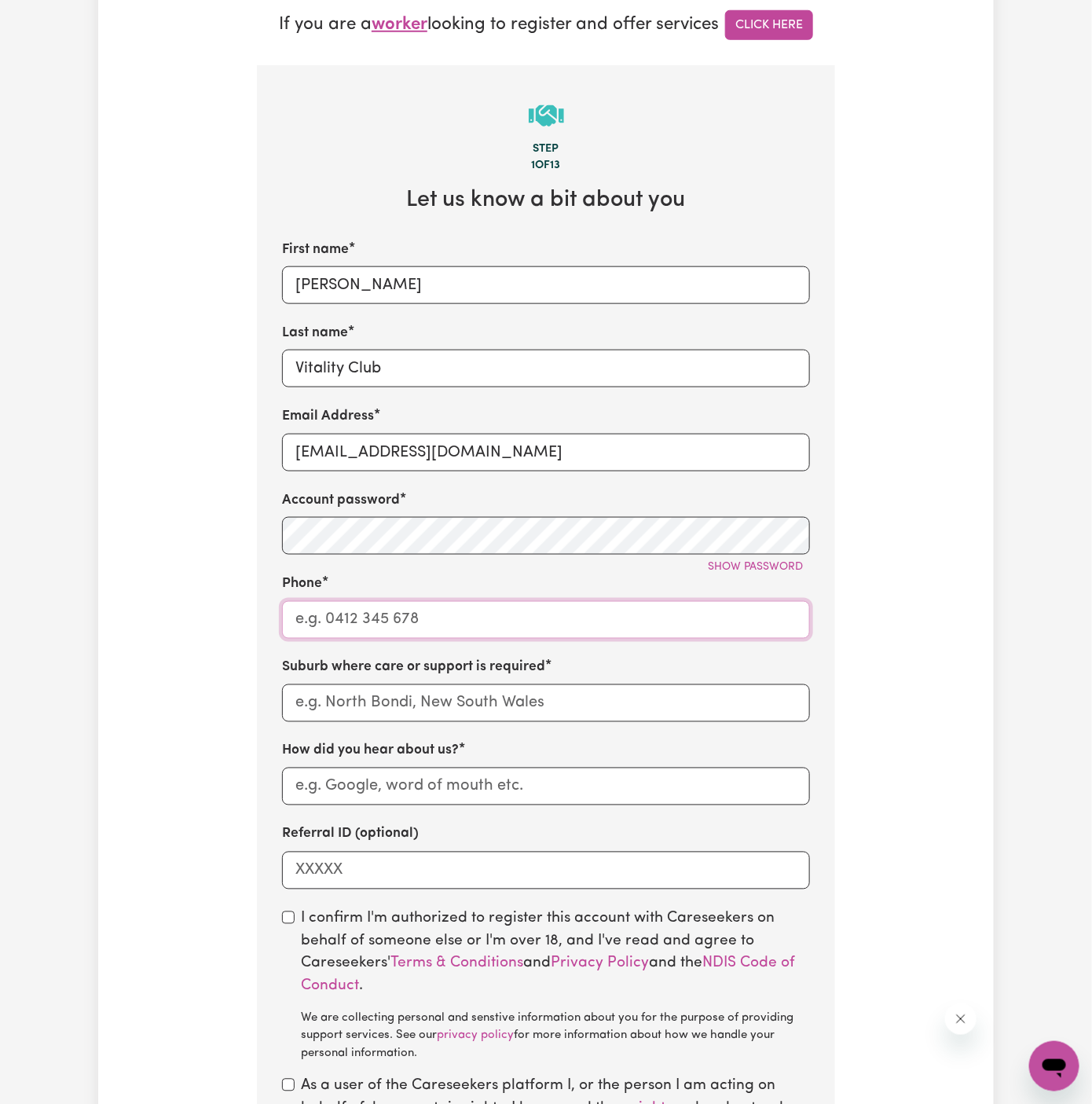
type input "1300765465"
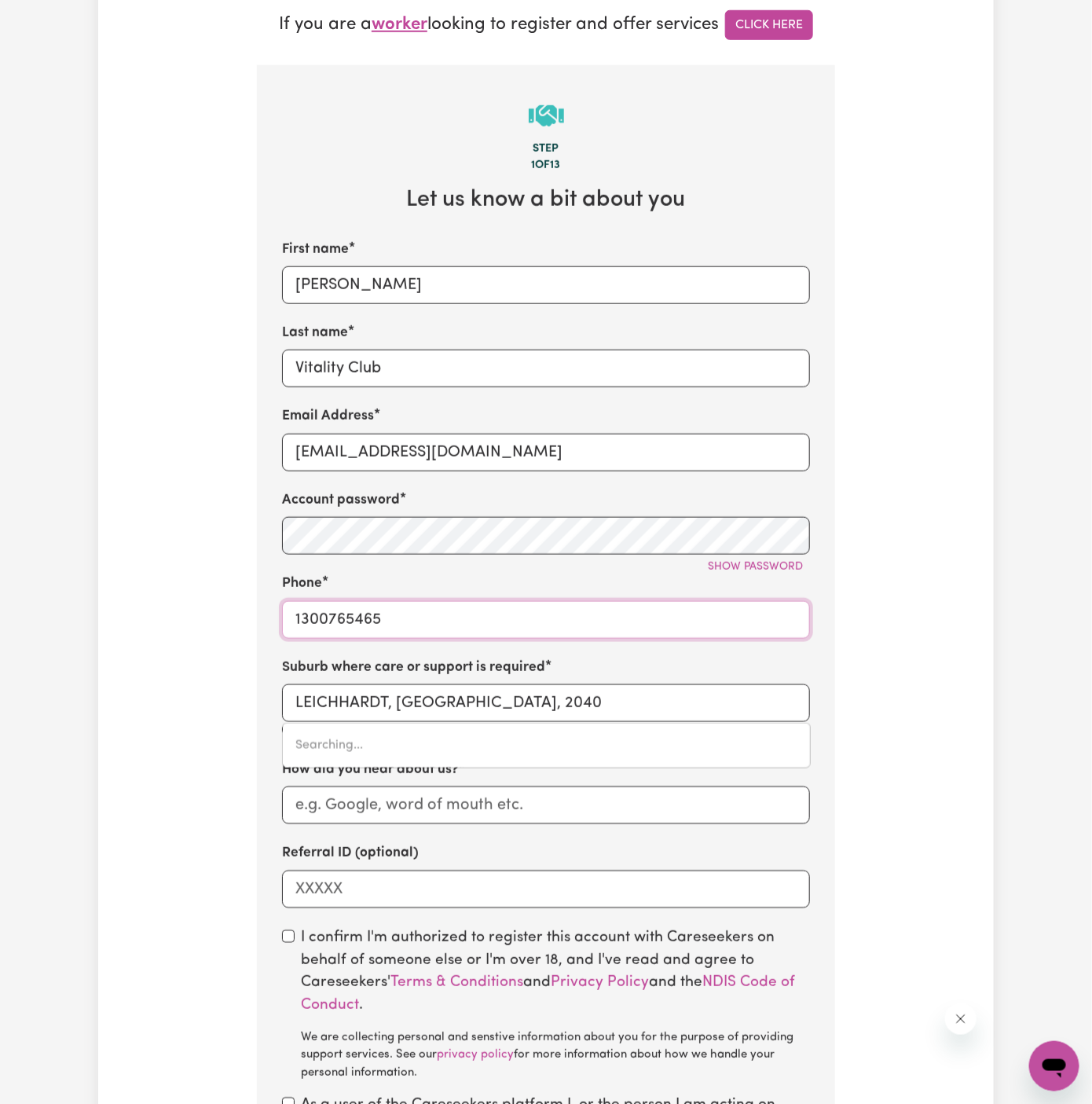
click at [368, 737] on div "Searching..." at bounding box center [545, 745] width 528 height 46
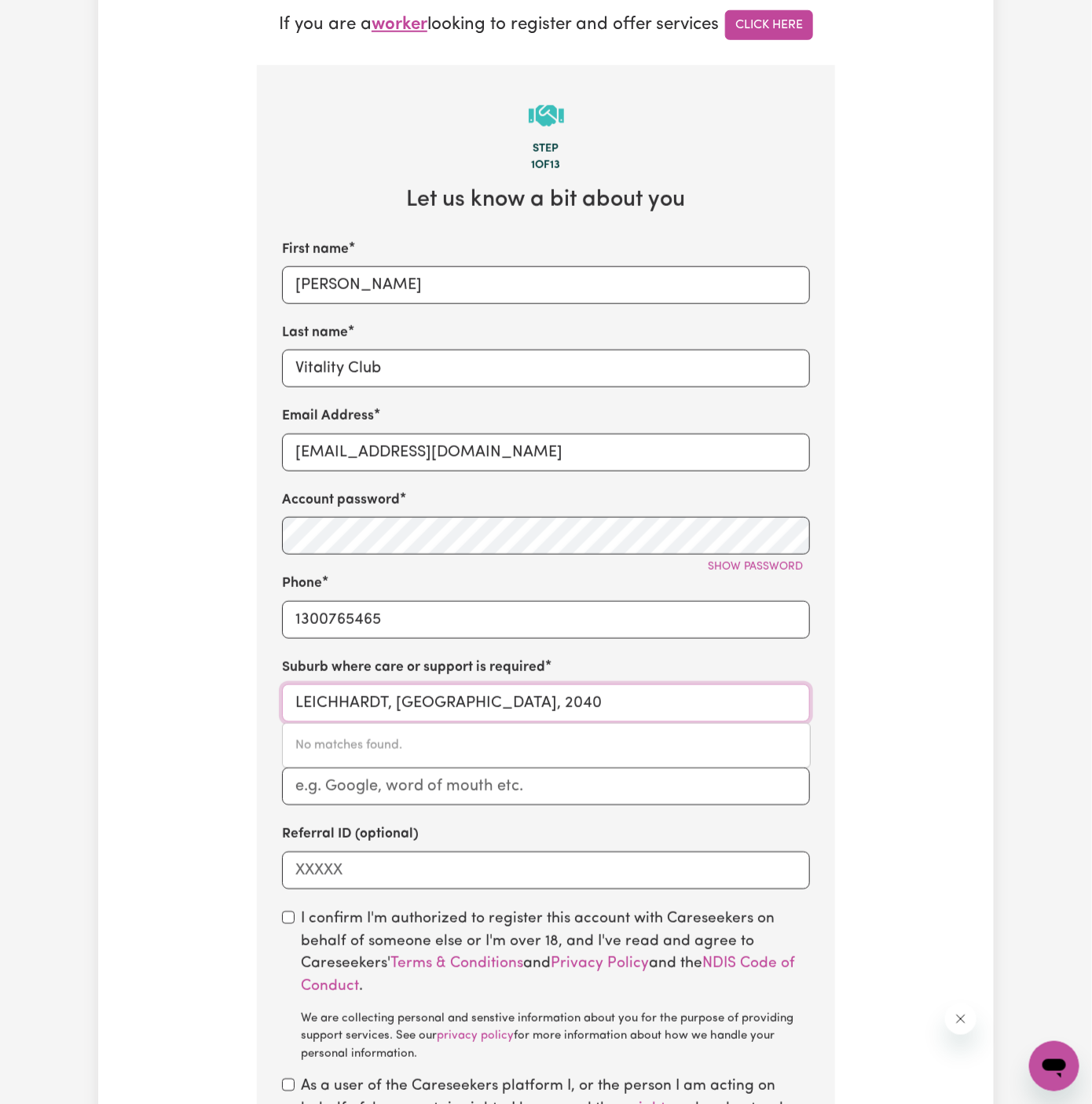
click at [367, 702] on input "LEICHHARDT, New South Wales, 2040" at bounding box center [545, 703] width 528 height 38
type input "bexl"
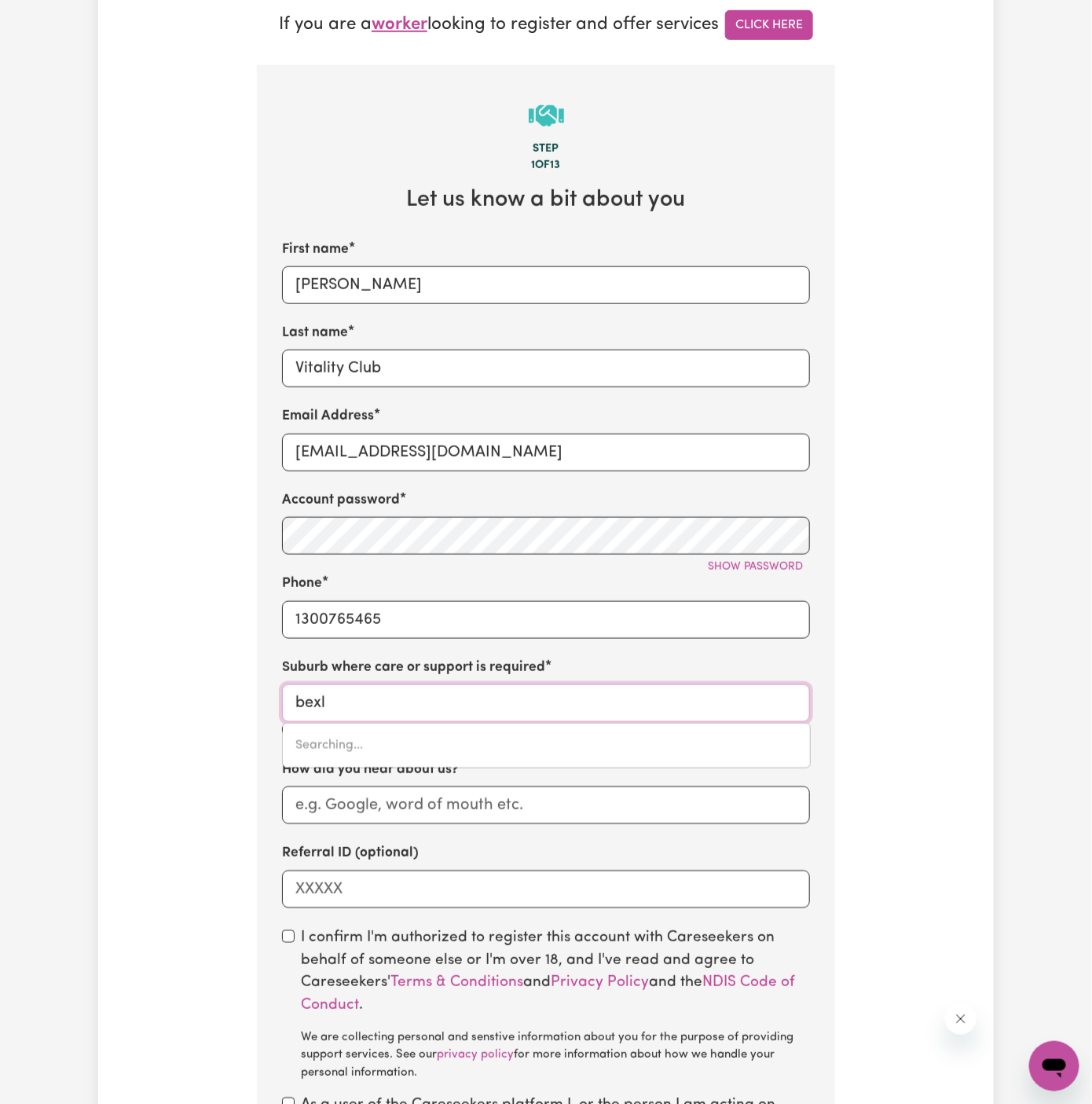
type input "bexlEY, New South Wales, 2207"
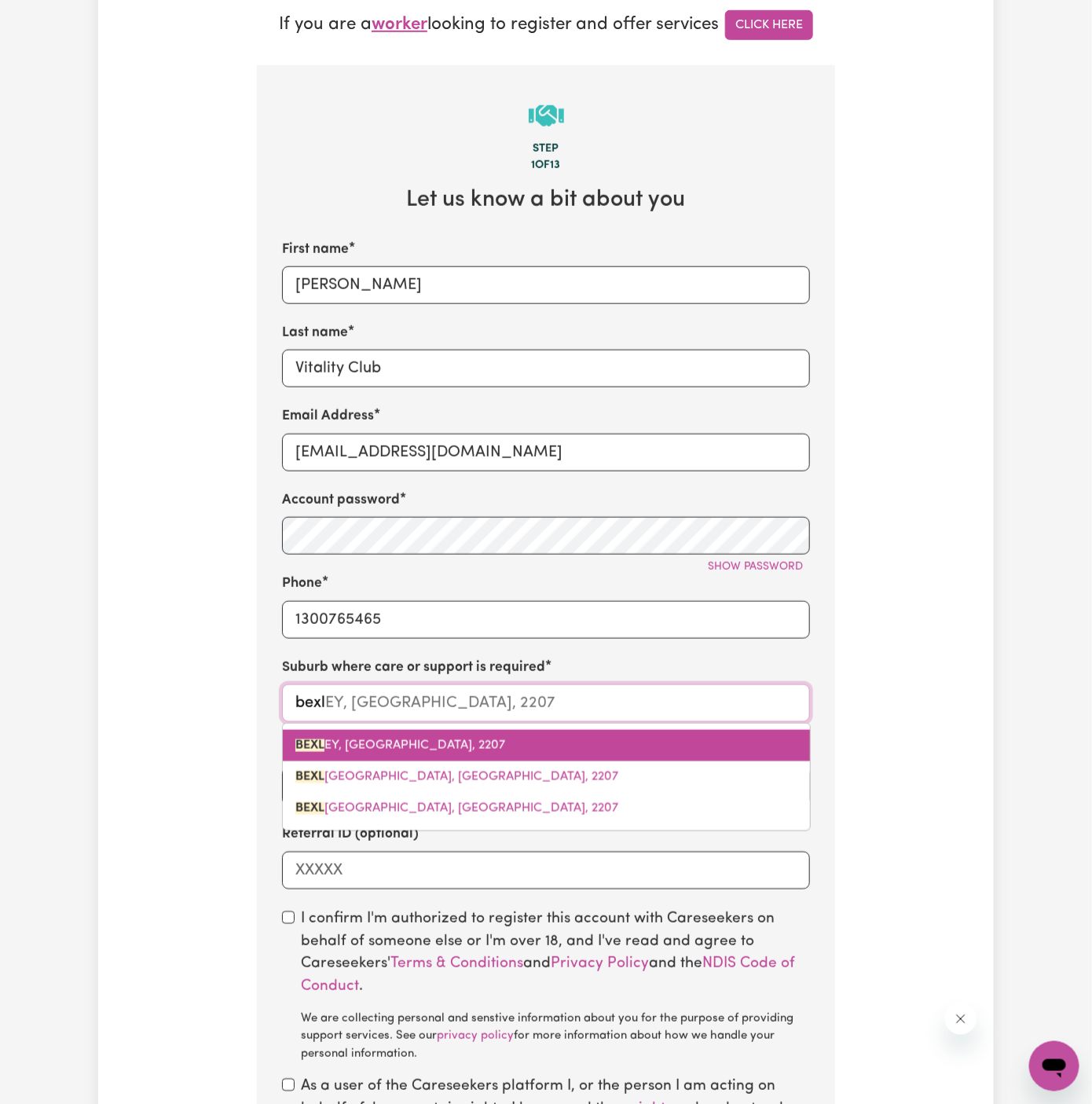
click at [412, 740] on span "BEXL EY, New South Wales, 2207" at bounding box center [400, 745] width 210 height 13
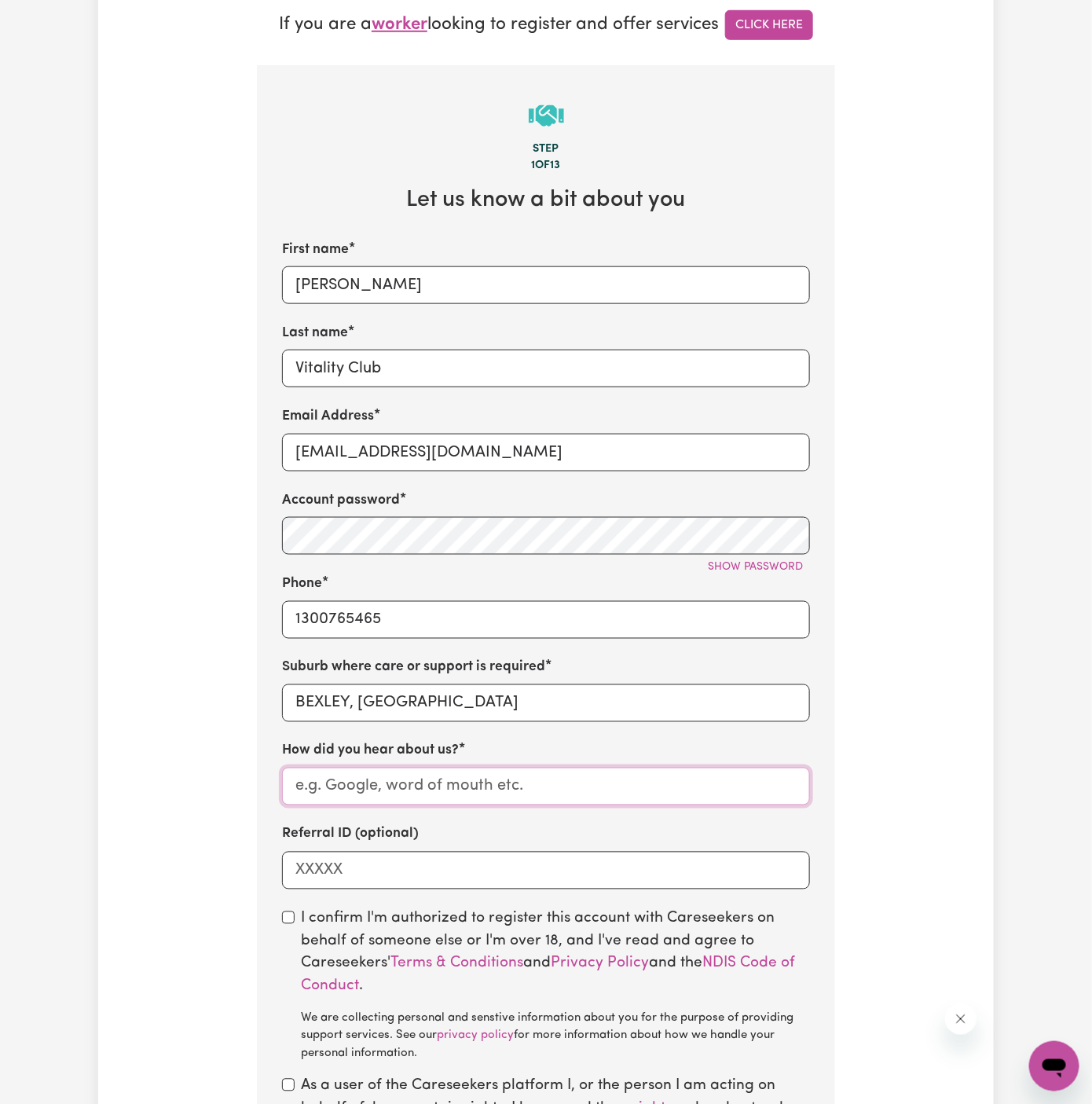
click at [411, 784] on input "How did you hear about us?" at bounding box center [545, 787] width 528 height 38
paste input "Vitality Club"
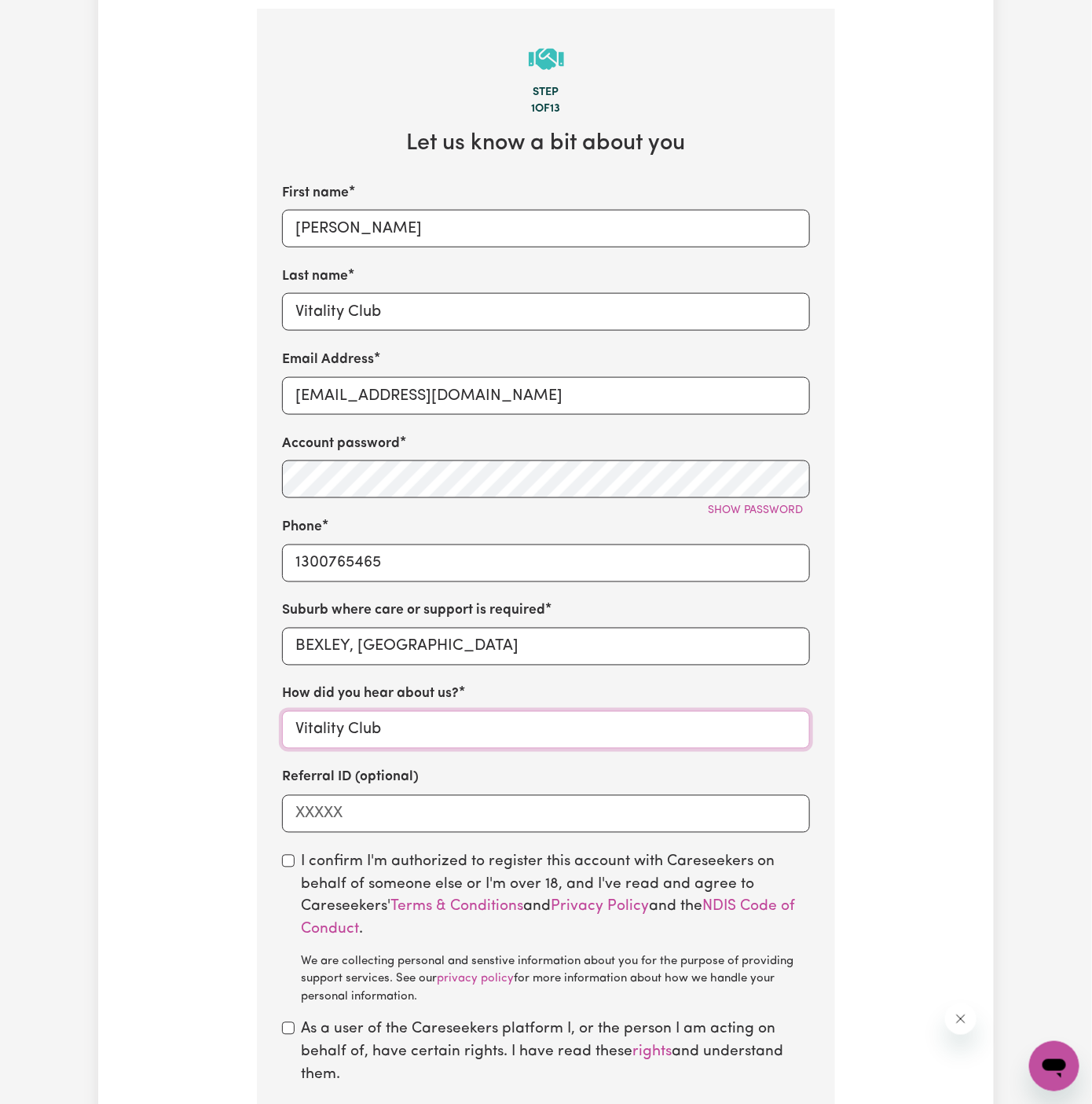
scroll to position [589, 0]
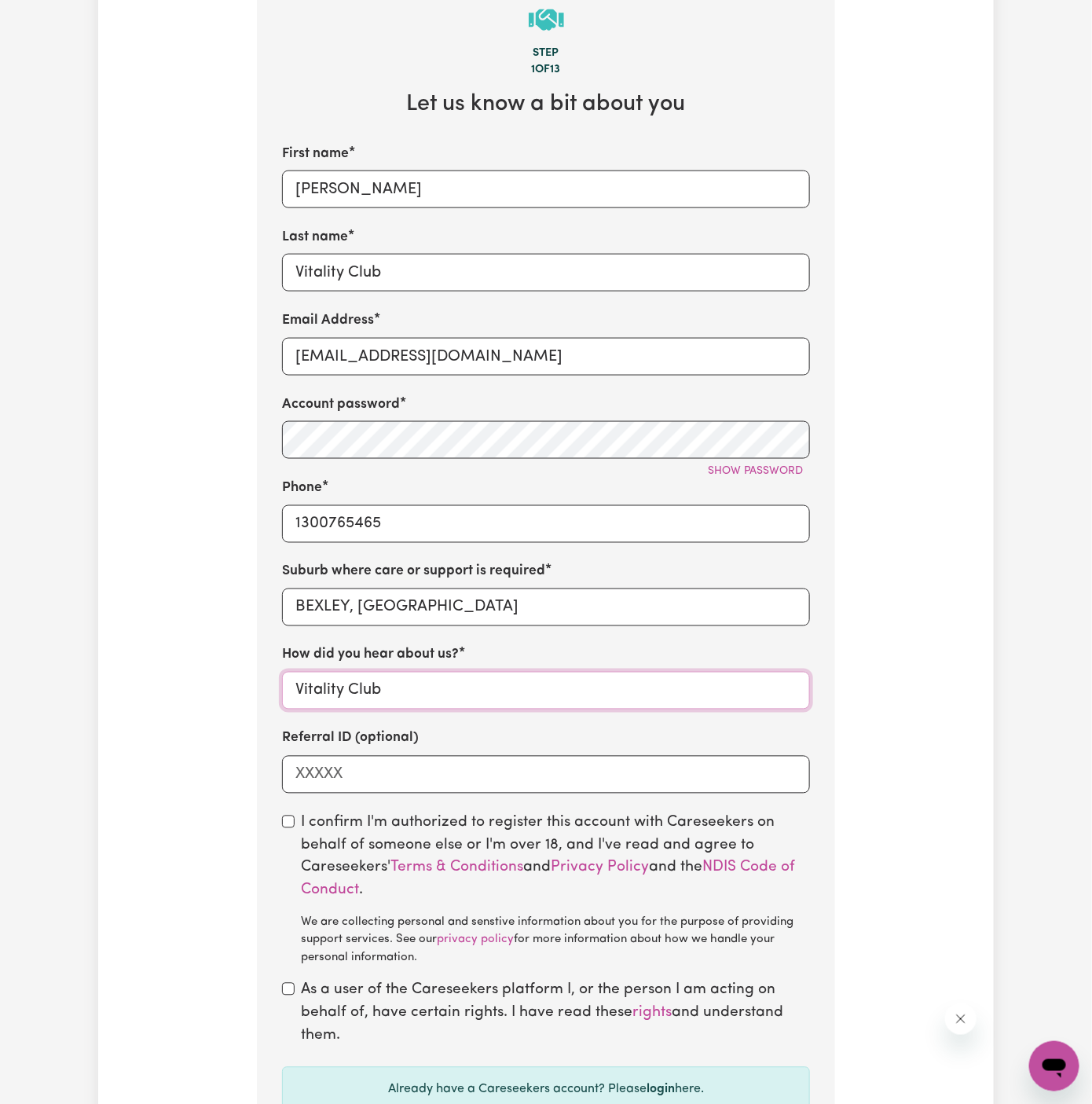
type input "Vitality Club"
click at [290, 821] on input "checkbox" at bounding box center [288, 821] width 13 height 13
checkbox input "true"
click at [289, 980] on div "As a user of the Careseekers platform I, or the person I am acting on behalf of…" at bounding box center [545, 1013] width 528 height 67
click at [287, 989] on input "checkbox" at bounding box center [288, 989] width 13 height 13
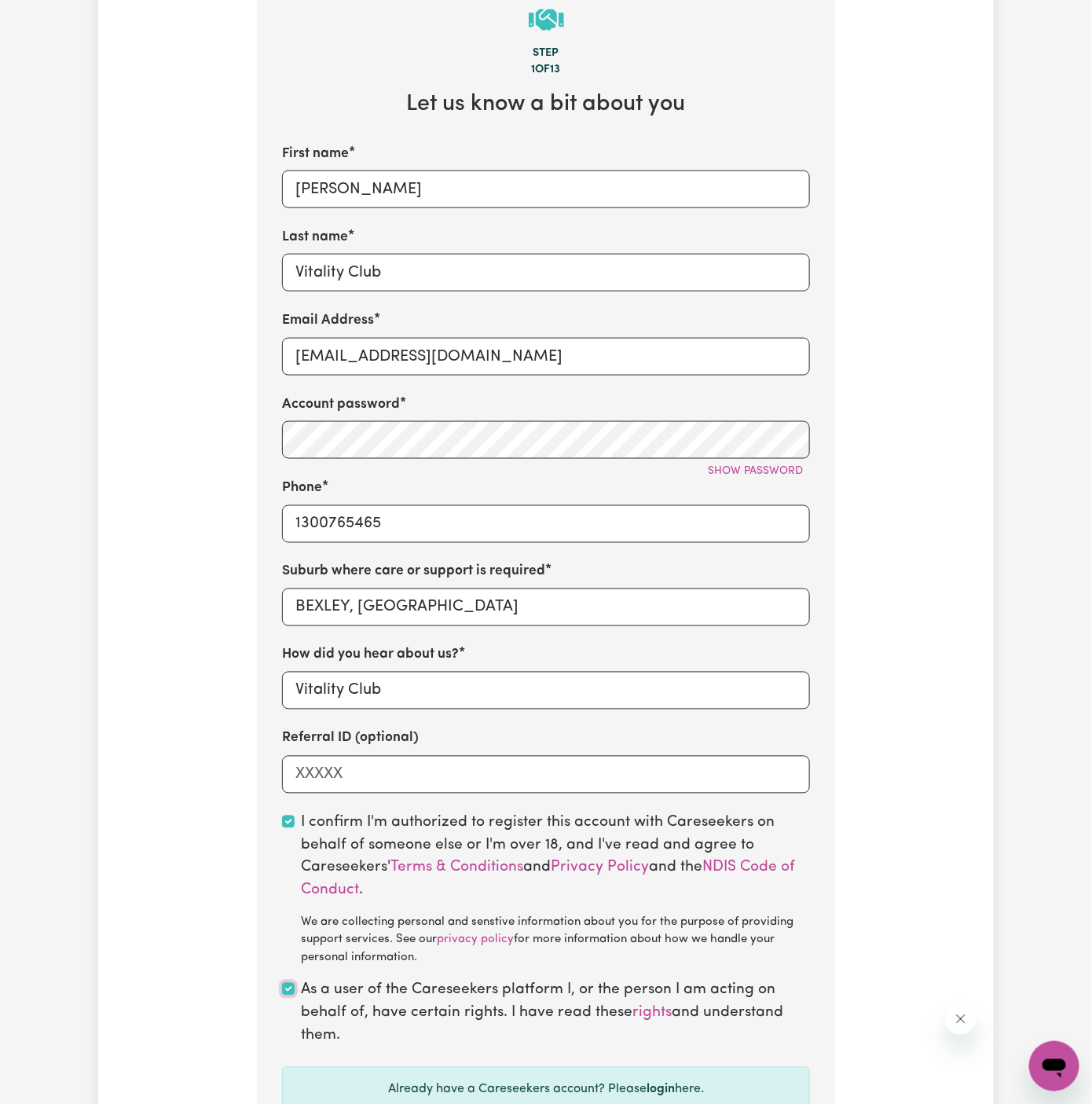
checkbox input "true"
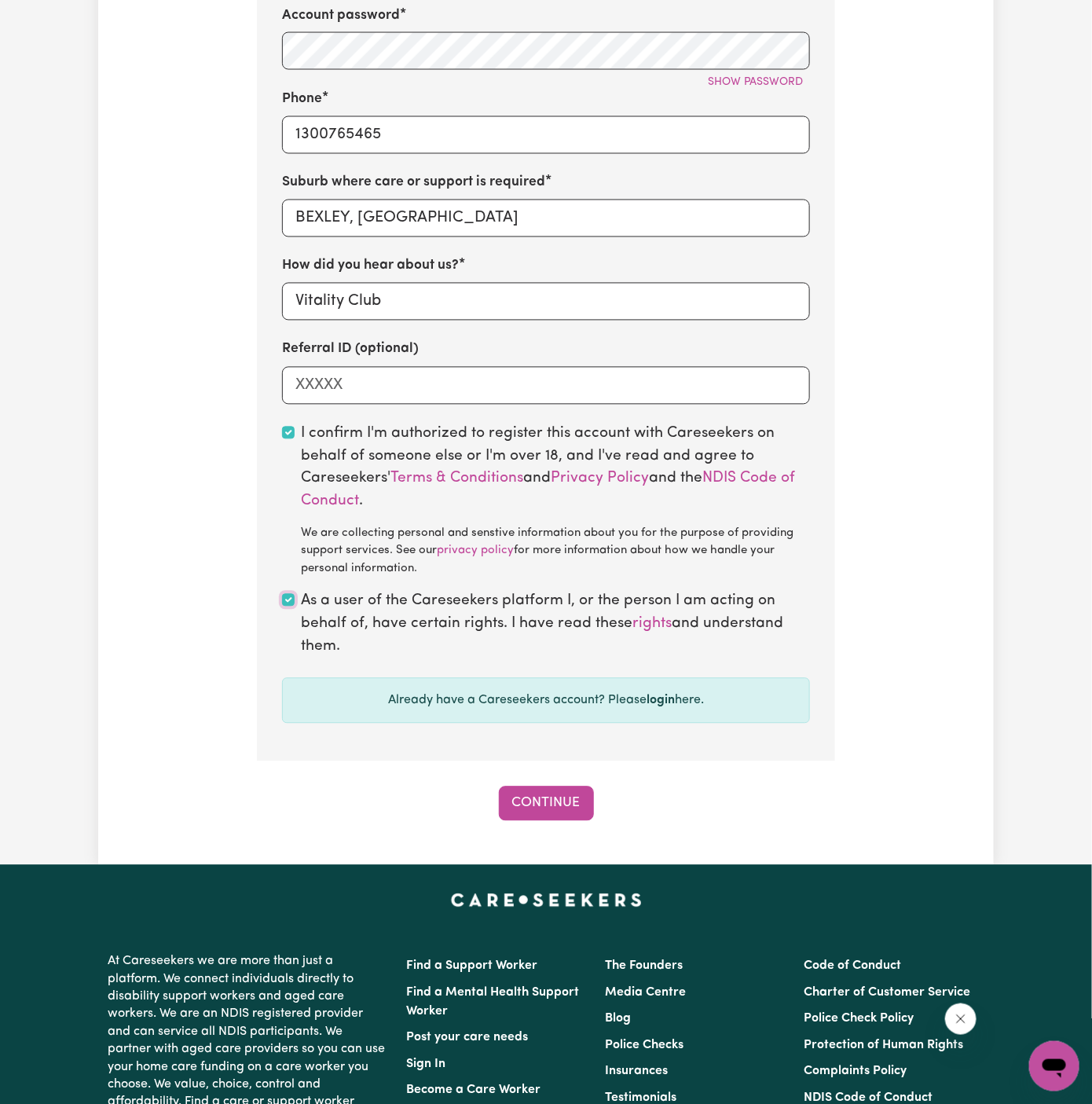
scroll to position [1016, 0]
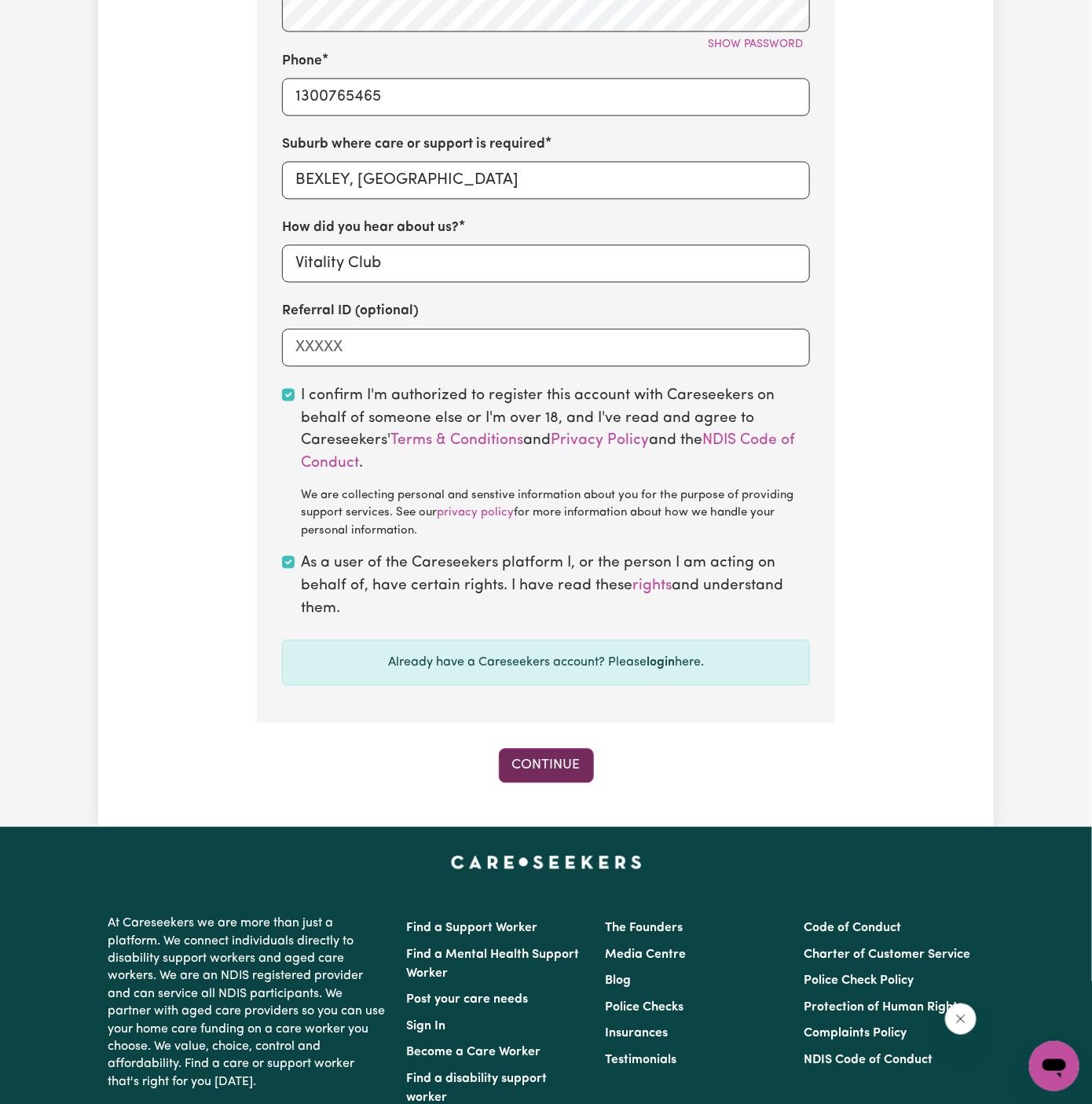
click at [550, 769] on button "Continue" at bounding box center [546, 766] width 95 height 35
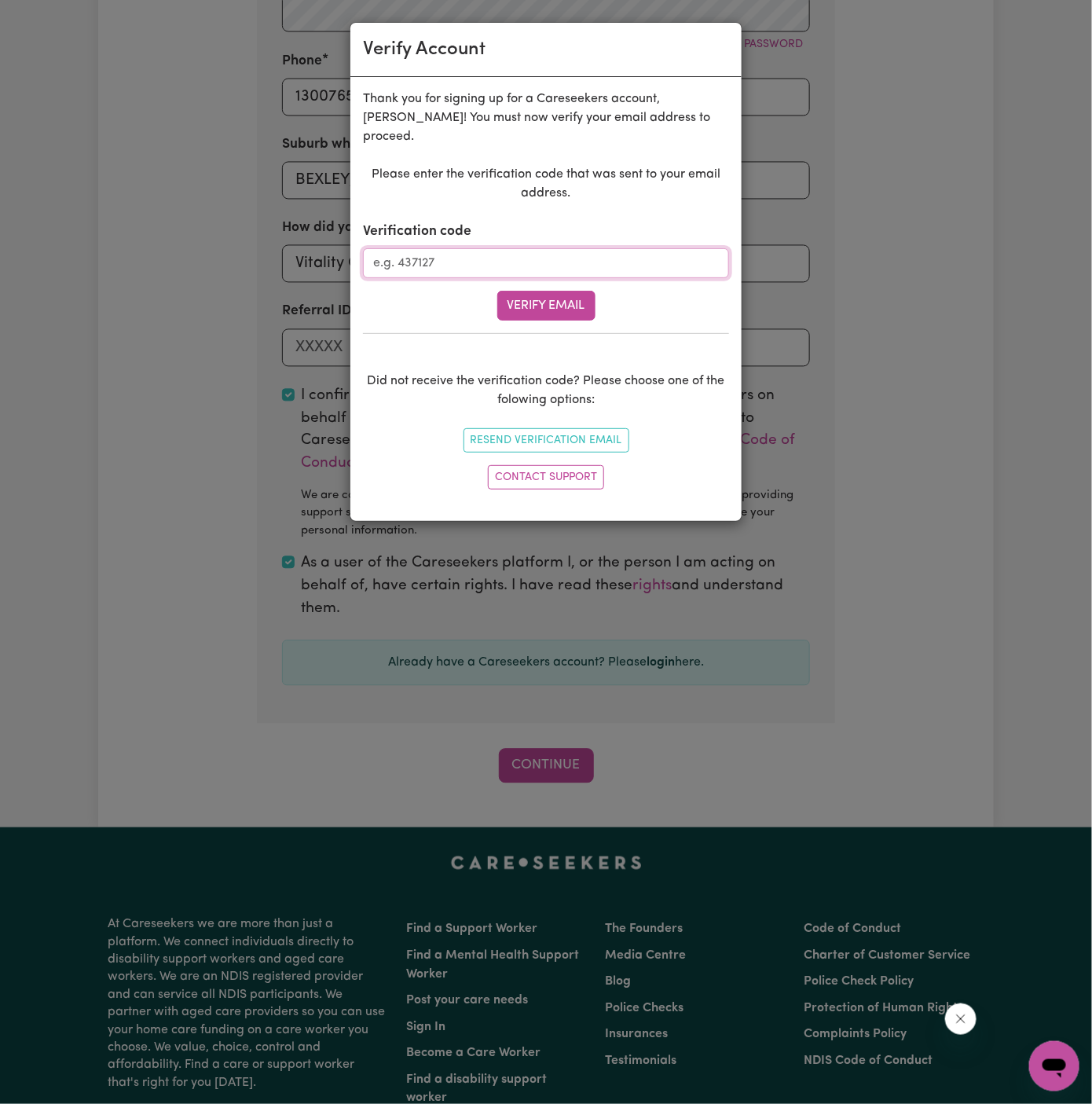
click at [476, 250] on input "Verification code" at bounding box center [546, 263] width 366 height 30
paste input "624048"
type input "624048"
click at [549, 291] on button "Verify Email" at bounding box center [545, 305] width 98 height 30
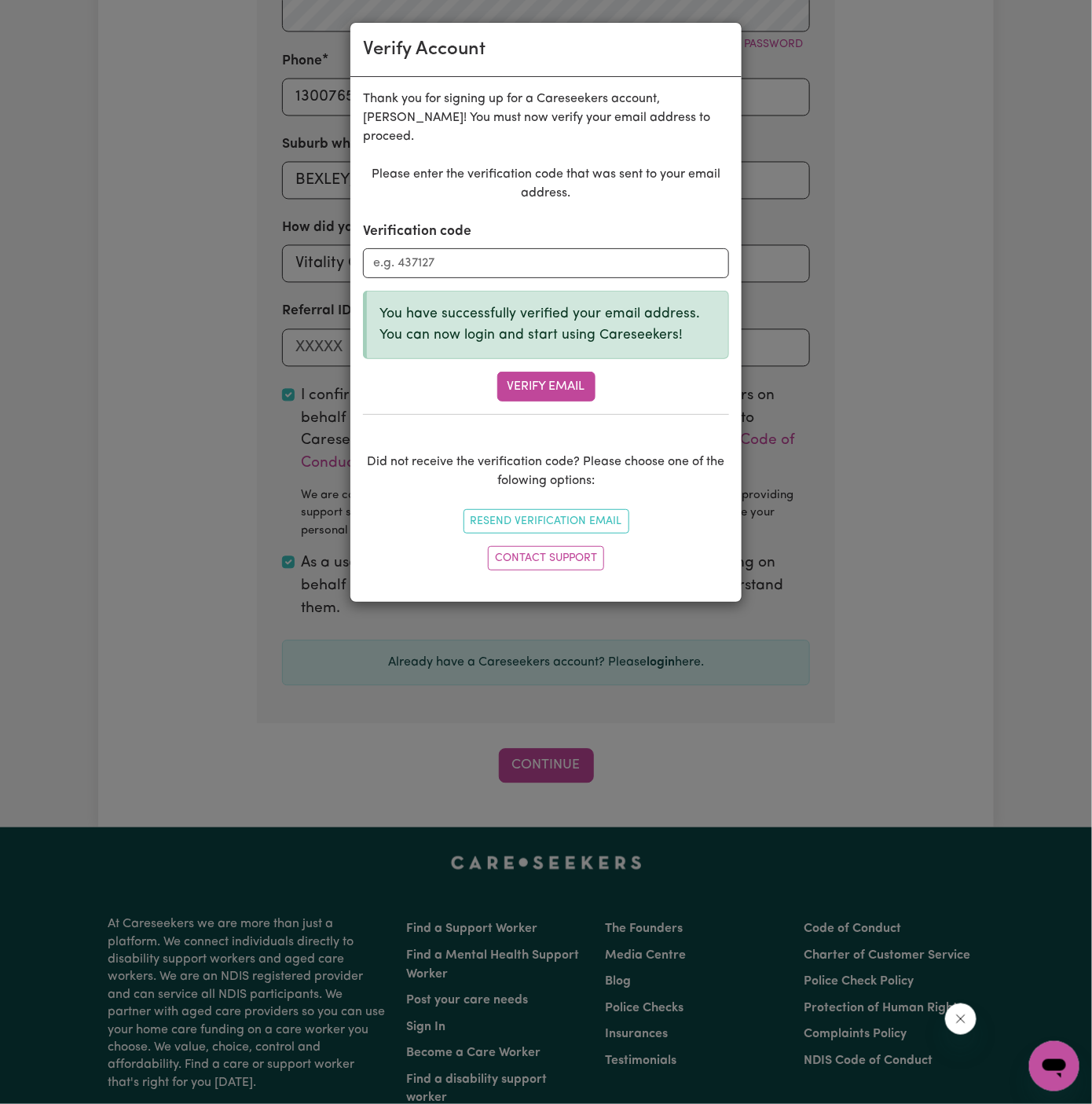
scroll to position [542, 0]
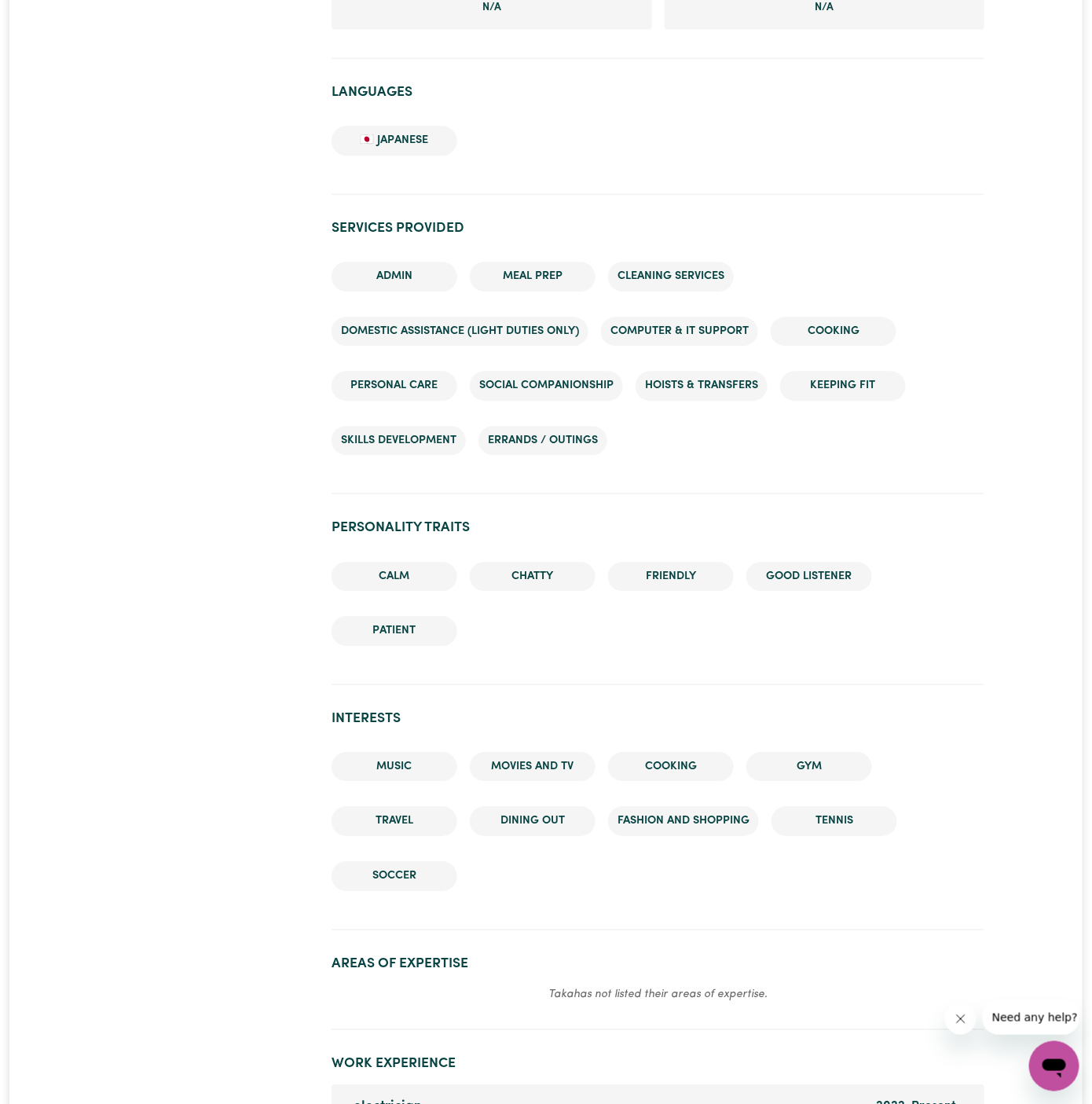
scroll to position [1316, 0]
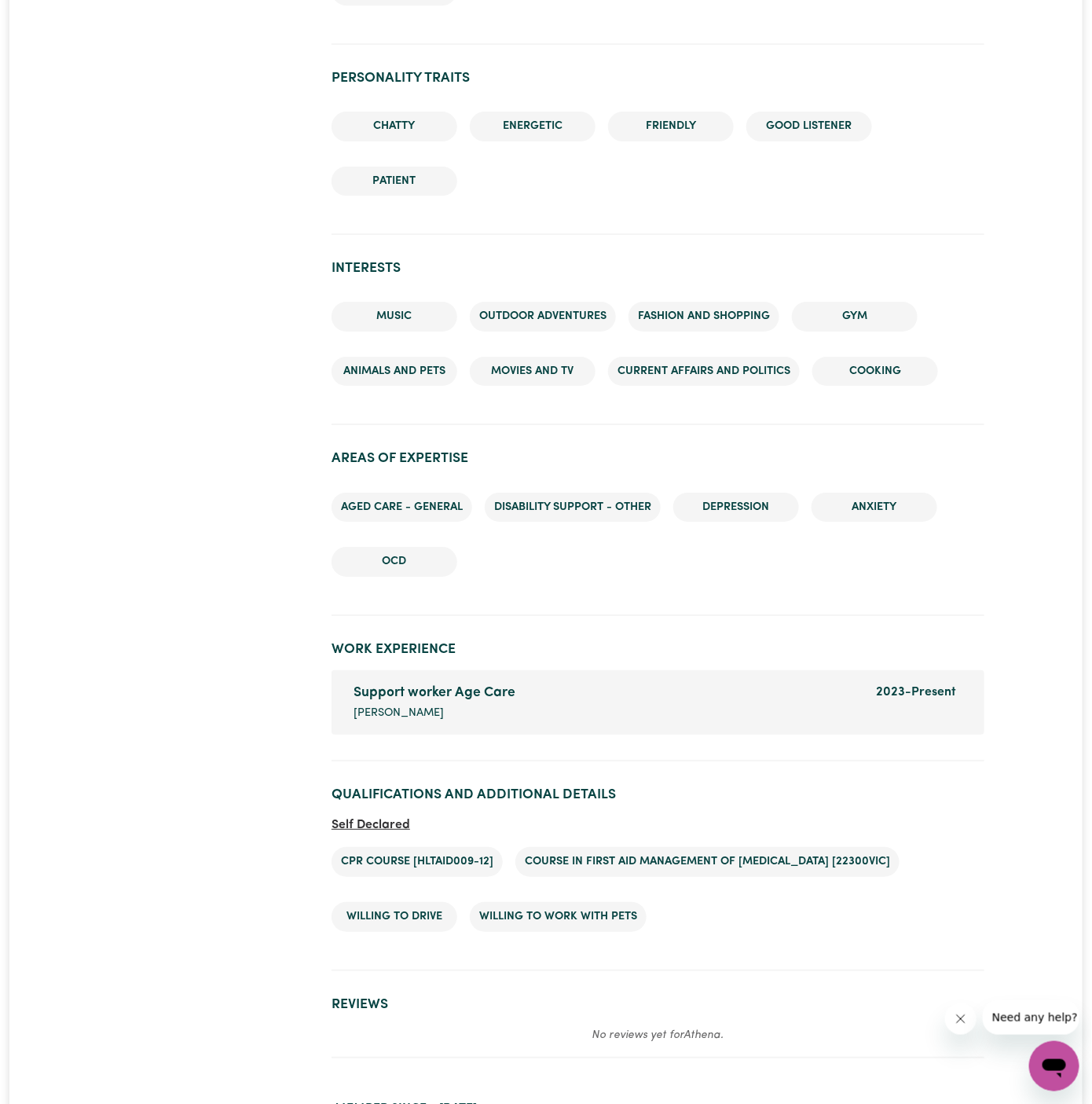
scroll to position [2067, 0]
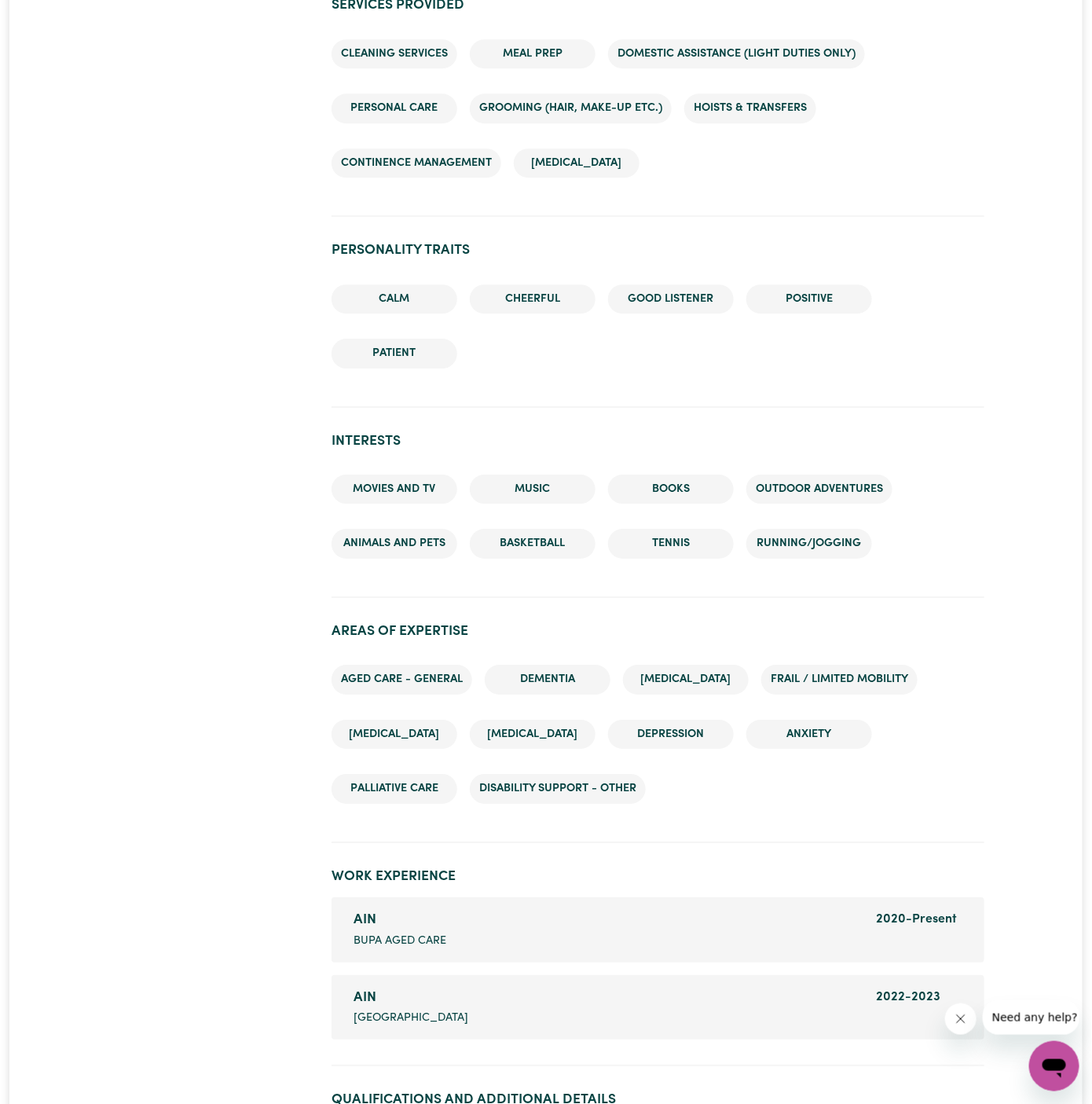
scroll to position [2112, 0]
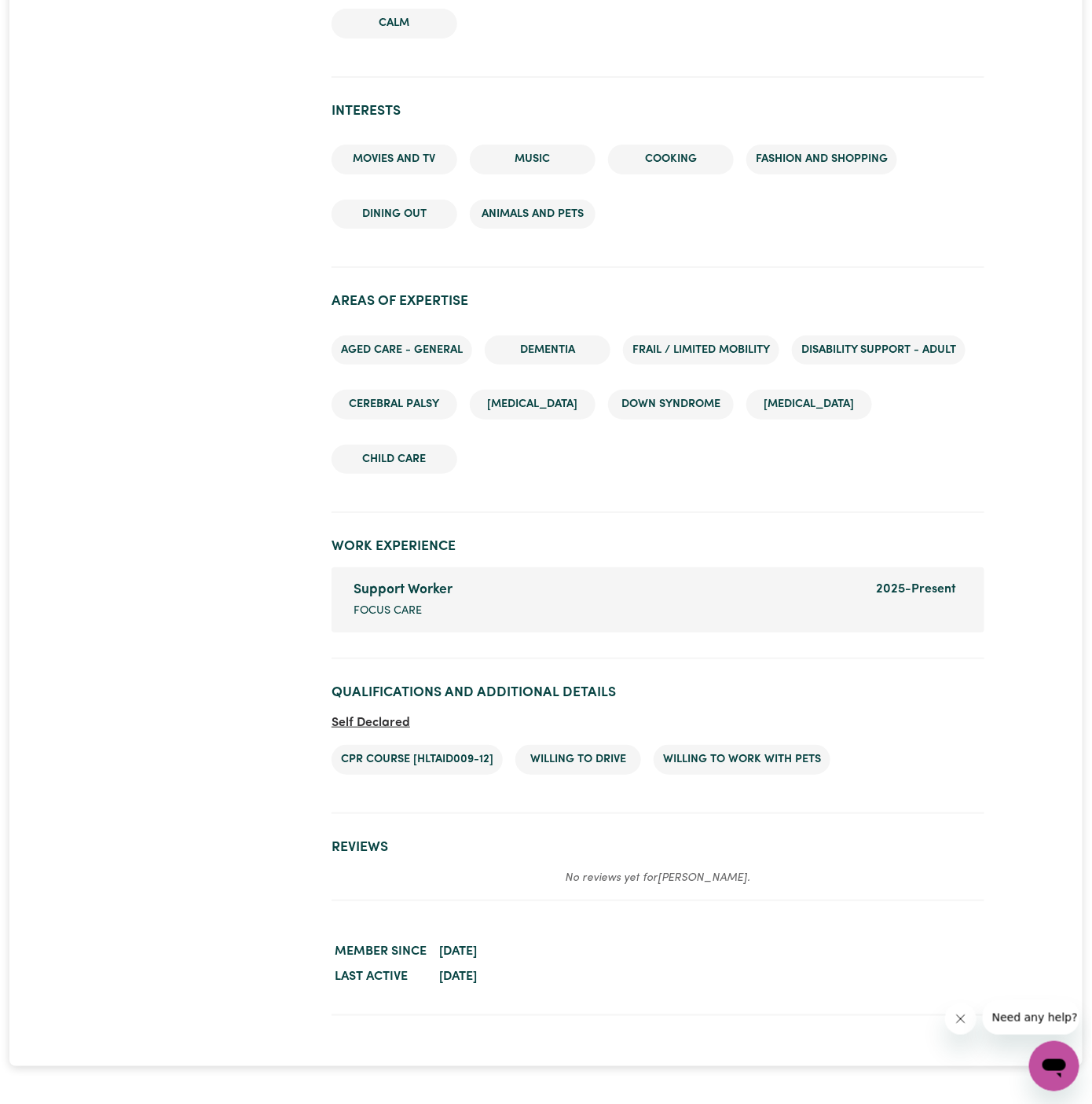
scroll to position [2482, 0]
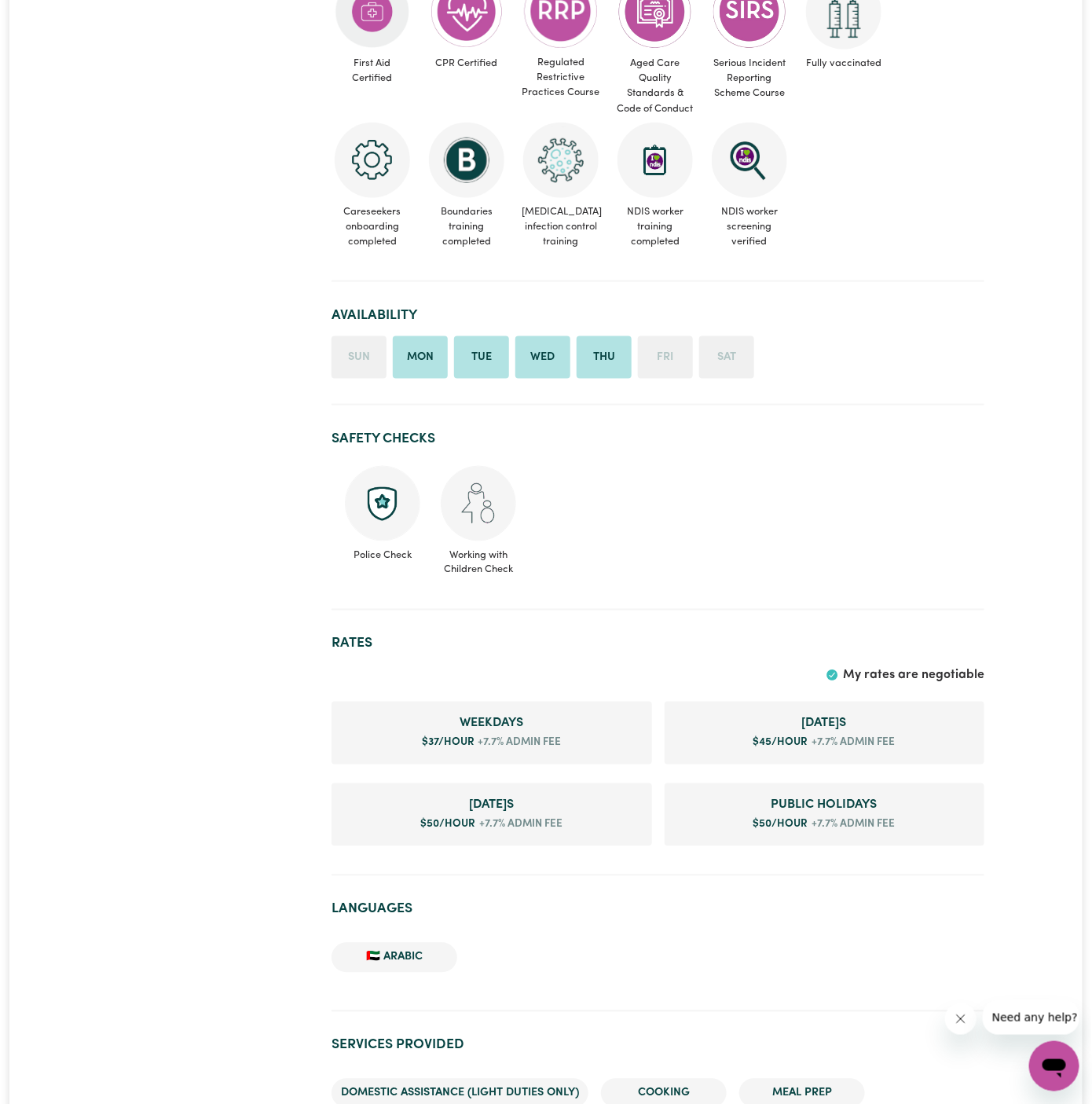
scroll to position [542, 0]
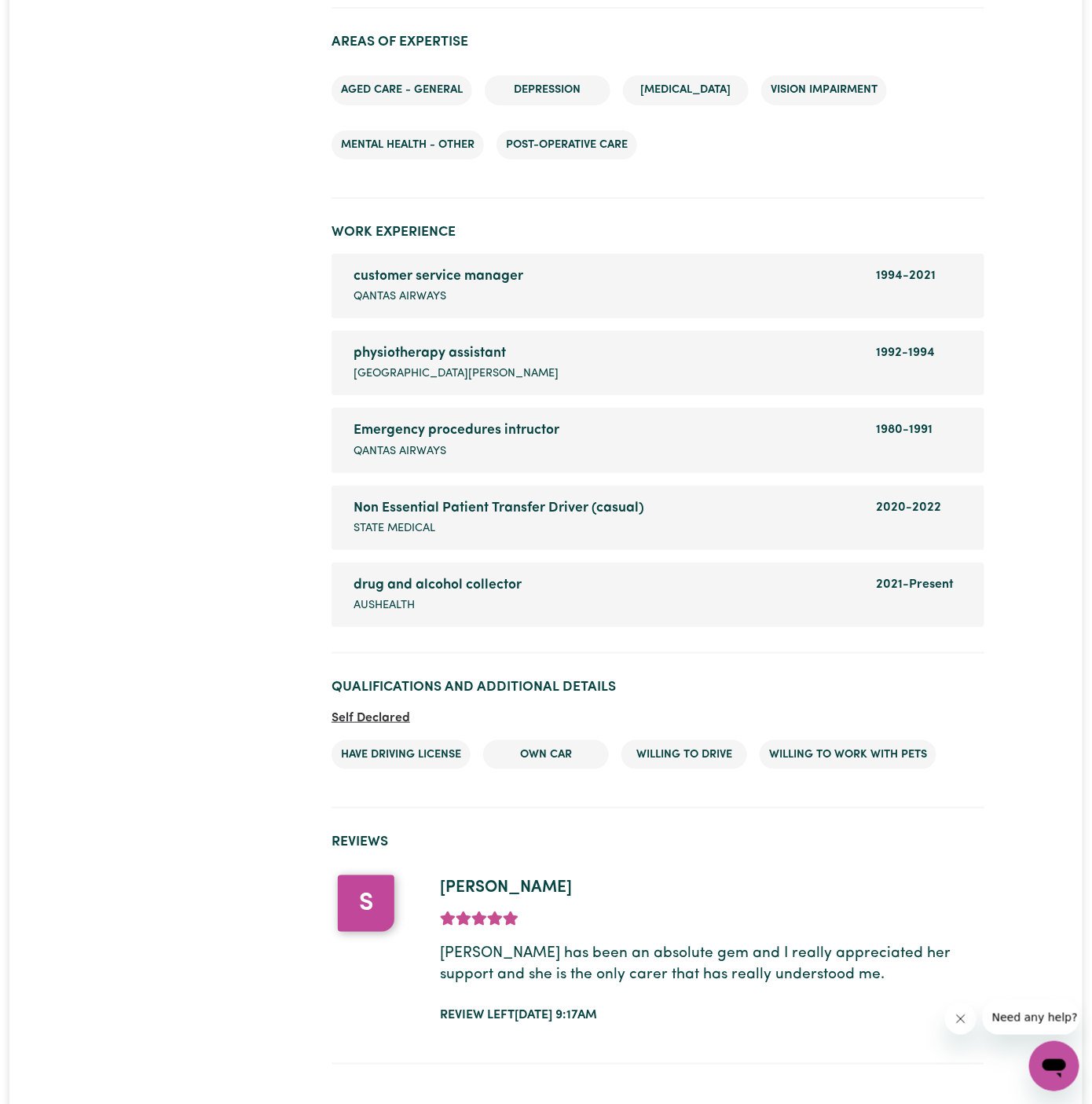
scroll to position [2362, 0]
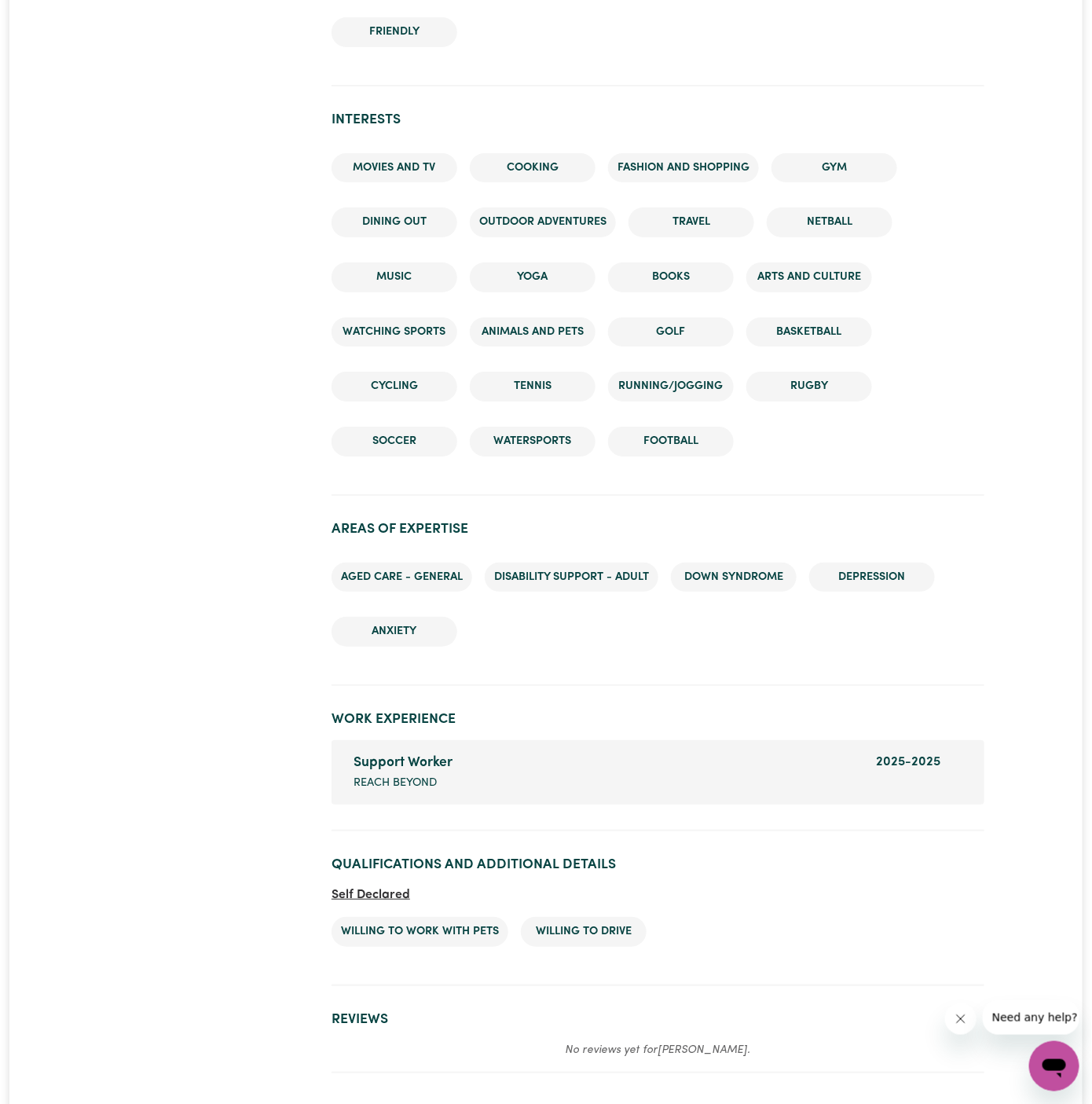
scroll to position [2084, 0]
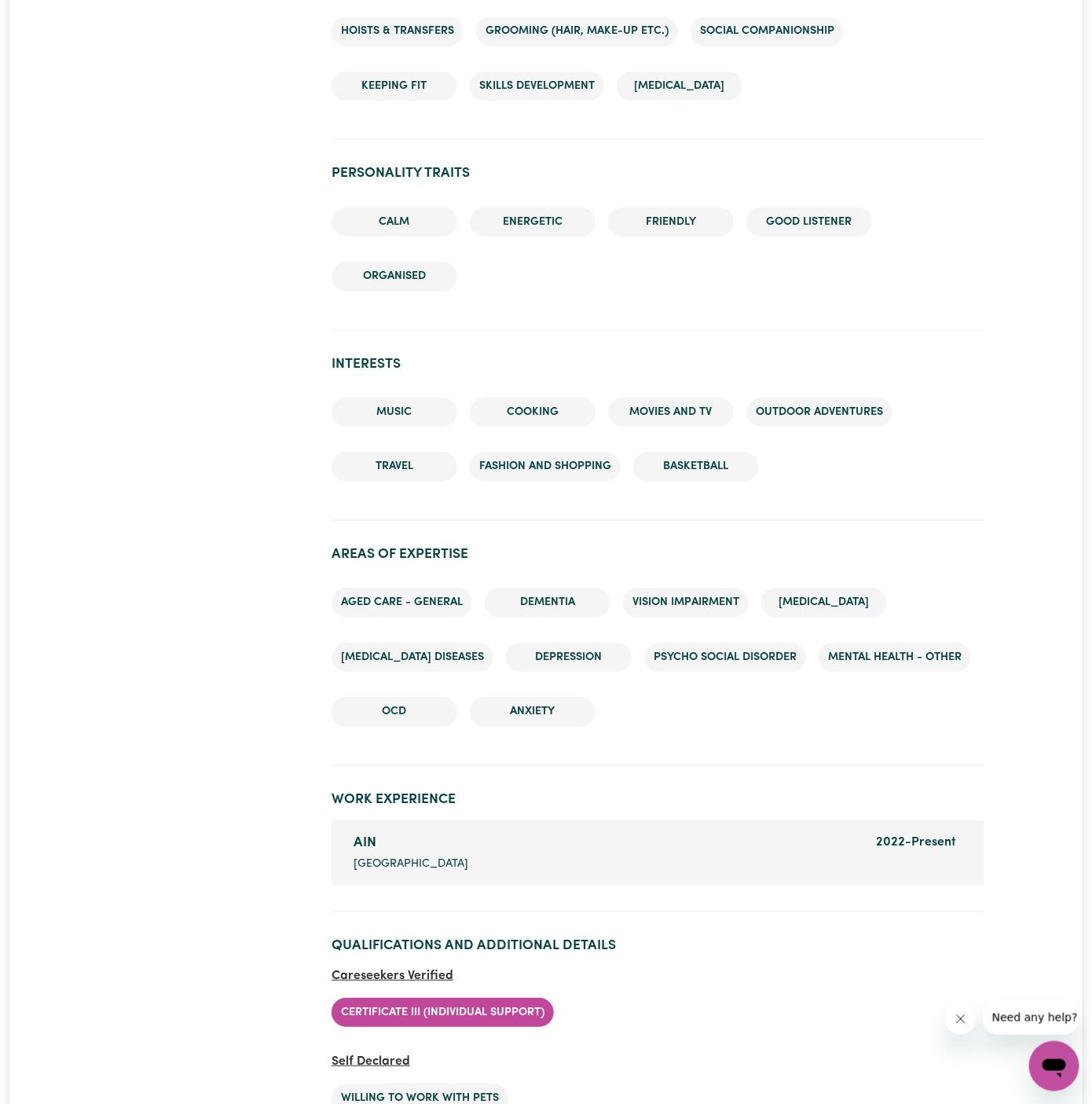
scroll to position [1795, 0]
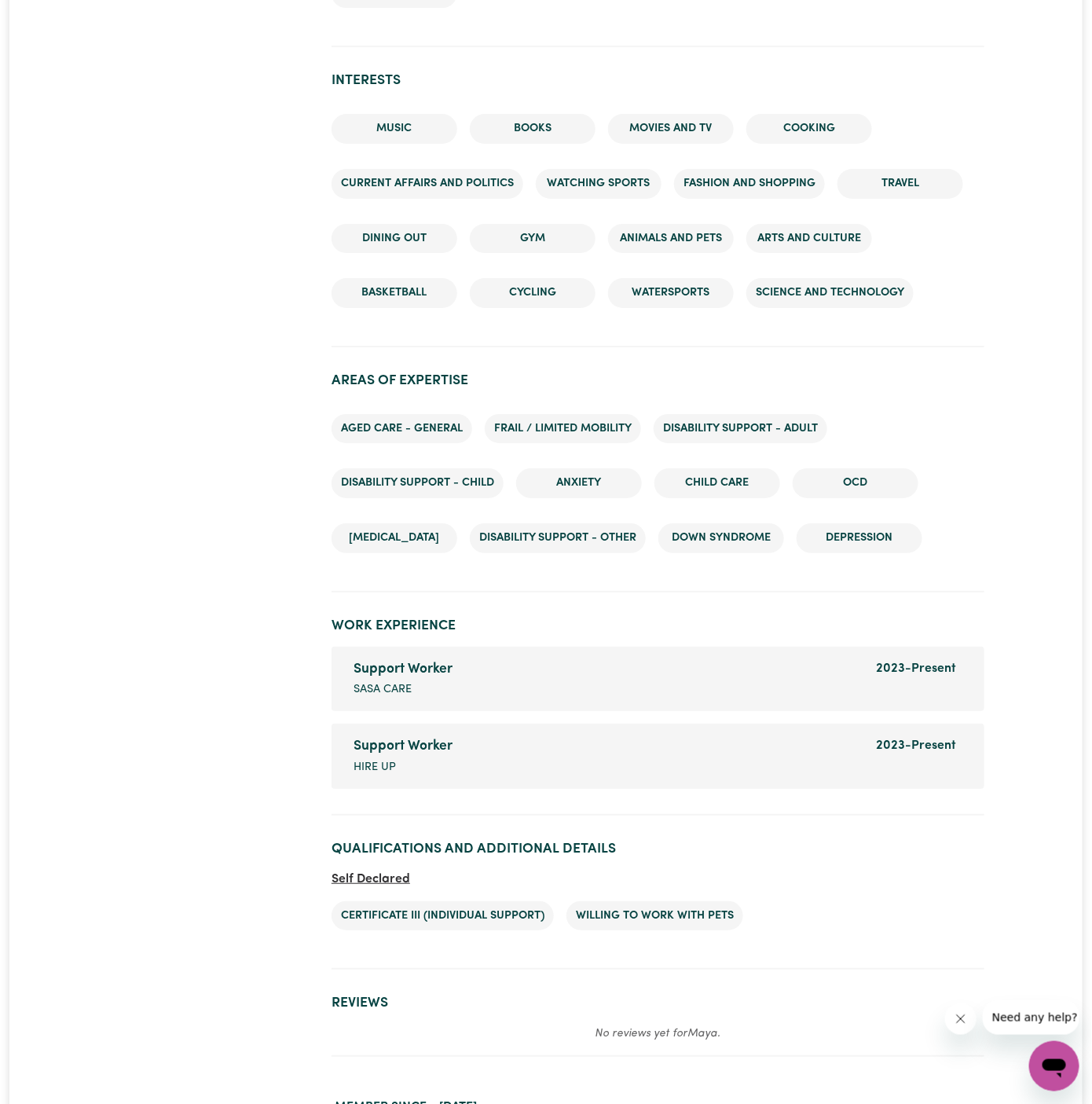
scroll to position [2180, 0]
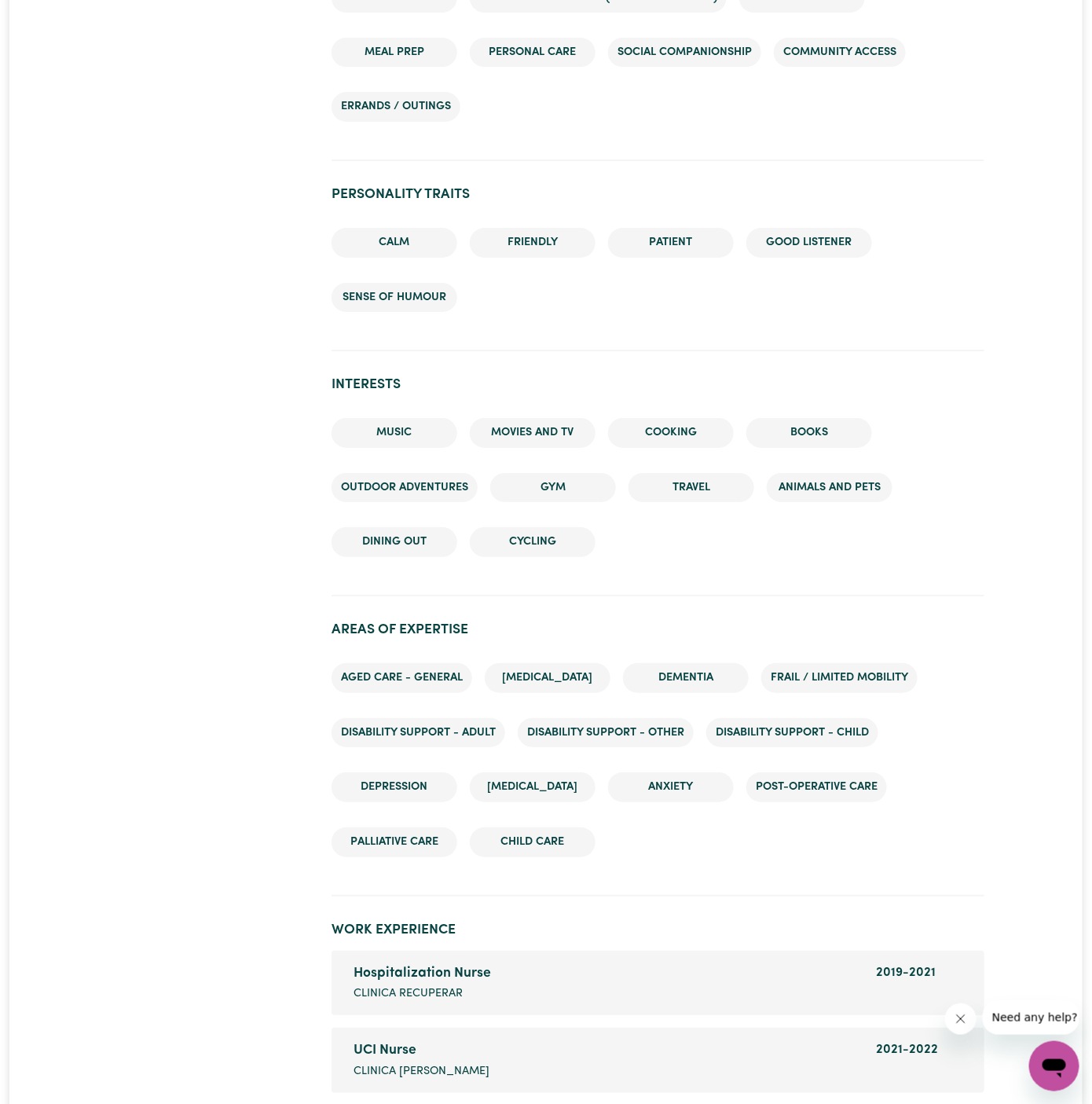
scroll to position [2463, 0]
